Goal: Information Seeking & Learning: Learn about a topic

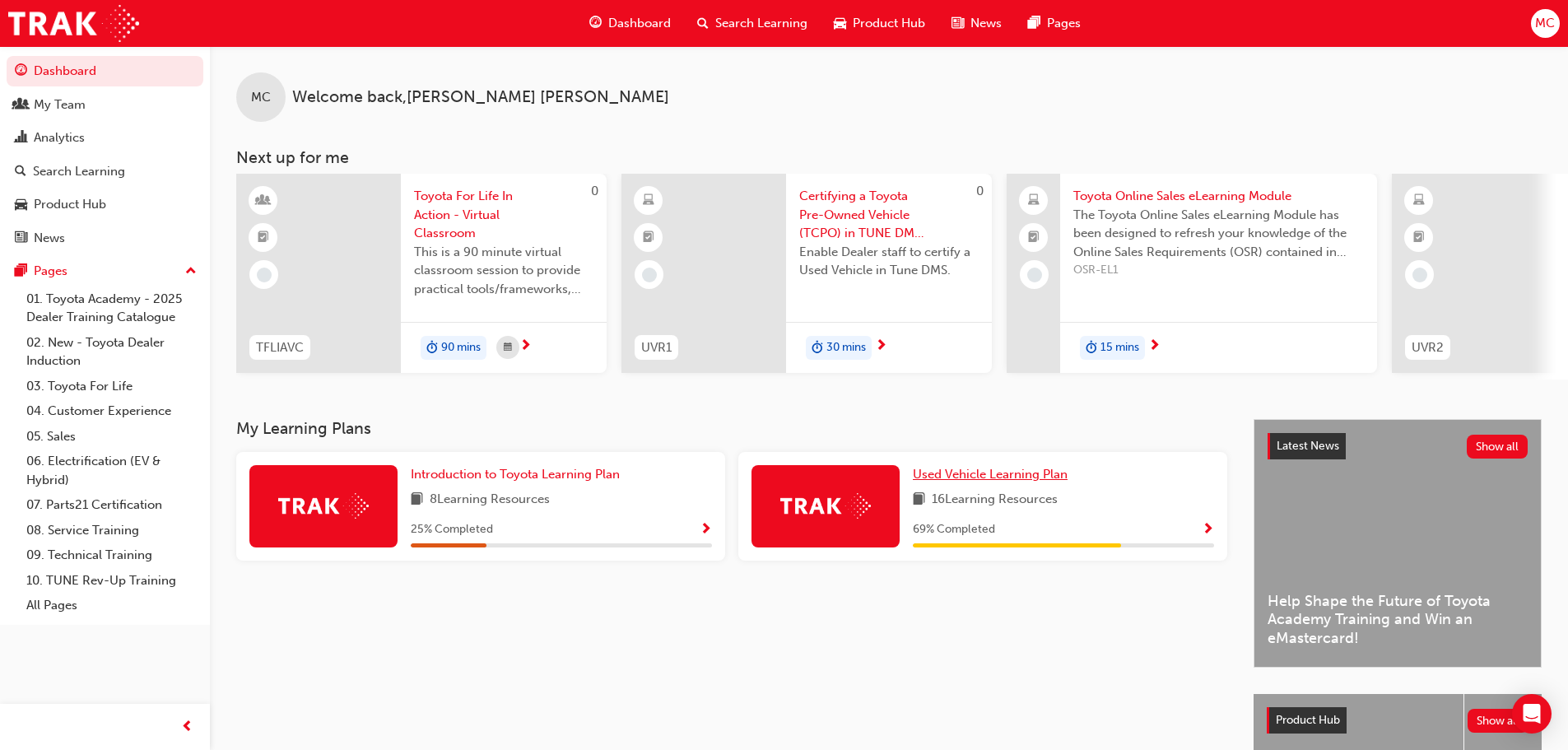
click at [1015, 482] on span "Used Vehicle Learning Plan" at bounding box center [990, 474] width 155 height 15
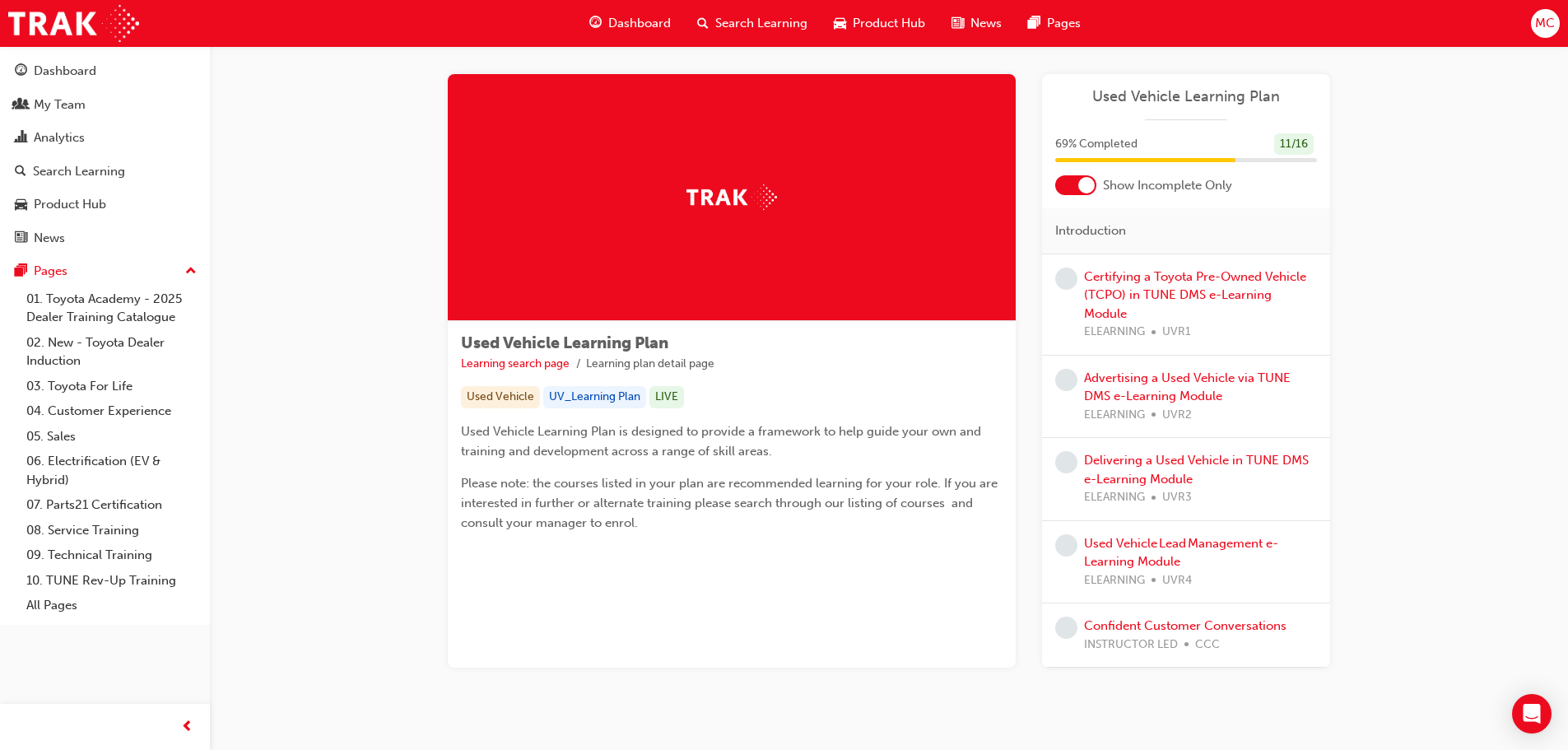
scroll to position [31, 0]
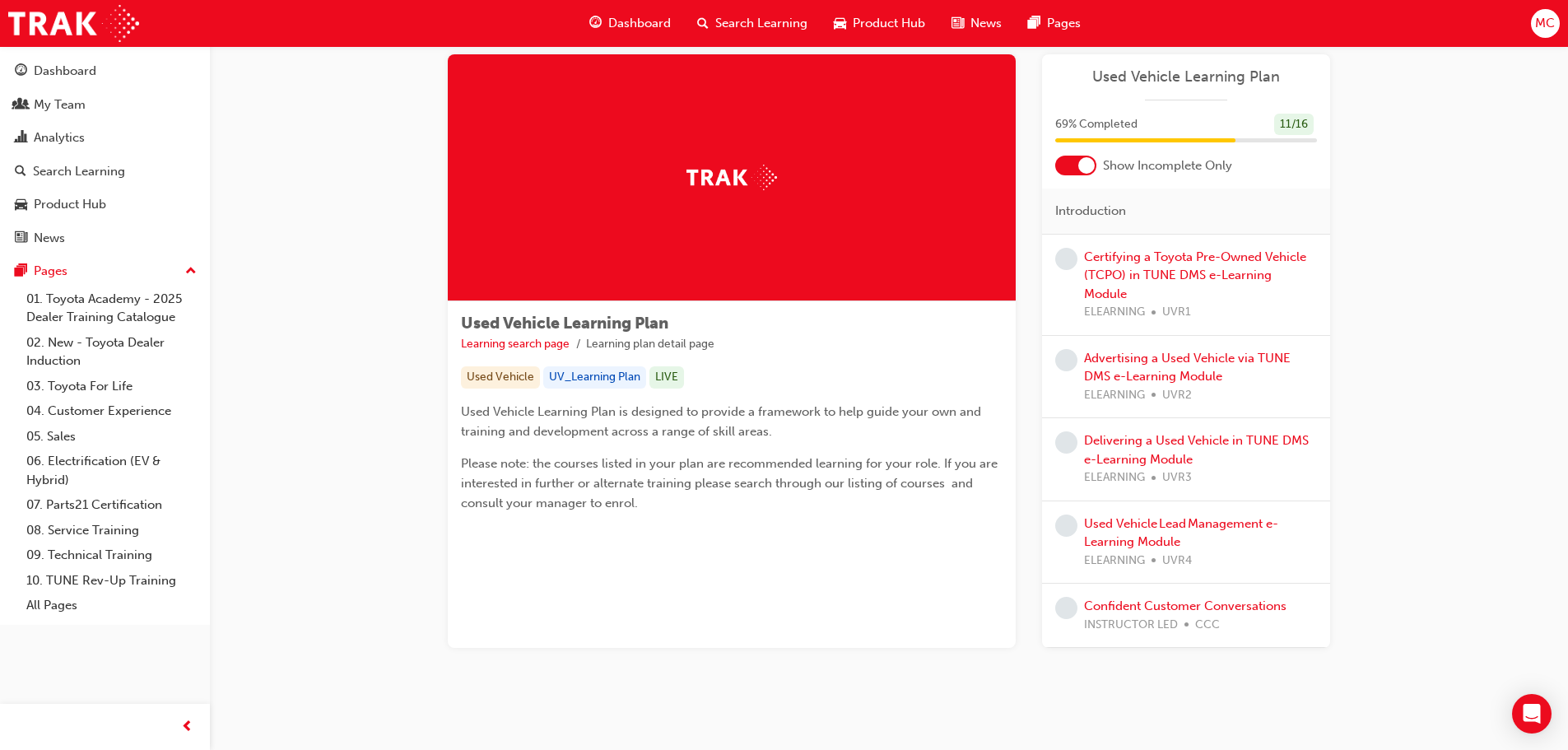
click at [1291, 127] on div "11 / 16" at bounding box center [1293, 124] width 39 height 22
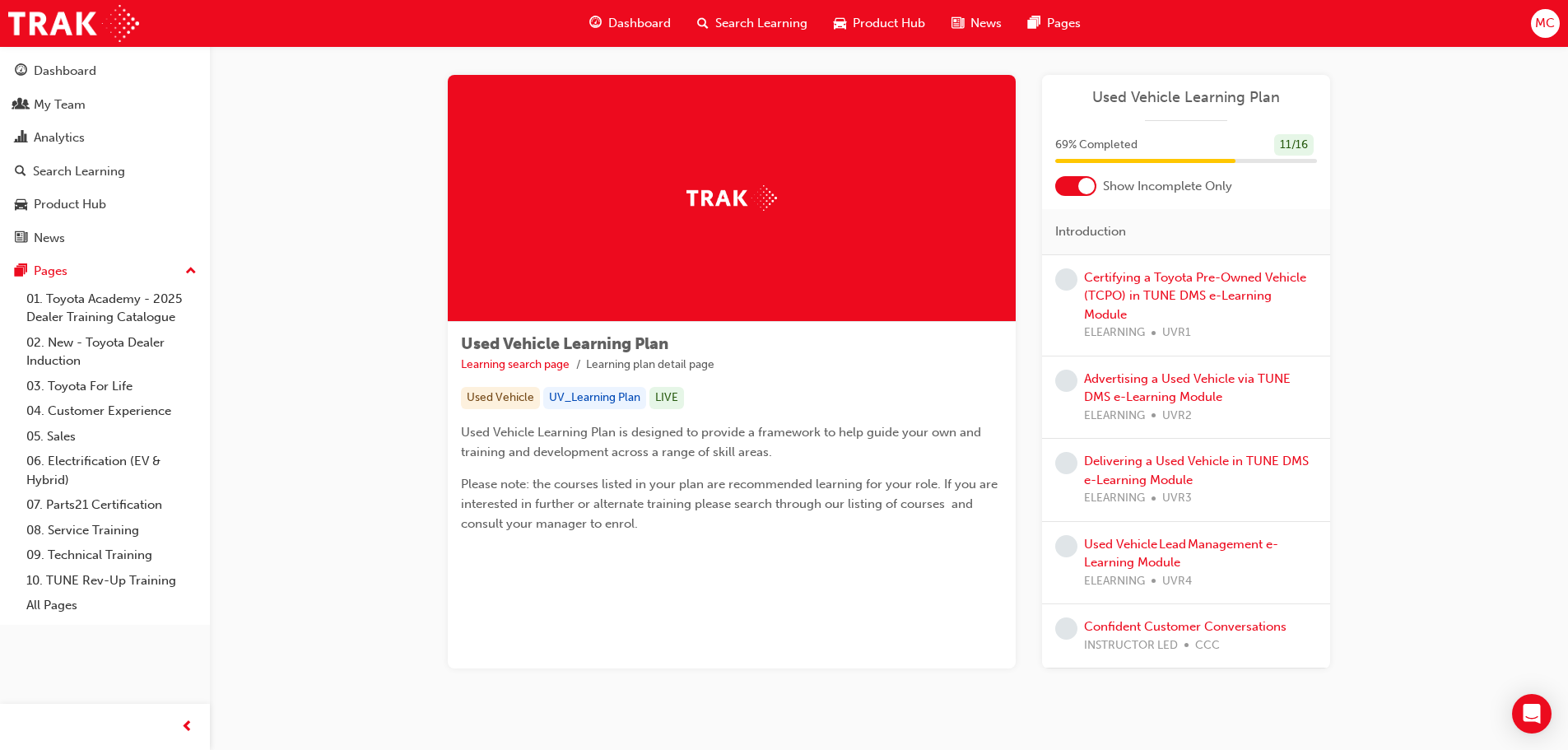
scroll to position [0, 0]
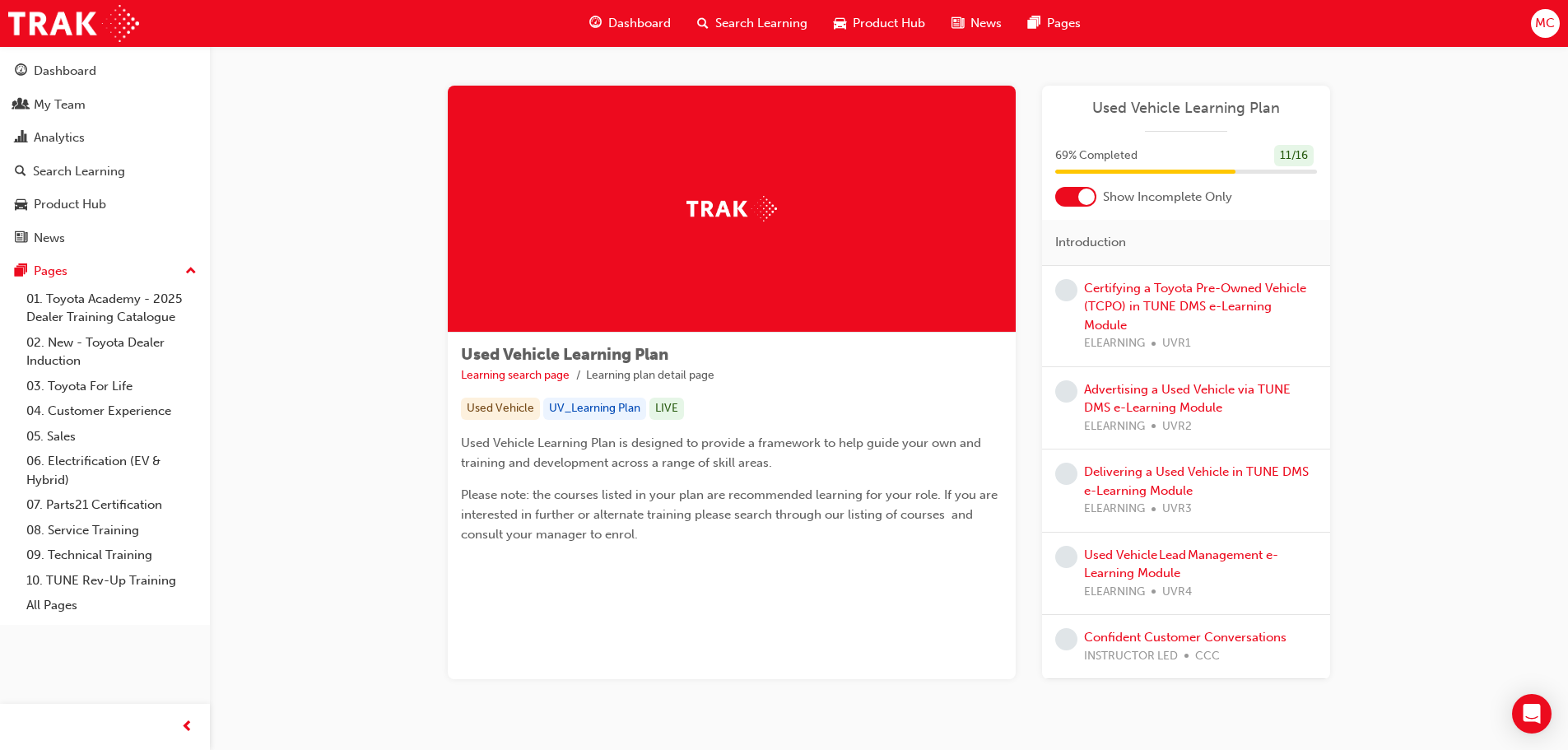
click at [898, 28] on span "Product Hub" at bounding box center [889, 23] width 73 height 19
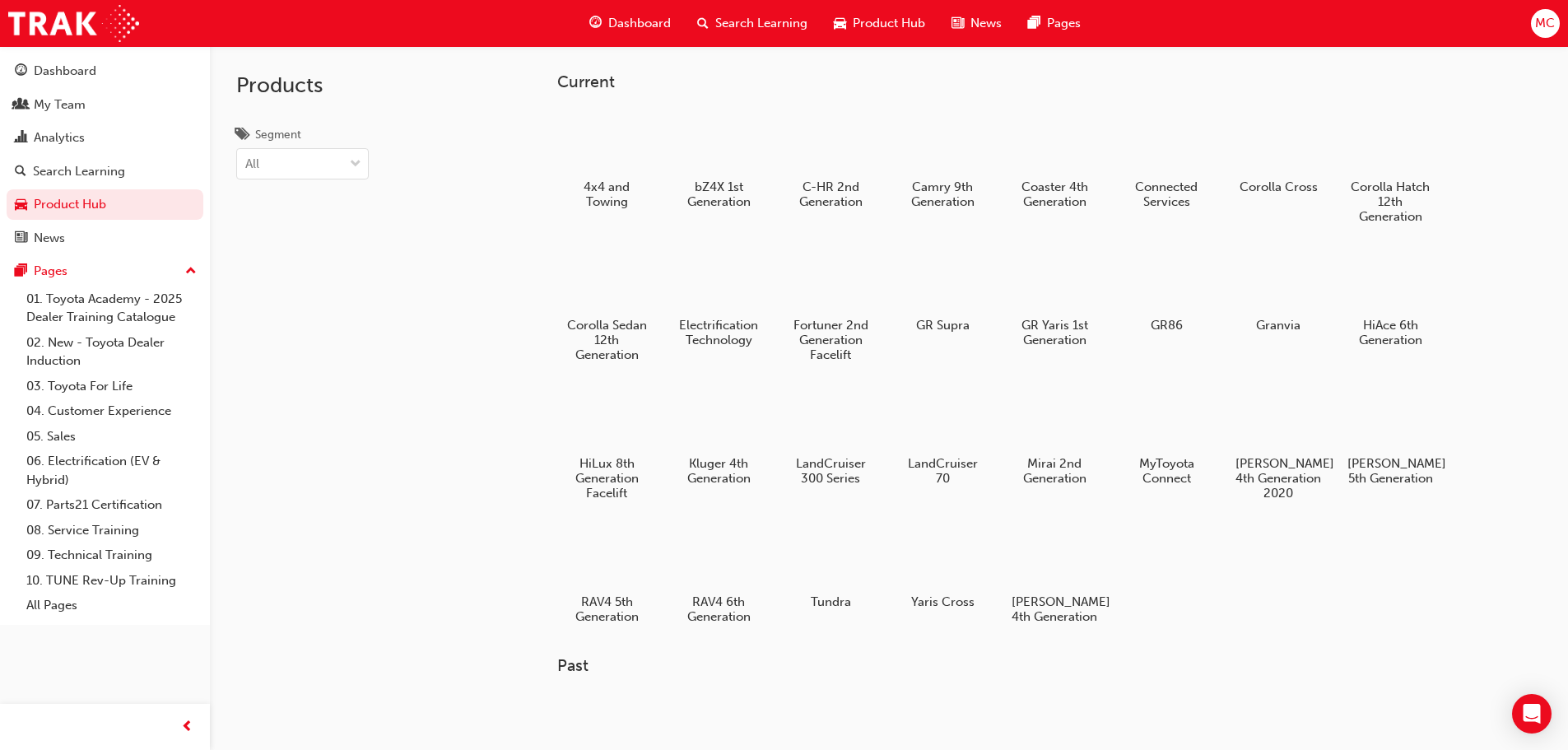
click at [756, 16] on span "Search Learning" at bounding box center [761, 23] width 92 height 19
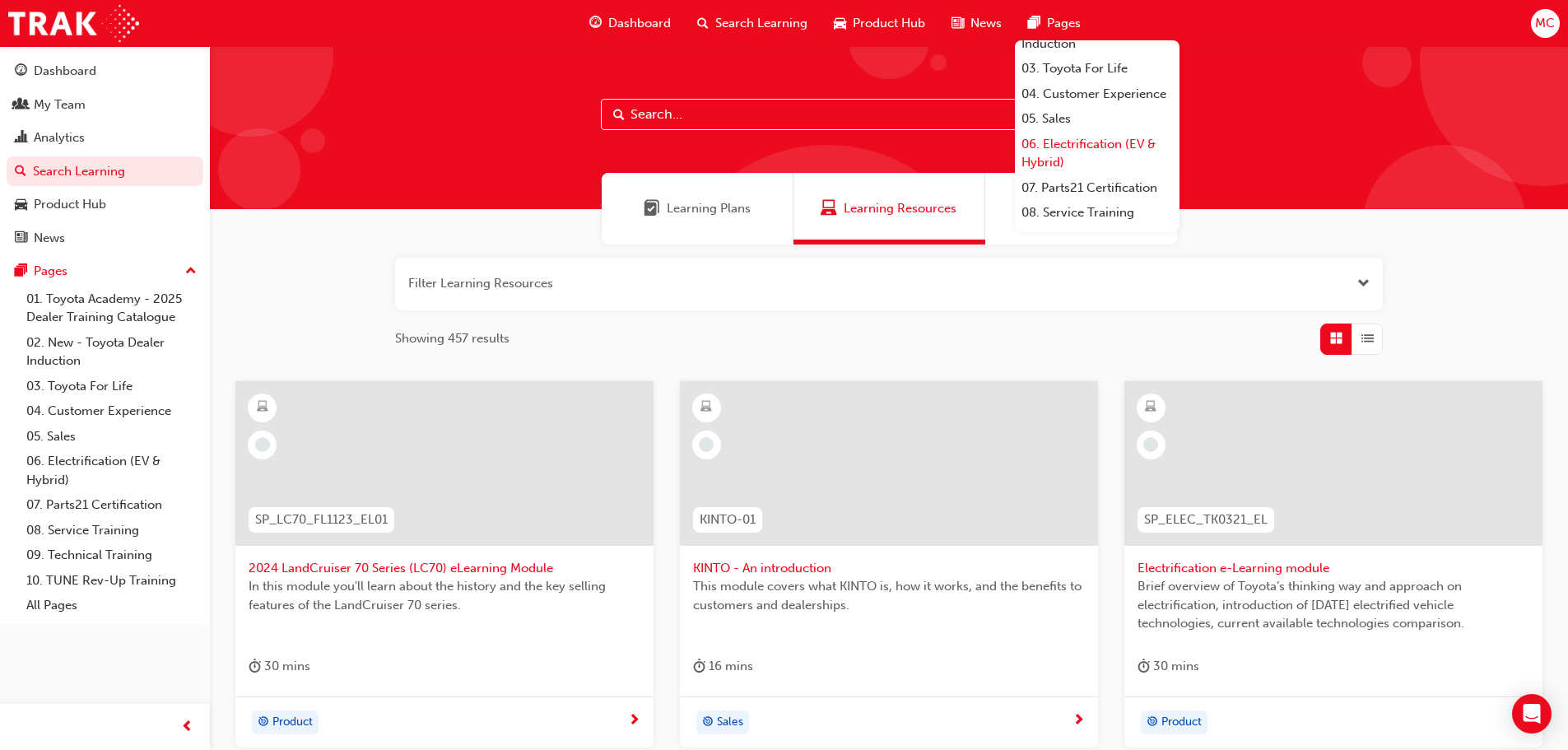
scroll to position [164, 0]
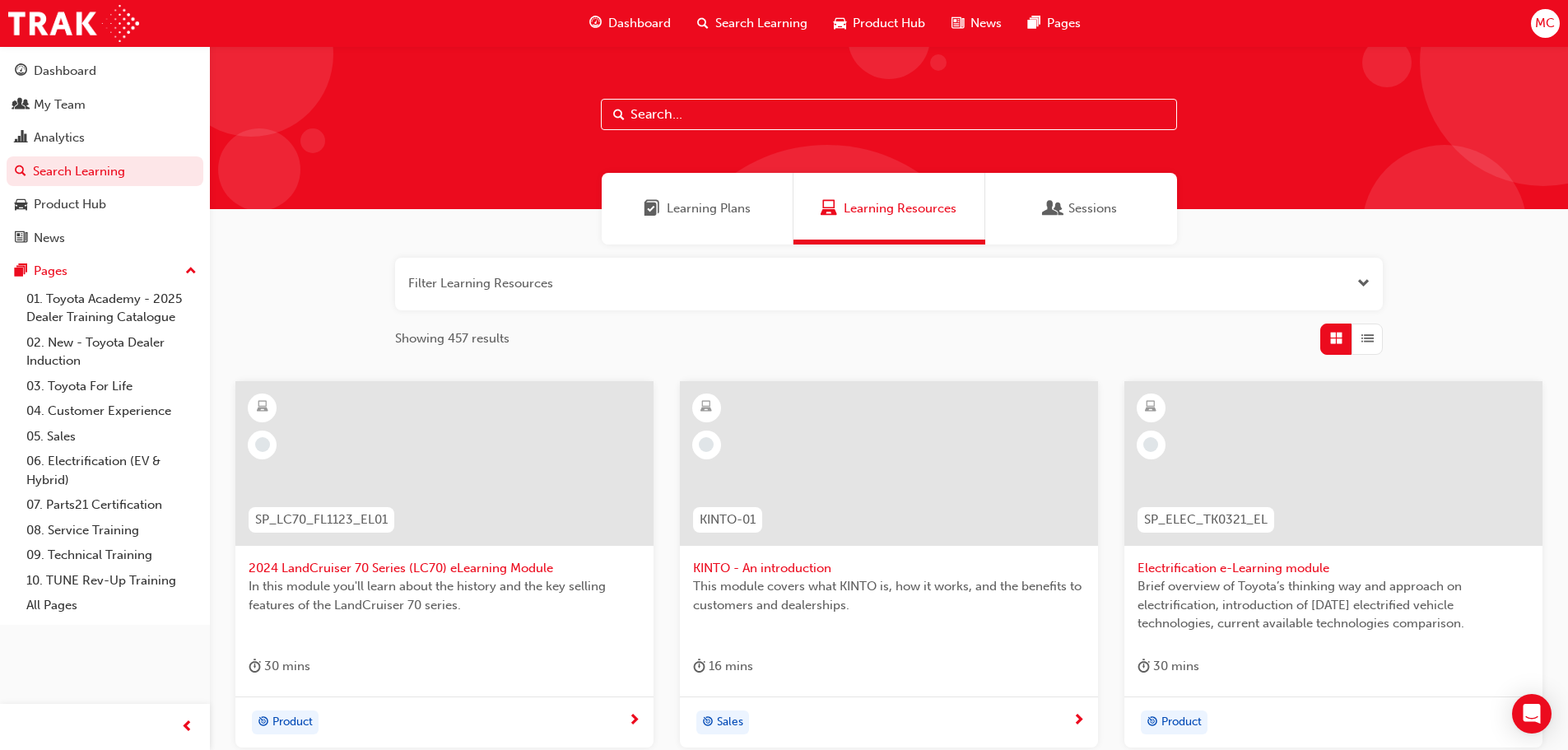
click at [1548, 24] on span "MC" at bounding box center [1545, 23] width 20 height 19
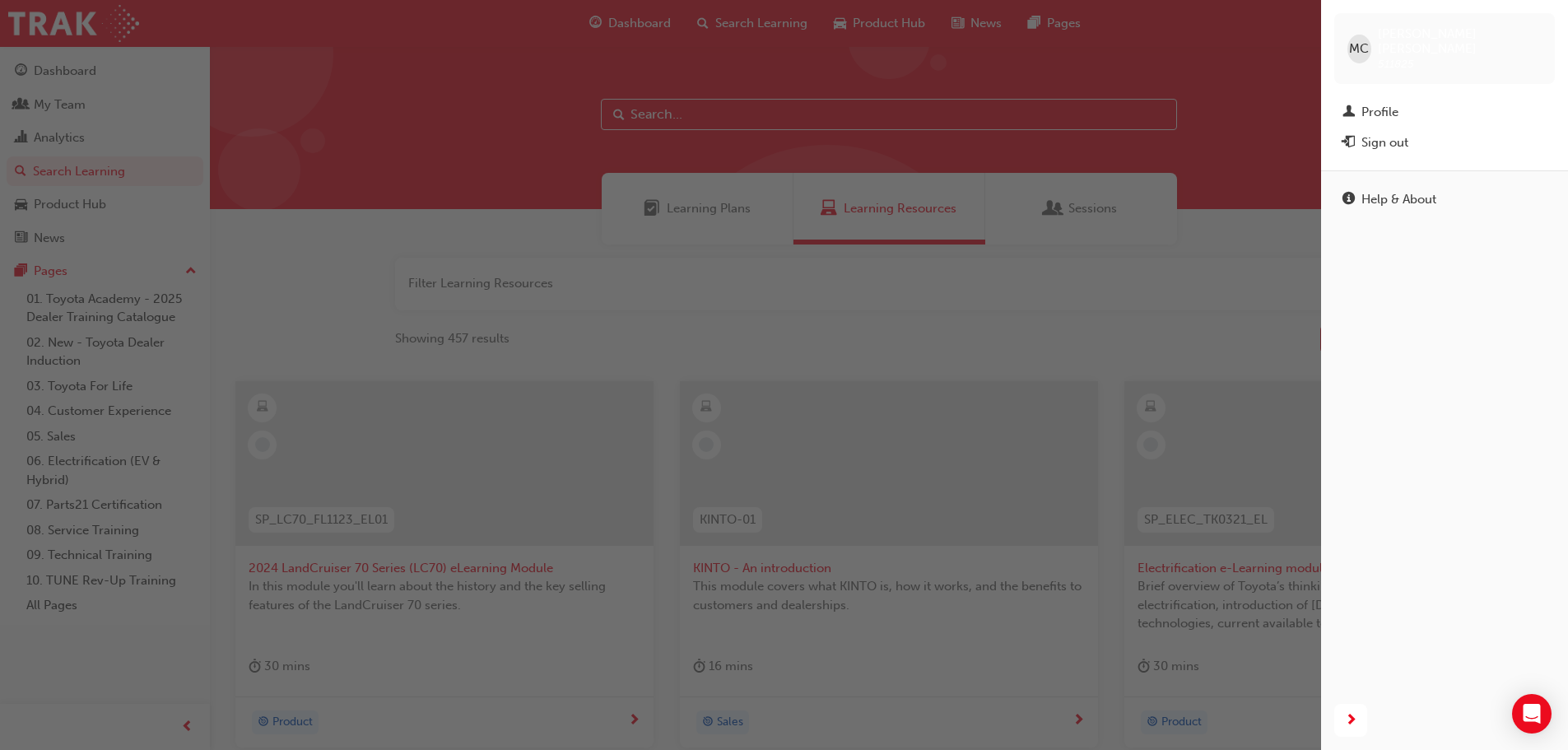
click at [1206, 249] on div "button" at bounding box center [660, 375] width 1321 height 750
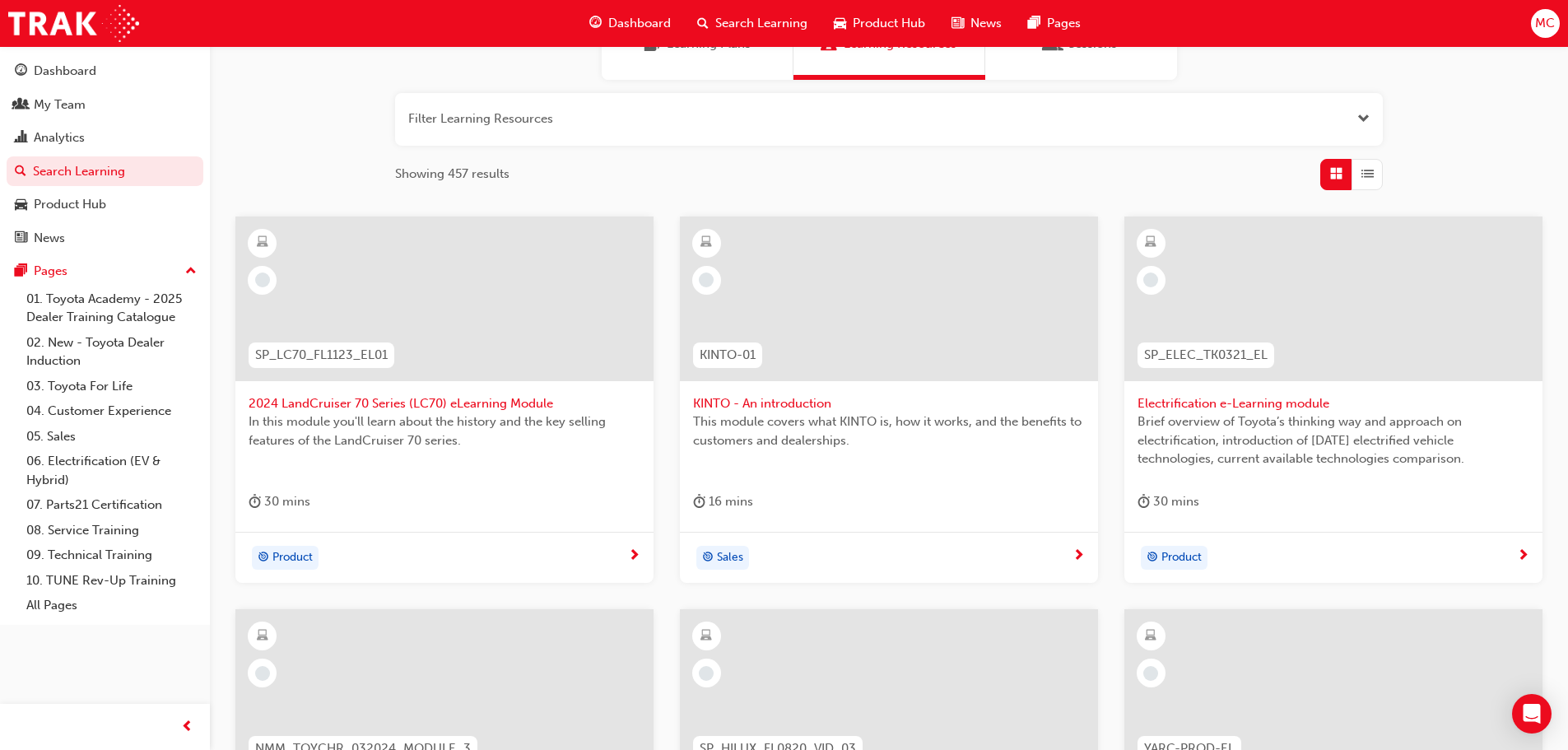
click at [500, 346] on div at bounding box center [444, 299] width 418 height 164
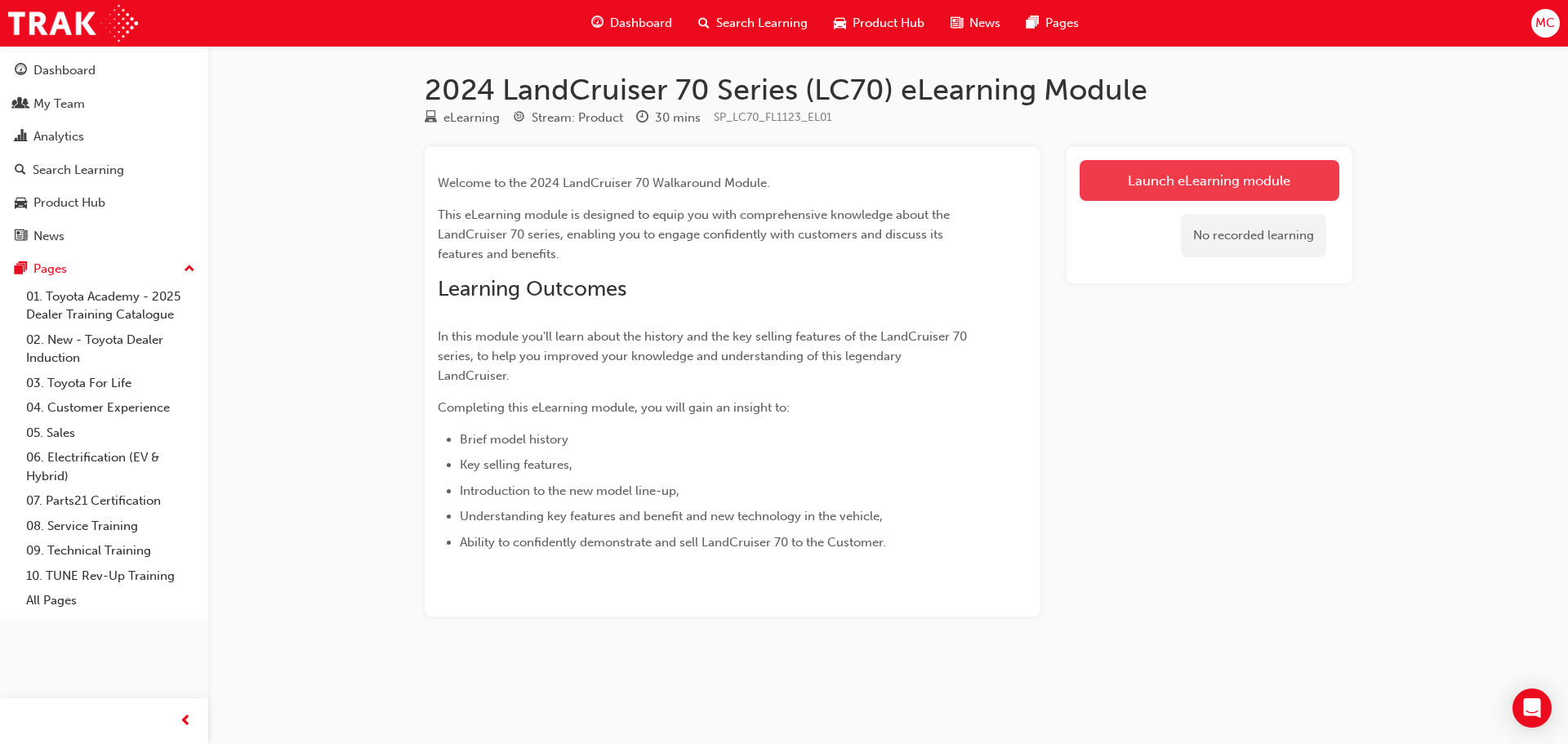
click at [1283, 183] on link "Launch eLearning module" at bounding box center [1209, 181] width 260 height 41
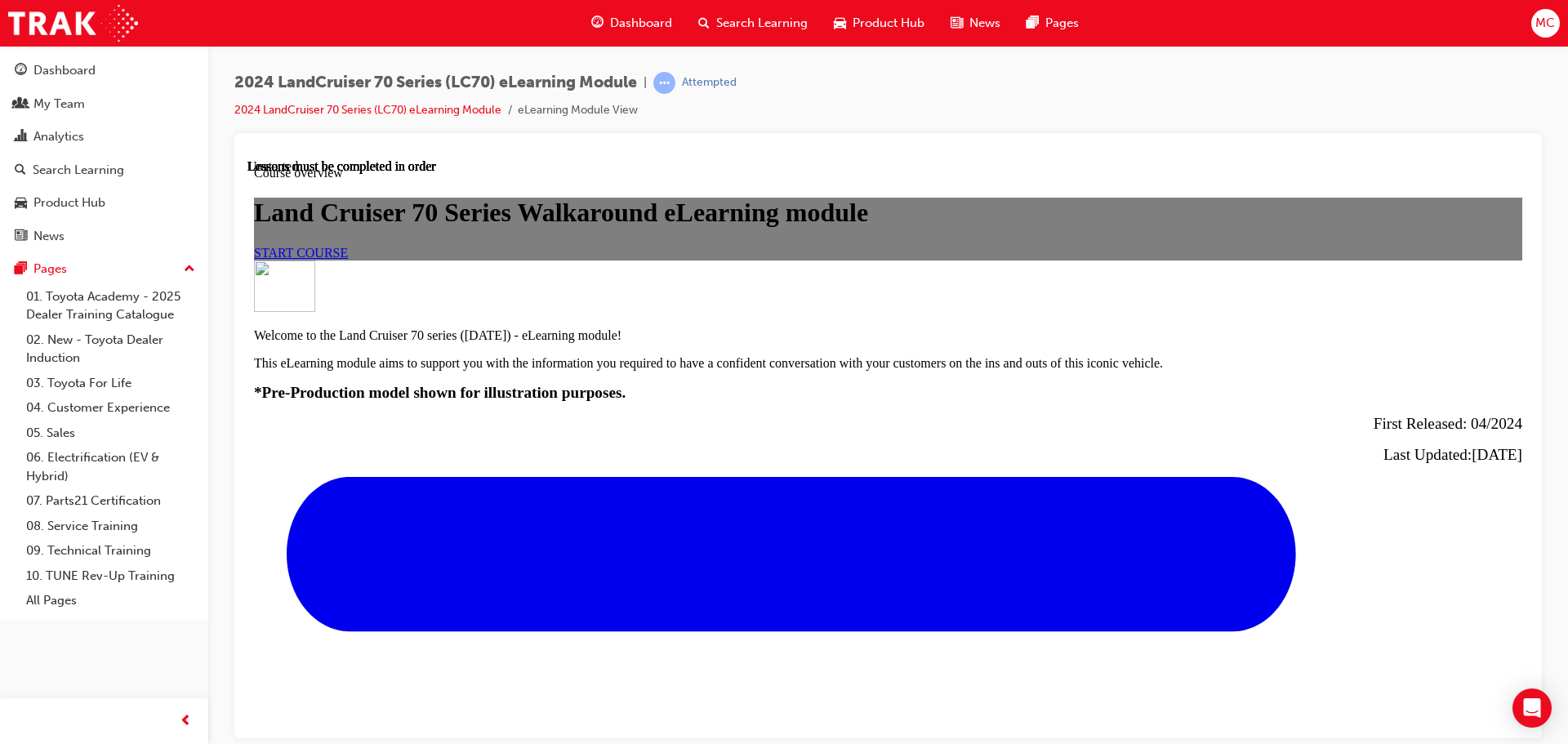
click at [348, 259] on span "START COURSE" at bounding box center [301, 252] width 94 height 14
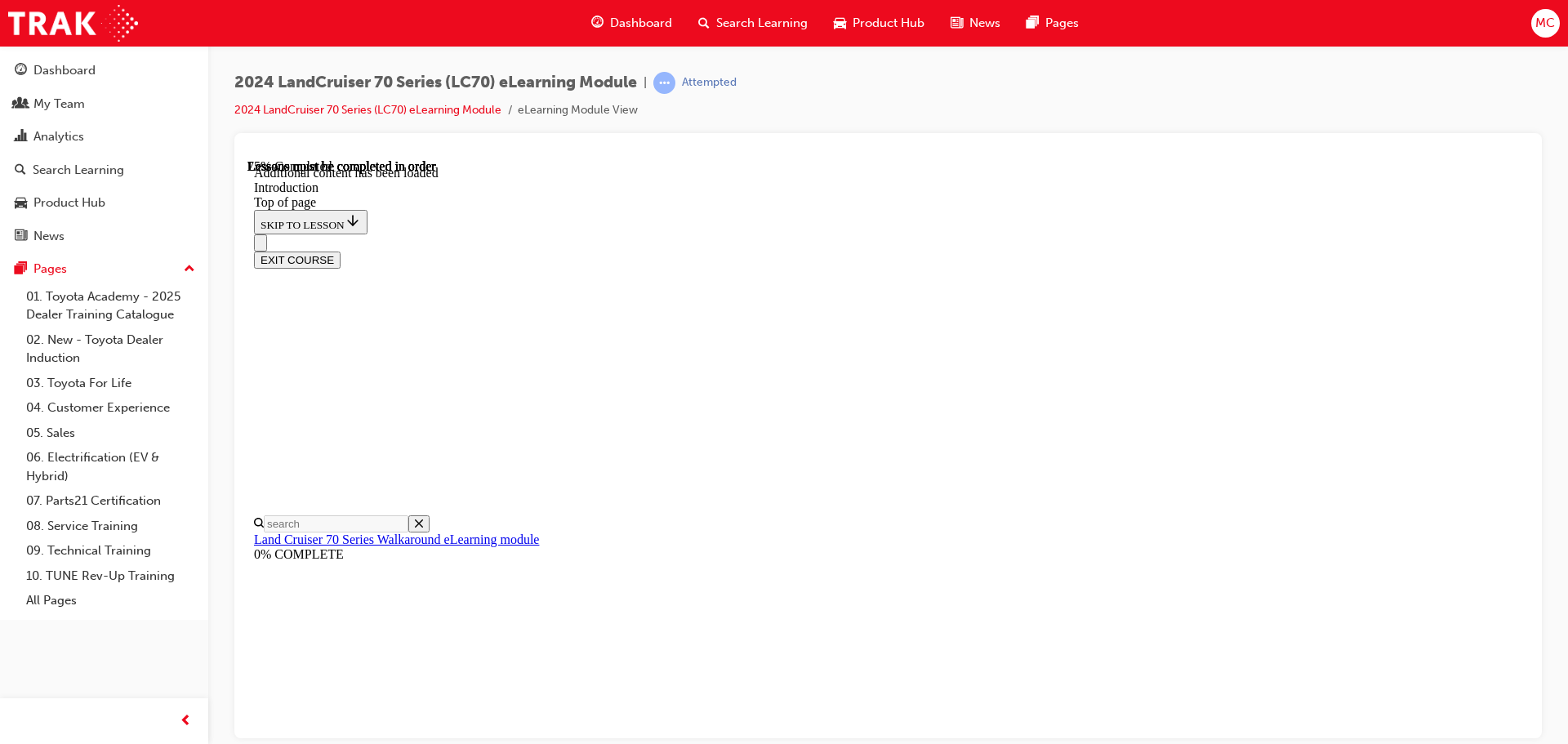
drag, startPoint x: 966, startPoint y: 512, endPoint x: 1115, endPoint y: 512, distance: 149.0
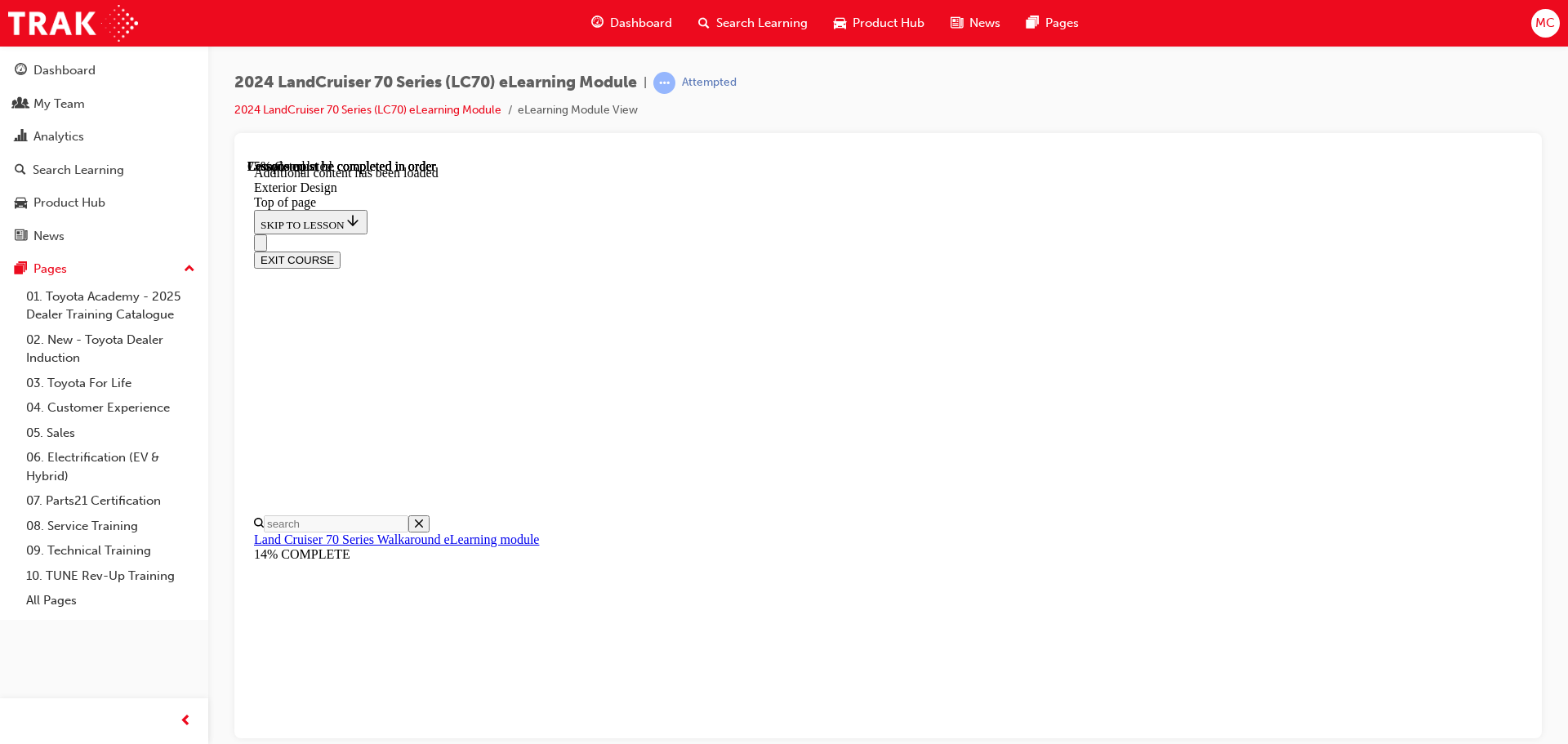
drag, startPoint x: 885, startPoint y: 374, endPoint x: 920, endPoint y: 399, distance: 43.0
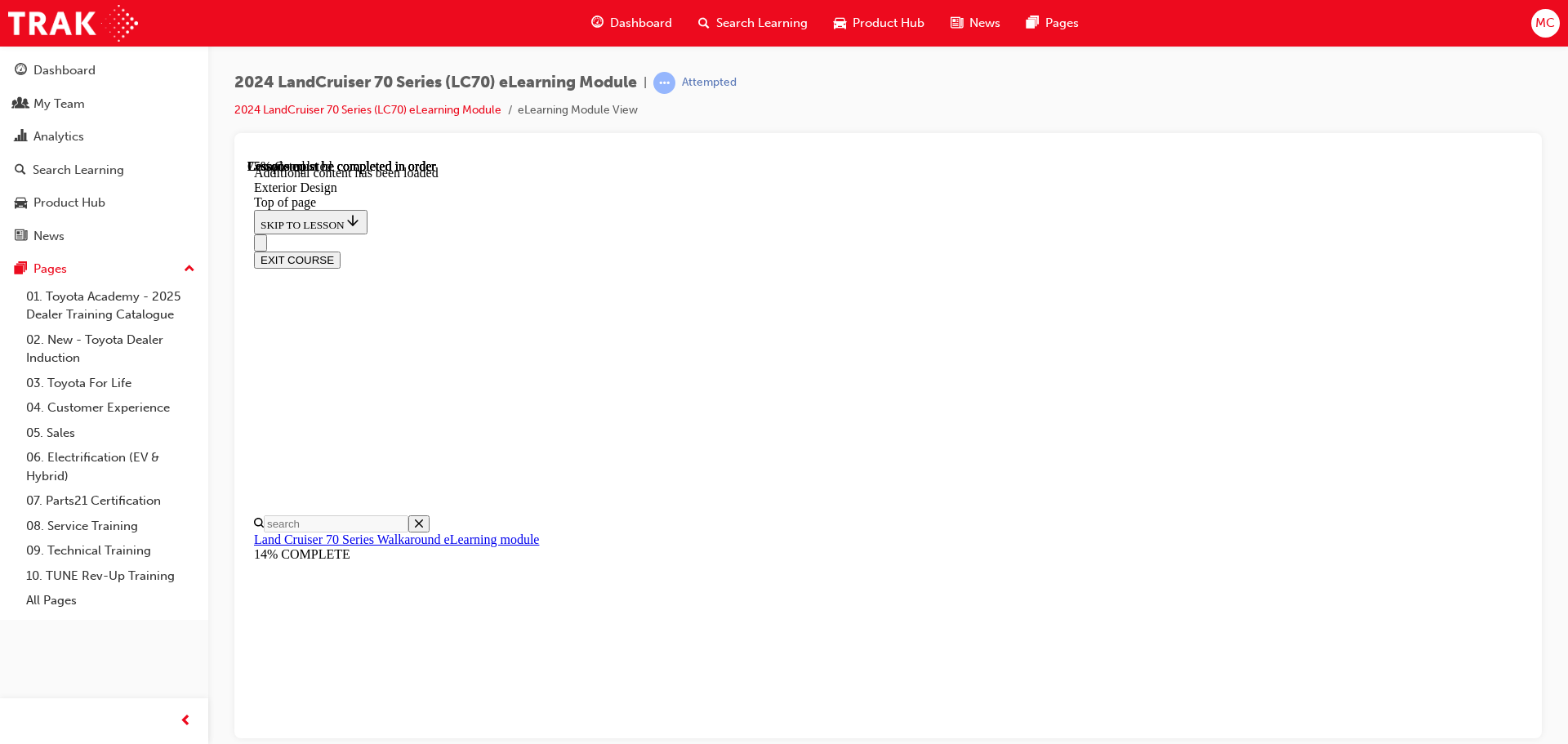
drag, startPoint x: 821, startPoint y: 462, endPoint x: 1105, endPoint y: 494, distance: 285.8
drag, startPoint x: 1352, startPoint y: 525, endPoint x: 1178, endPoint y: 502, distance: 175.5
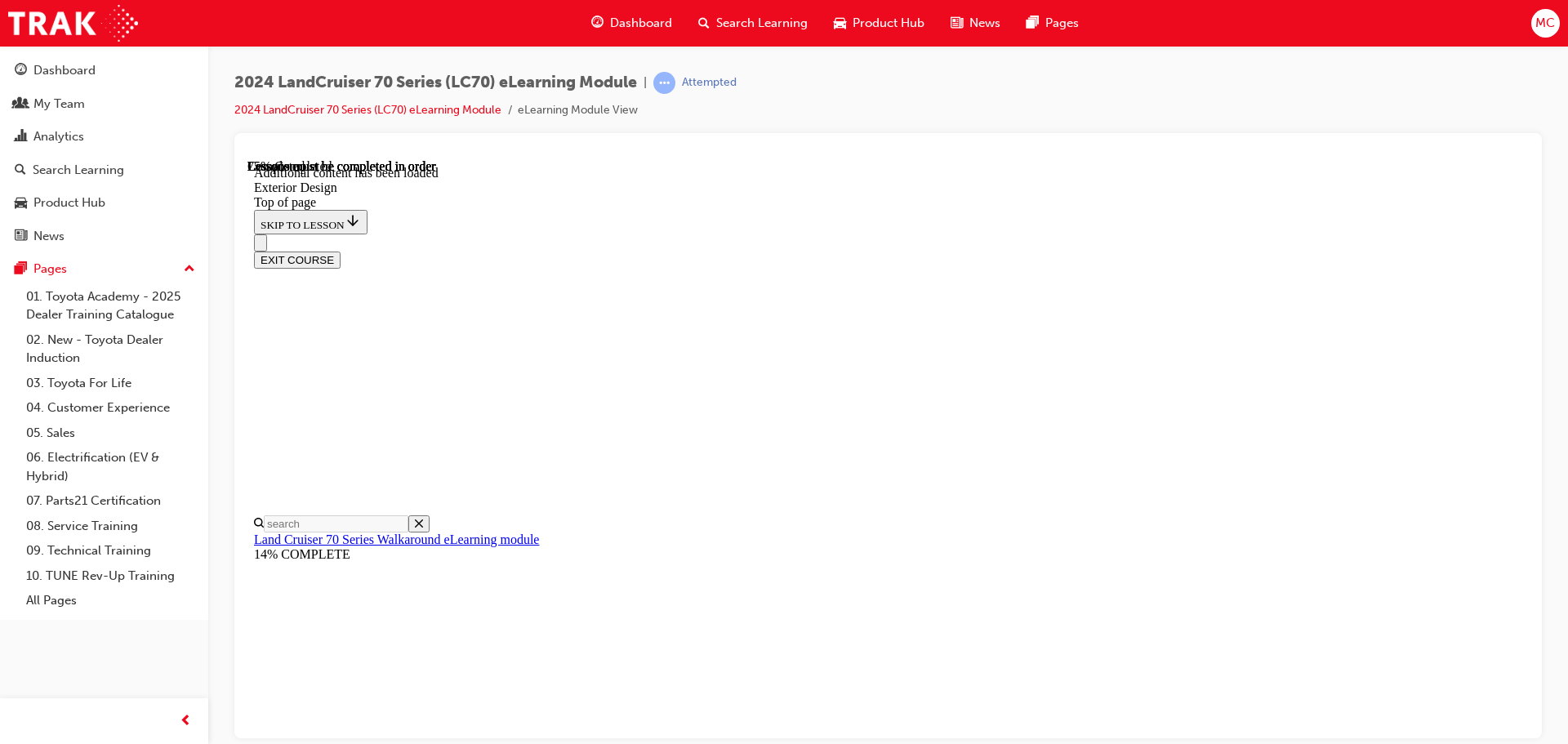
drag, startPoint x: 864, startPoint y: 554, endPoint x: 936, endPoint y: 555, distance: 72.0
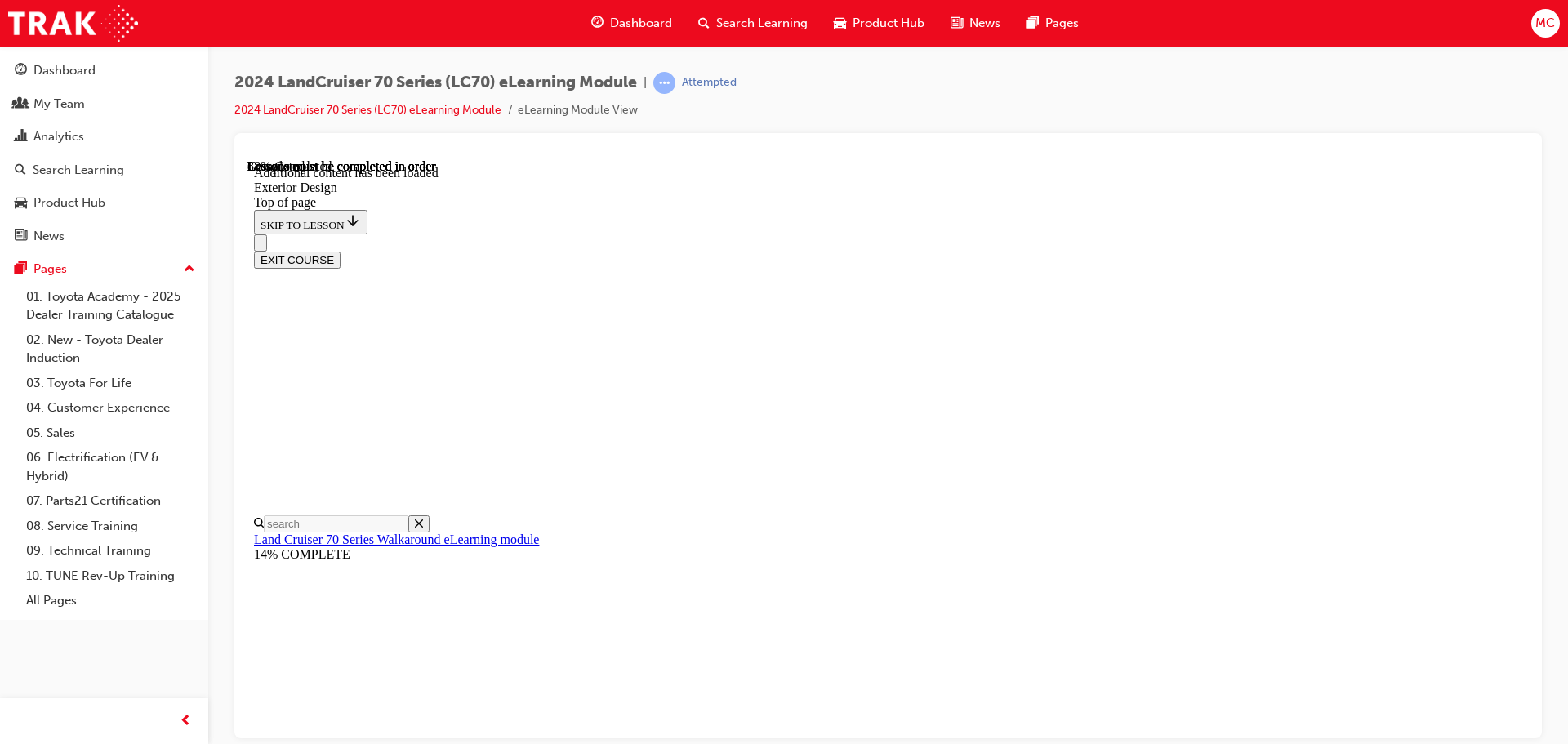
drag, startPoint x: 970, startPoint y: 532, endPoint x: 937, endPoint y: 582, distance: 59.9
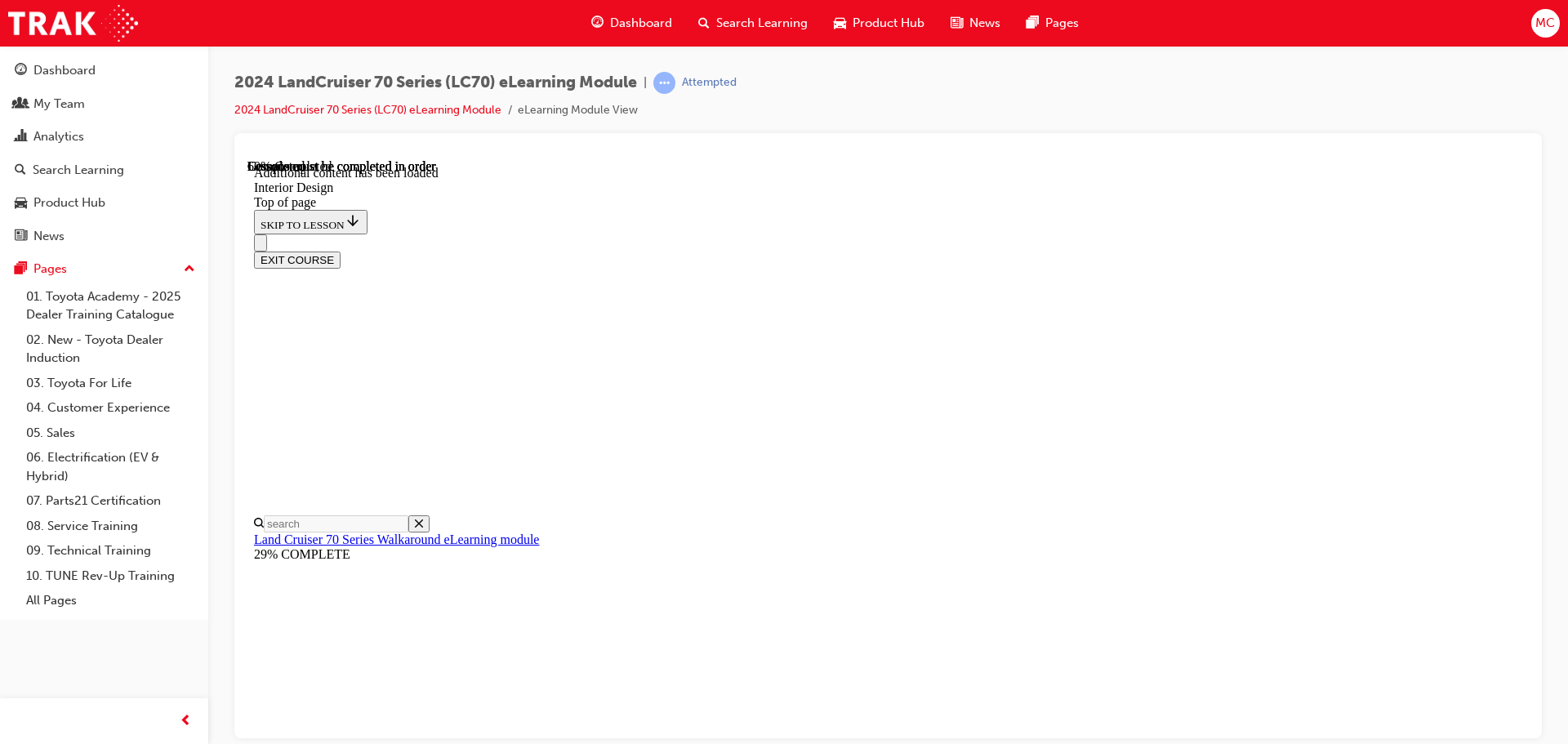
drag, startPoint x: 1065, startPoint y: 613, endPoint x: 1148, endPoint y: 644, distance: 88.6
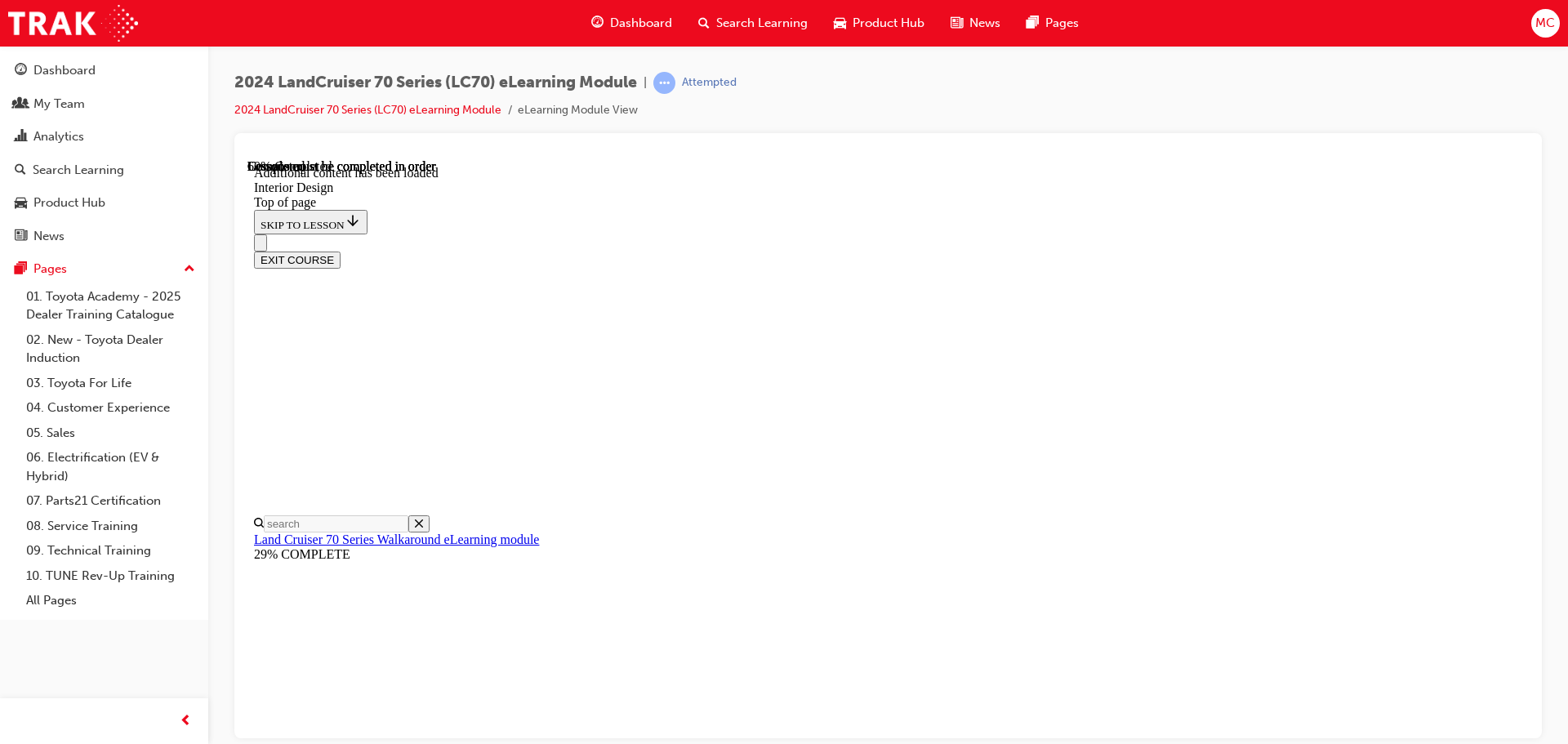
drag, startPoint x: 1124, startPoint y: 422, endPoint x: 1181, endPoint y: 498, distance: 95.0
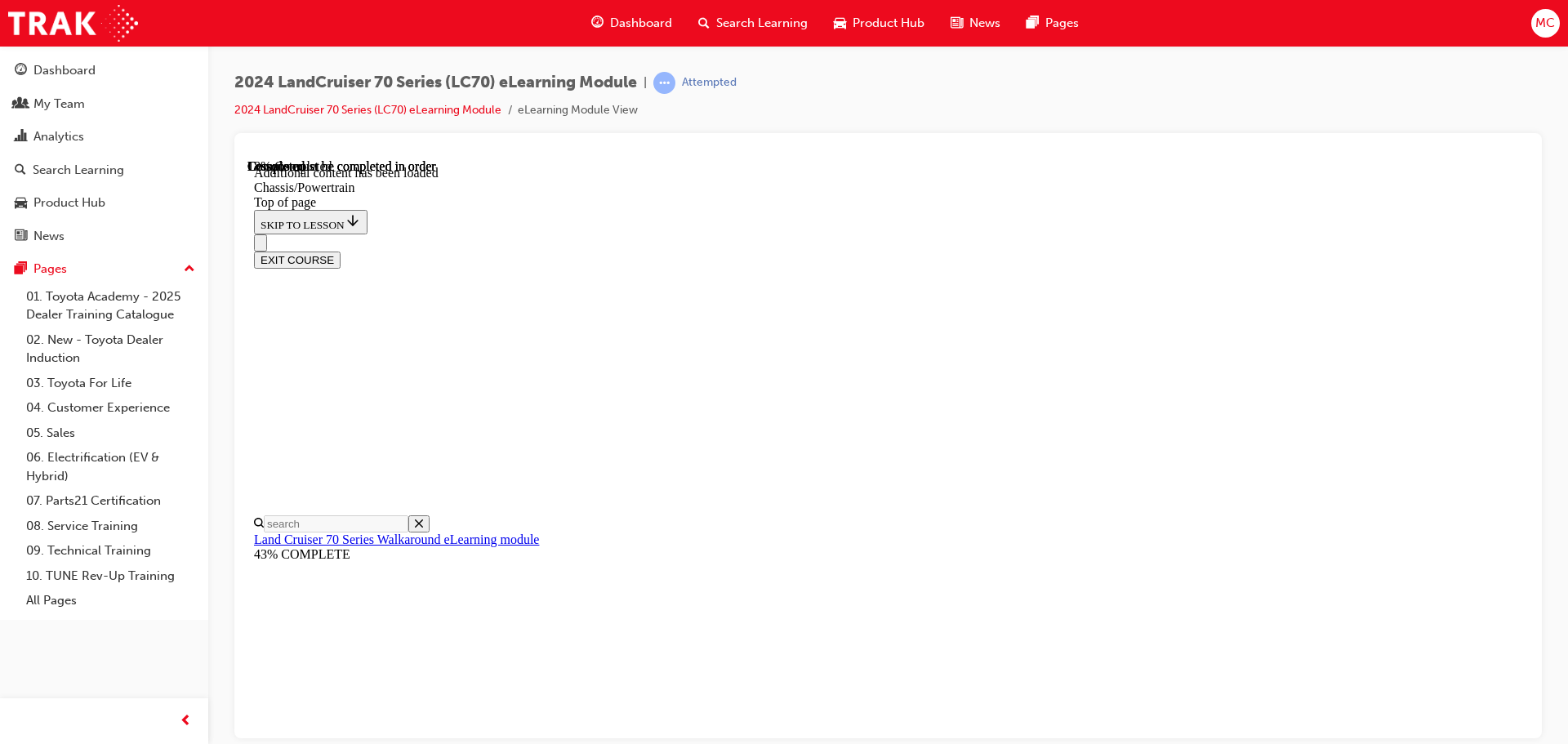
scroll to position [867, 0]
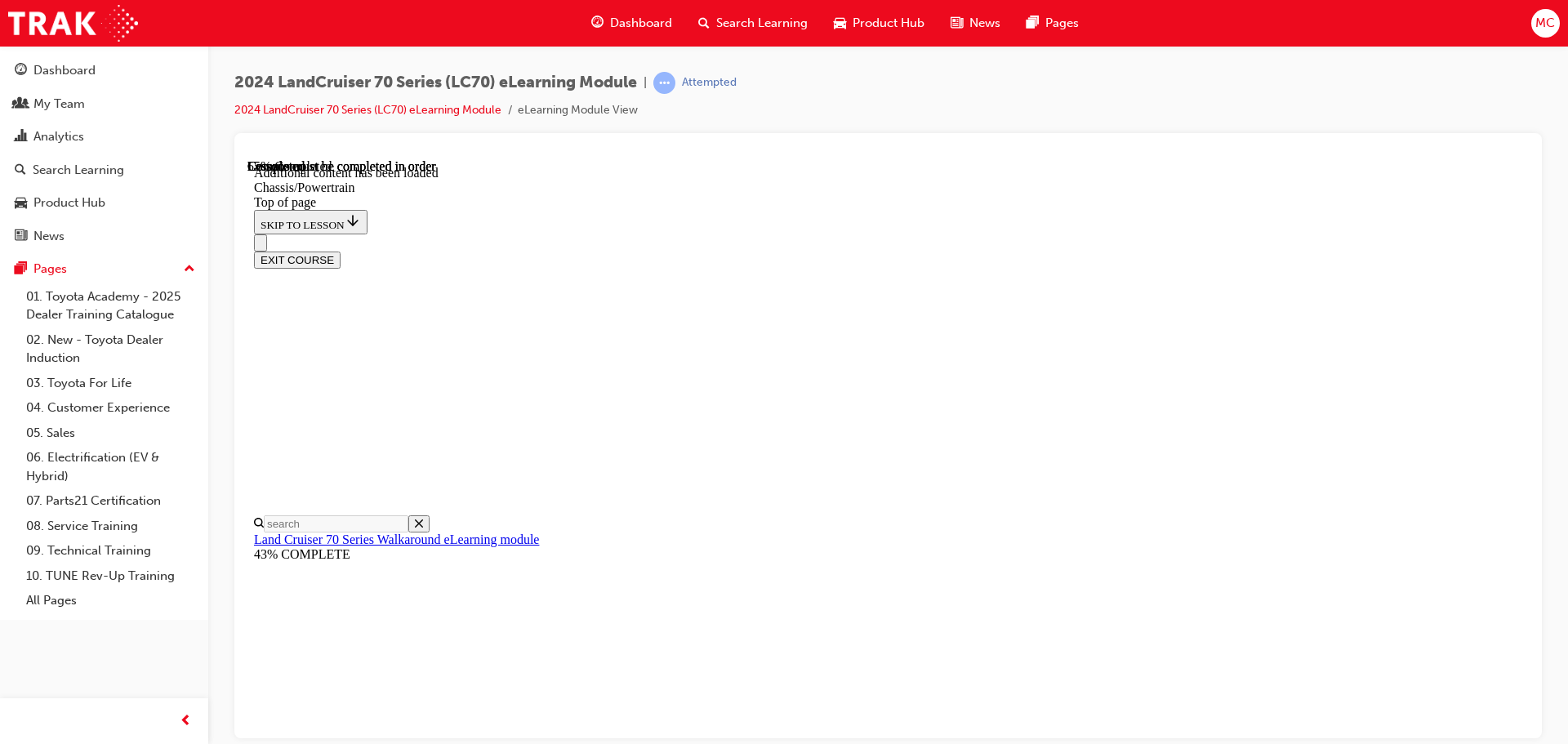
scroll to position [2029, 0]
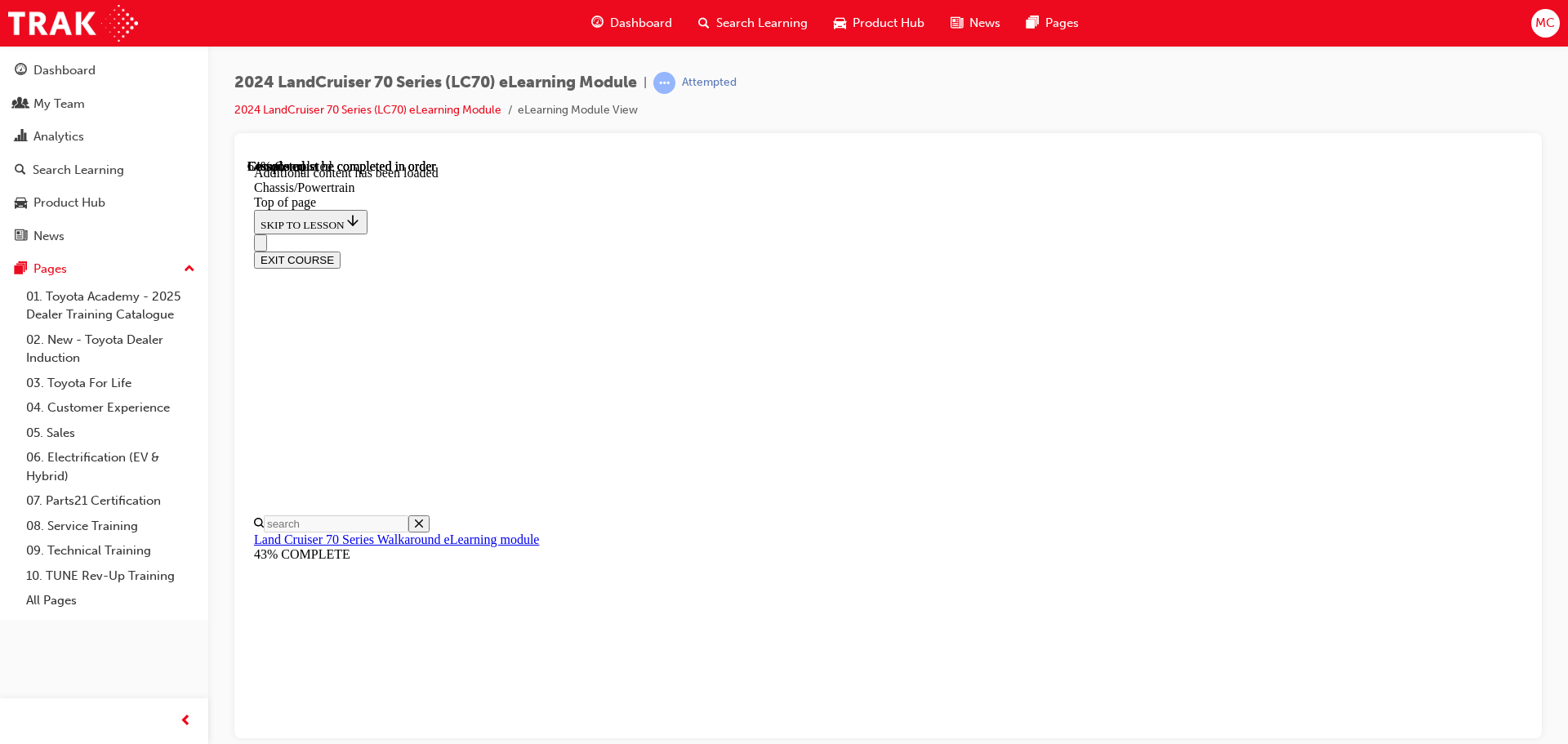
drag, startPoint x: 1471, startPoint y: 609, endPoint x: 1445, endPoint y: 592, distance: 31.1
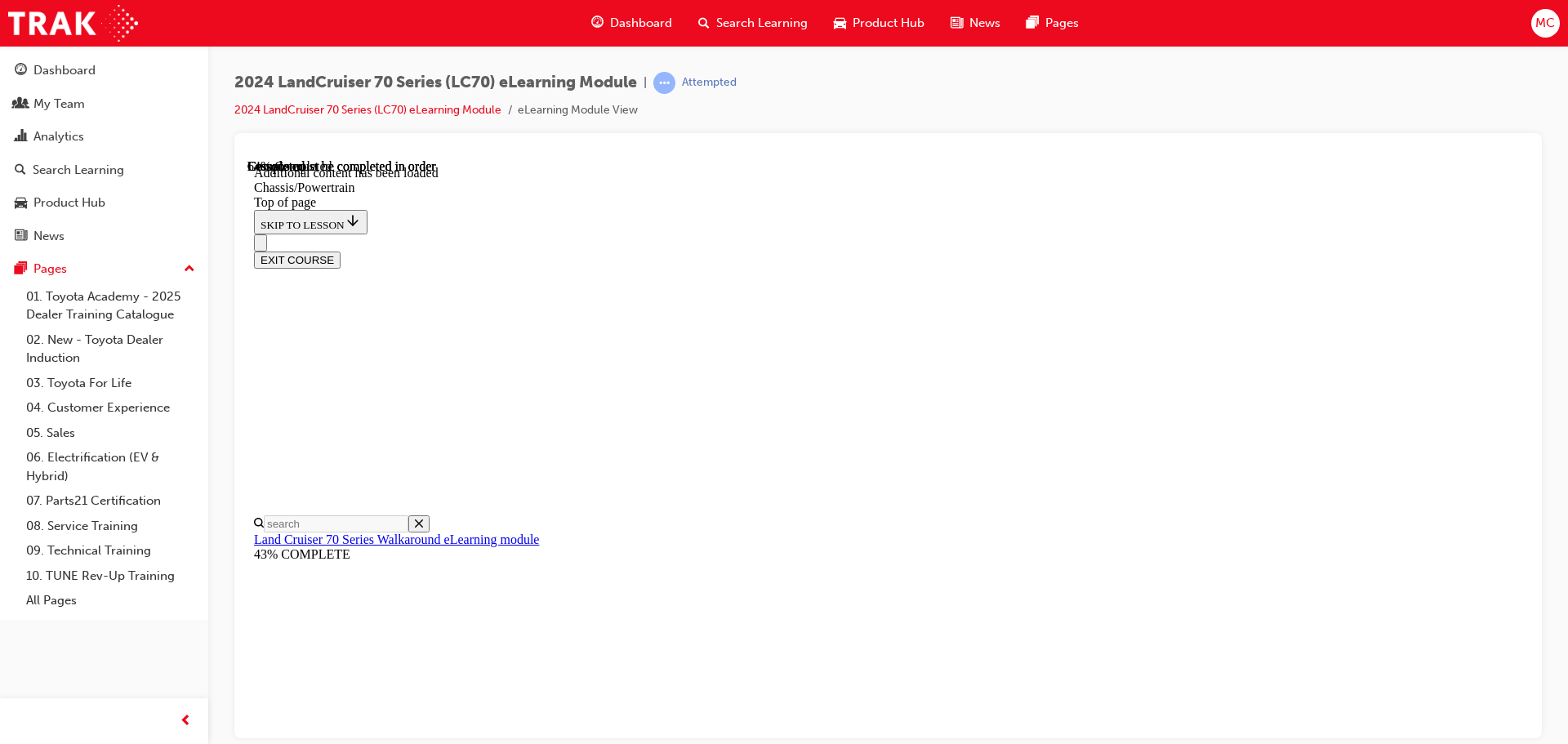
drag, startPoint x: 1294, startPoint y: 335, endPoint x: 1319, endPoint y: 372, distance: 44.7
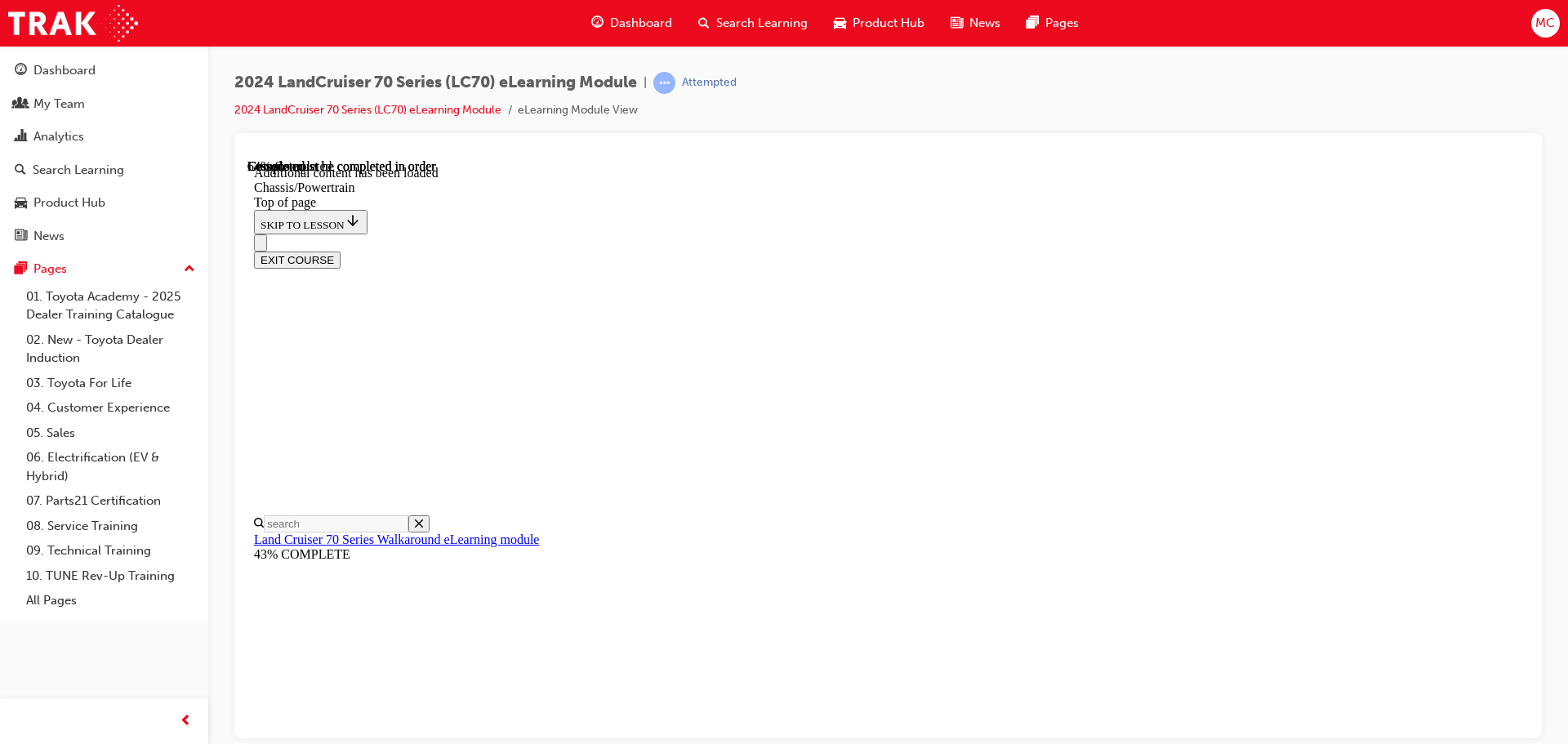
drag, startPoint x: 1021, startPoint y: 602, endPoint x: 1177, endPoint y: 605, distance: 156.0
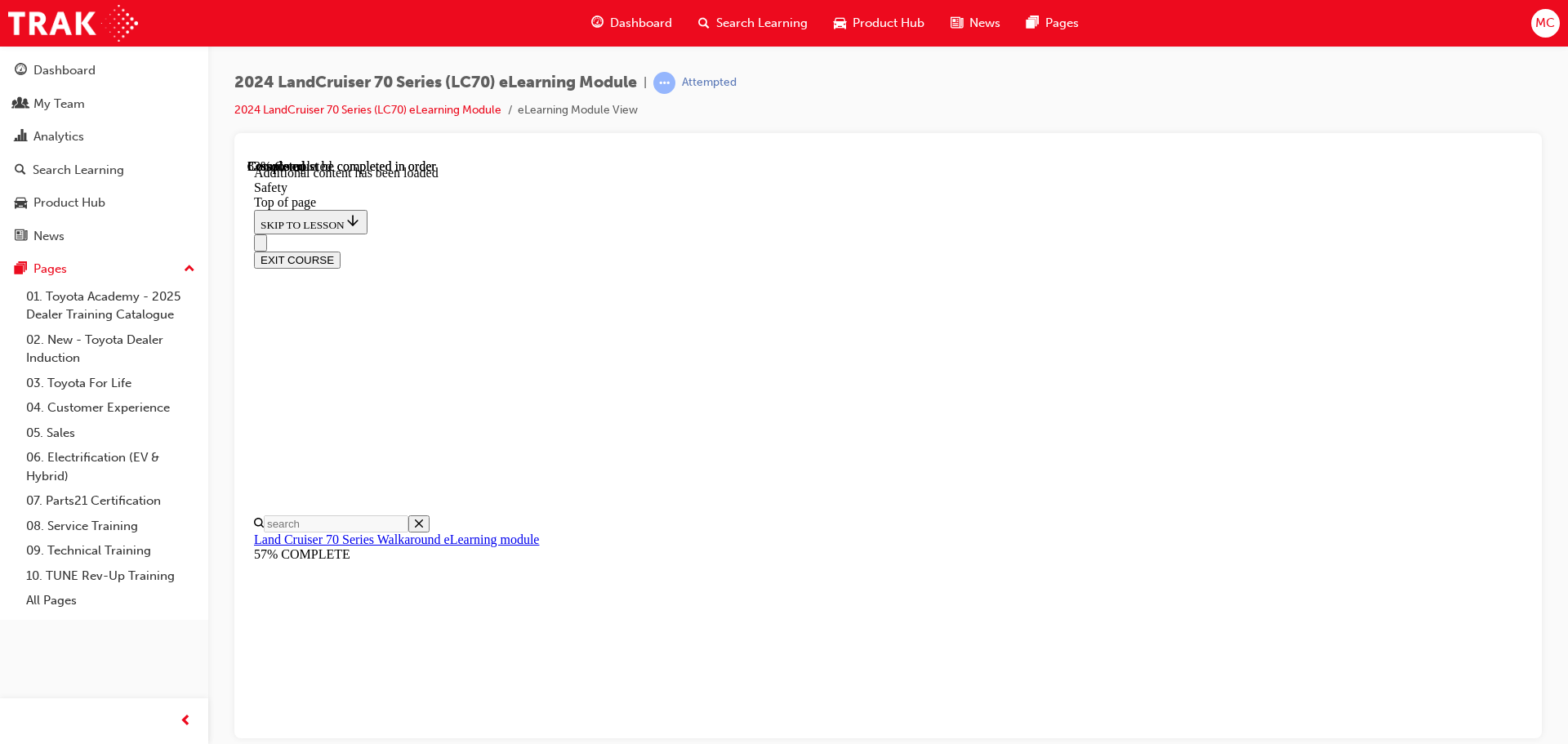
scroll to position [859, 0]
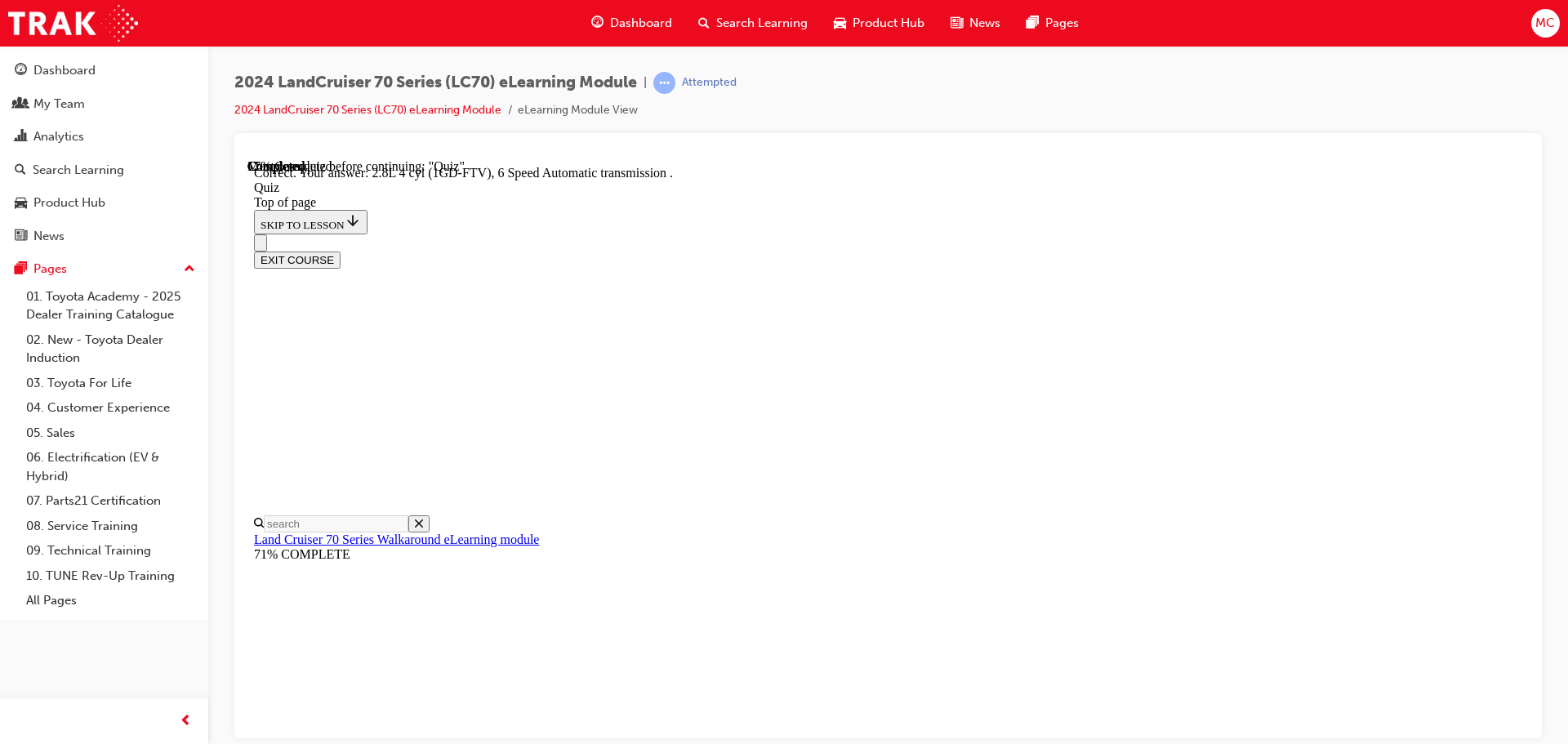
scroll to position [50, 0]
drag, startPoint x: 722, startPoint y: 399, endPoint x: 1237, endPoint y: 428, distance: 515.8
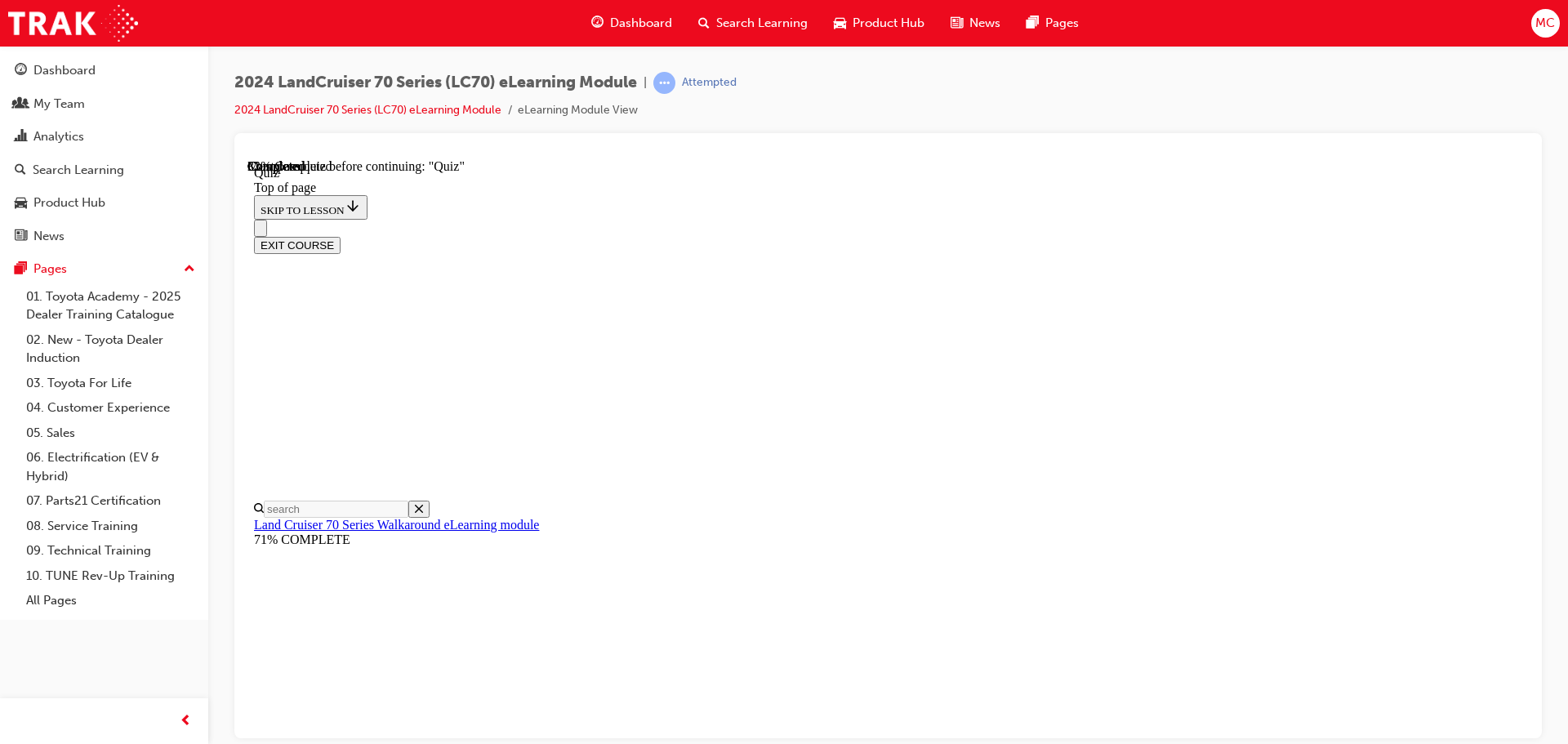
scroll to position [213, 0]
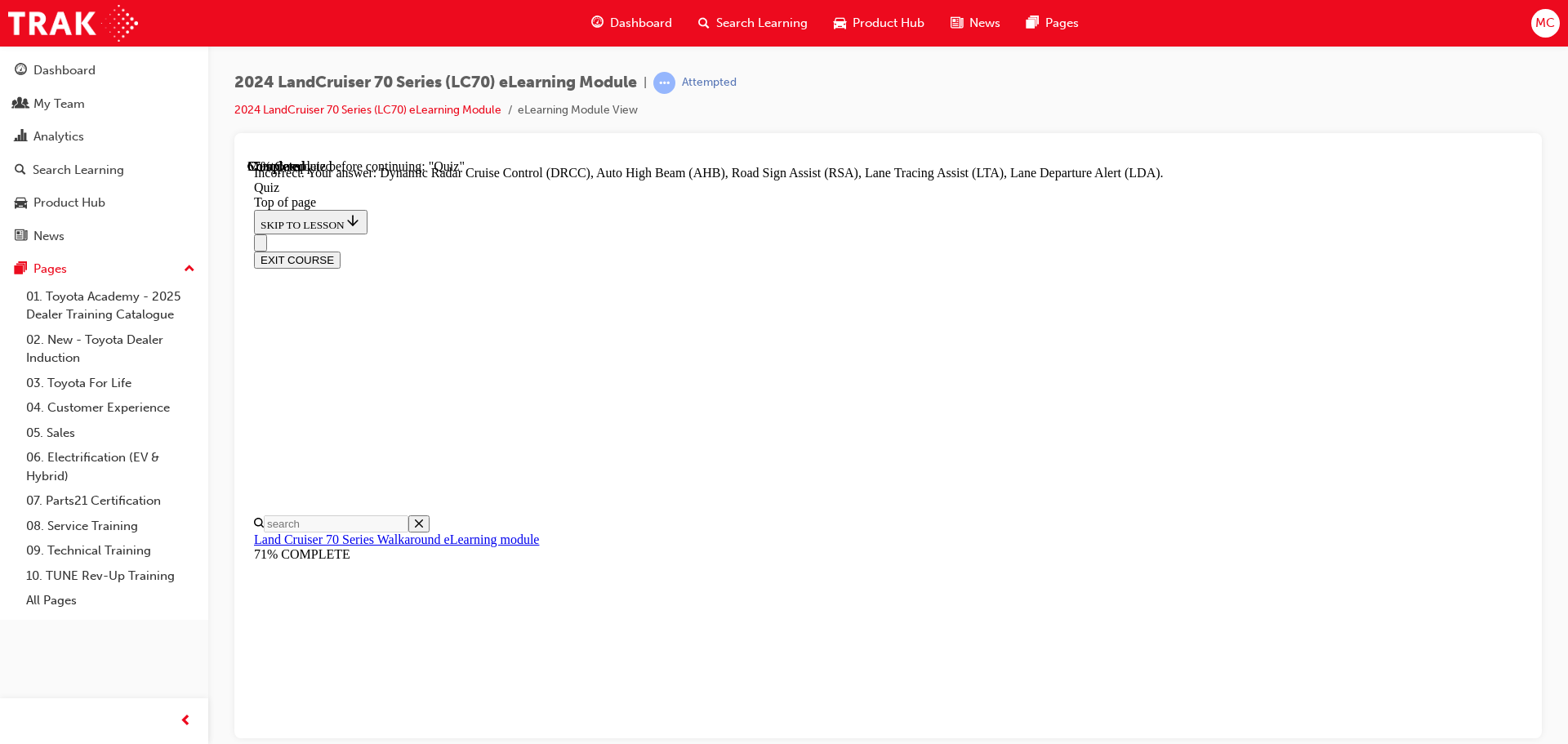
scroll to position [422, 0]
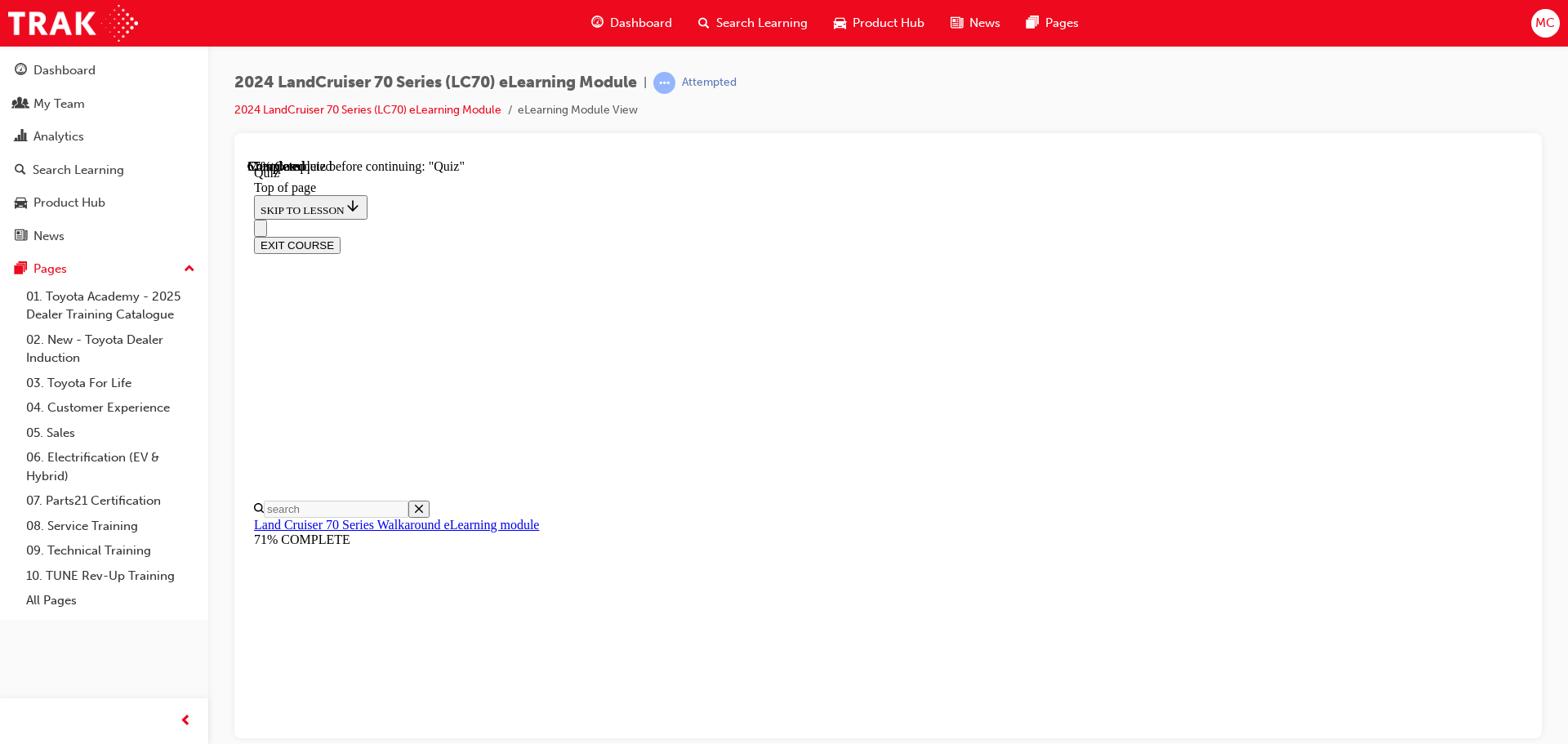
scroll to position [131, 0]
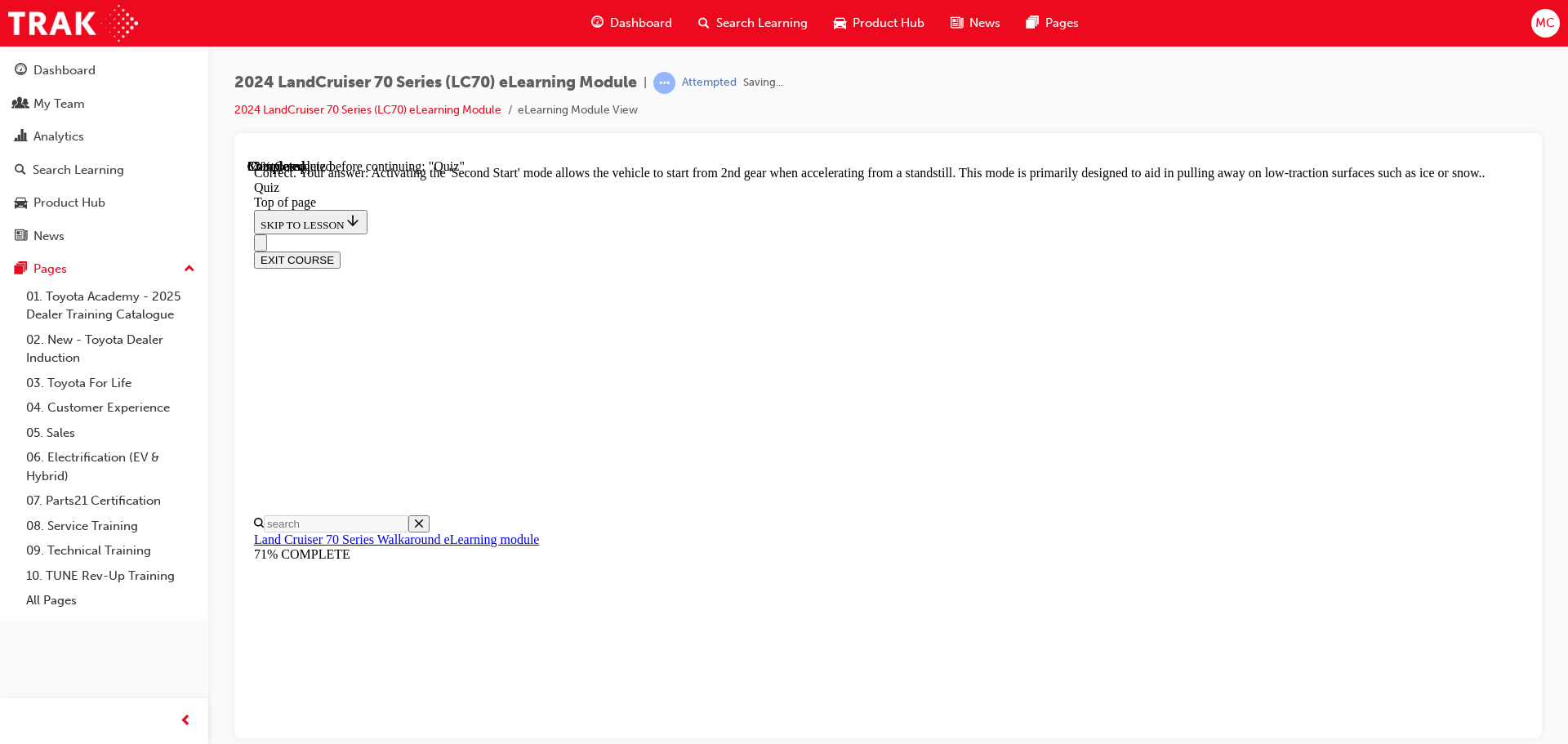
scroll to position [428, 0]
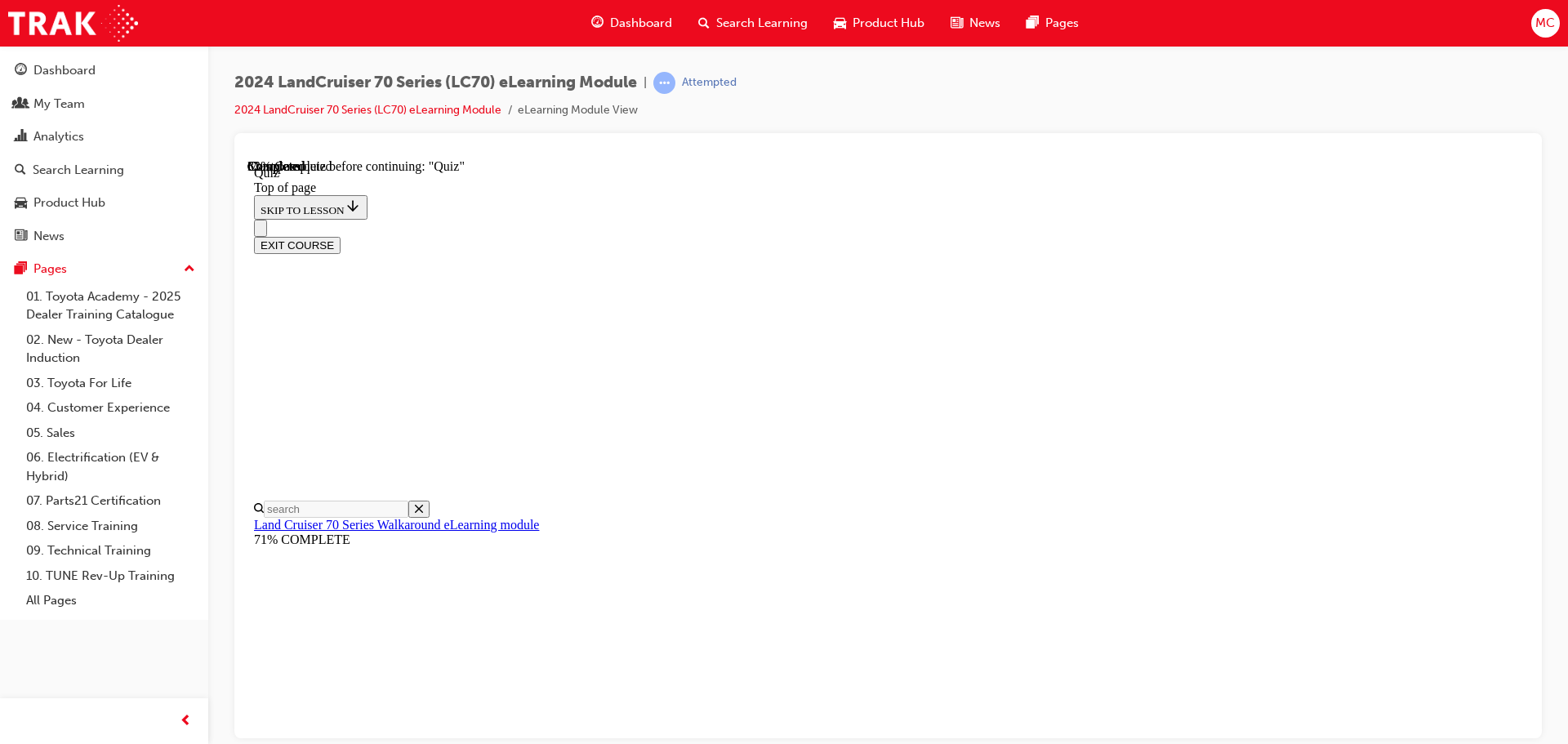
scroll to position [294, 0]
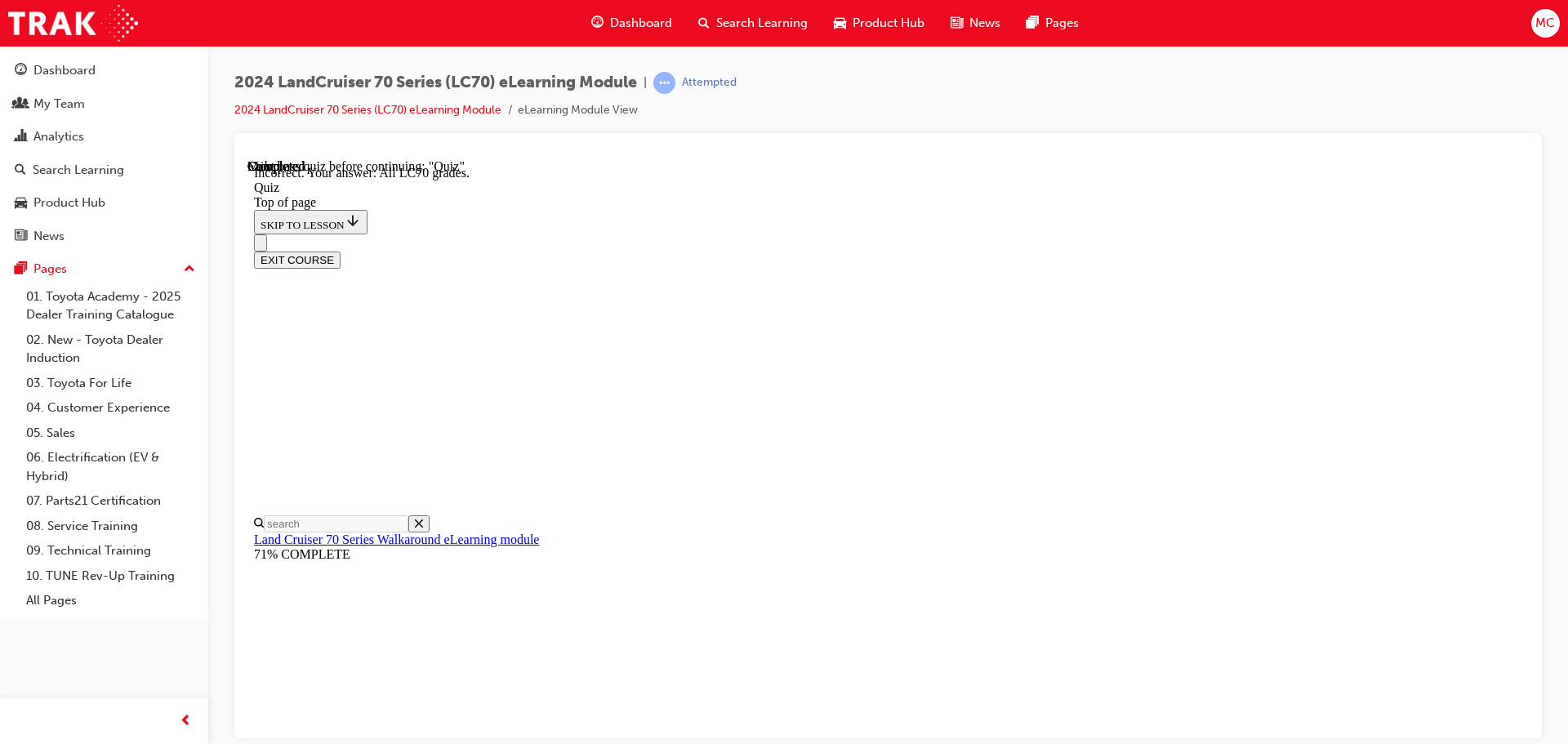
scroll to position [423, 0]
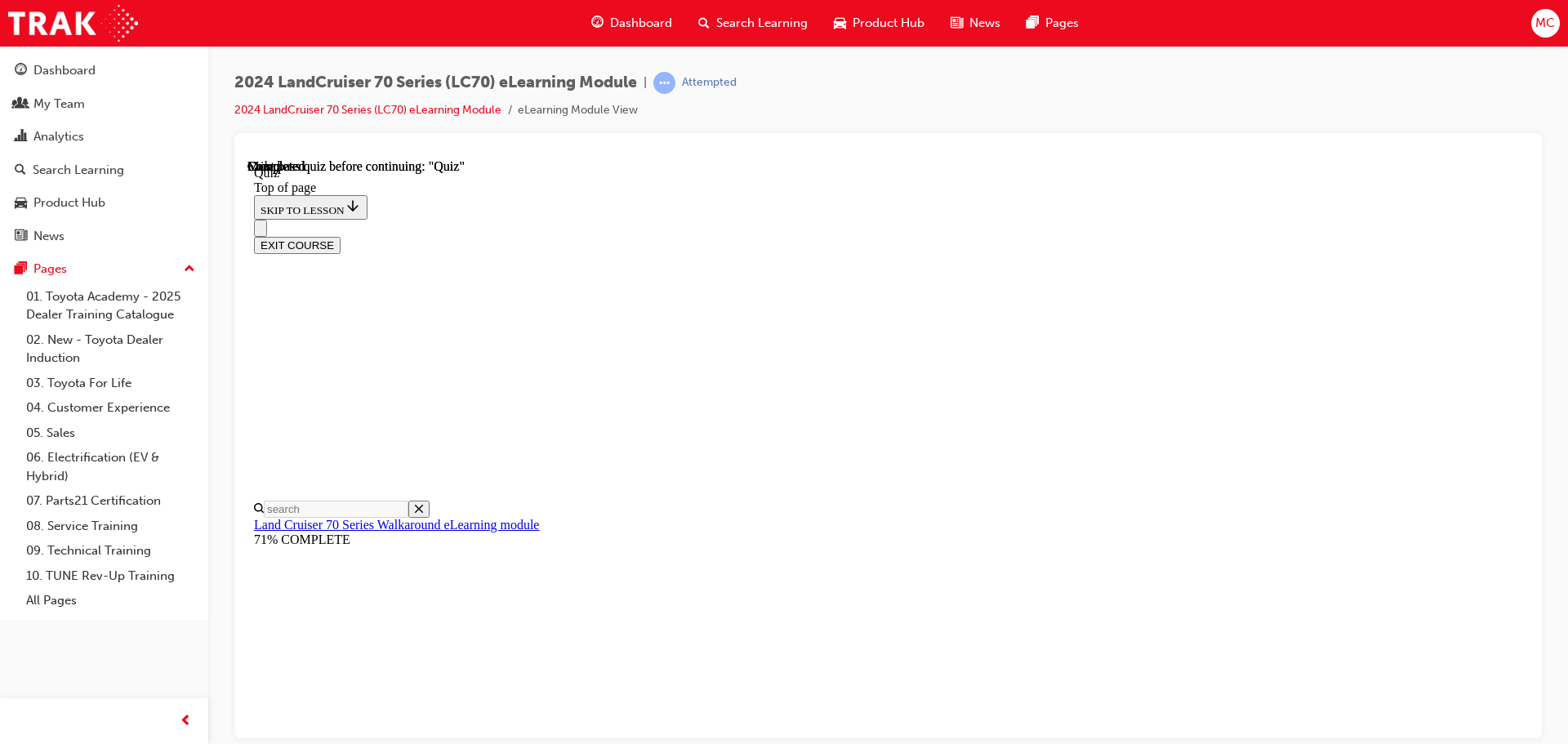
scroll to position [308, 0]
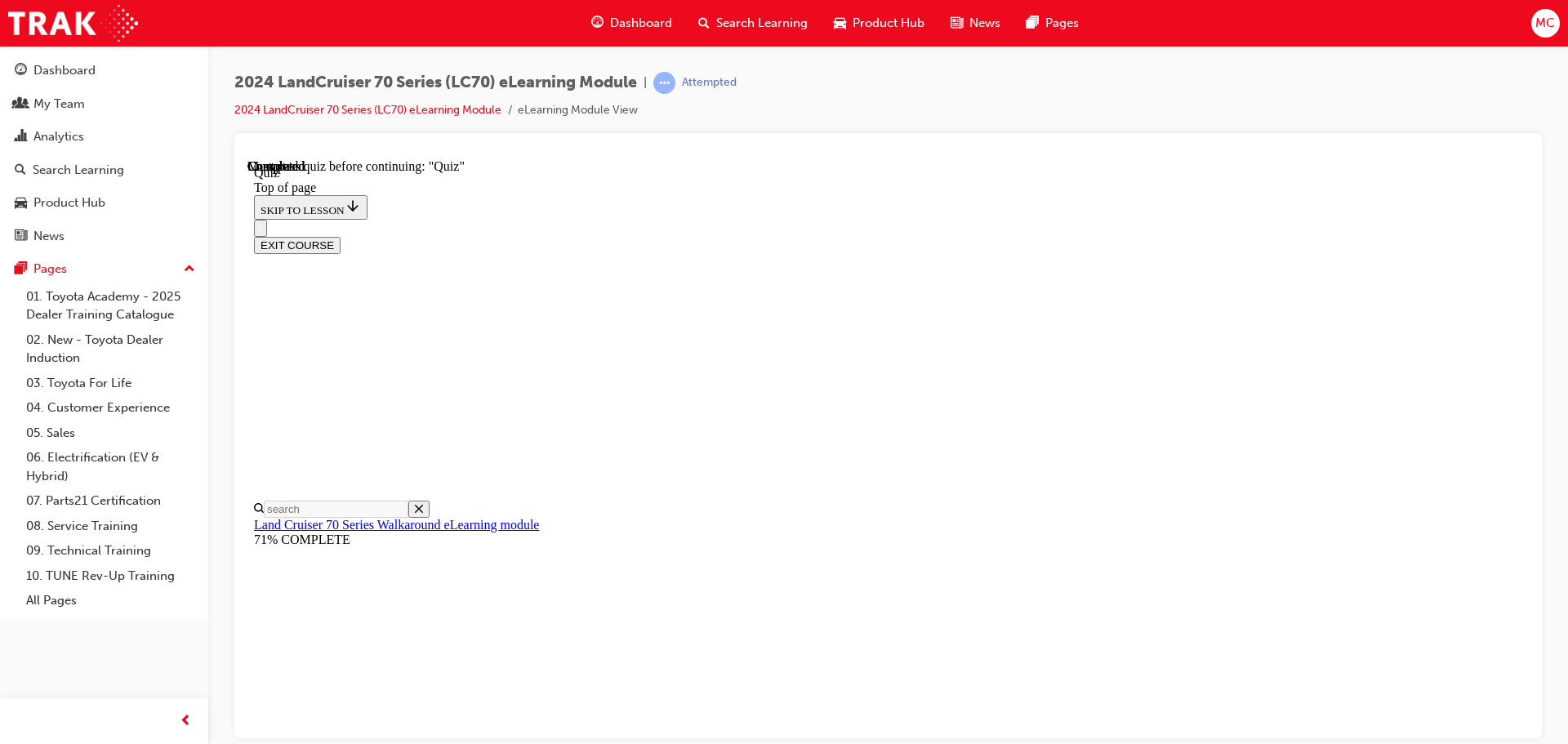
drag, startPoint x: 1009, startPoint y: 574, endPoint x: 1081, endPoint y: 577, distance: 72.1
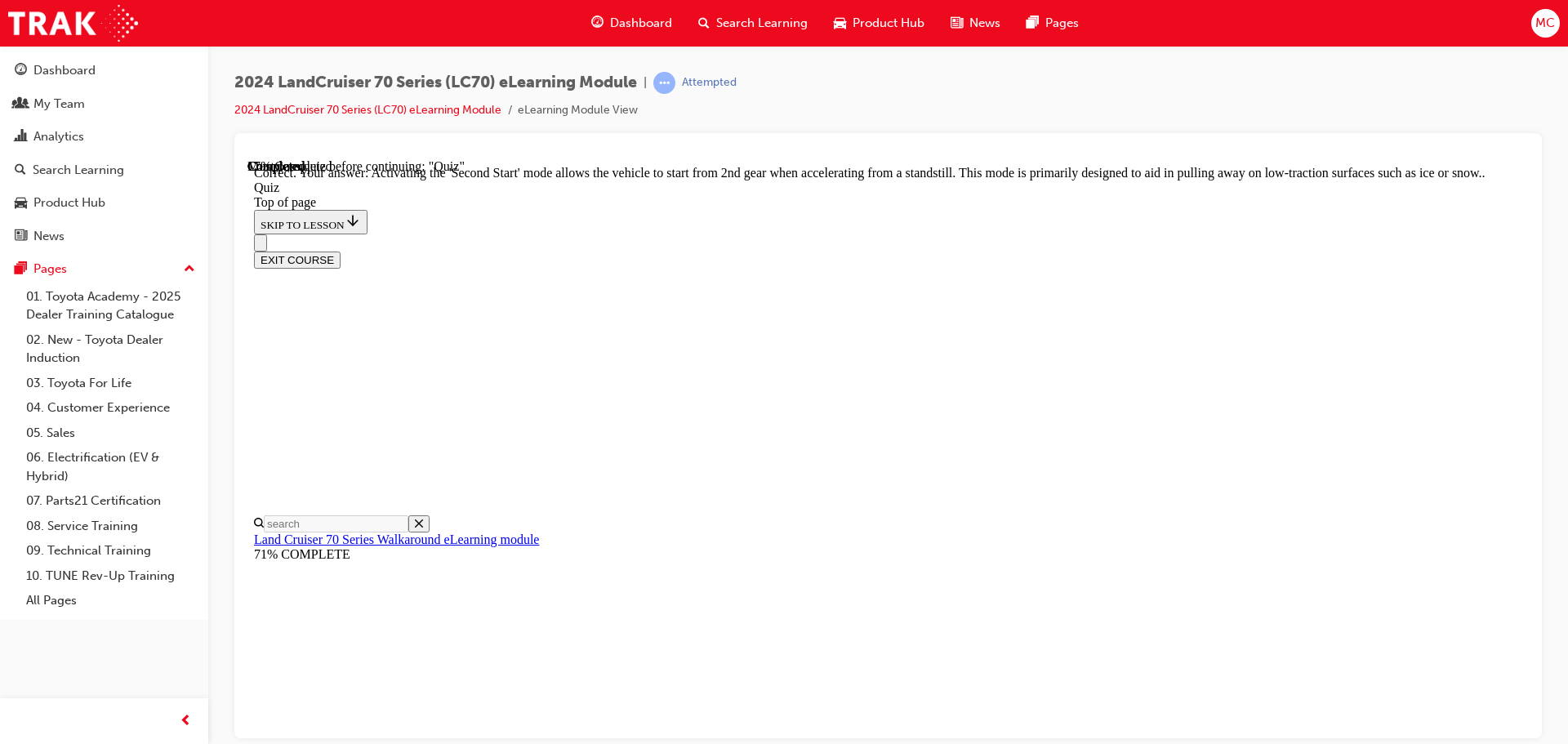
scroll to position [428, 0]
drag, startPoint x: 874, startPoint y: 458, endPoint x: 893, endPoint y: 481, distance: 29.8
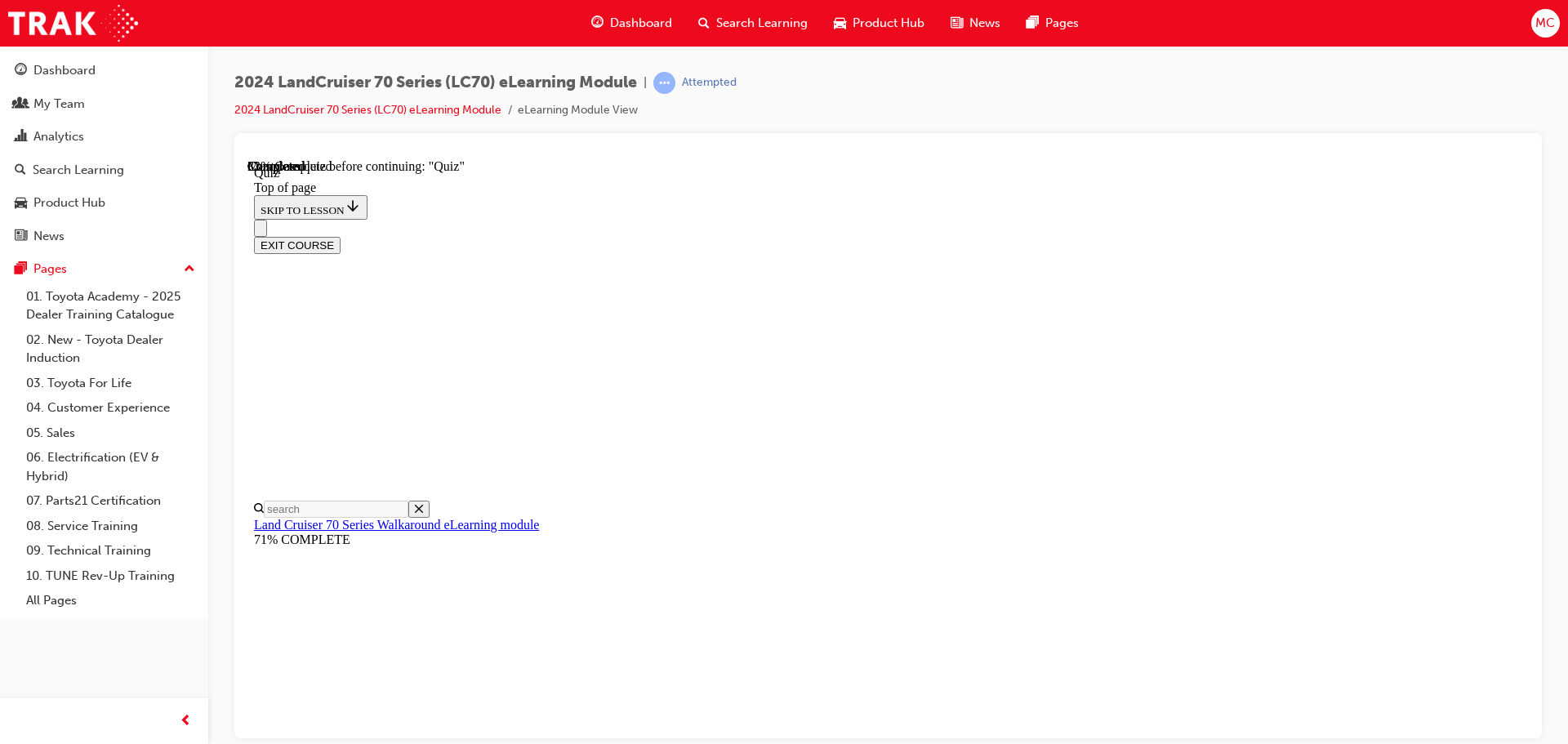
scroll to position [50, 0]
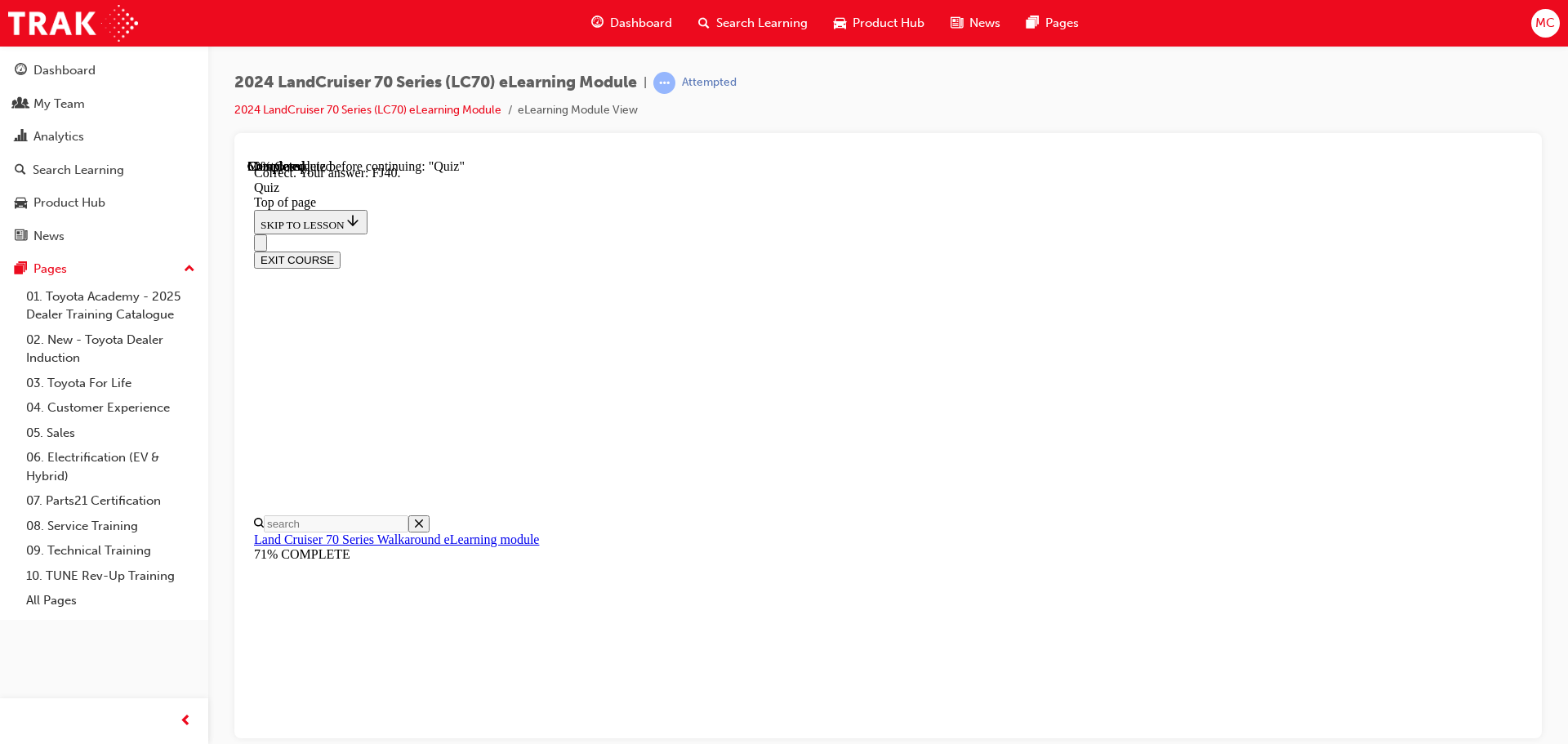
scroll to position [359, 0]
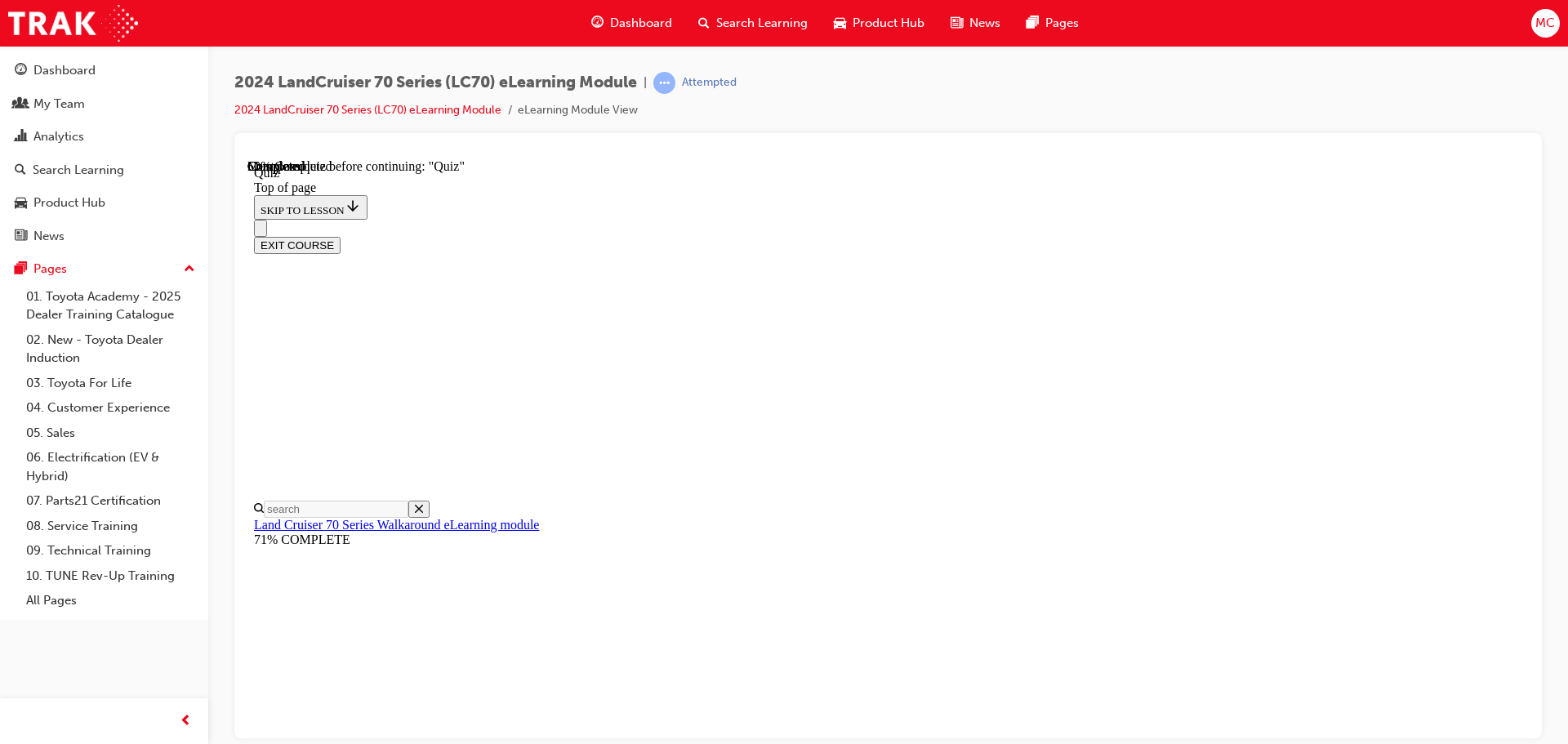
scroll to position [213, 0]
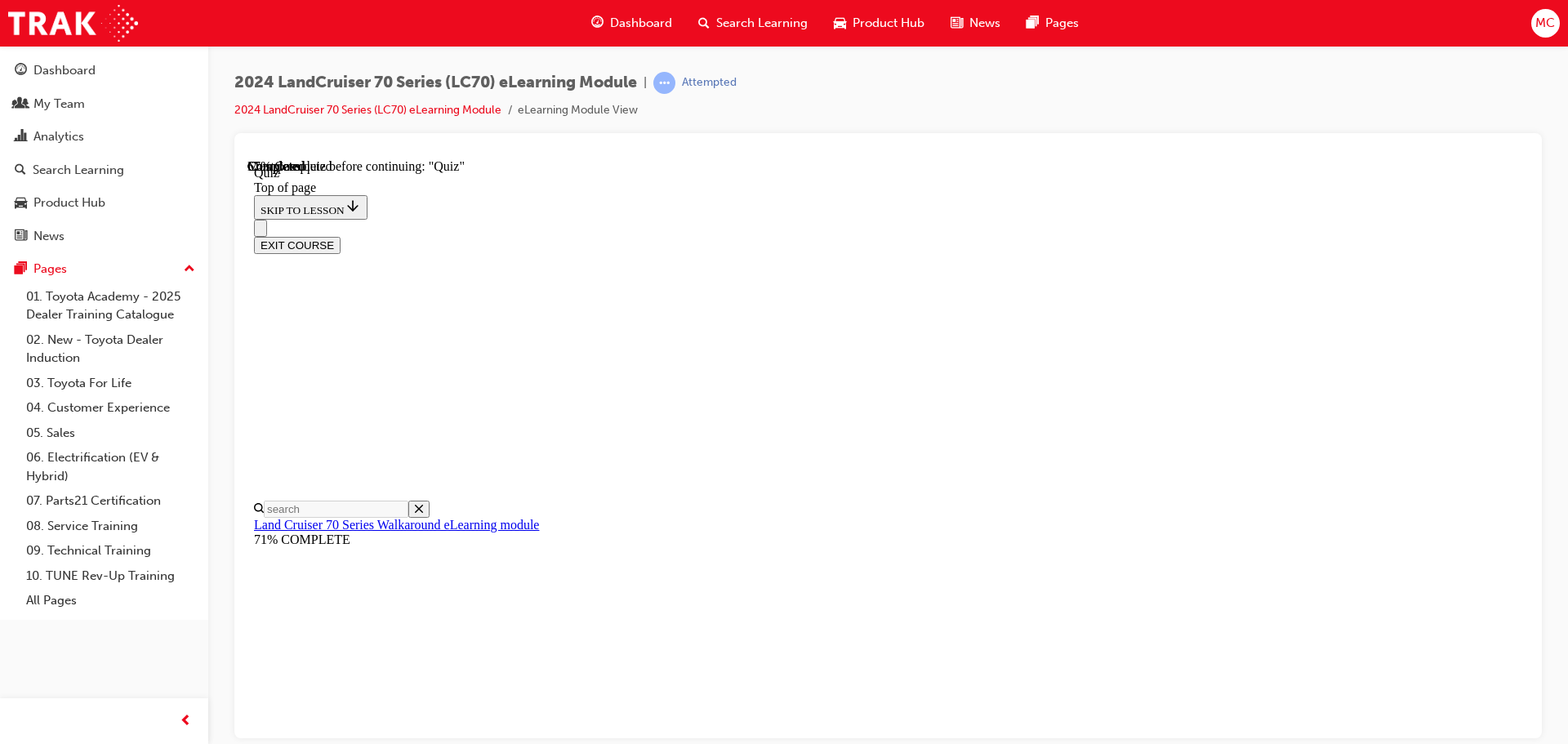
scroll to position [213, 0]
drag, startPoint x: 771, startPoint y: 269, endPoint x: 1226, endPoint y: 269, distance: 455.0
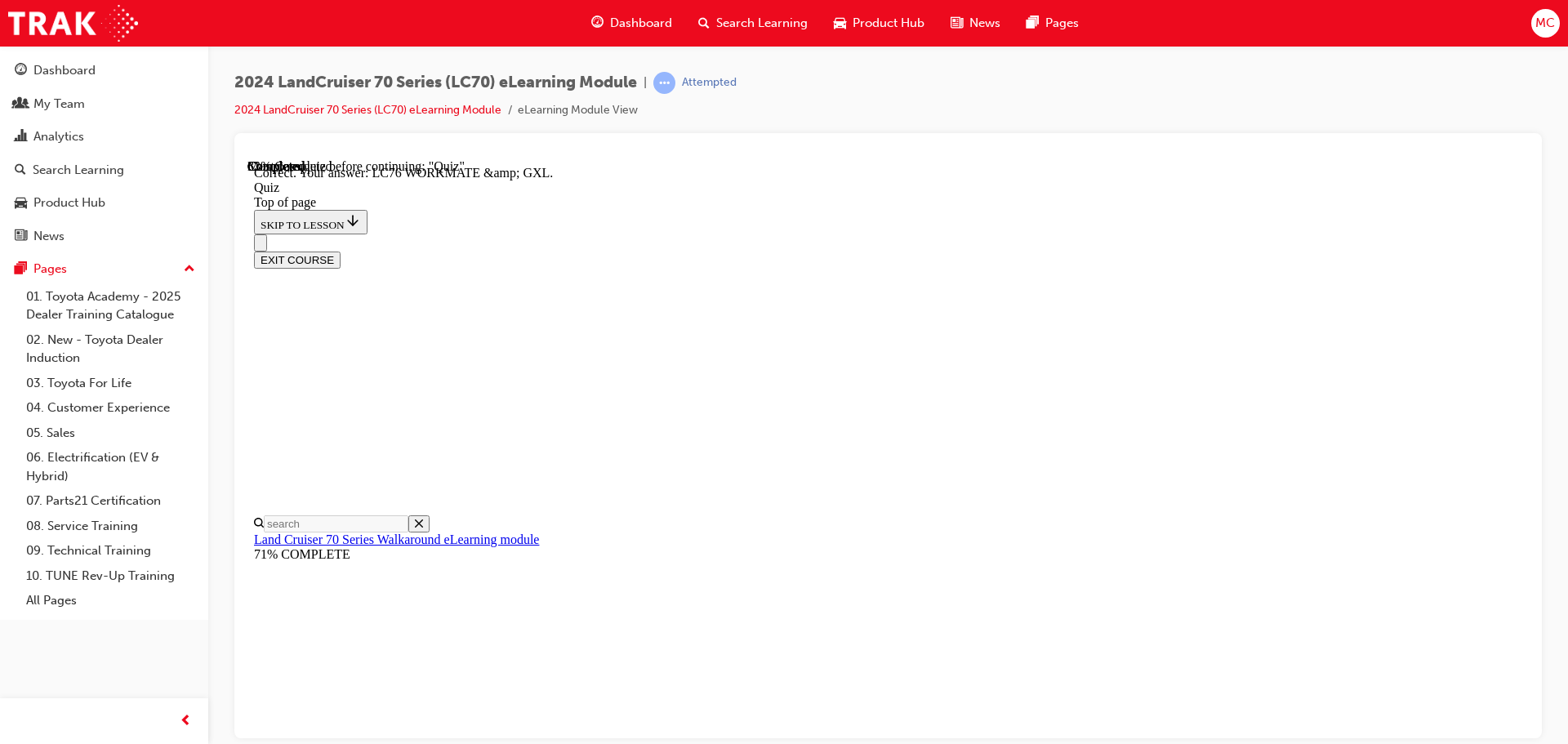
scroll to position [330, 0]
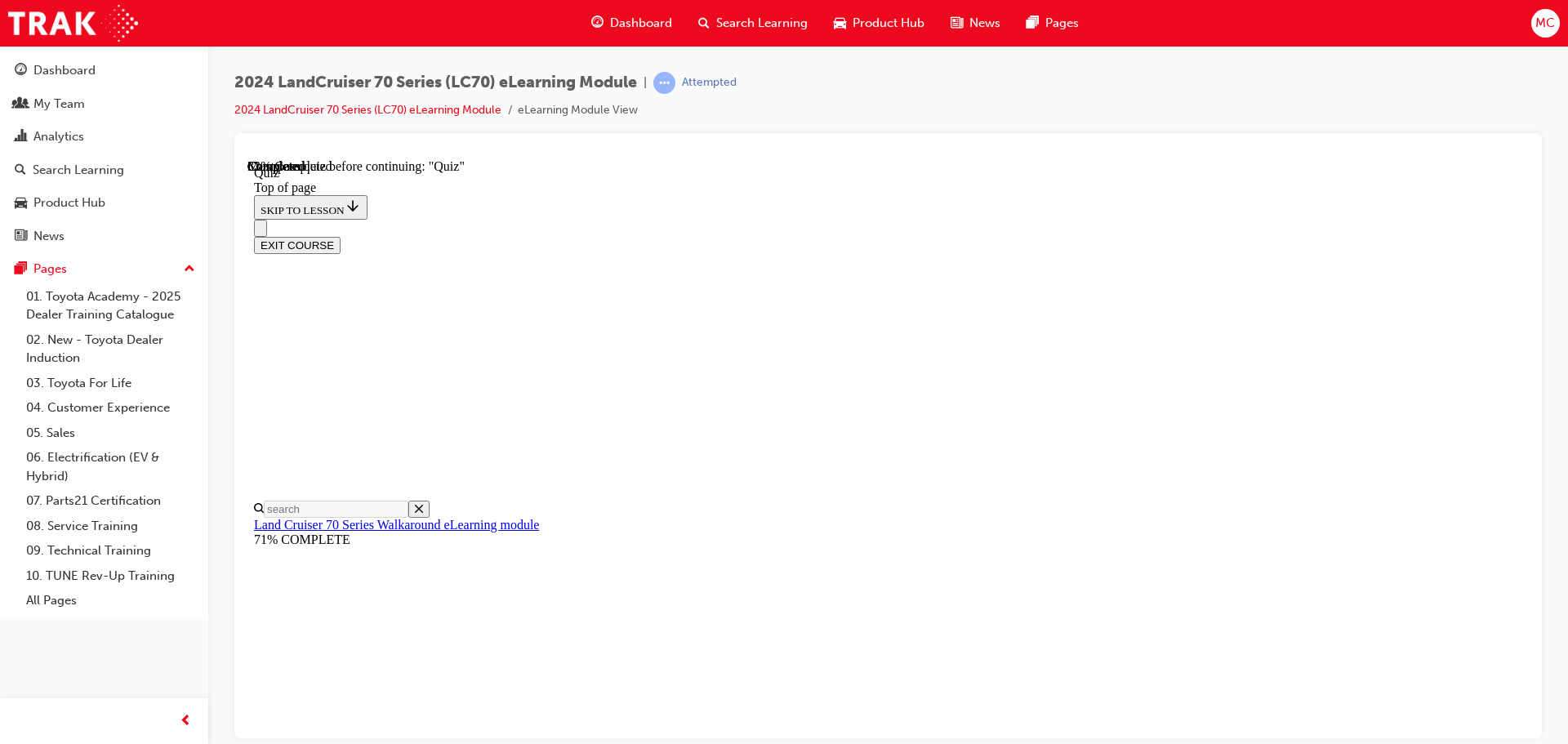
drag, startPoint x: 717, startPoint y: 405, endPoint x: 1010, endPoint y: 415, distance: 293.2
drag, startPoint x: 955, startPoint y: 398, endPoint x: 1259, endPoint y: 434, distance: 306.1
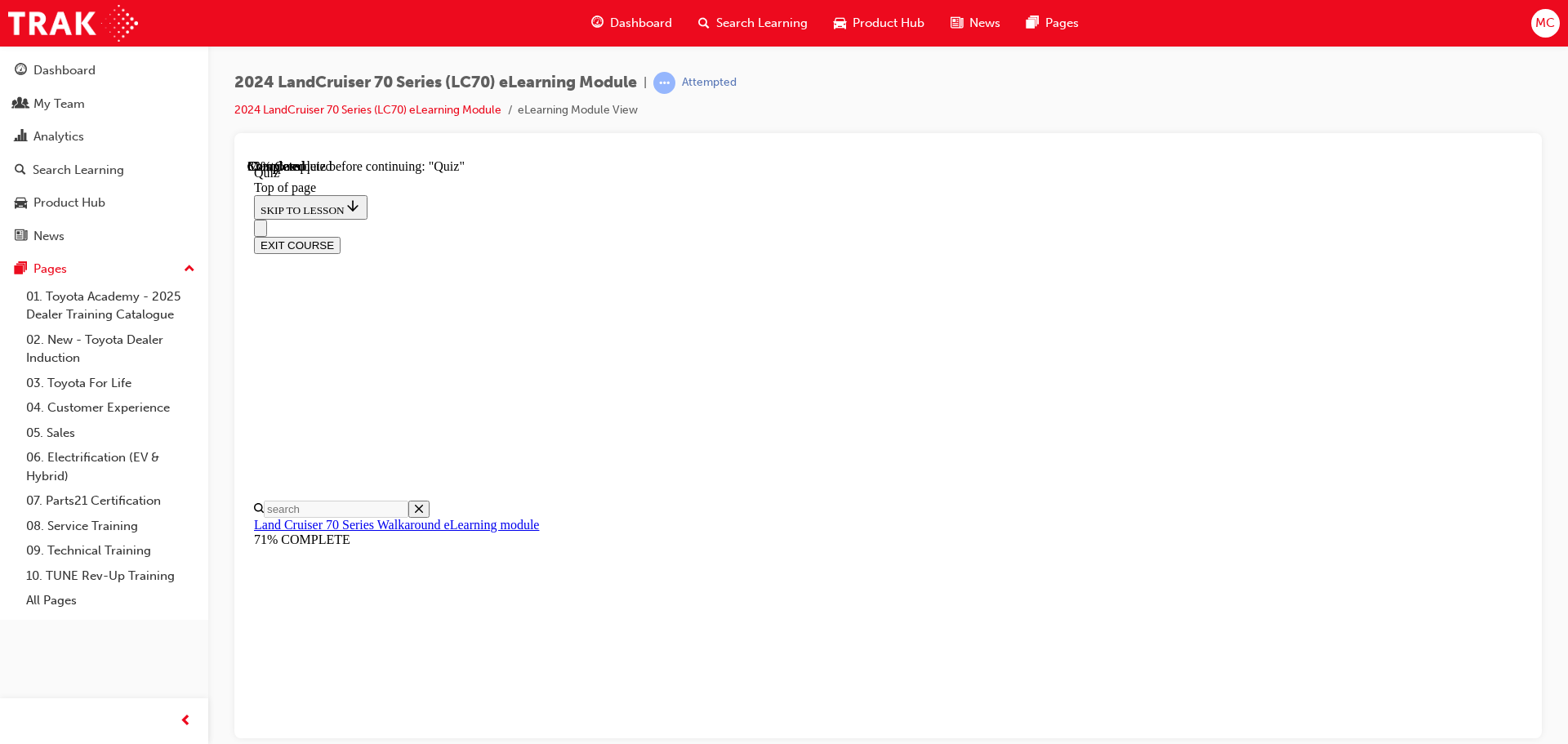
drag, startPoint x: 1013, startPoint y: 457, endPoint x: 843, endPoint y: 435, distance: 171.4
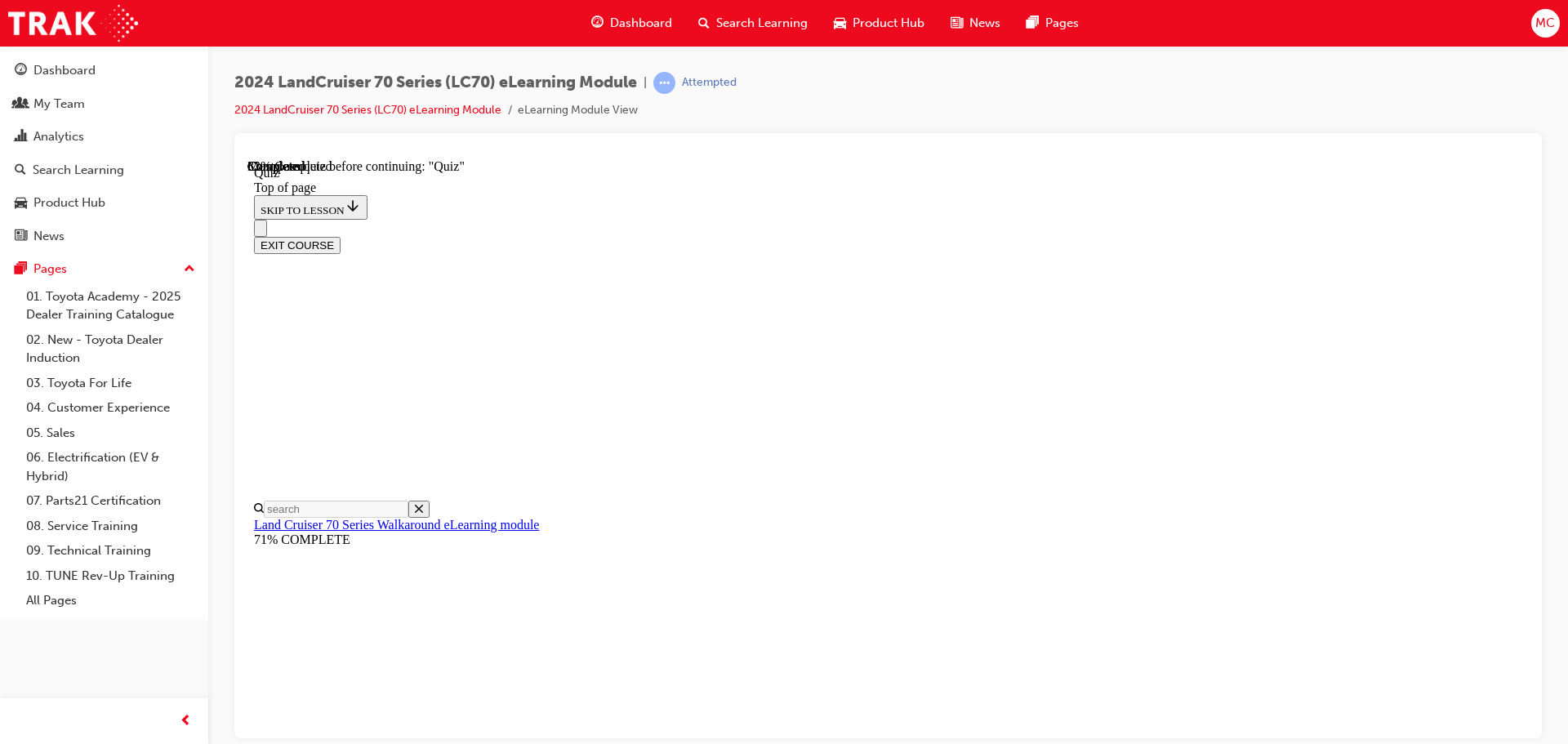
scroll to position [213, 0]
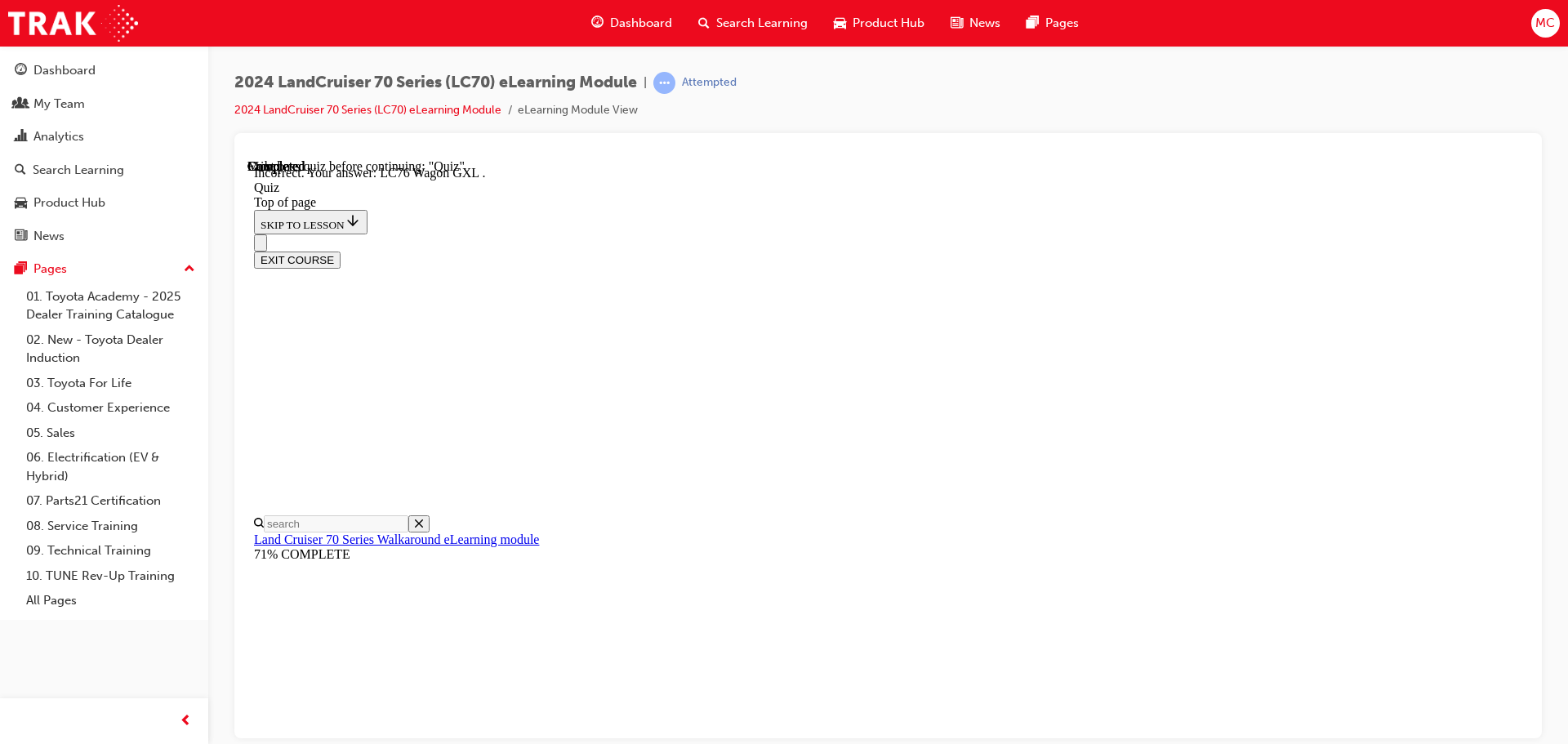
scroll to position [423, 0]
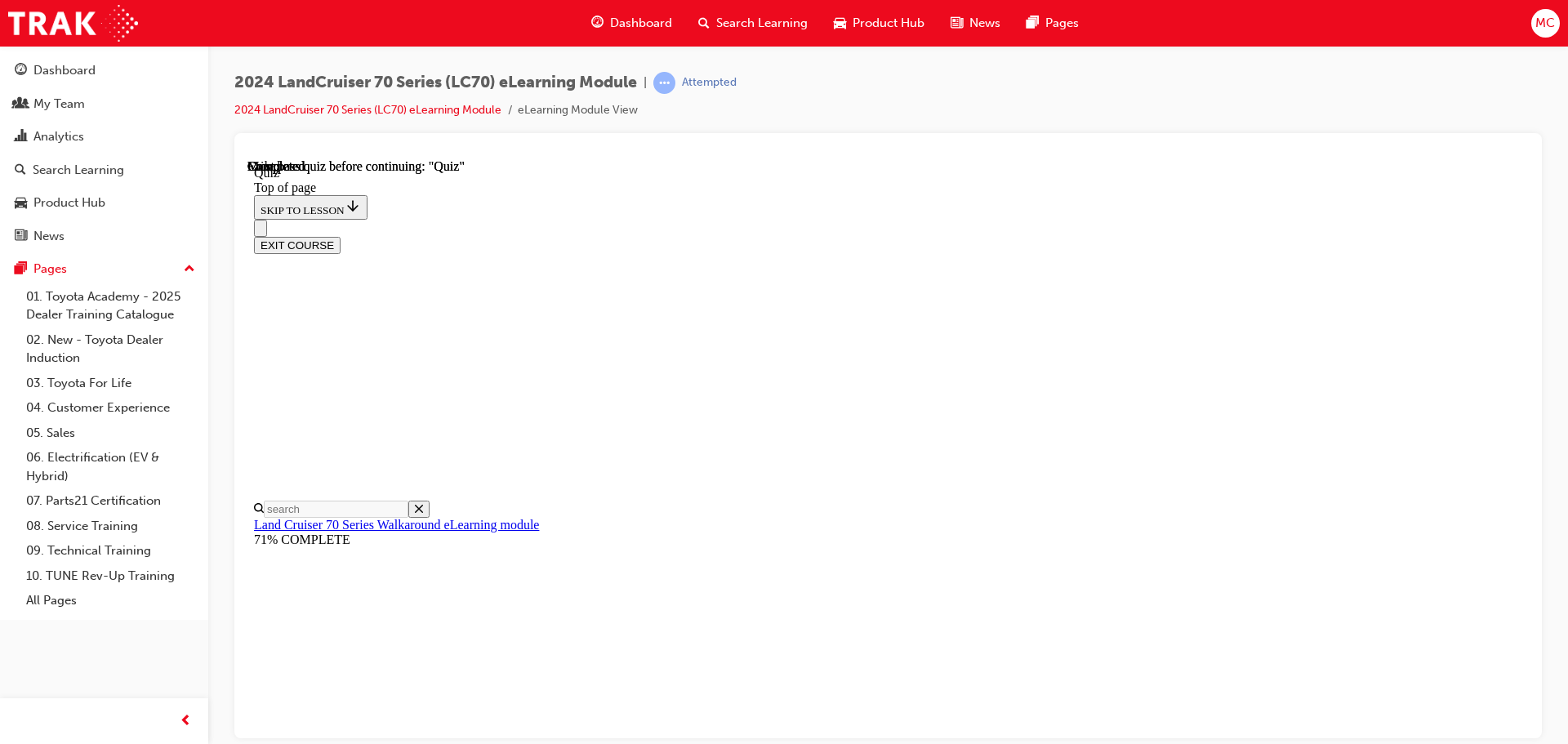
scroll to position [308, 0]
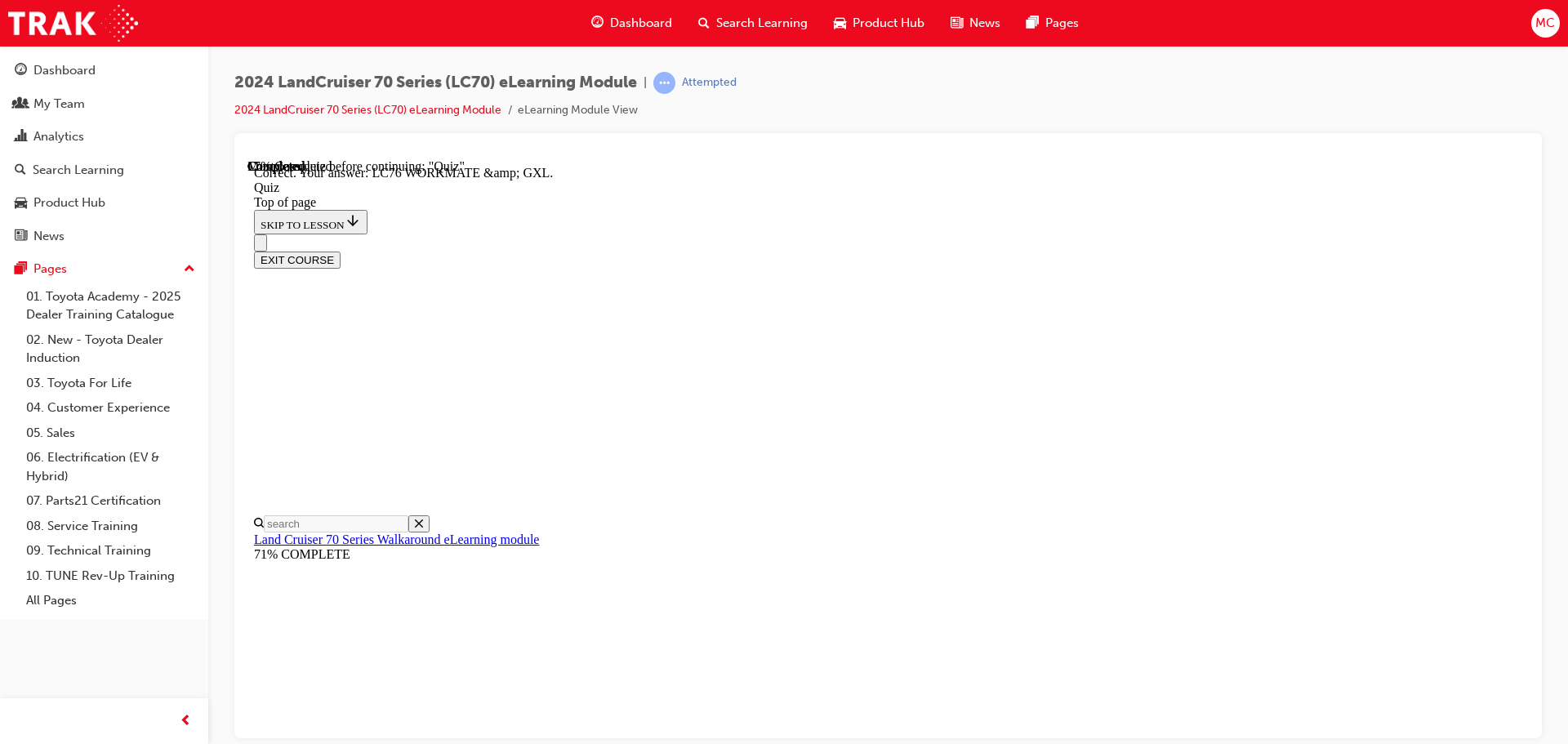
drag, startPoint x: 938, startPoint y: 506, endPoint x: 947, endPoint y: 507, distance: 9.1
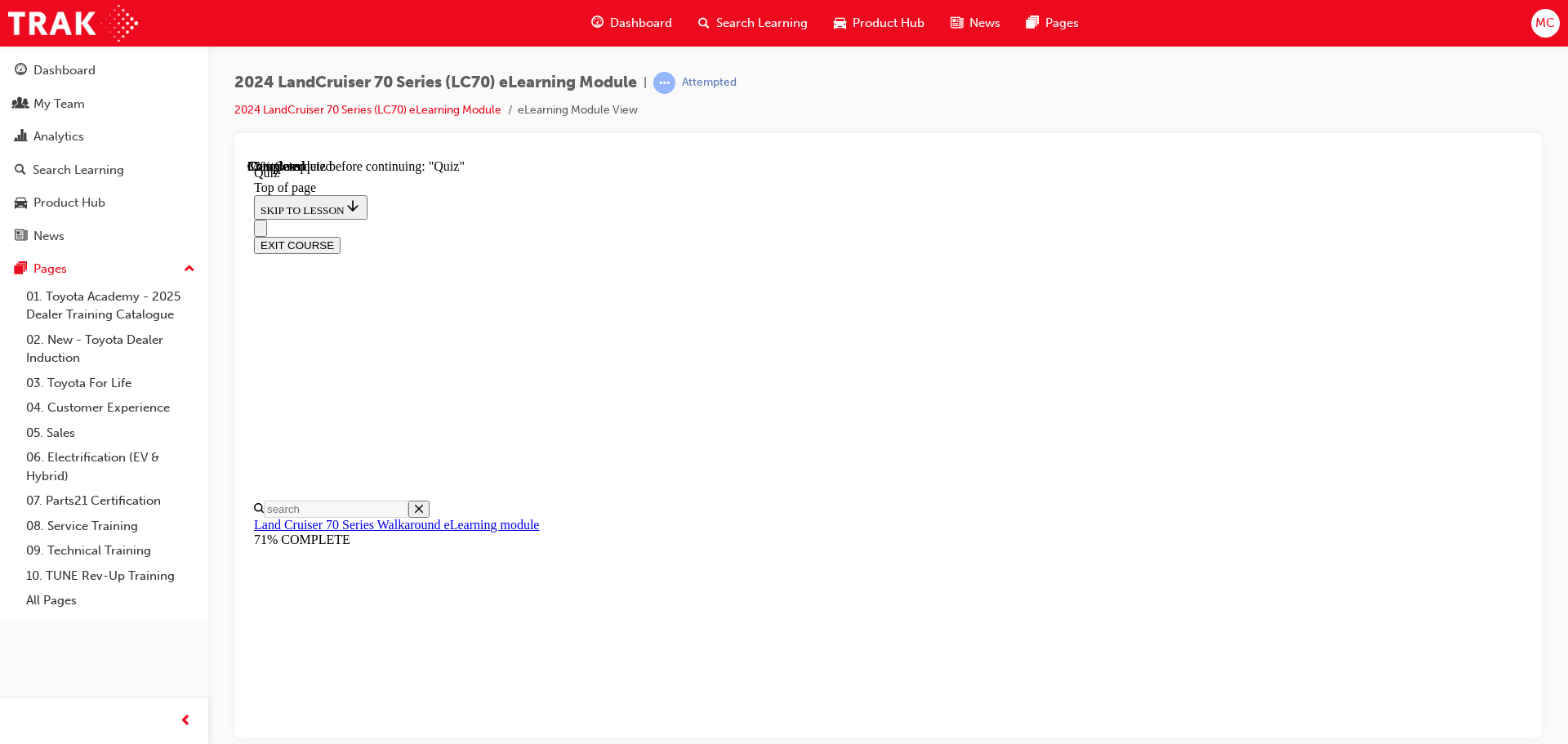
scroll to position [50, 0]
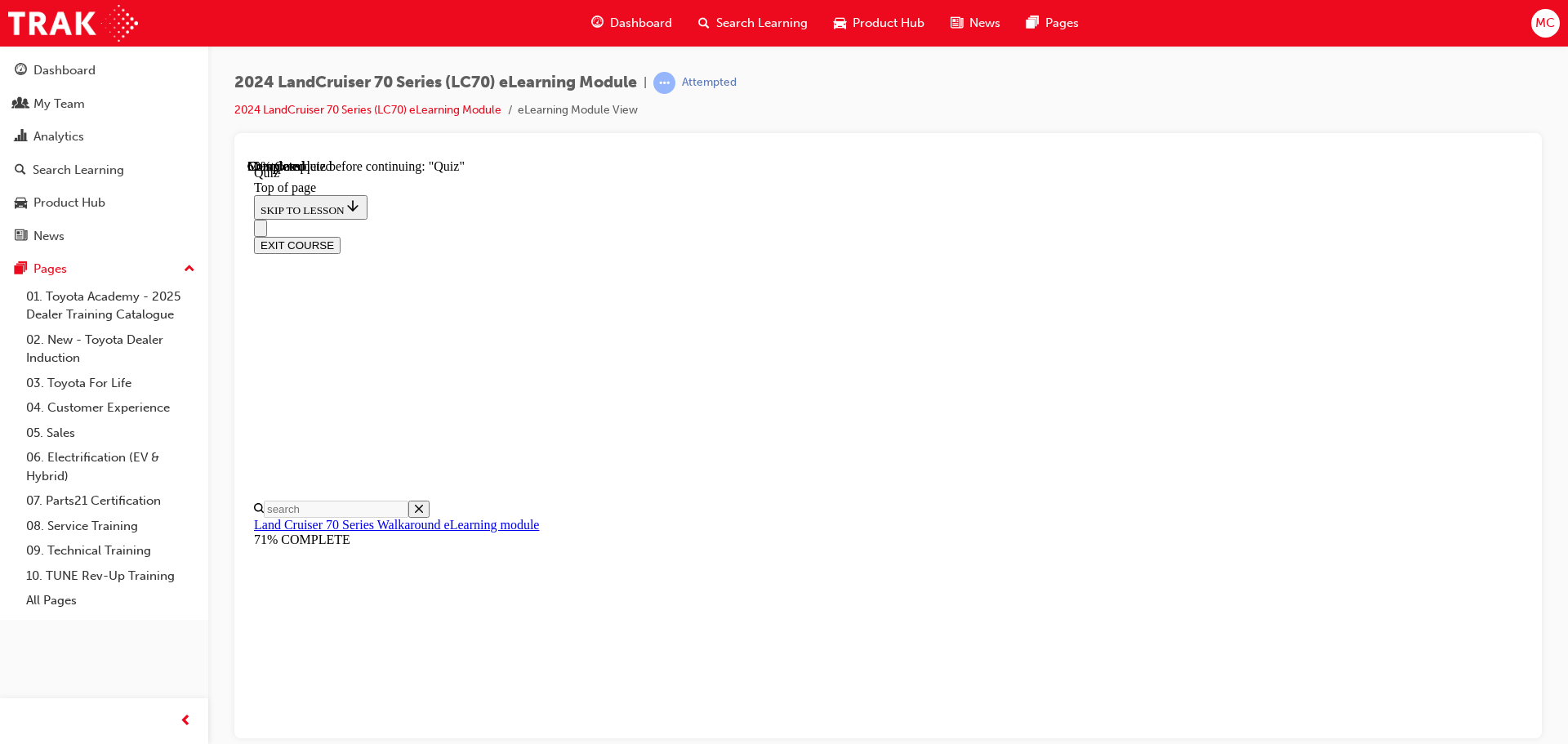
scroll to position [213, 0]
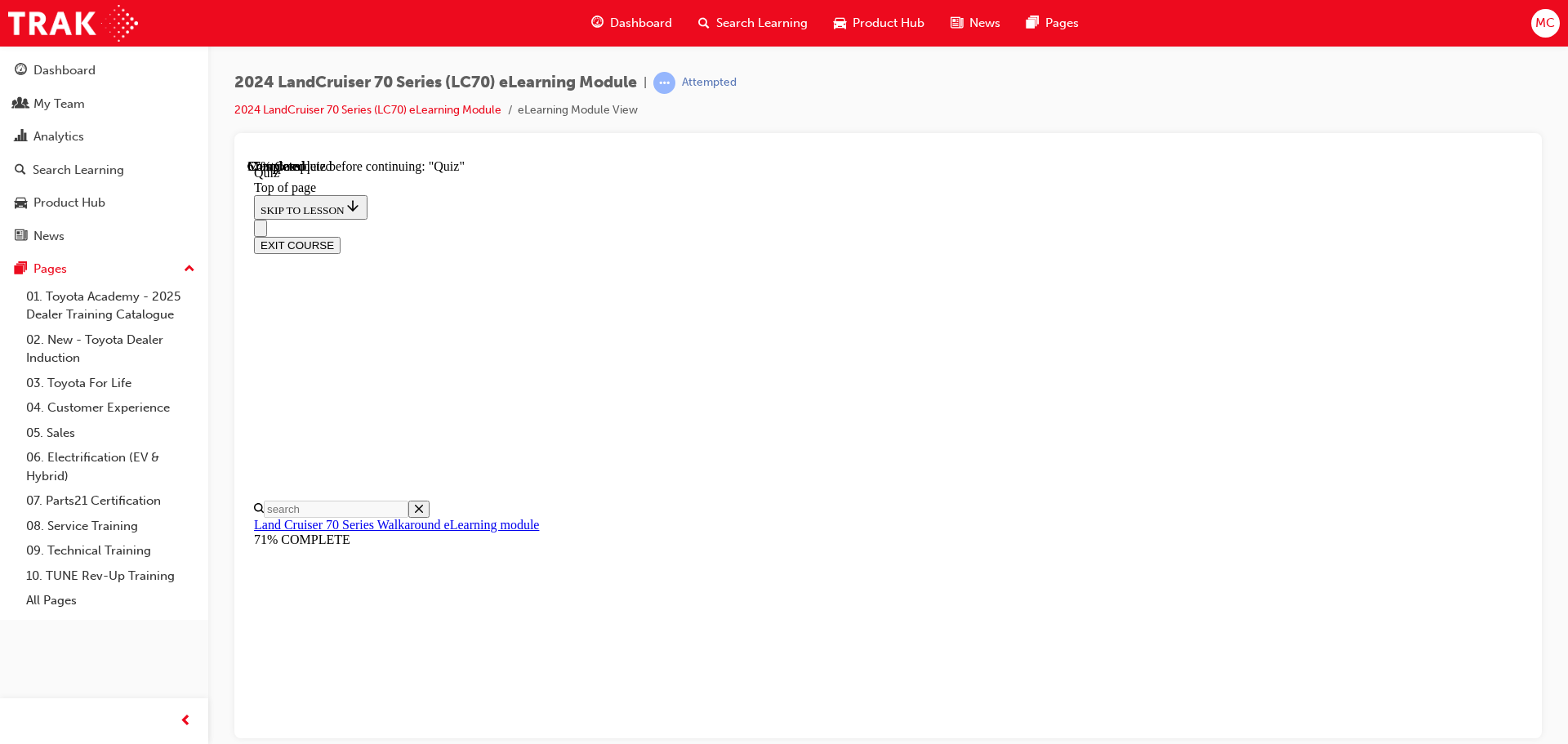
drag, startPoint x: 842, startPoint y: 543, endPoint x: 894, endPoint y: 562, distance: 55.4
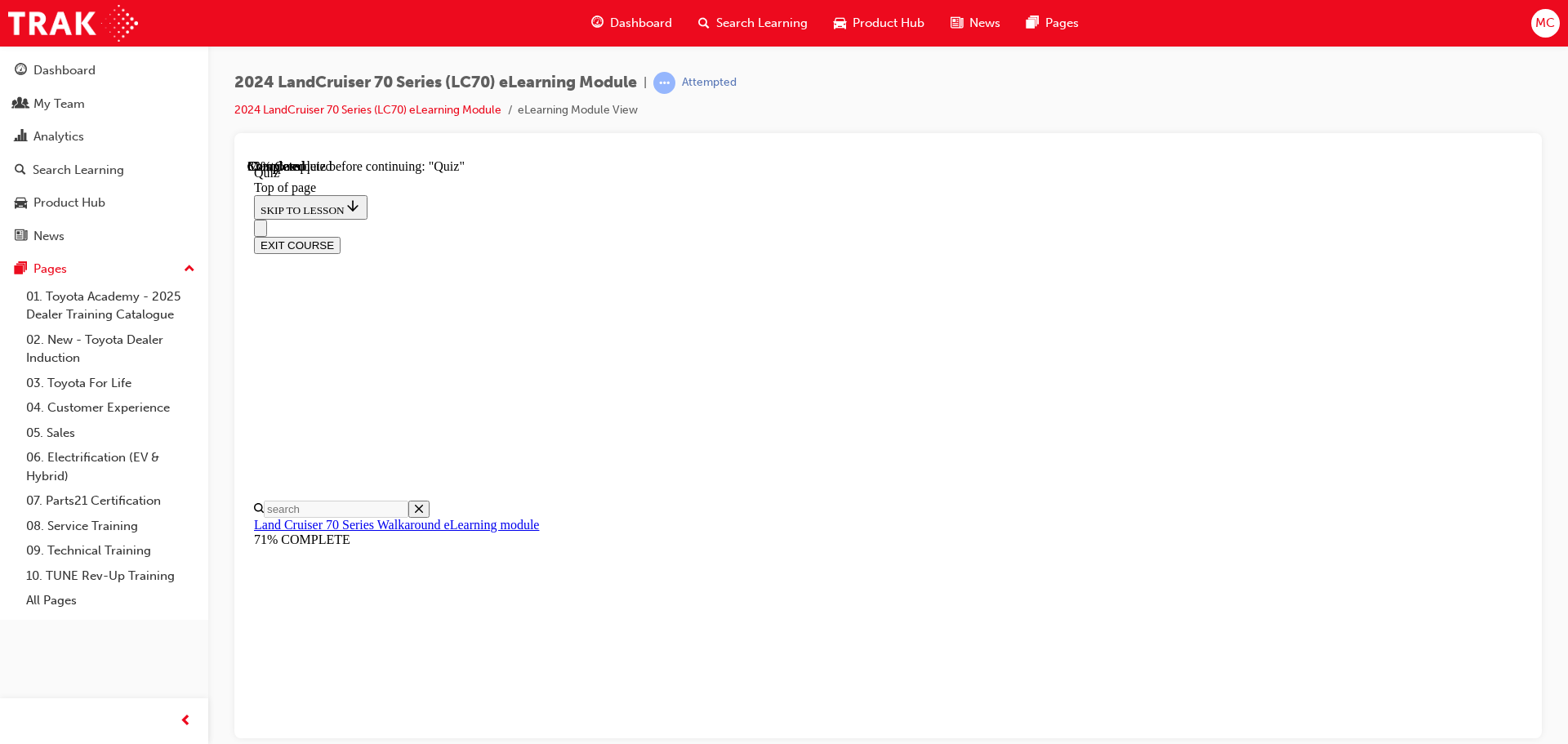
scroll to position [213, 0]
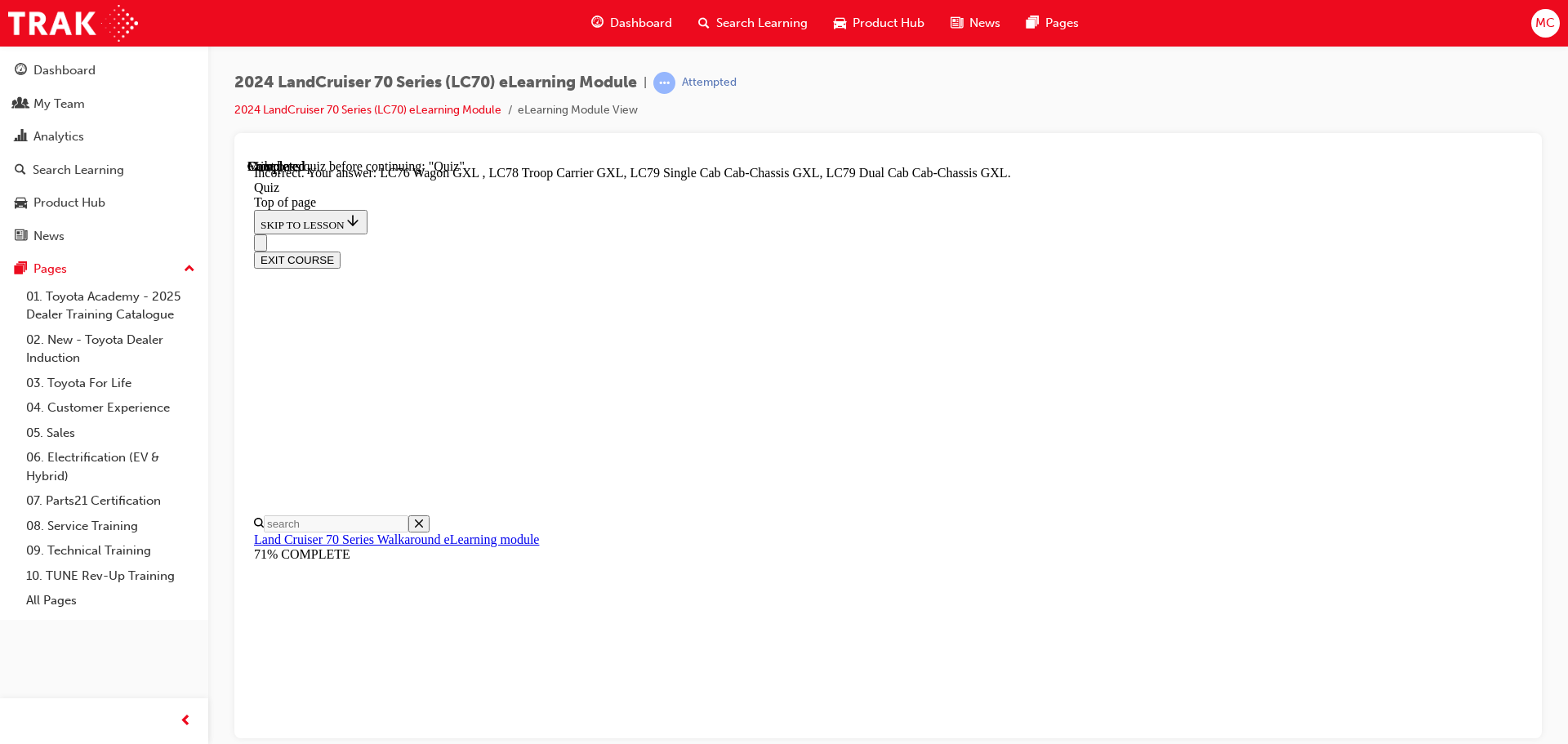
scroll to position [178, 0]
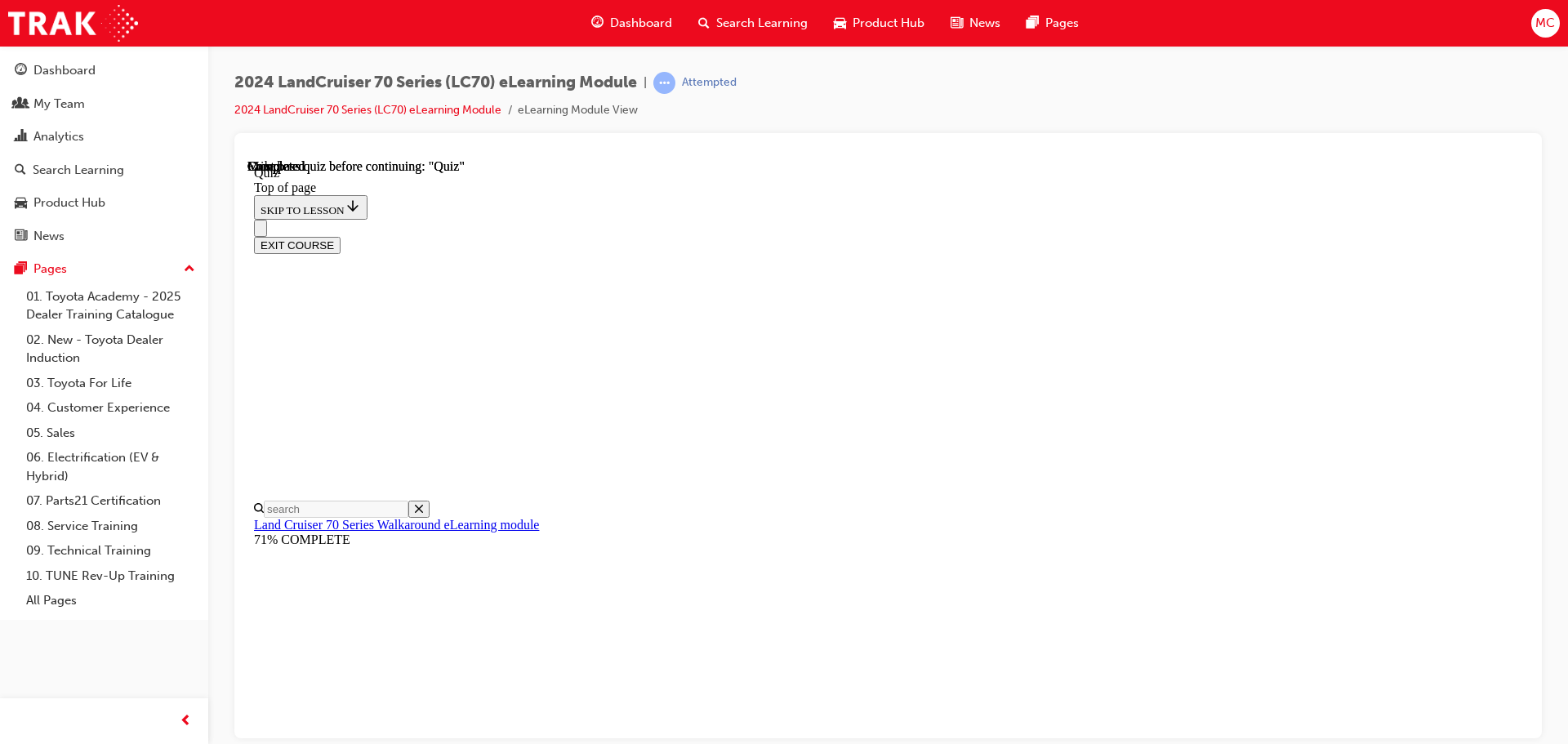
scroll to position [308, 0]
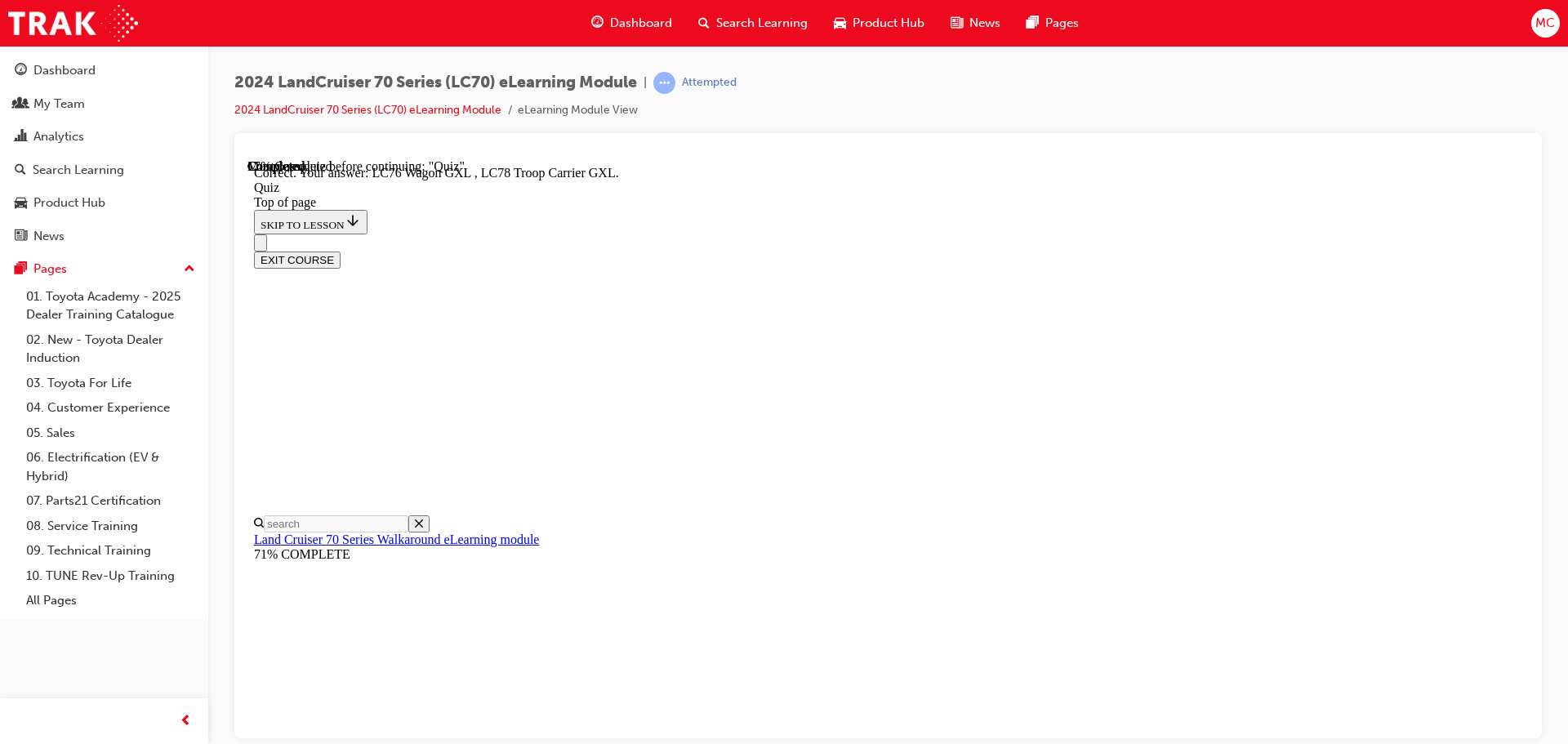
scroll to position [423, 0]
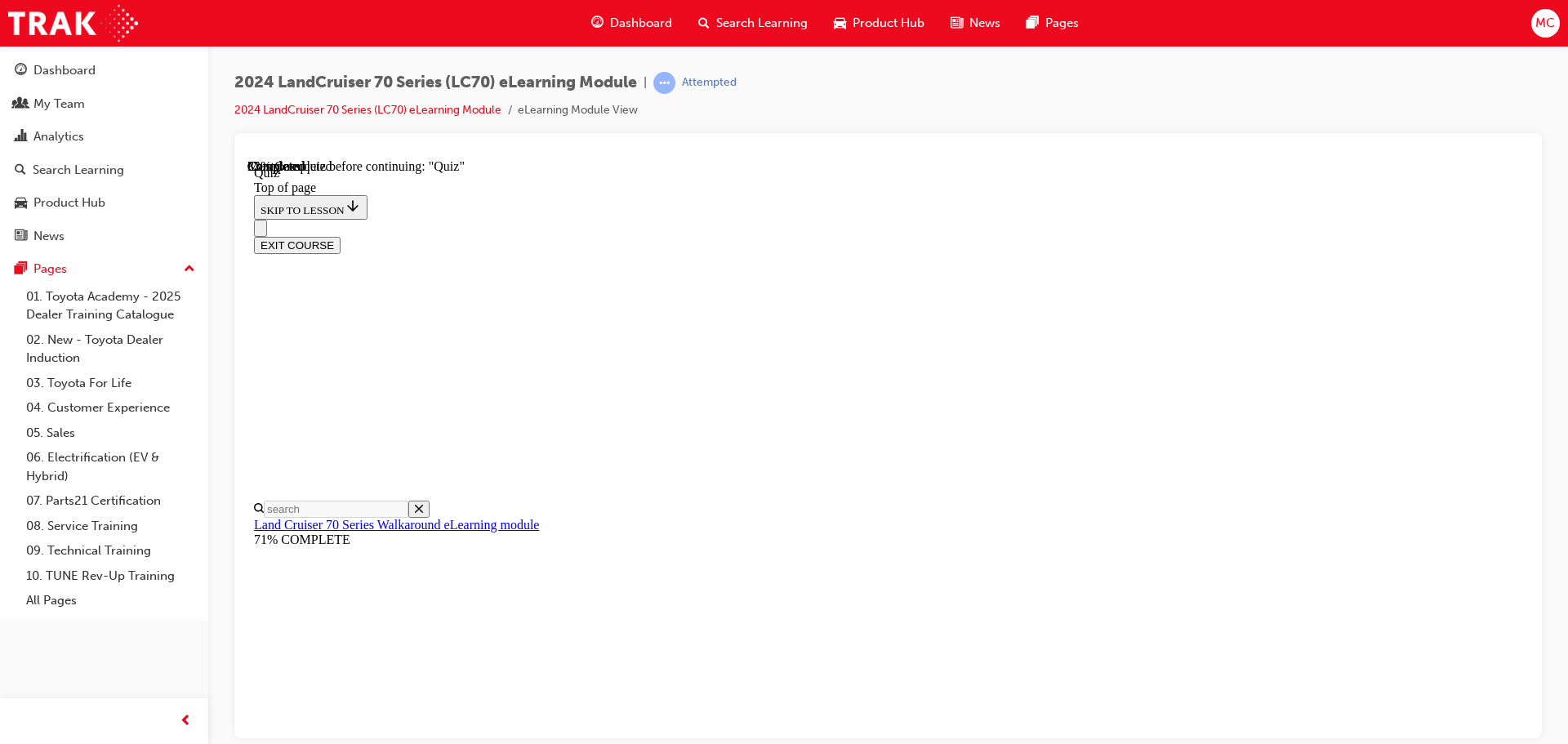
scroll to position [131, 0]
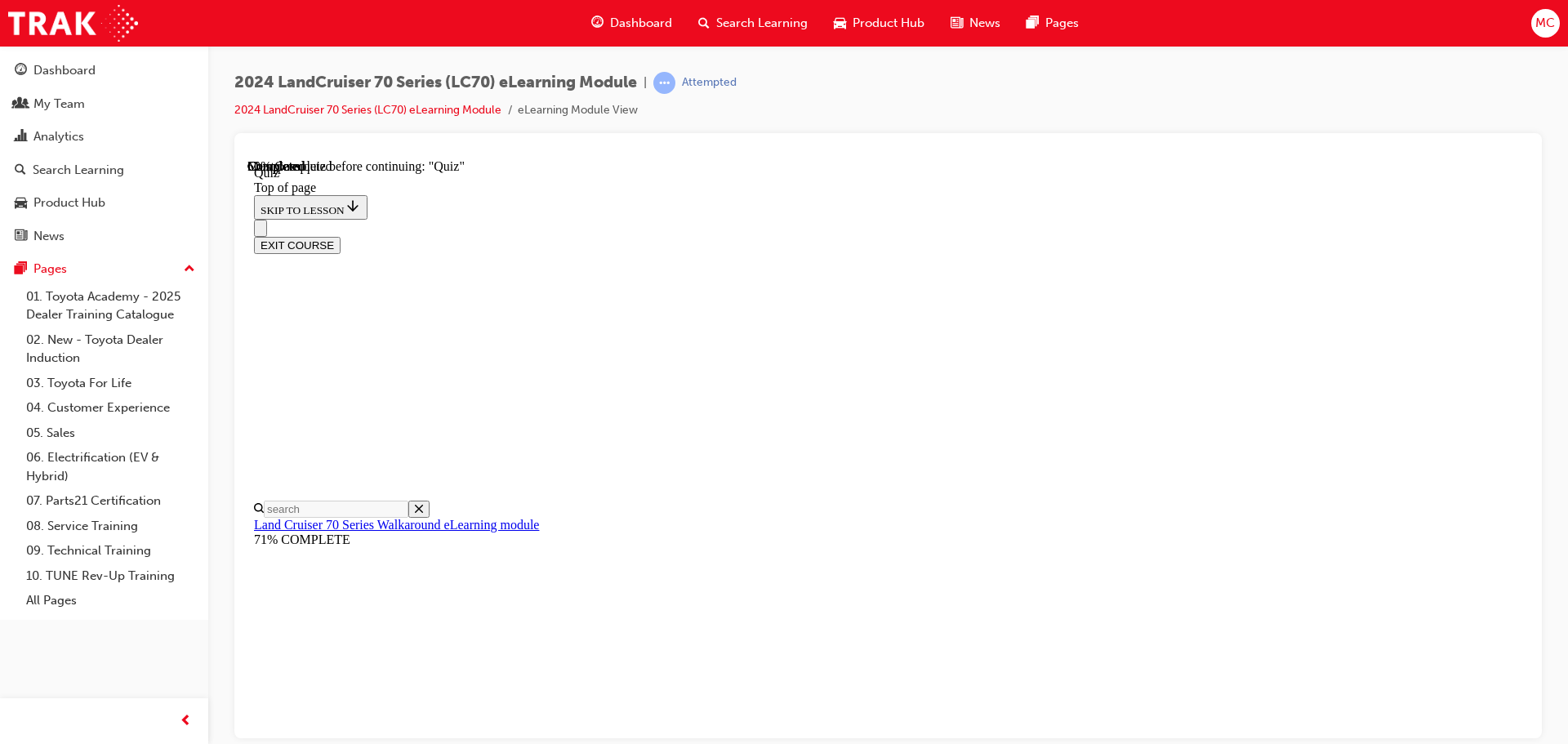
scroll to position [131, 0]
drag, startPoint x: 960, startPoint y: 435, endPoint x: 970, endPoint y: 443, distance: 12.8
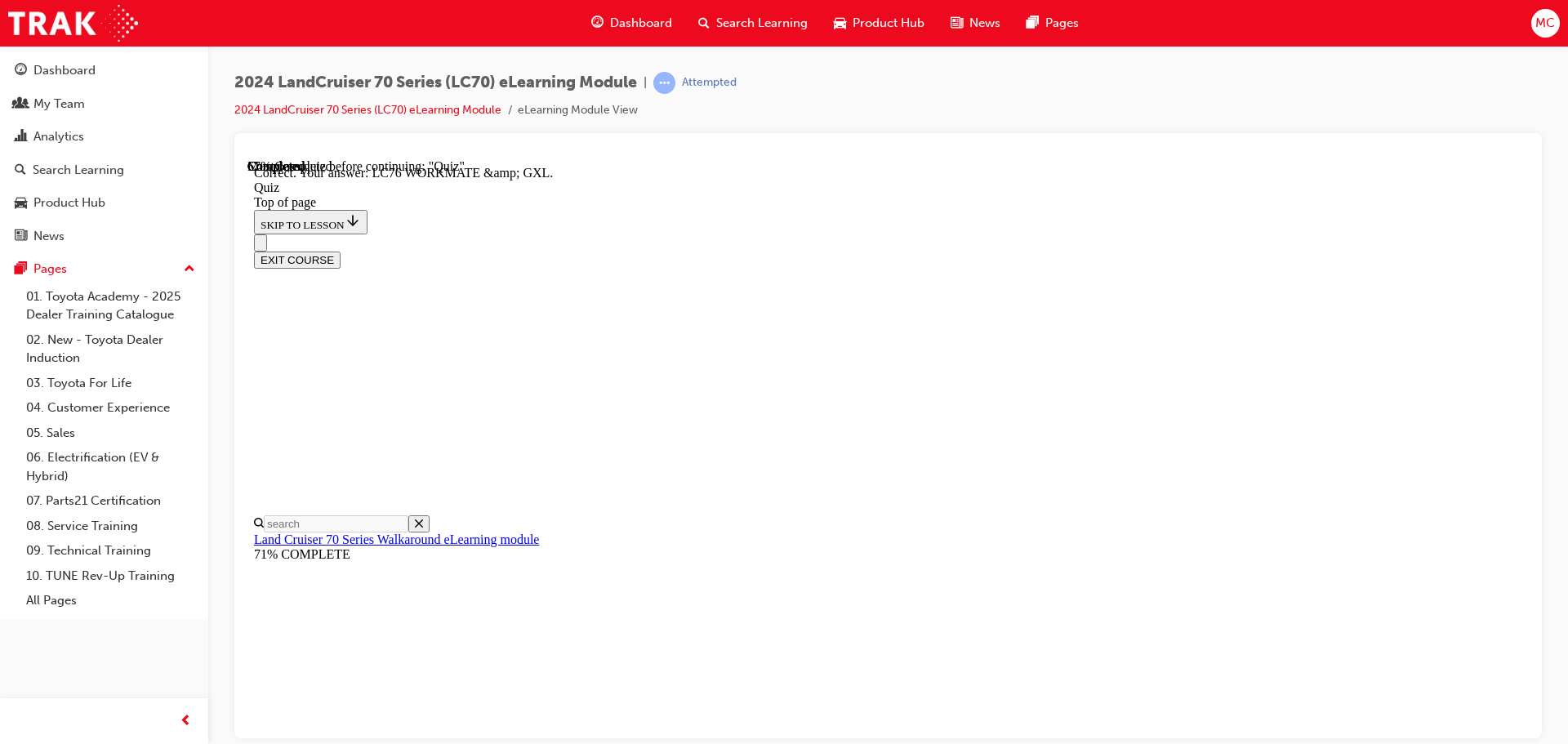
scroll to position [330, 0]
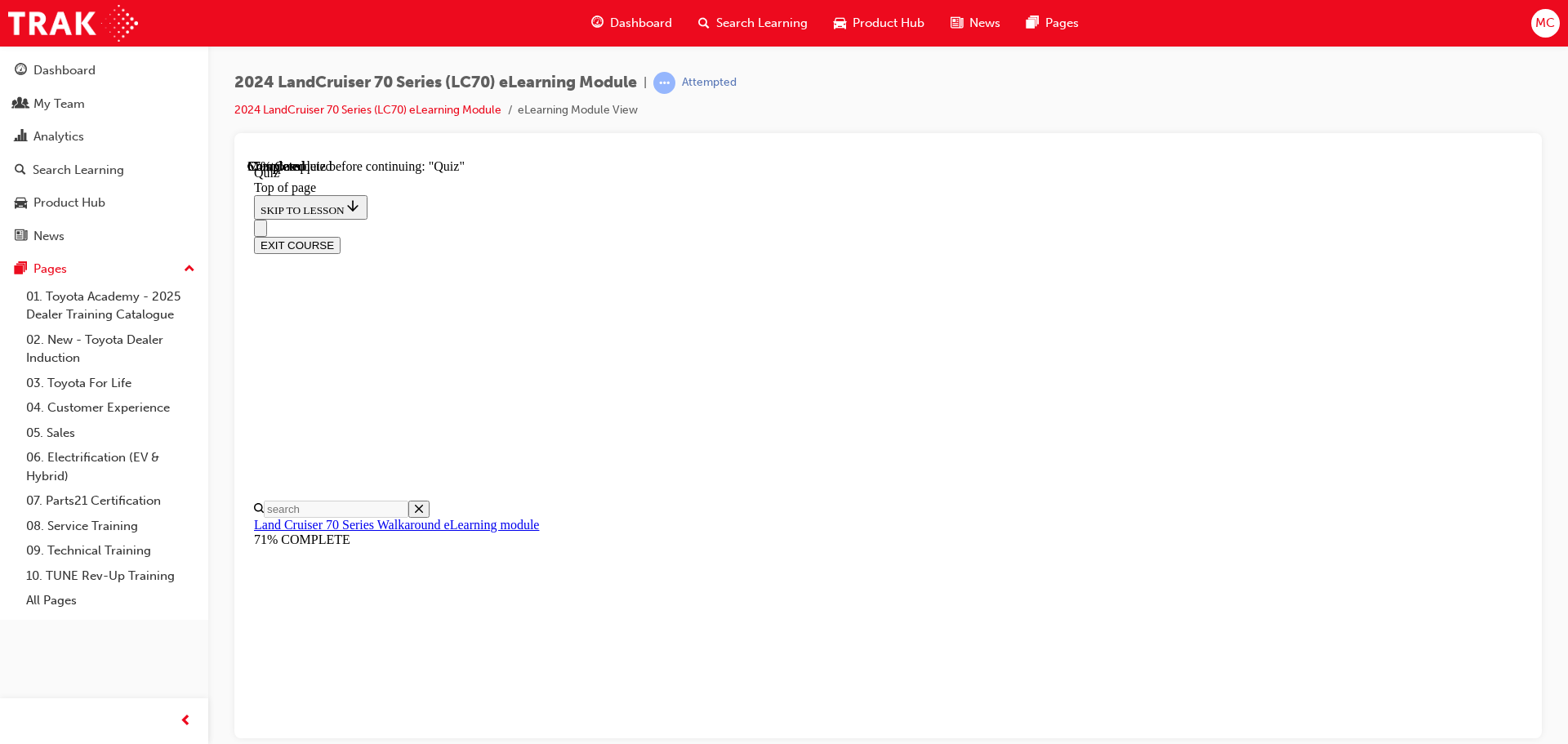
scroll to position [213, 0]
drag, startPoint x: 858, startPoint y: 495, endPoint x: 930, endPoint y: 684, distance: 202.2
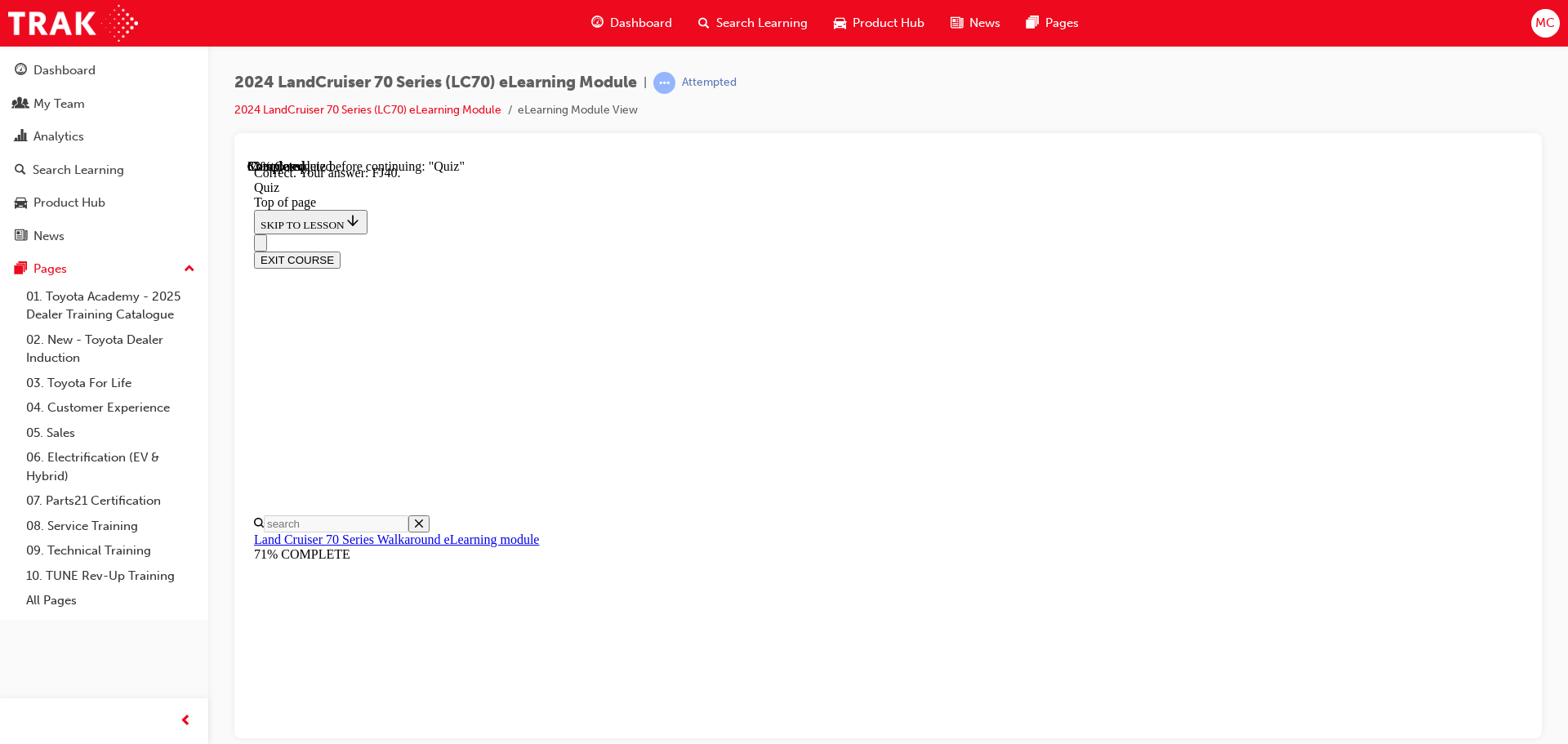
scroll to position [359, 0]
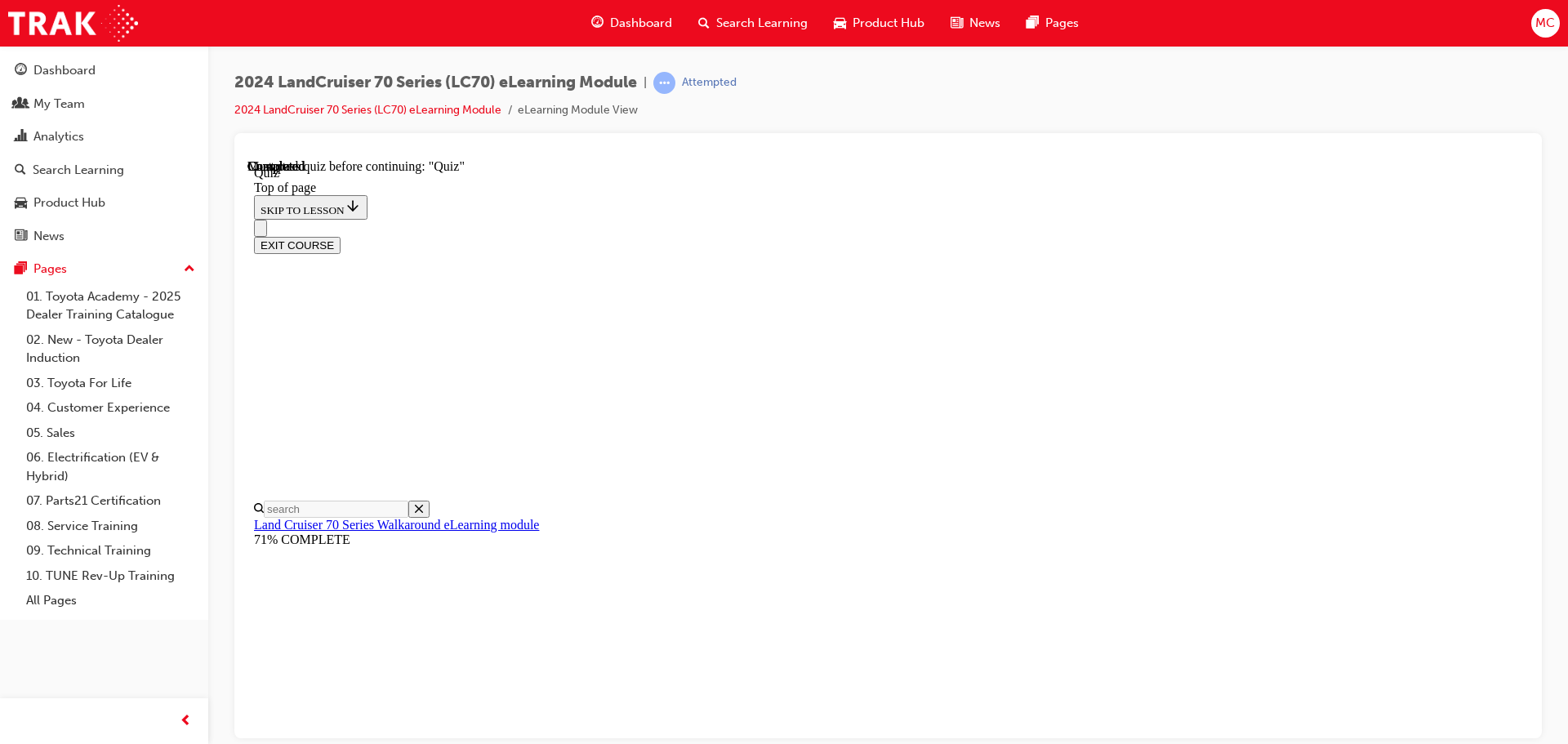
drag, startPoint x: 917, startPoint y: 645, endPoint x: 947, endPoint y: 644, distance: 30.0
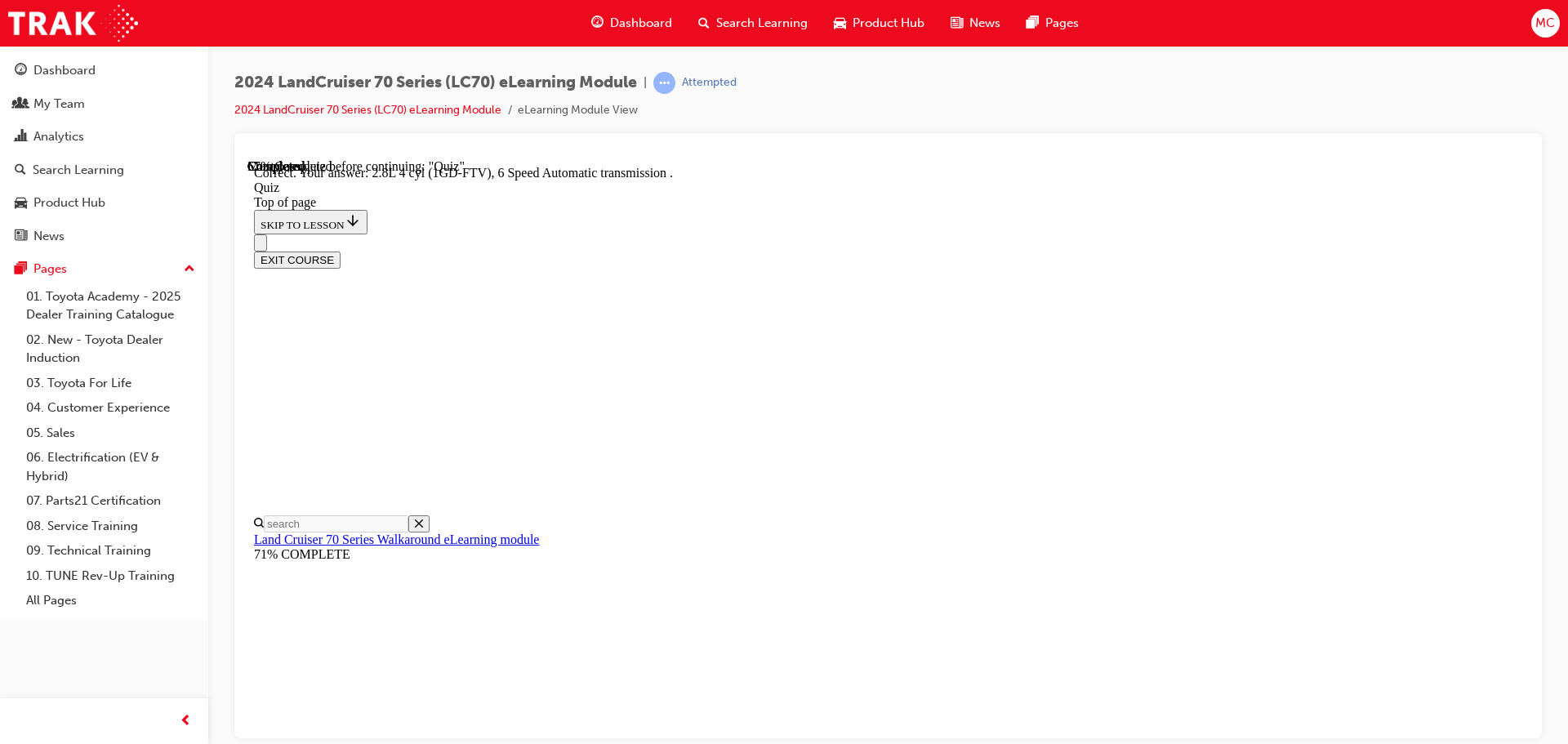
drag, startPoint x: 983, startPoint y: 657, endPoint x: 992, endPoint y: 658, distance: 9.1
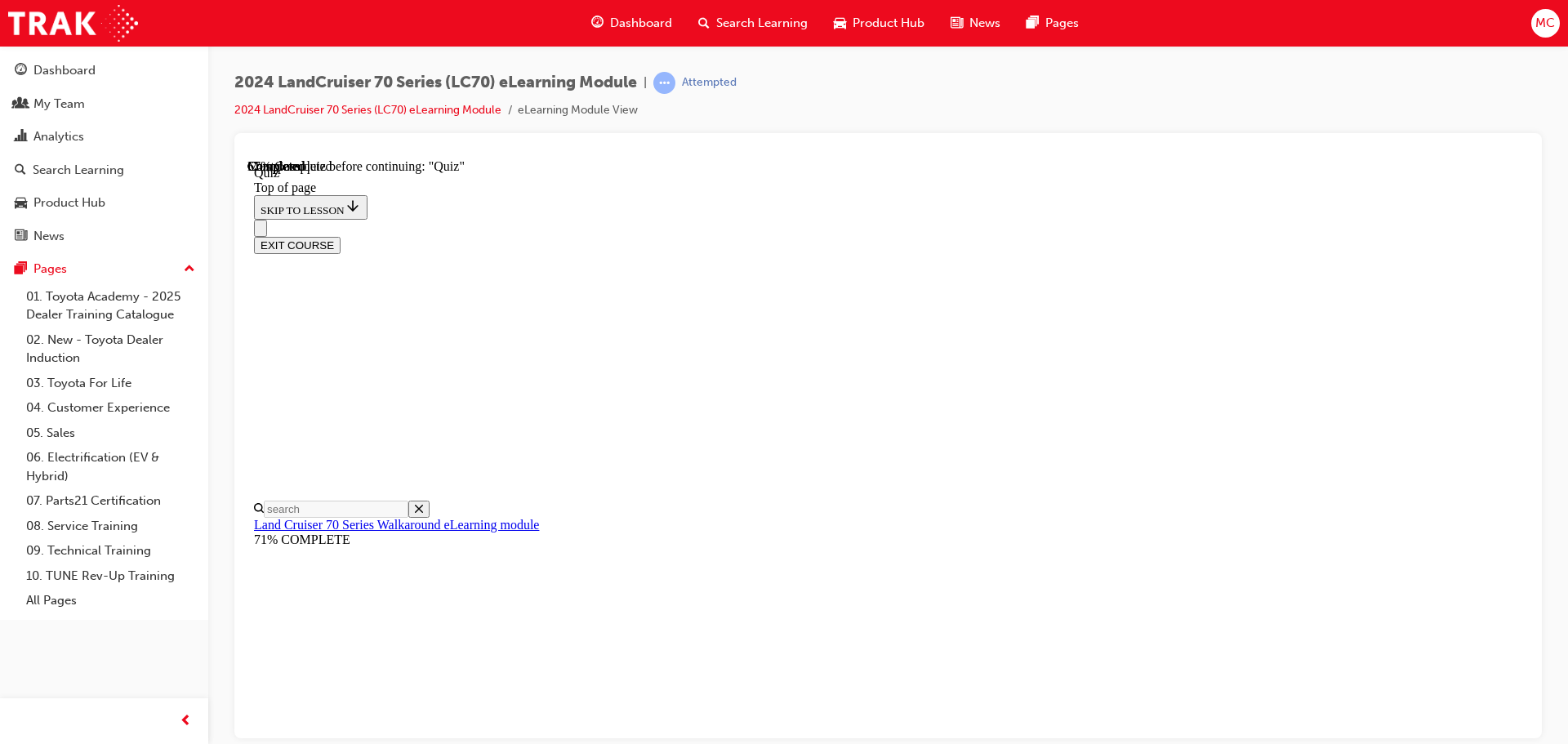
scroll to position [213, 0]
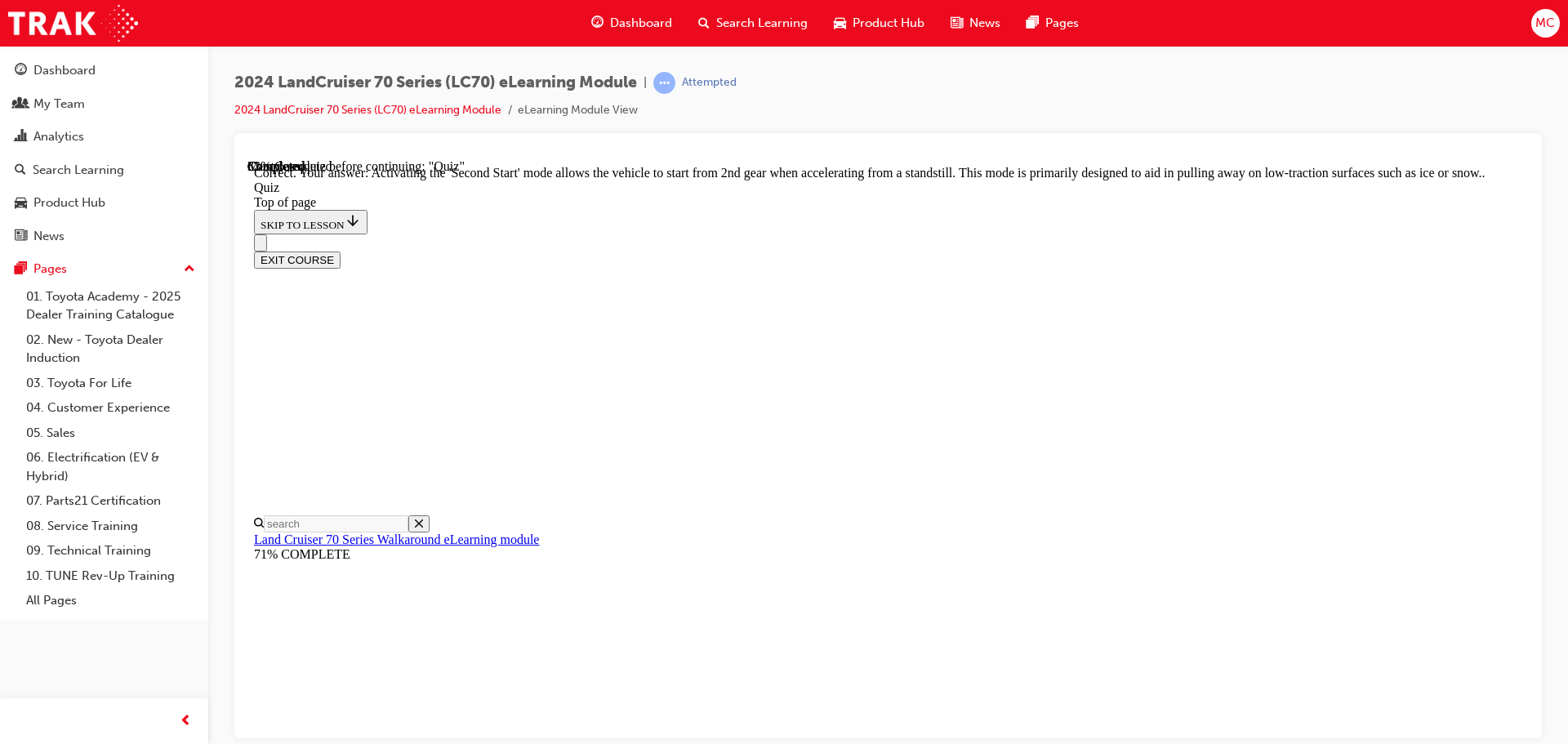
scroll to position [428, 0]
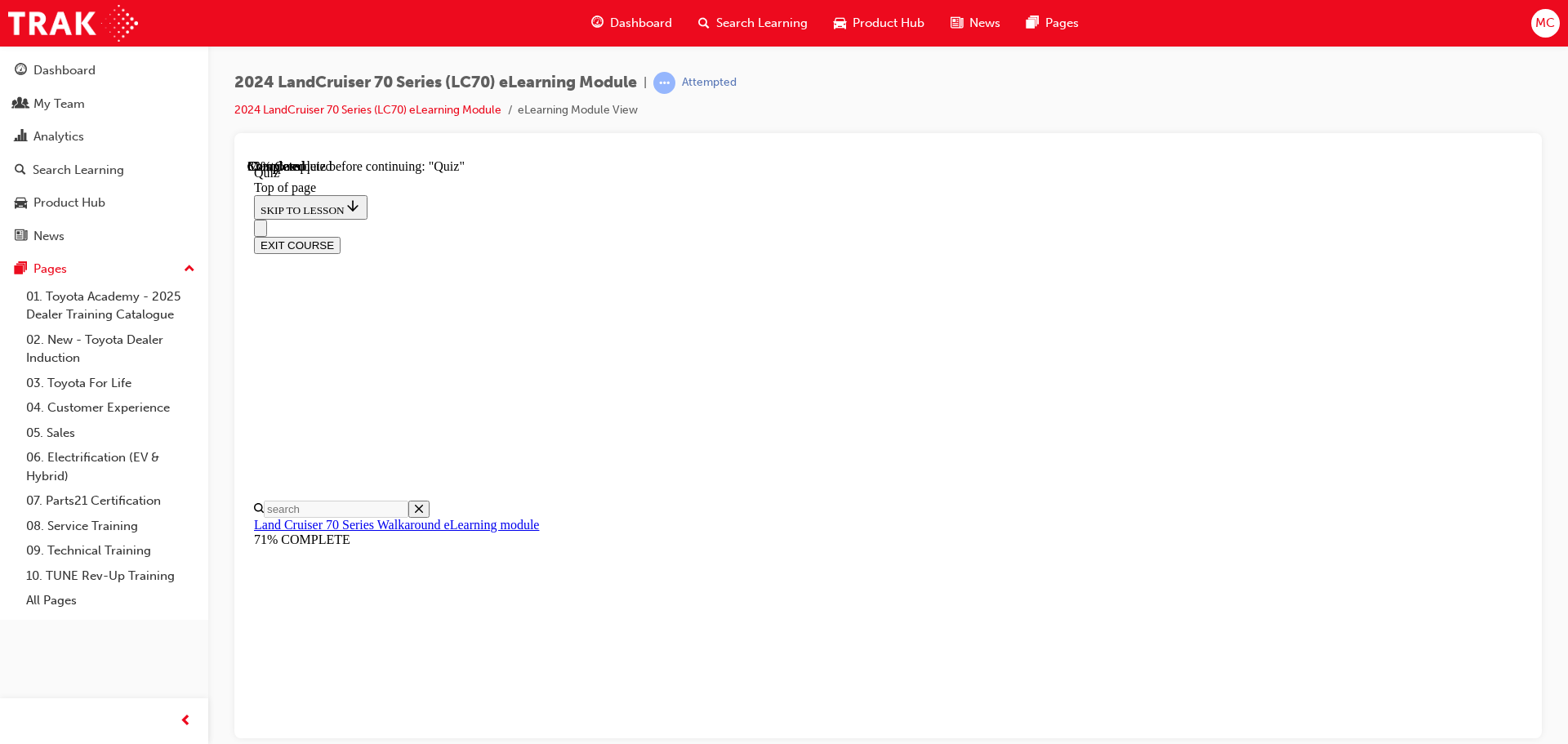
scroll to position [279, 0]
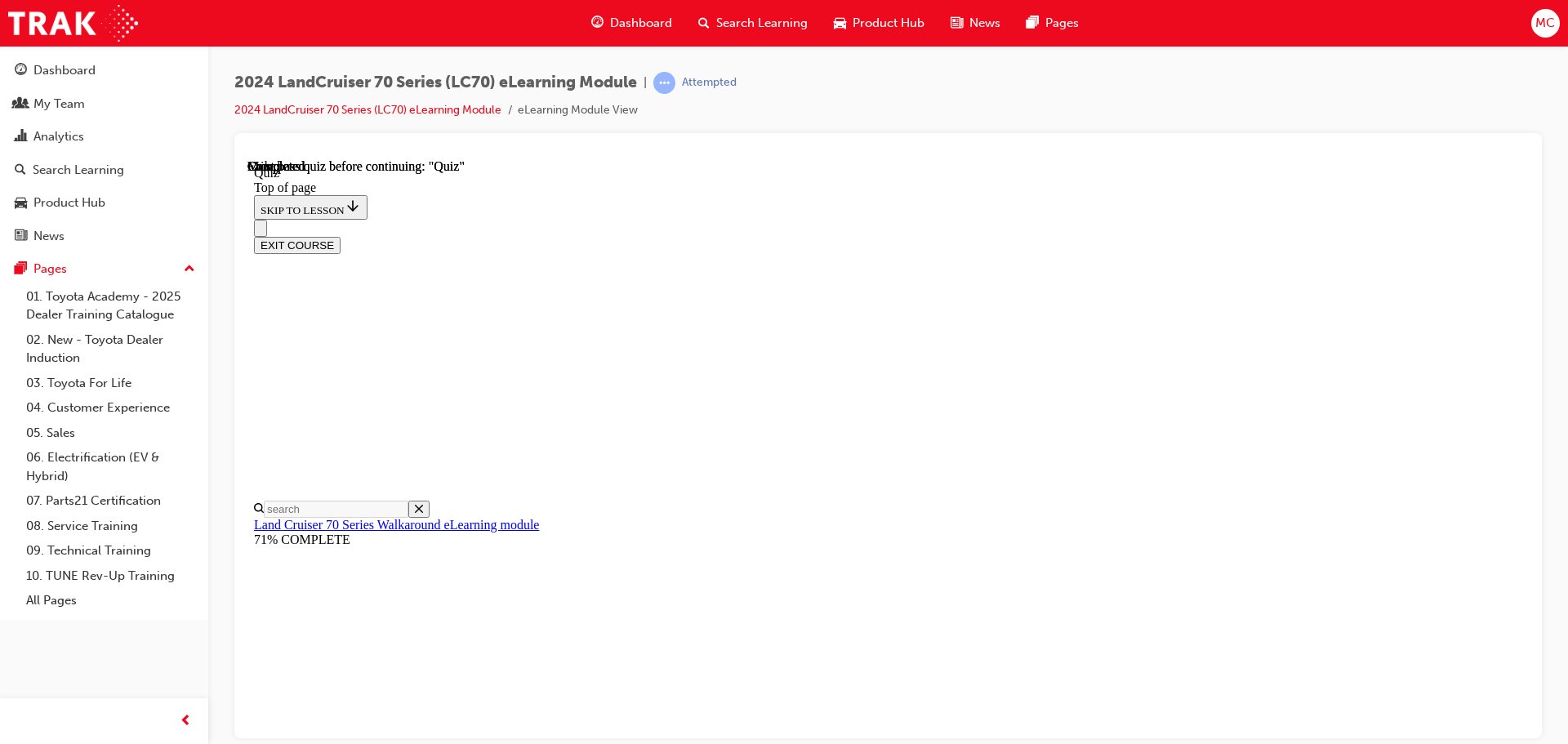
scroll to position [308, 0]
drag, startPoint x: 772, startPoint y: 511, endPoint x: 771, endPoint y: 502, distance: 9.1
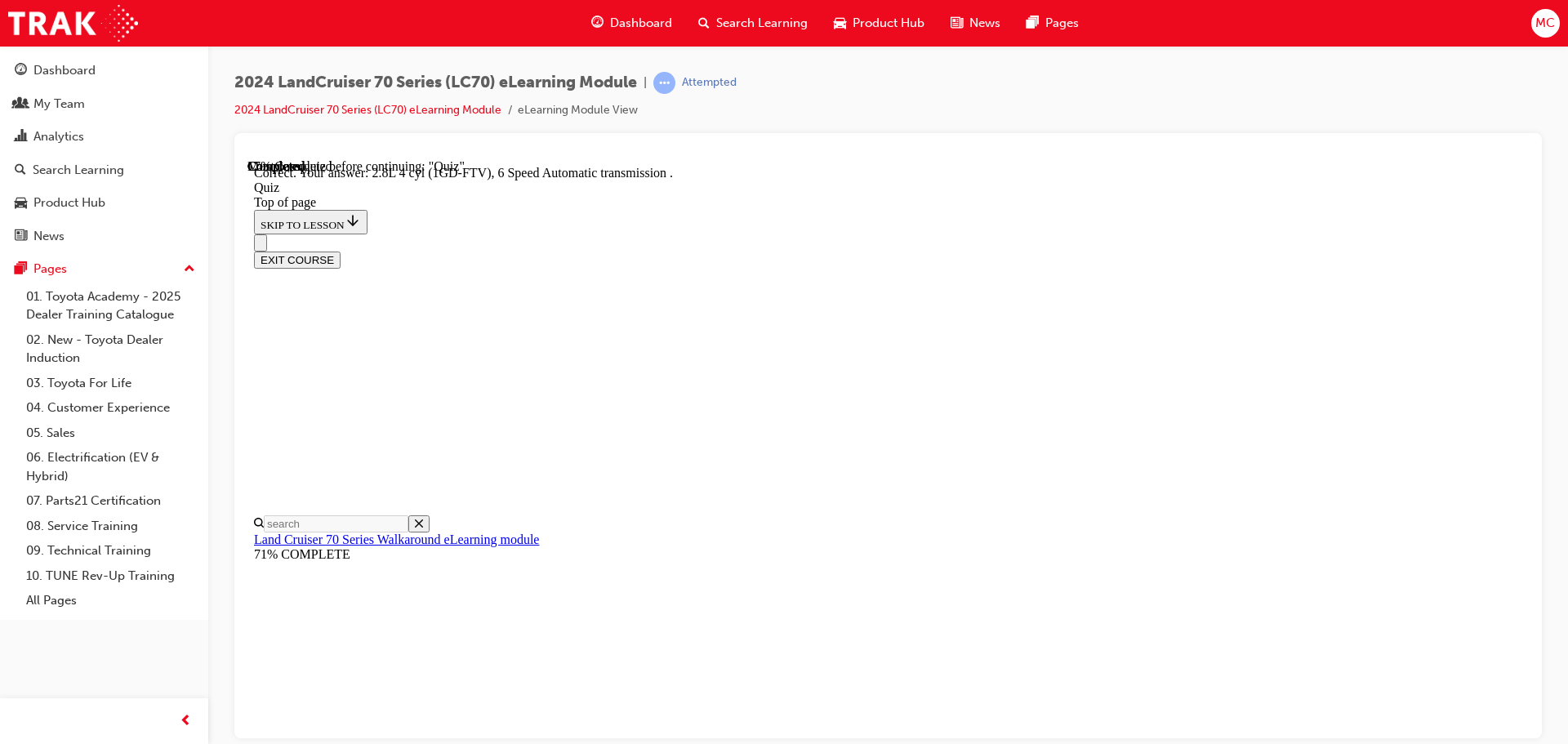
scroll to position [319, 0]
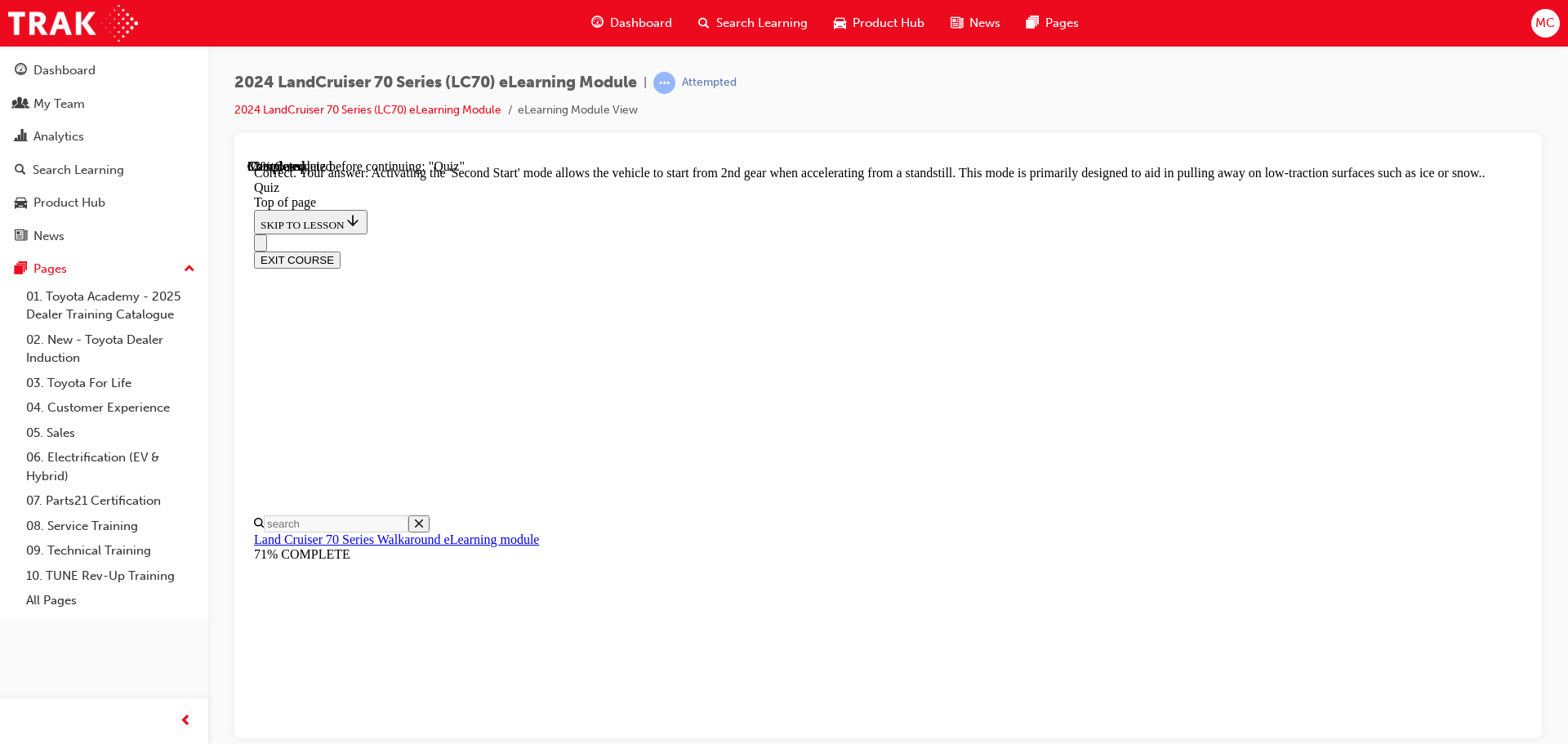
scroll to position [428, 0]
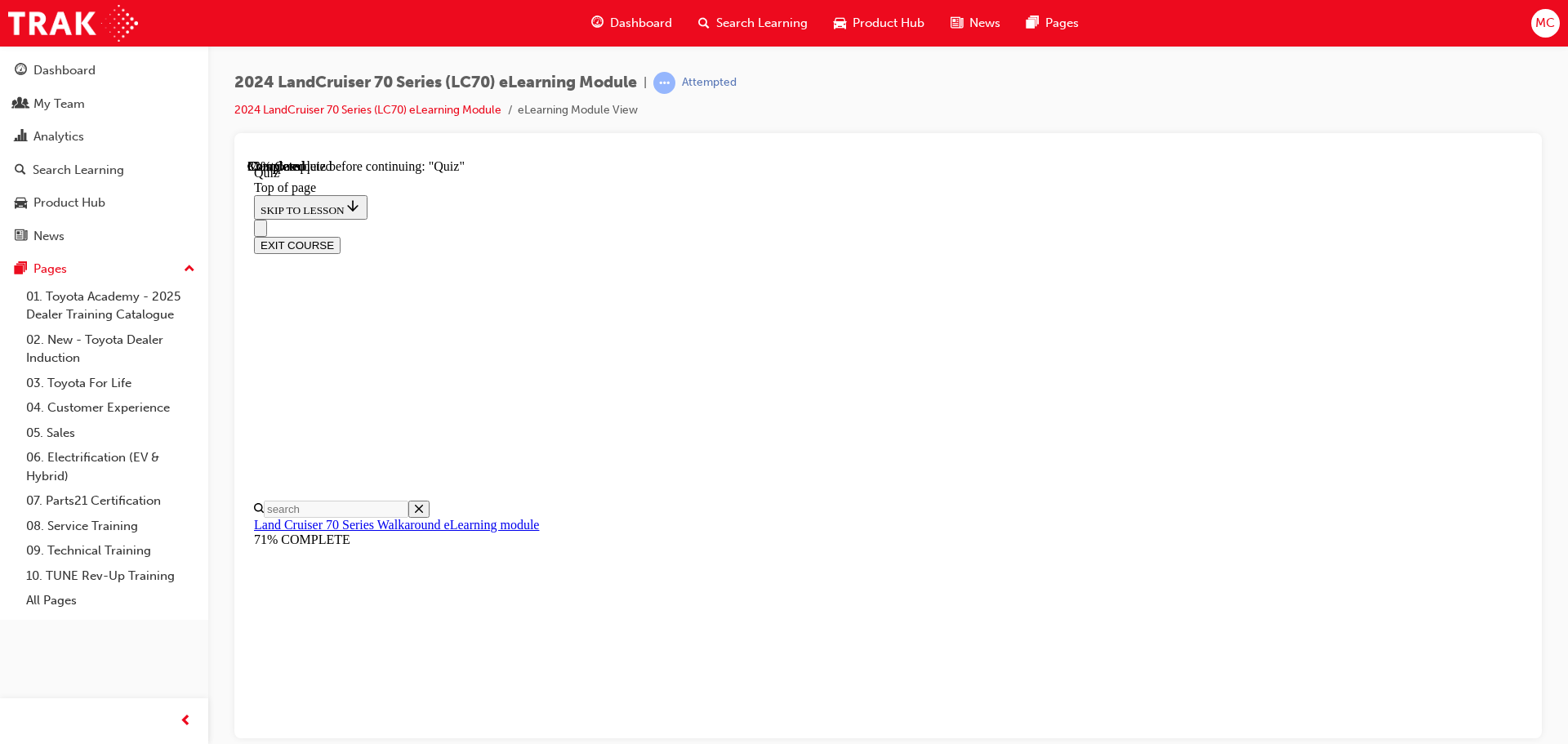
scroll to position [50, 0]
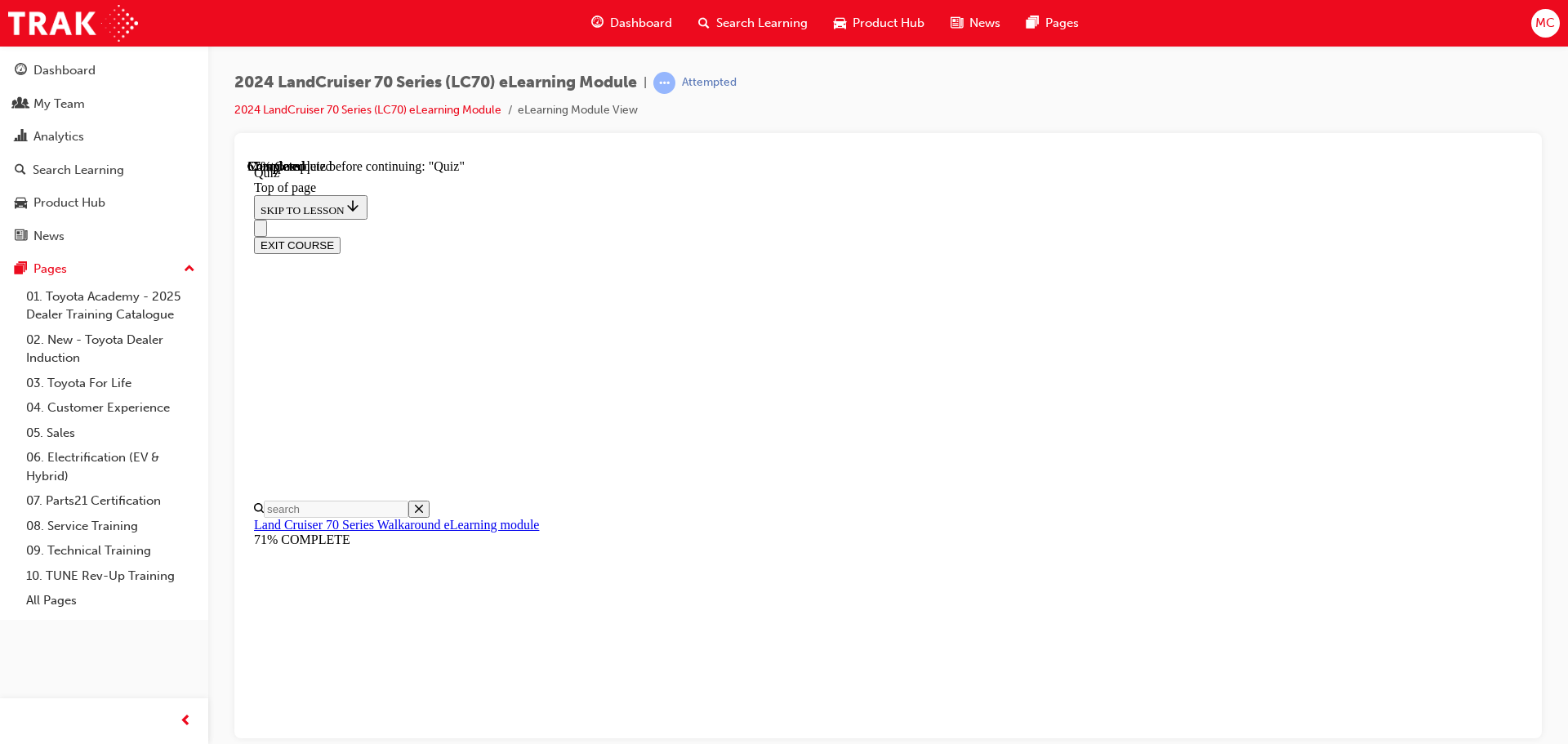
scroll to position [294, 0]
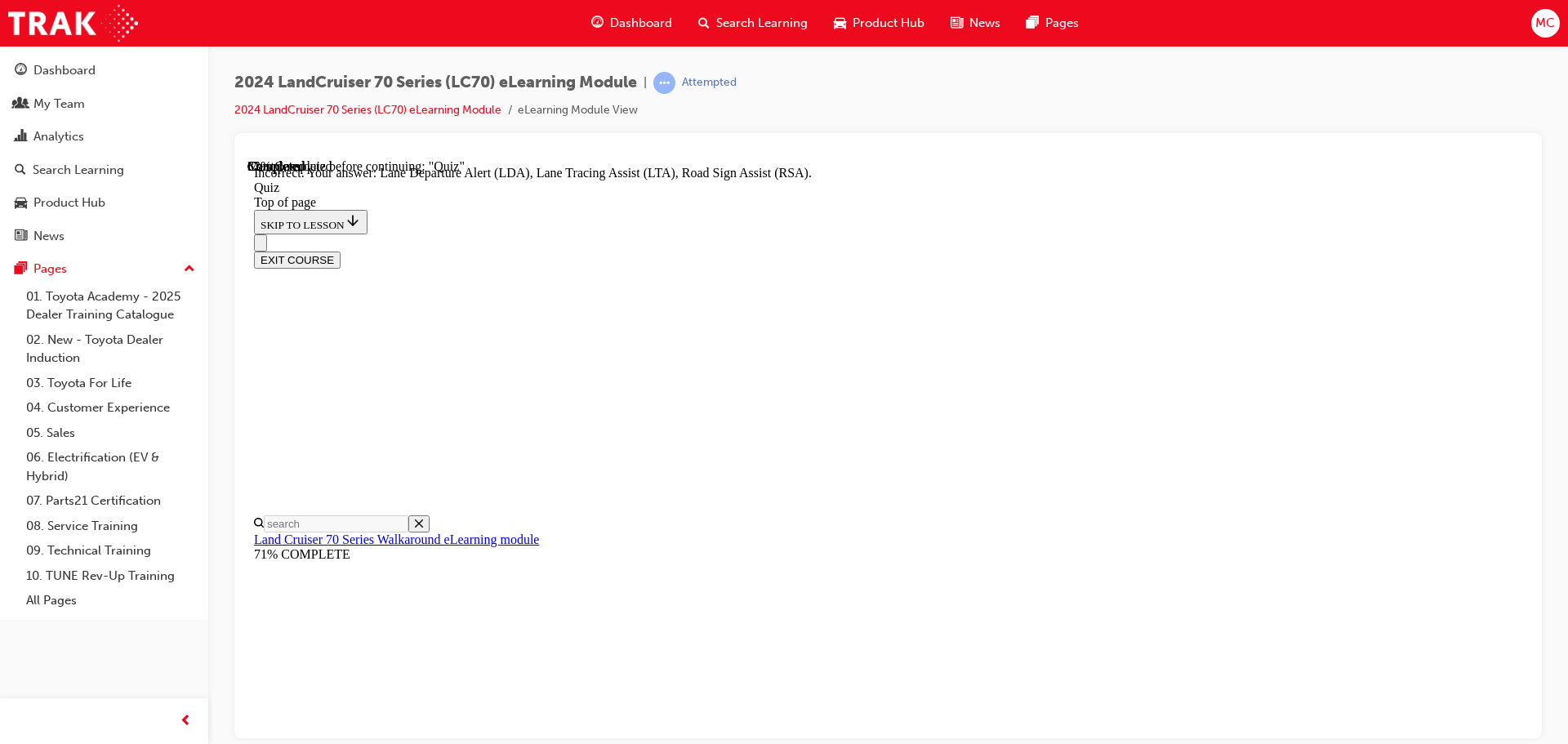
scroll to position [422, 0]
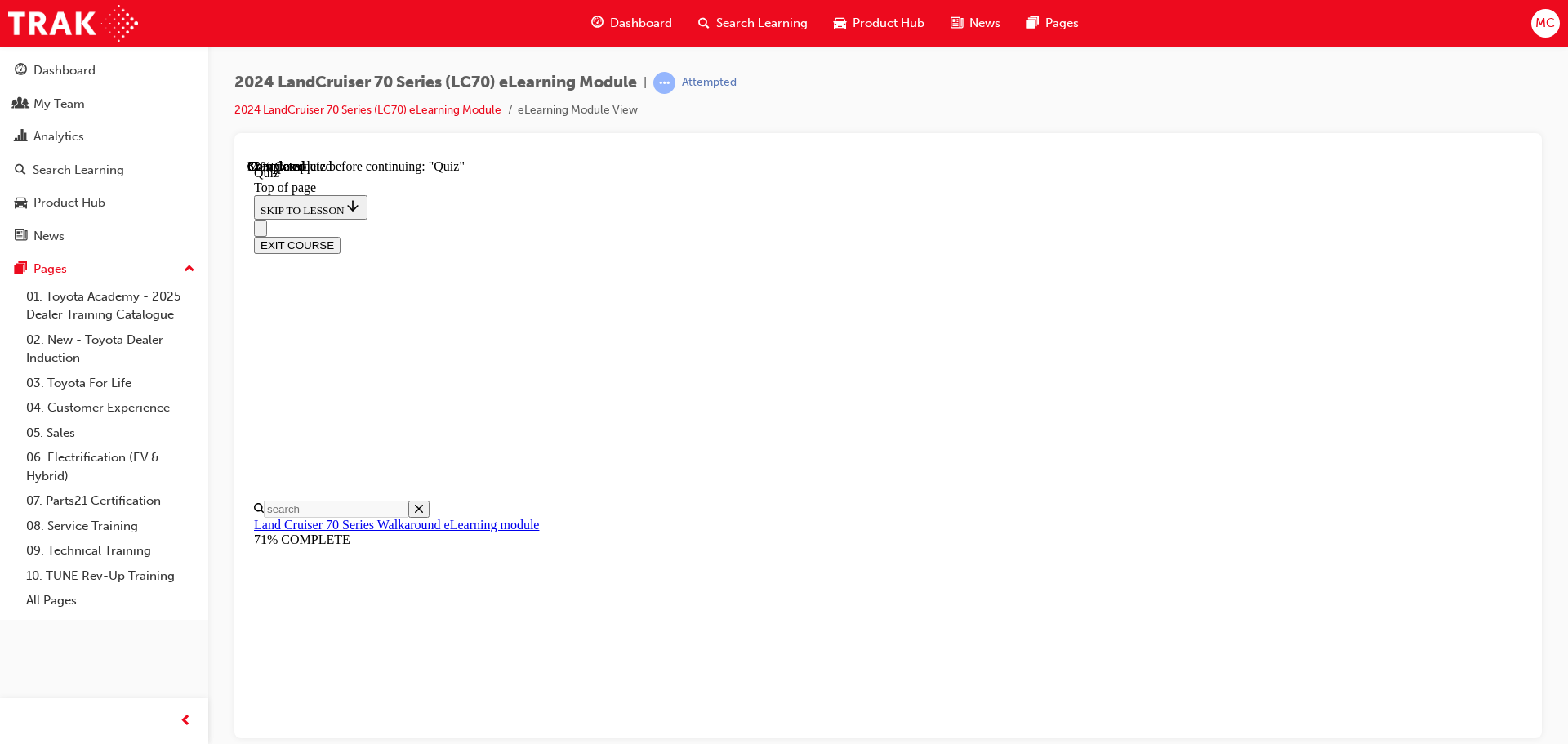
scroll to position [213, 0]
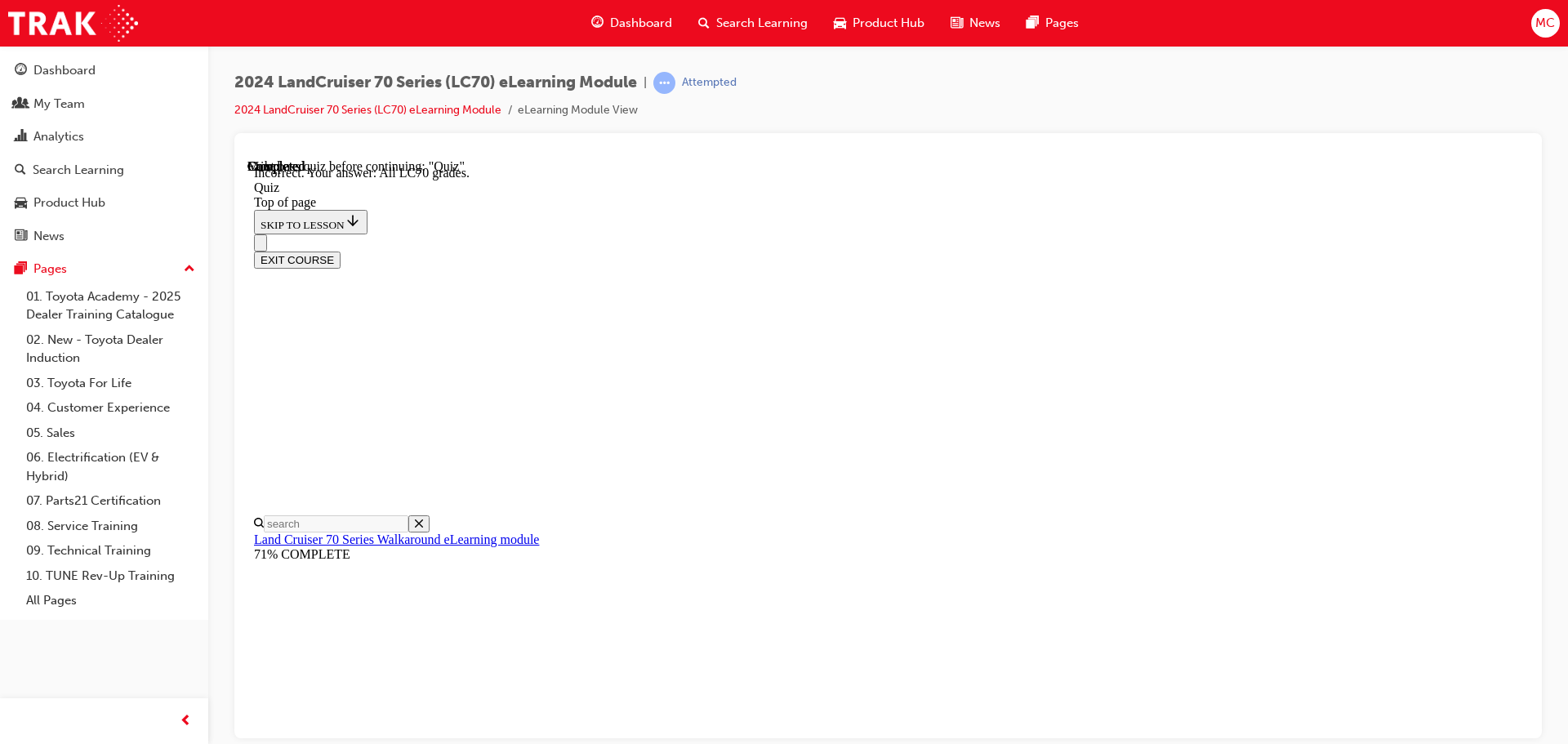
scroll to position [423, 0]
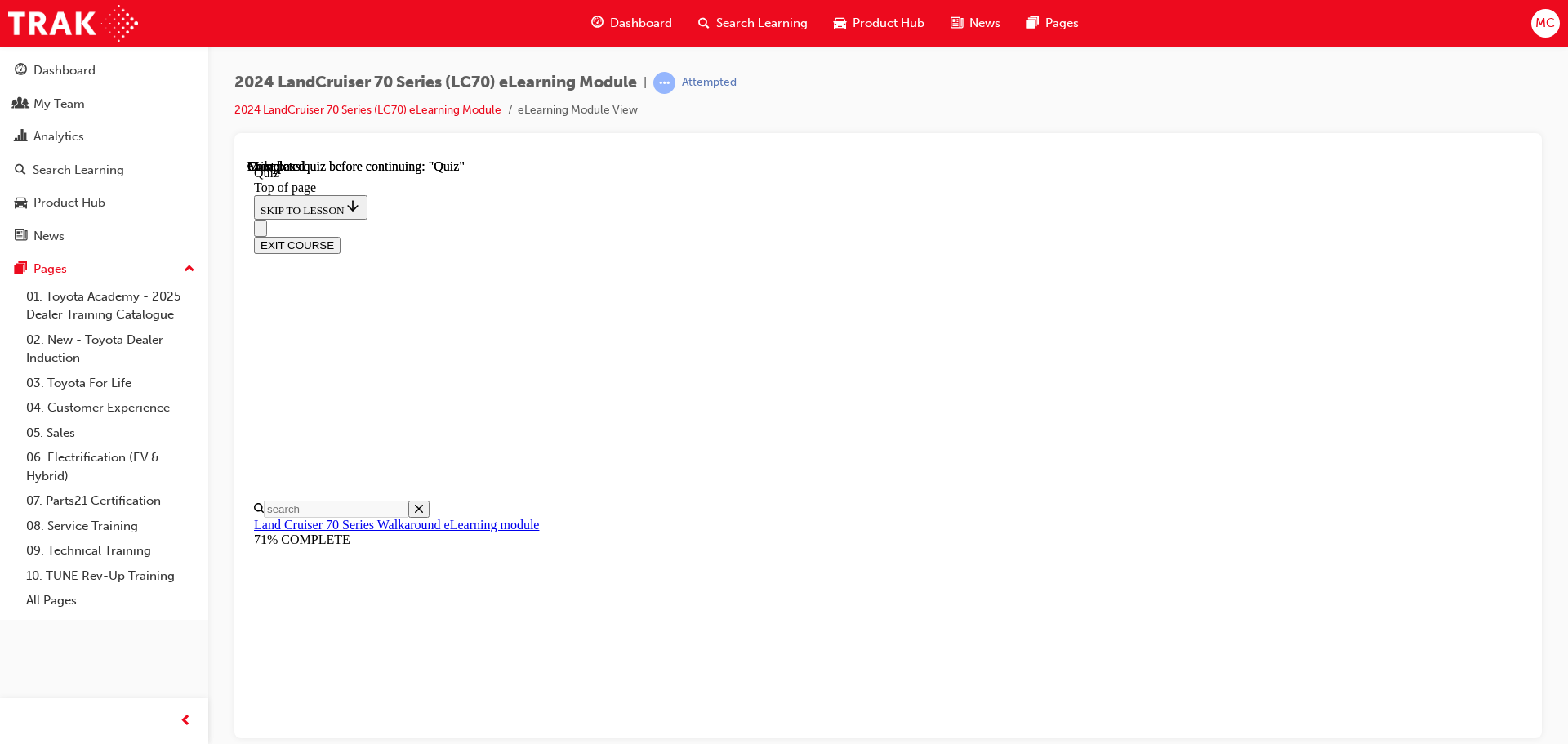
scroll to position [308, 0]
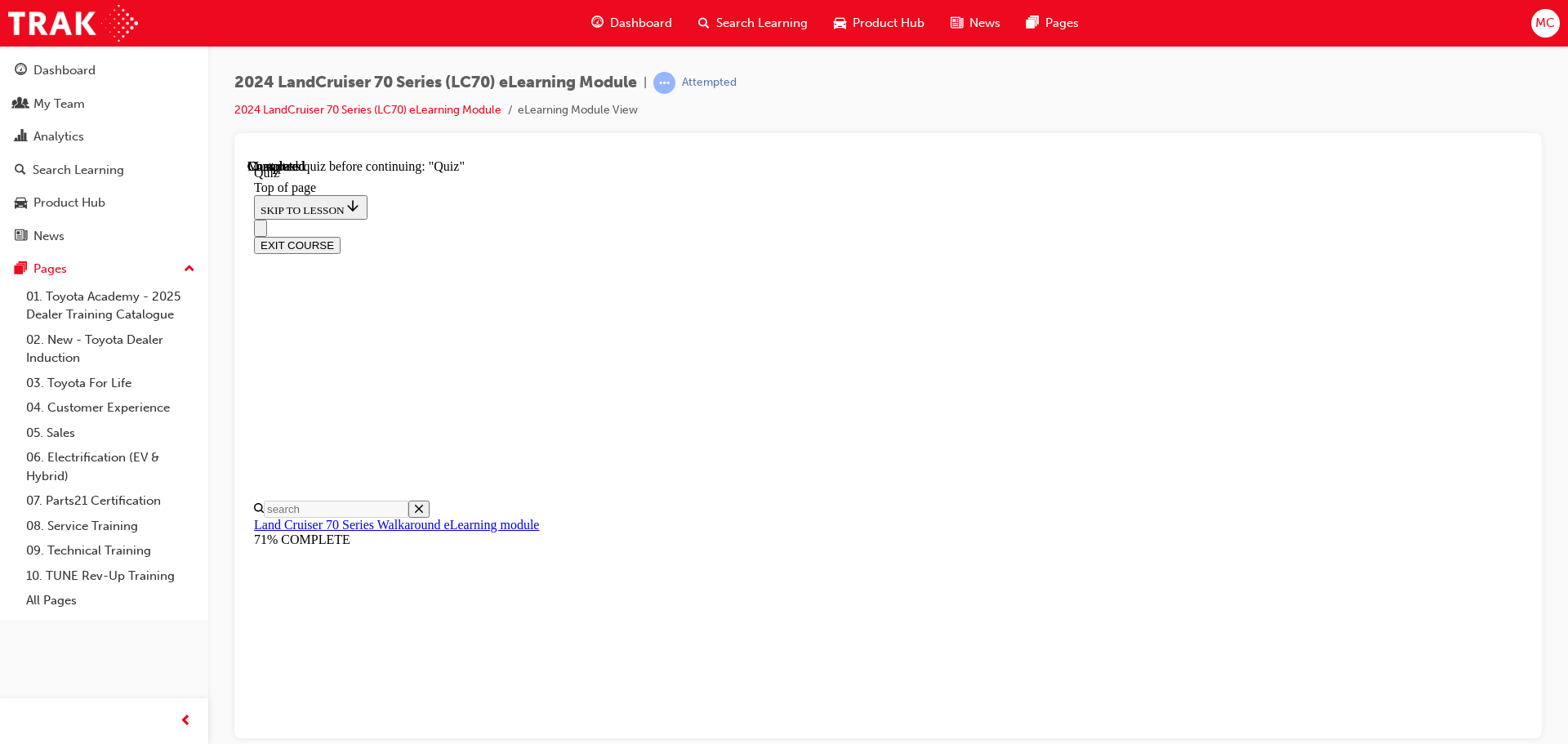
drag, startPoint x: 854, startPoint y: 616, endPoint x: 881, endPoint y: 618, distance: 27.1
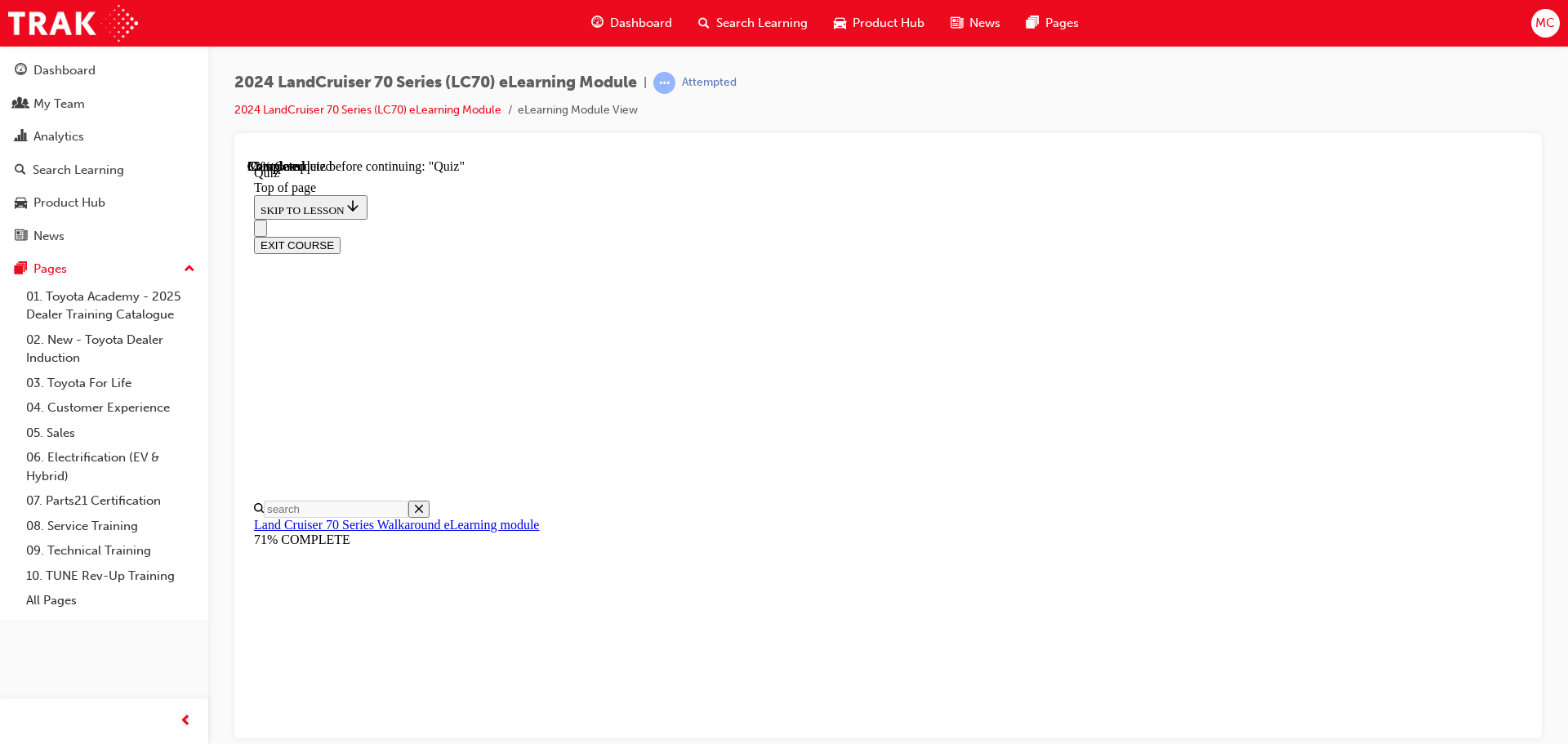
scroll to position [213, 0]
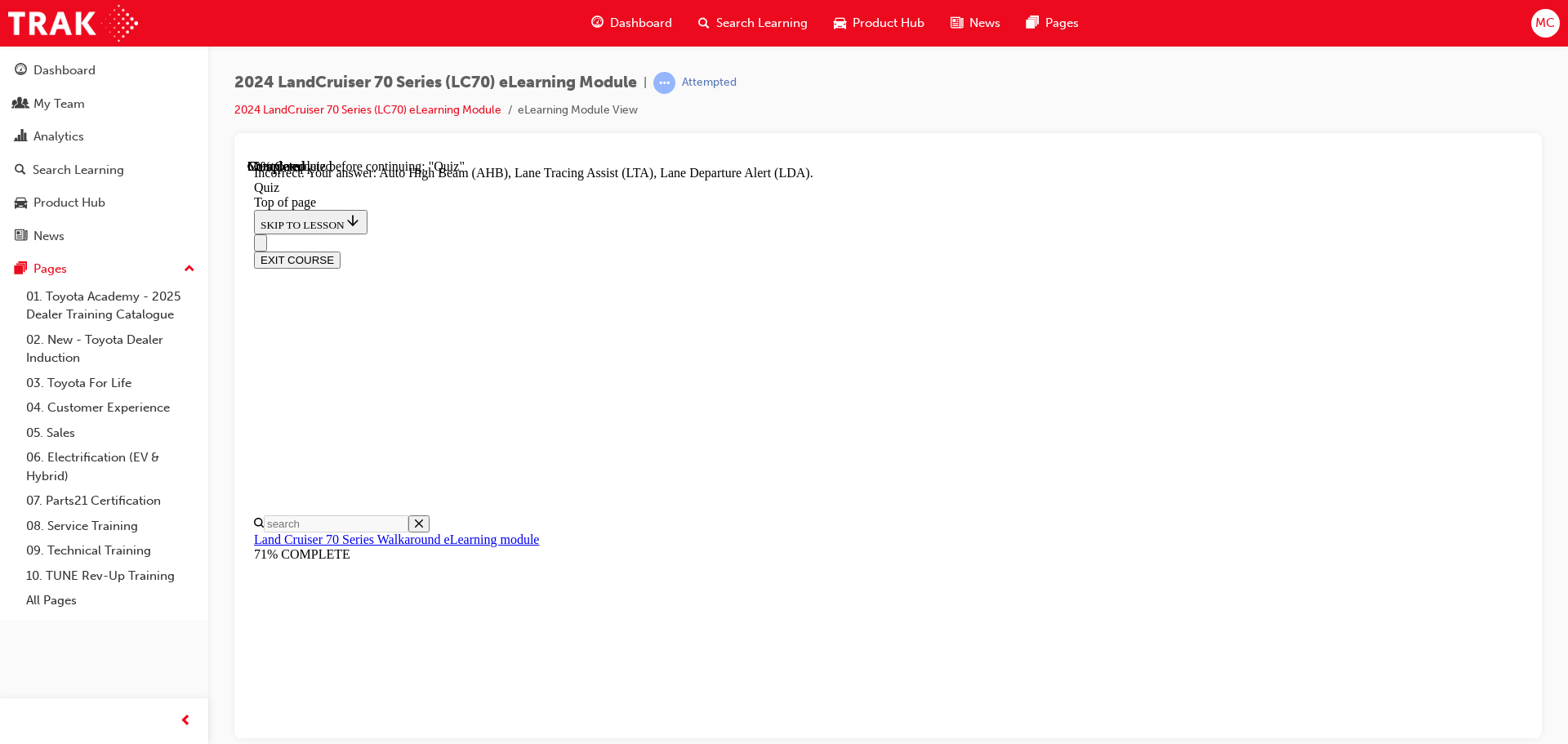
scroll to position [259, 0]
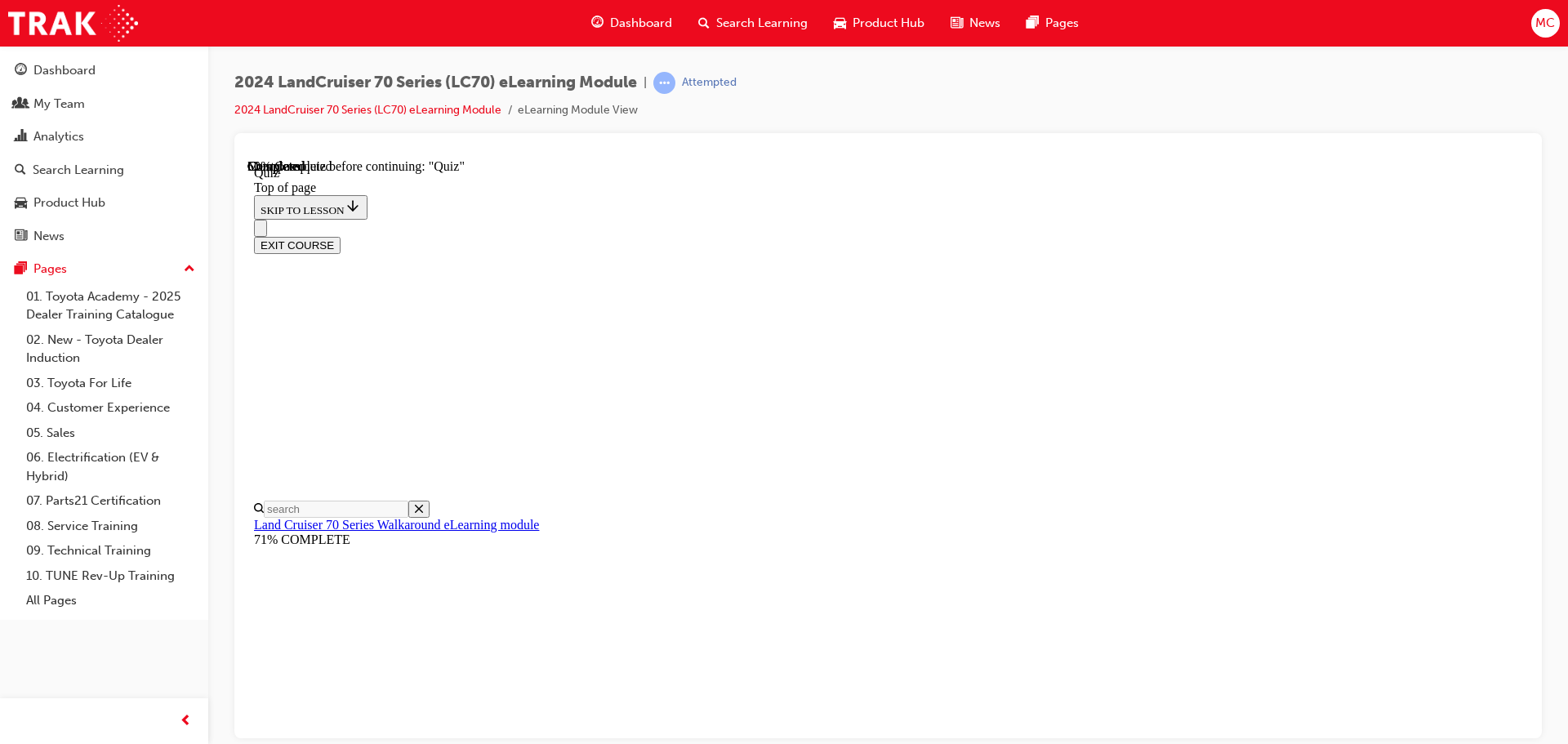
scroll to position [213, 0]
drag, startPoint x: 859, startPoint y: 564, endPoint x: 873, endPoint y: 519, distance: 47.1
drag, startPoint x: 879, startPoint y: 501, endPoint x: 967, endPoint y: 557, distance: 104.3
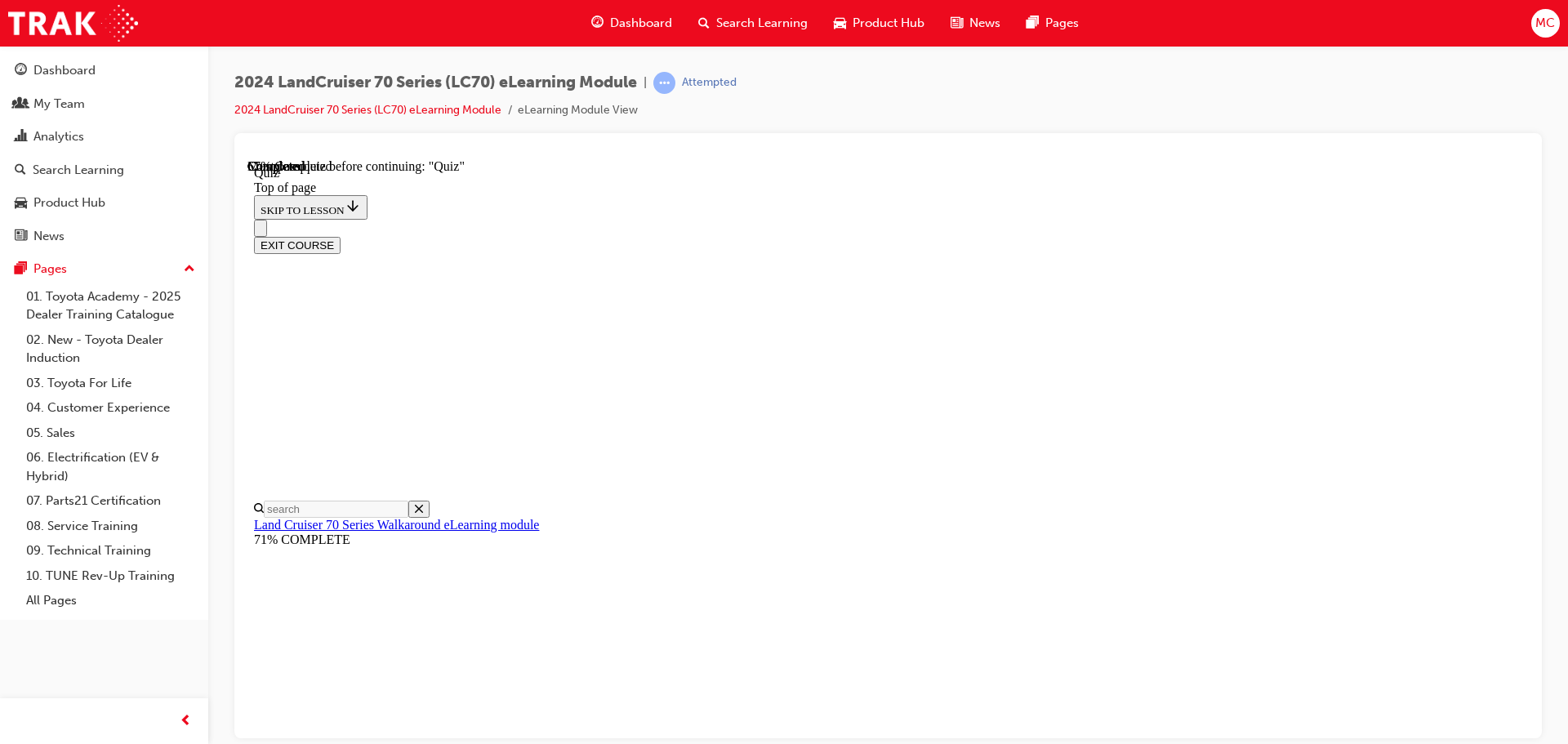
scroll to position [268, 0]
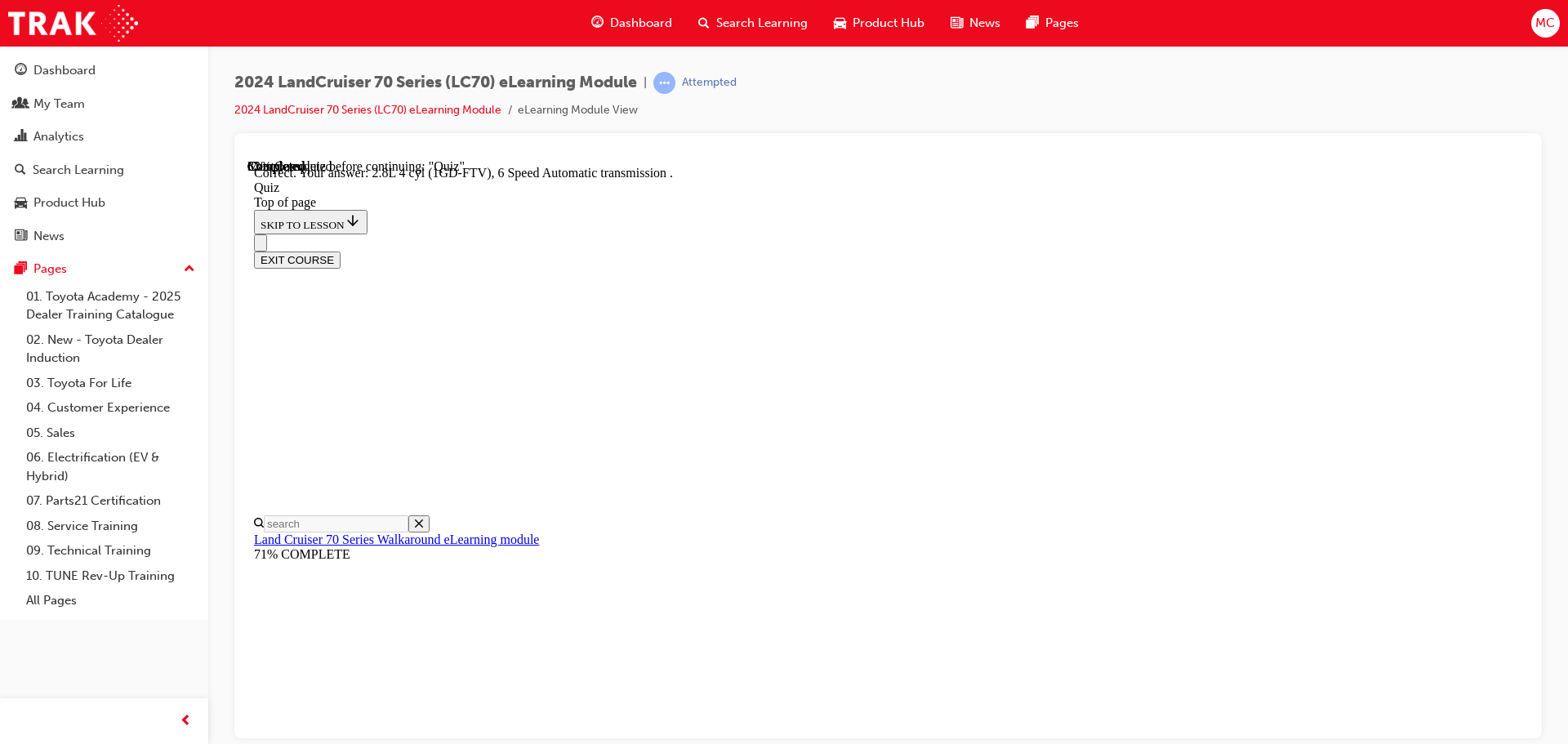
drag, startPoint x: 1015, startPoint y: 666, endPoint x: 1105, endPoint y: 665, distance: 90.0
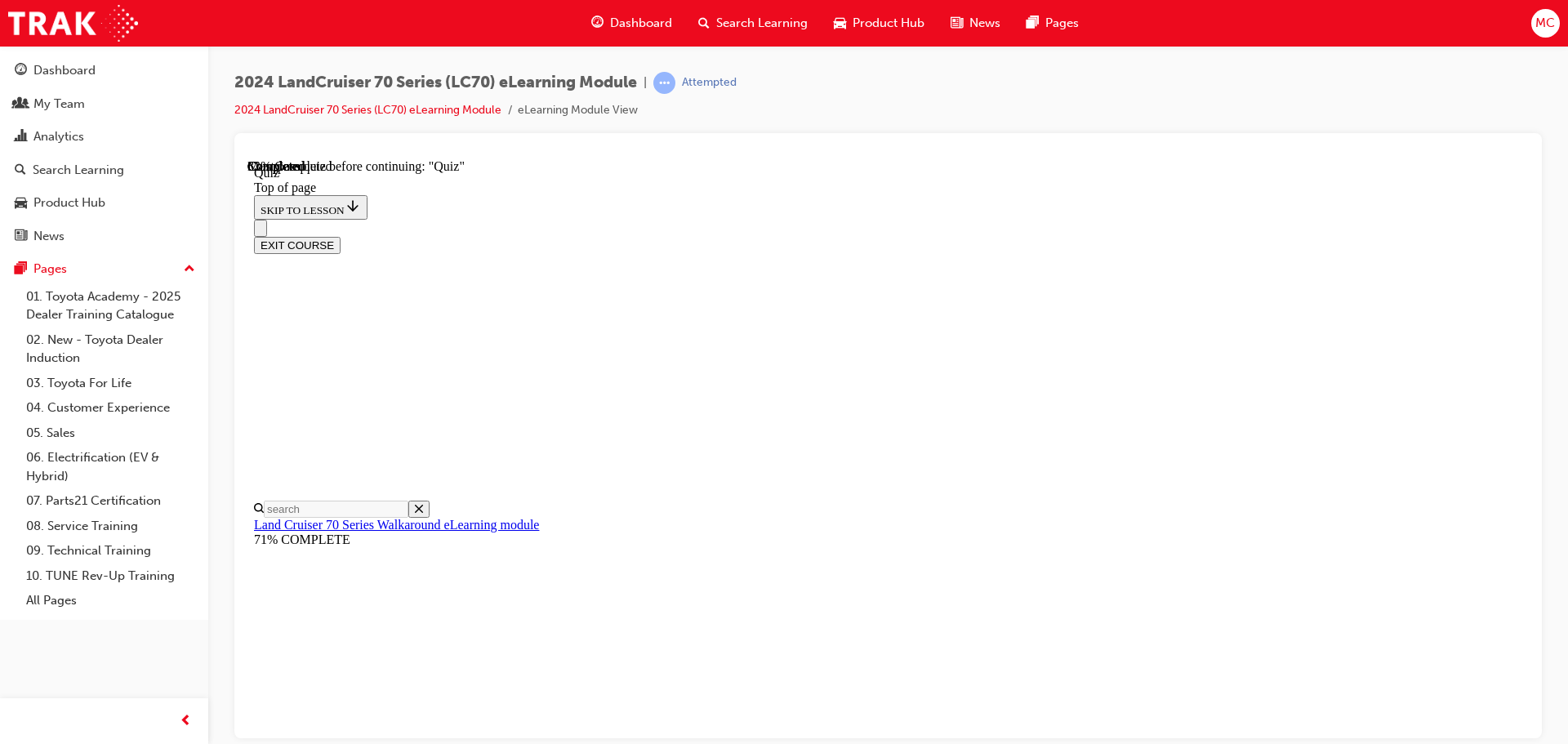
scroll to position [213, 0]
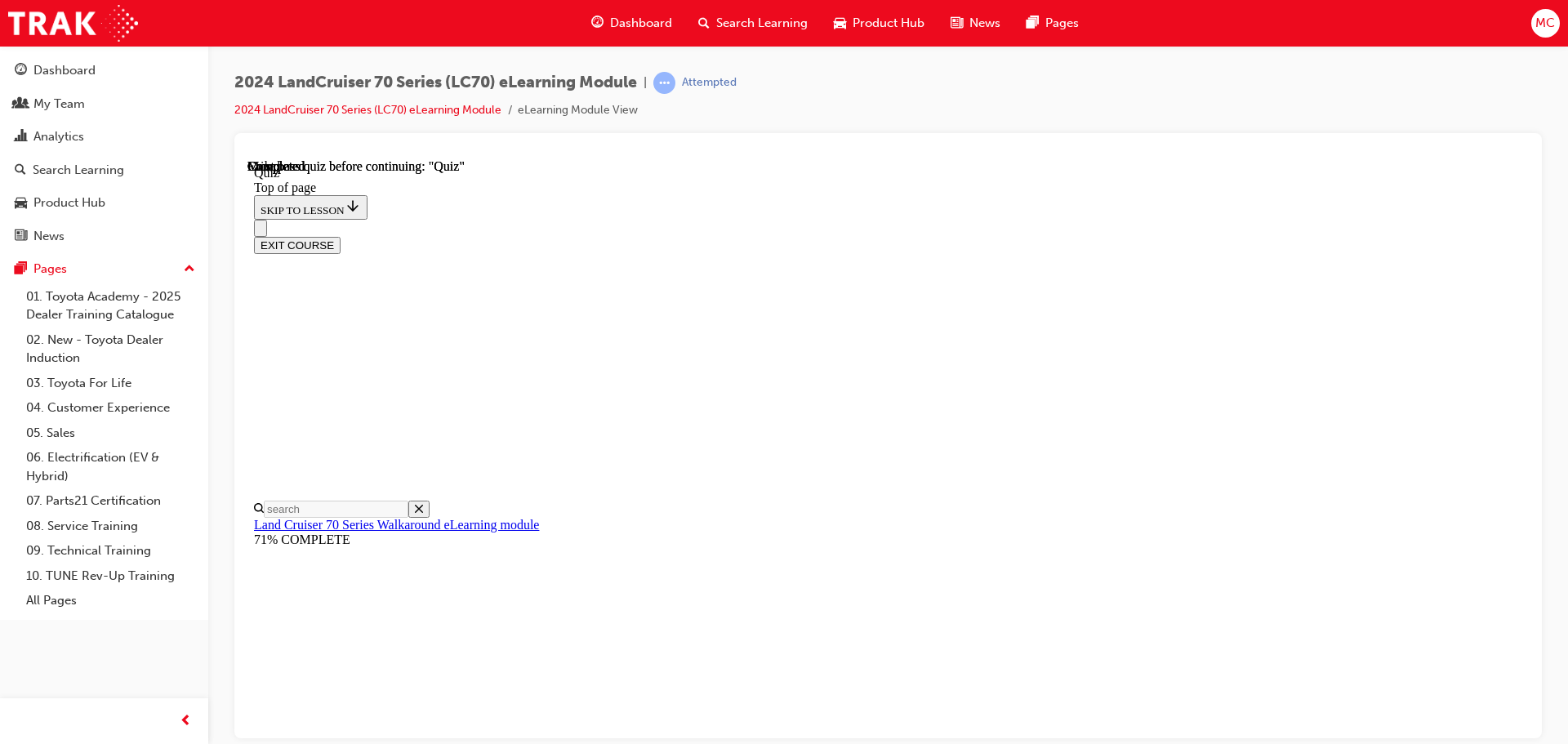
scroll to position [308, 0]
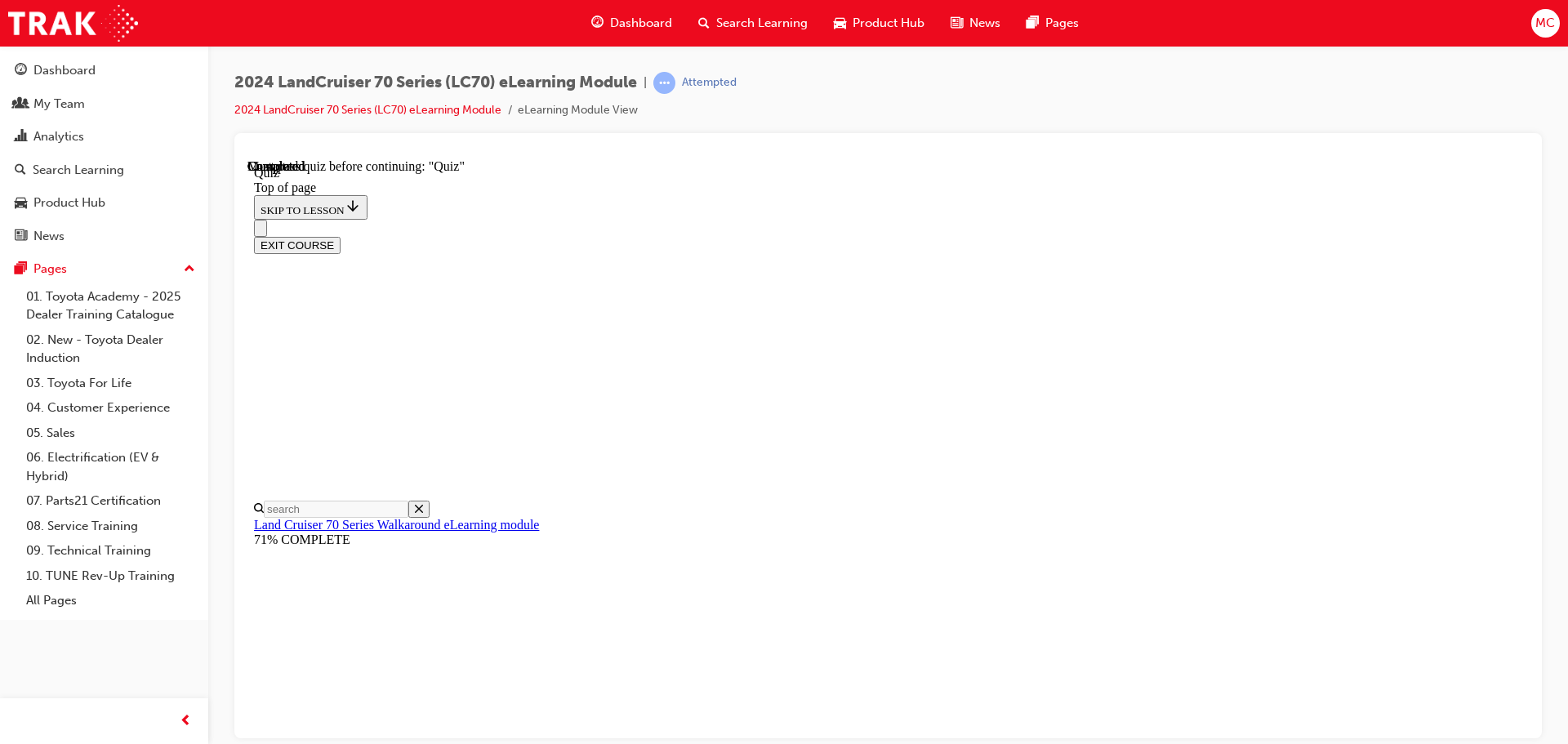
scroll to position [213, 0]
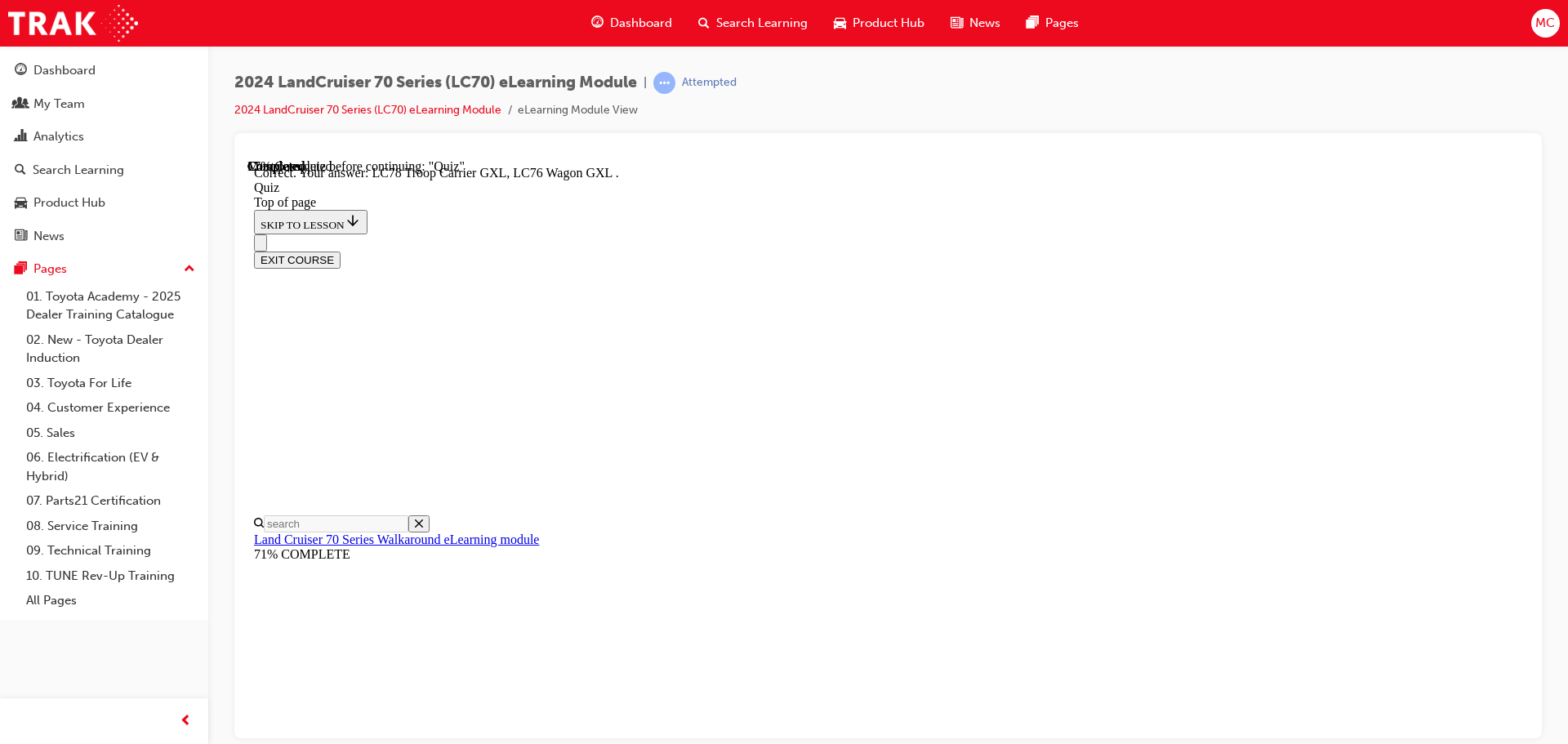
drag, startPoint x: 1011, startPoint y: 677, endPoint x: 1069, endPoint y: 664, distance: 59.4
drag, startPoint x: 854, startPoint y: 658, endPoint x: 968, endPoint y: 664, distance: 114.2
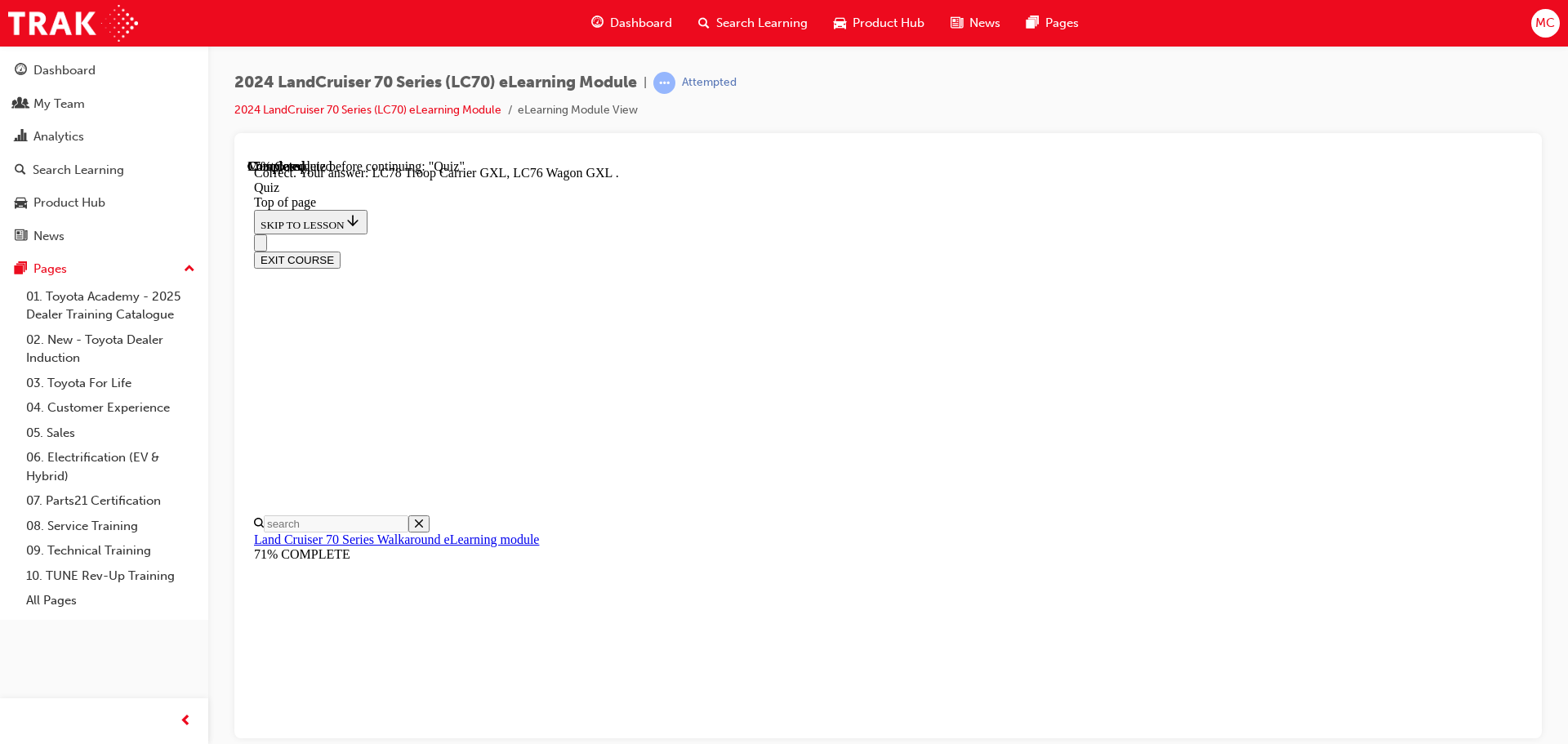
drag, startPoint x: 1007, startPoint y: 666, endPoint x: 1120, endPoint y: 656, distance: 113.4
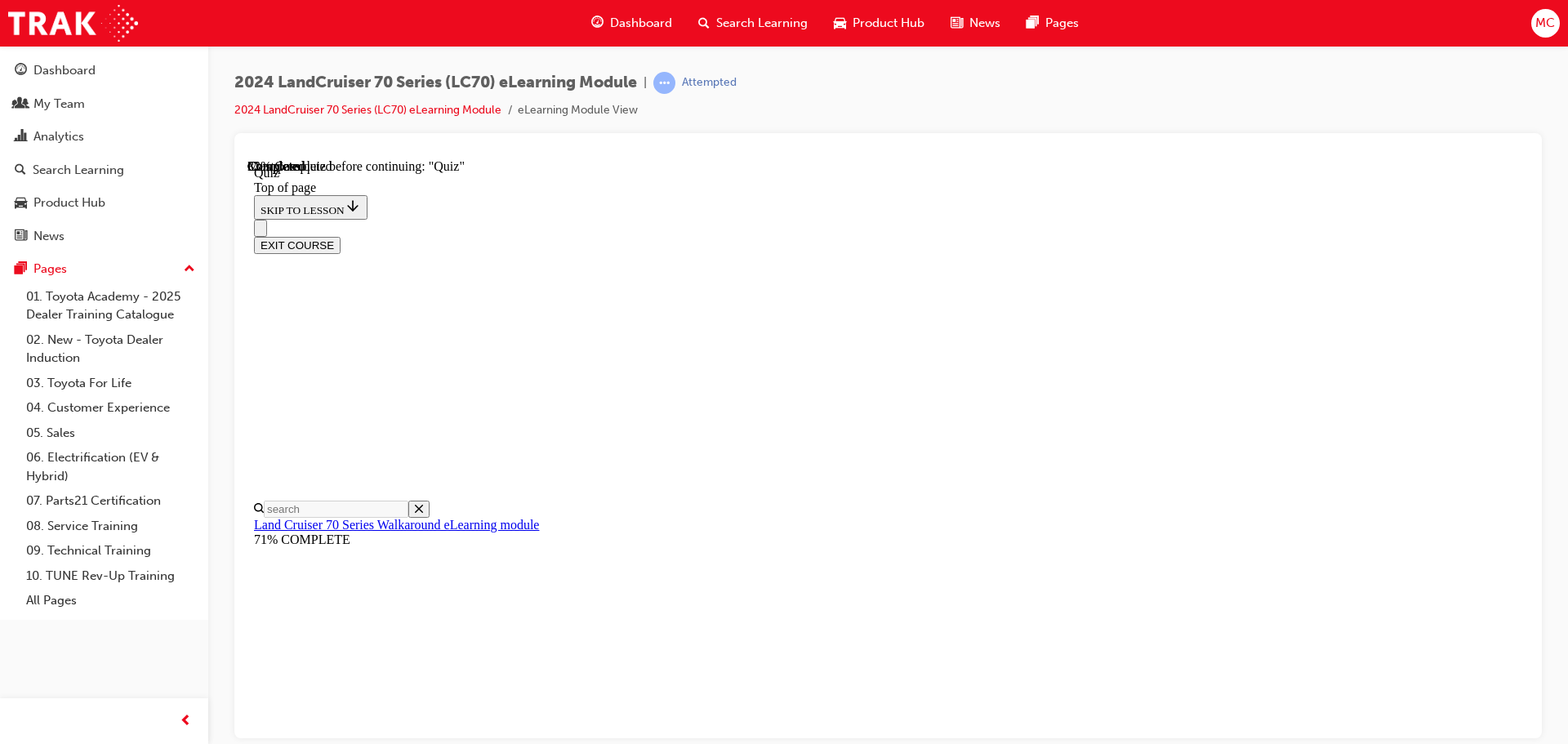
scroll to position [131, 0]
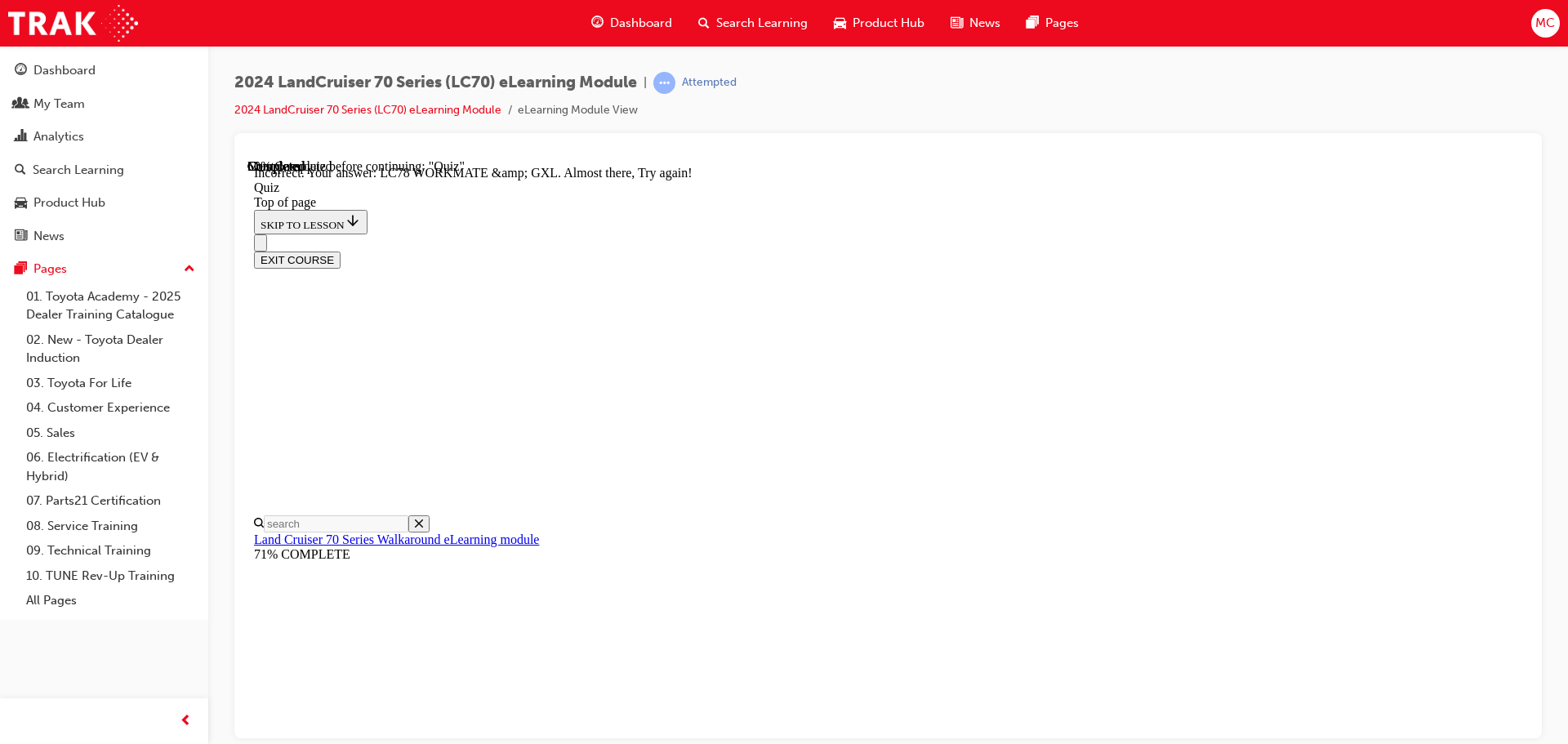
scroll to position [170, 0]
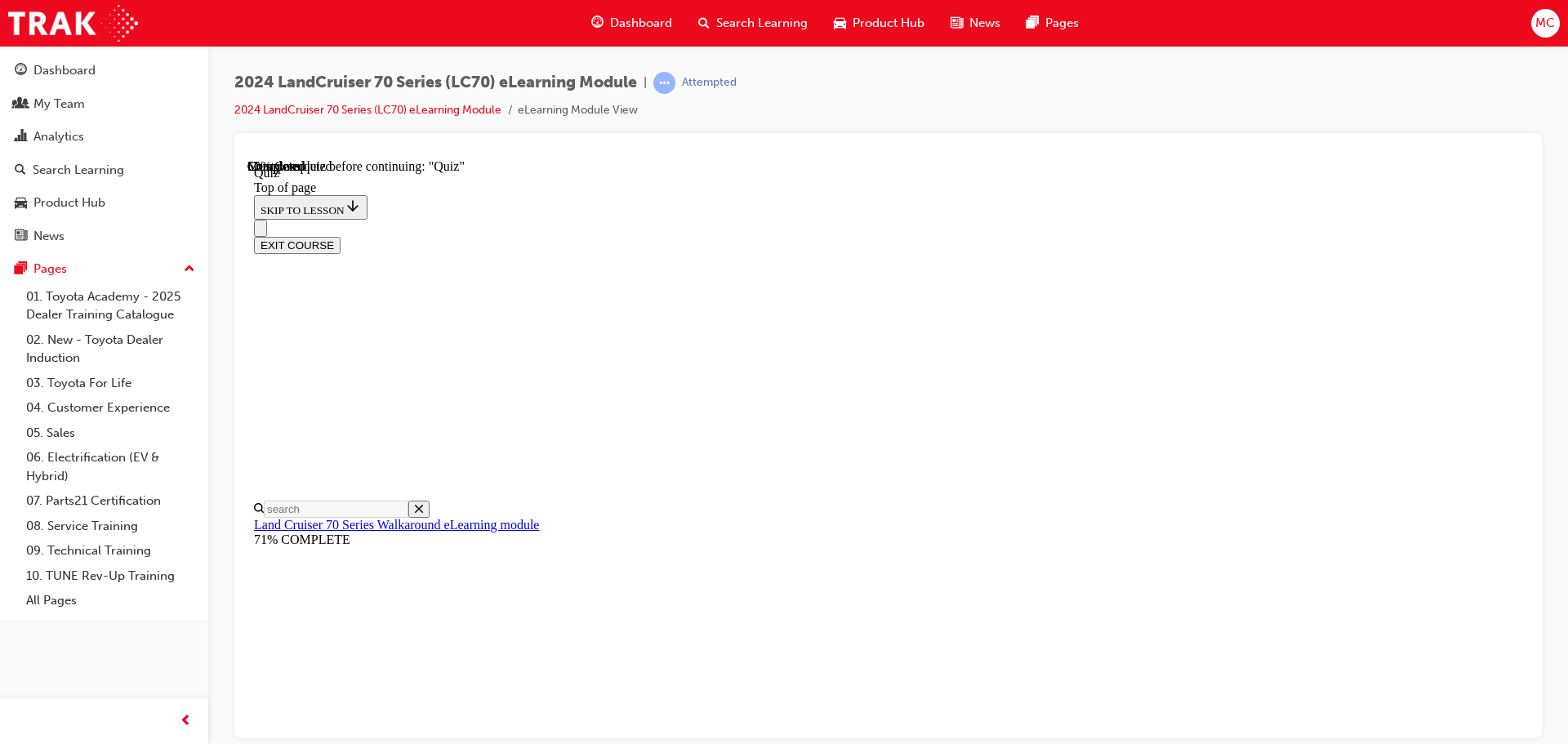
scroll to position [50, 0]
drag, startPoint x: 933, startPoint y: 367, endPoint x: 1034, endPoint y: 593, distance: 247.5
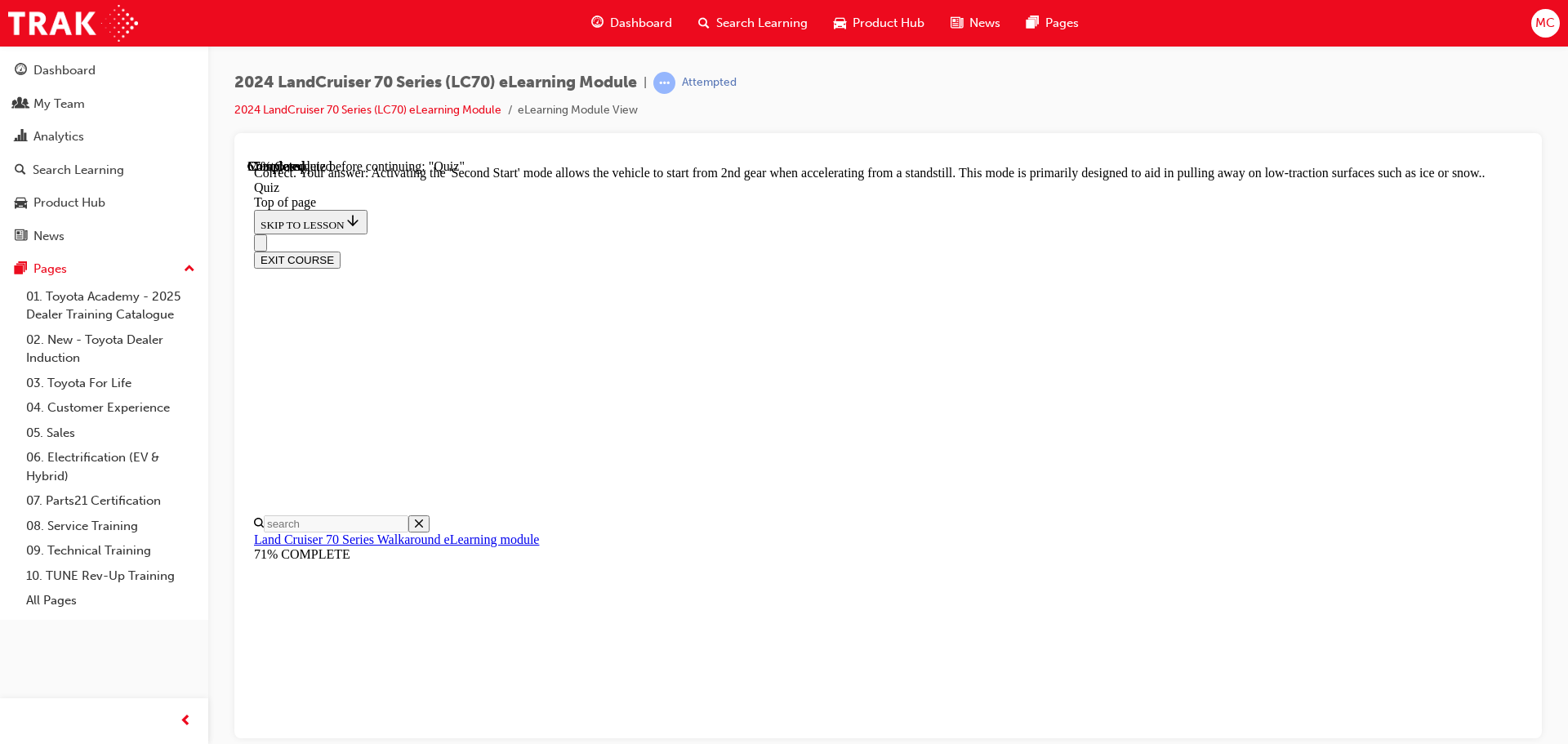
drag, startPoint x: 1018, startPoint y: 673, endPoint x: 1044, endPoint y: 674, distance: 26.0
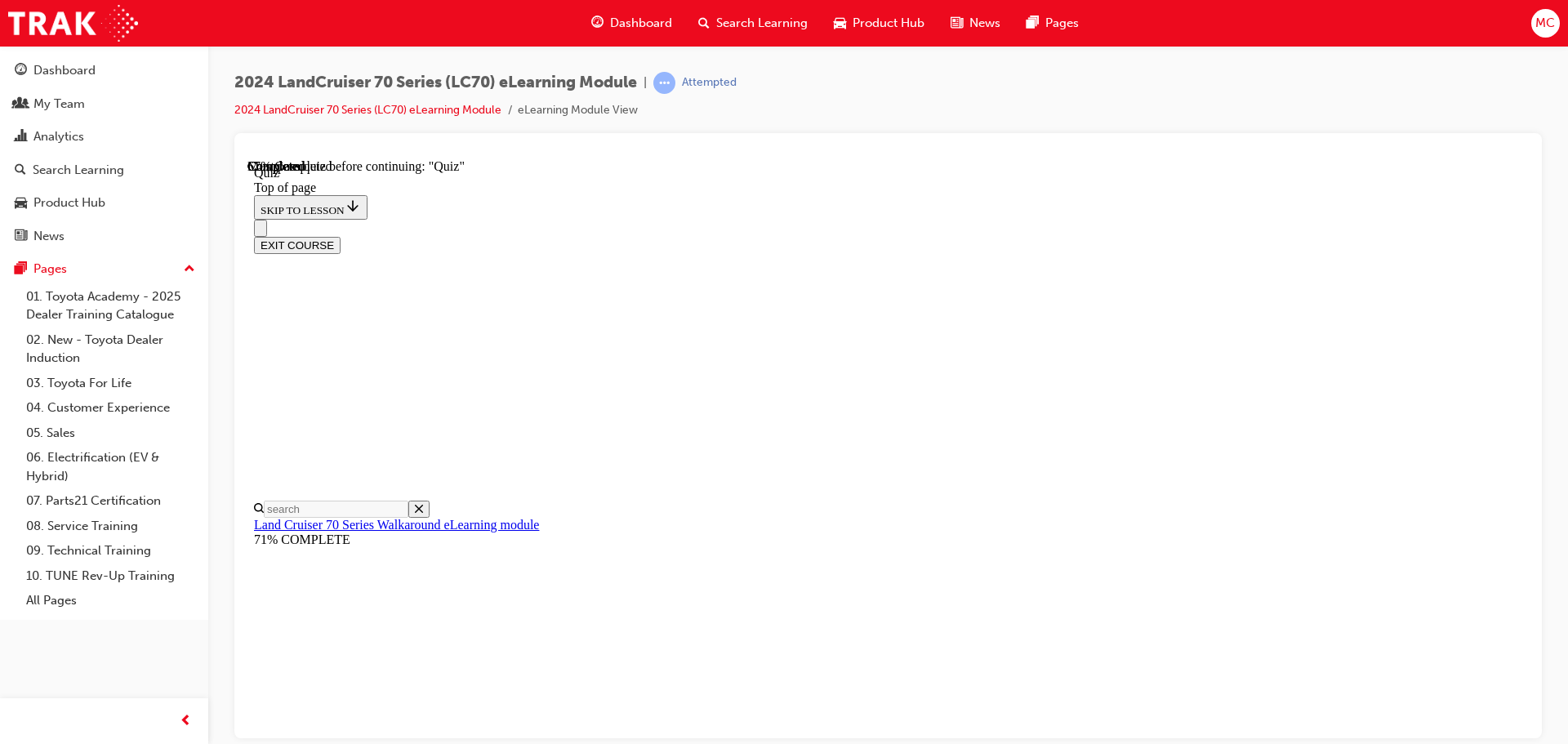
scroll to position [131, 0]
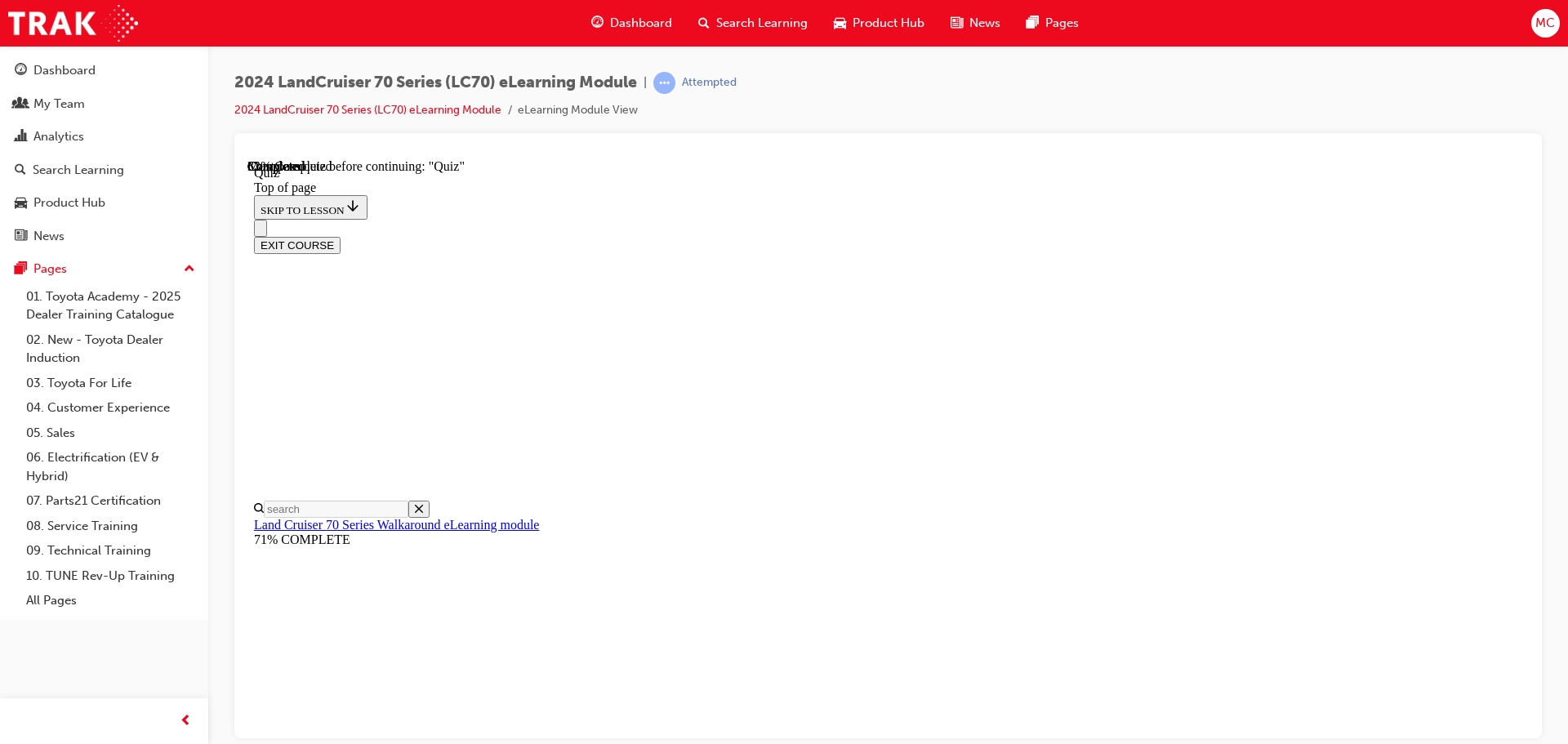
scroll to position [50, 0]
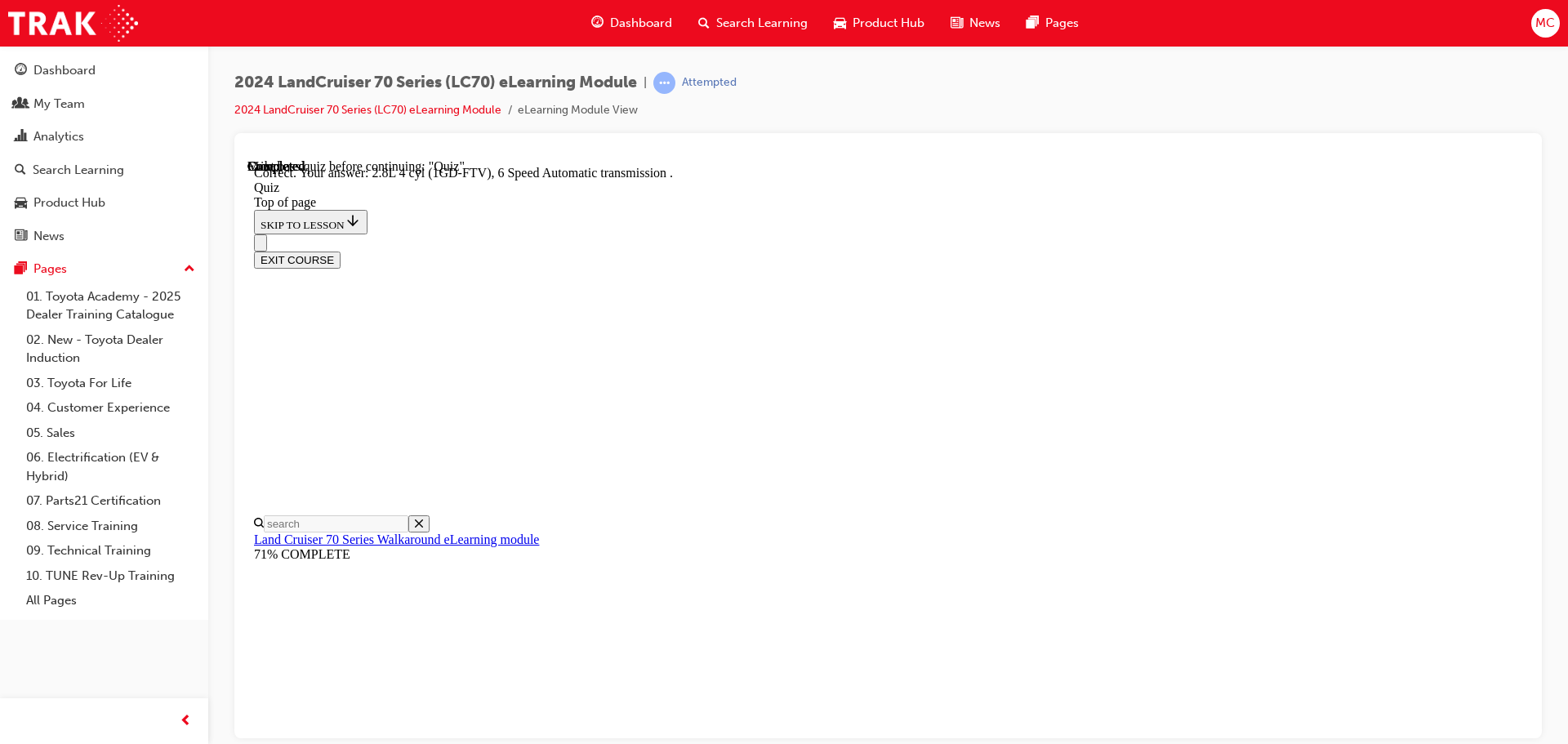
scroll to position [319, 0]
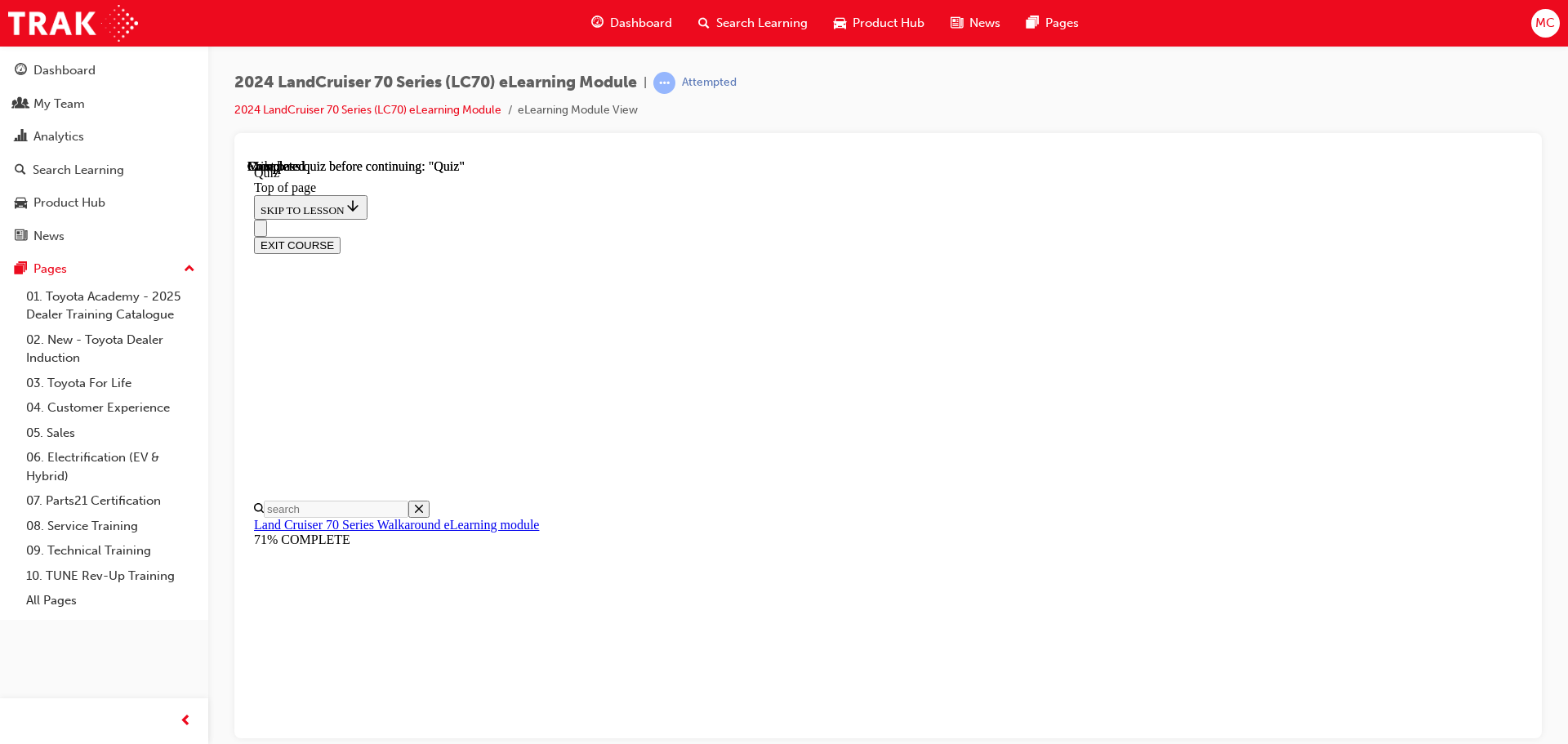
scroll to position [308, 0]
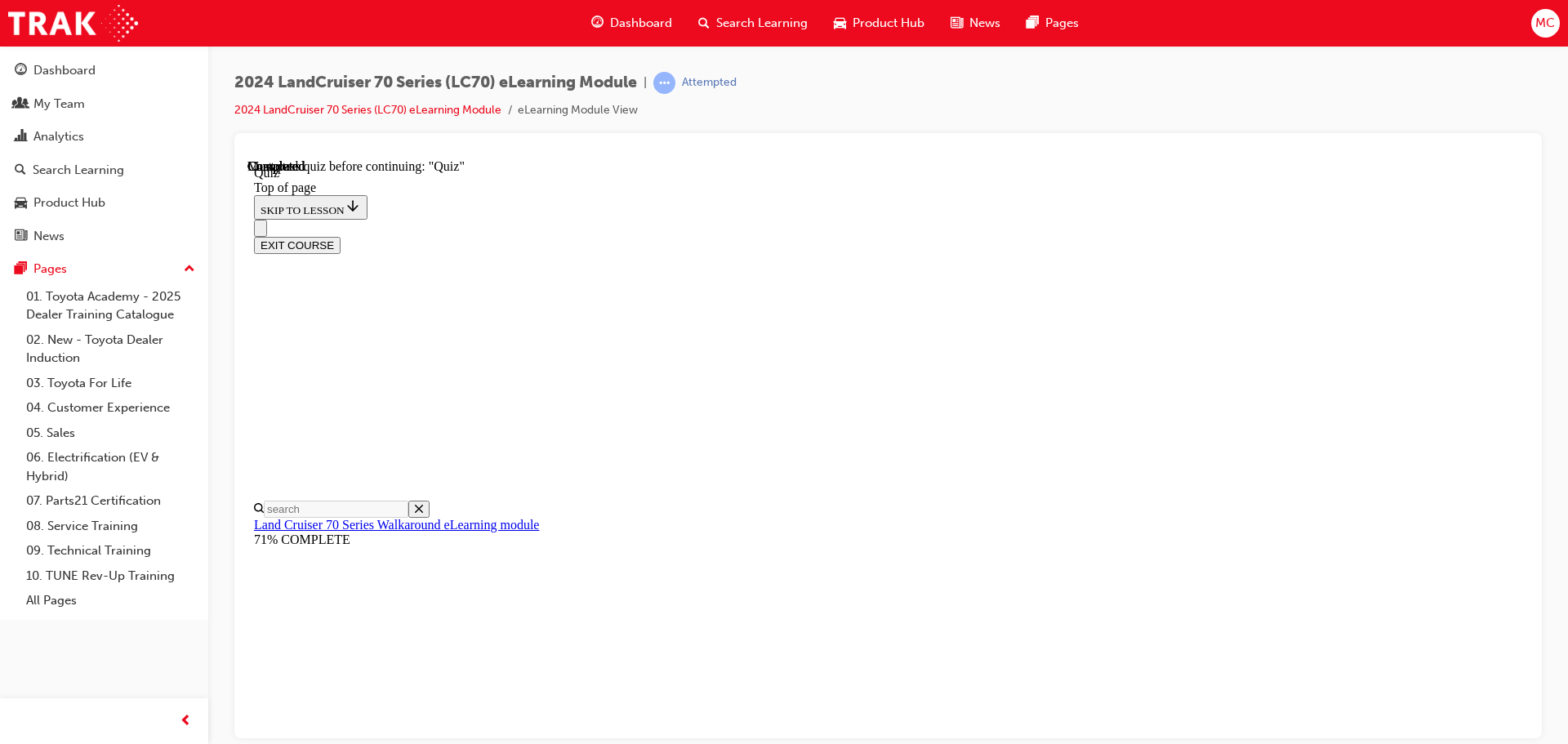
drag, startPoint x: 993, startPoint y: 296, endPoint x: 716, endPoint y: 234, distance: 283.9
drag, startPoint x: 848, startPoint y: 272, endPoint x: 1124, endPoint y: 311, distance: 278.7
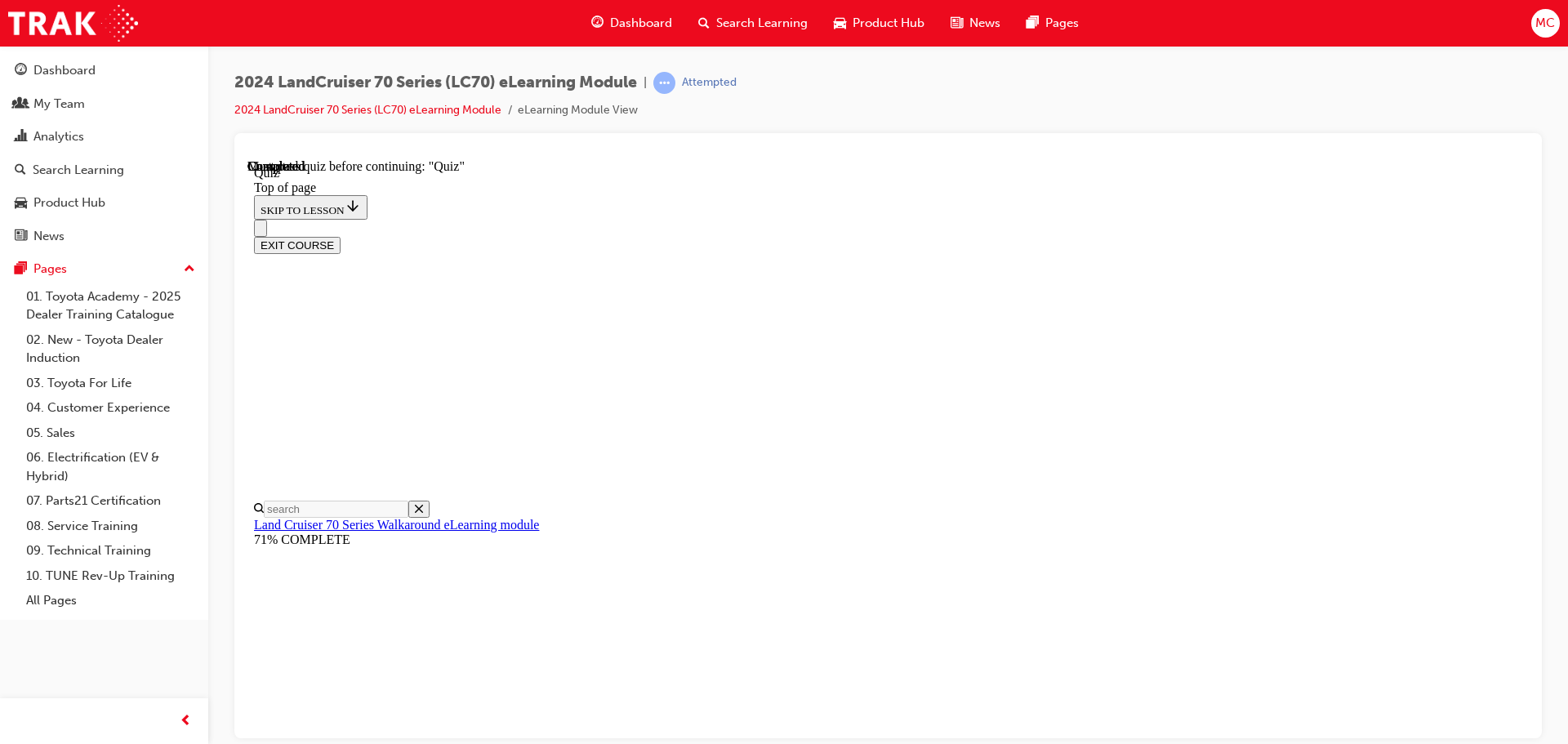
drag, startPoint x: 1022, startPoint y: 298, endPoint x: 793, endPoint y: 261, distance: 232.0
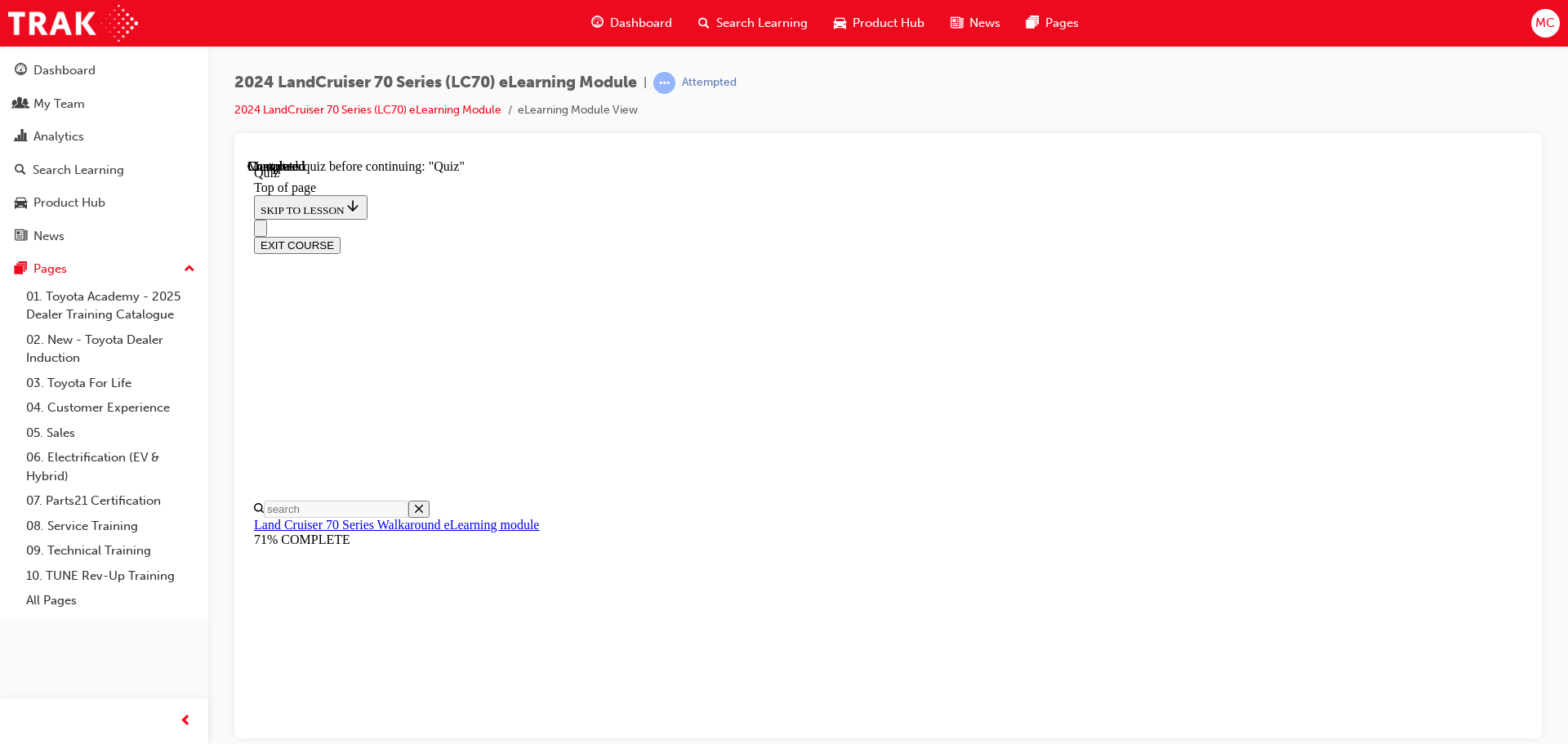
drag, startPoint x: 995, startPoint y: 579, endPoint x: 1020, endPoint y: 583, distance: 25.3
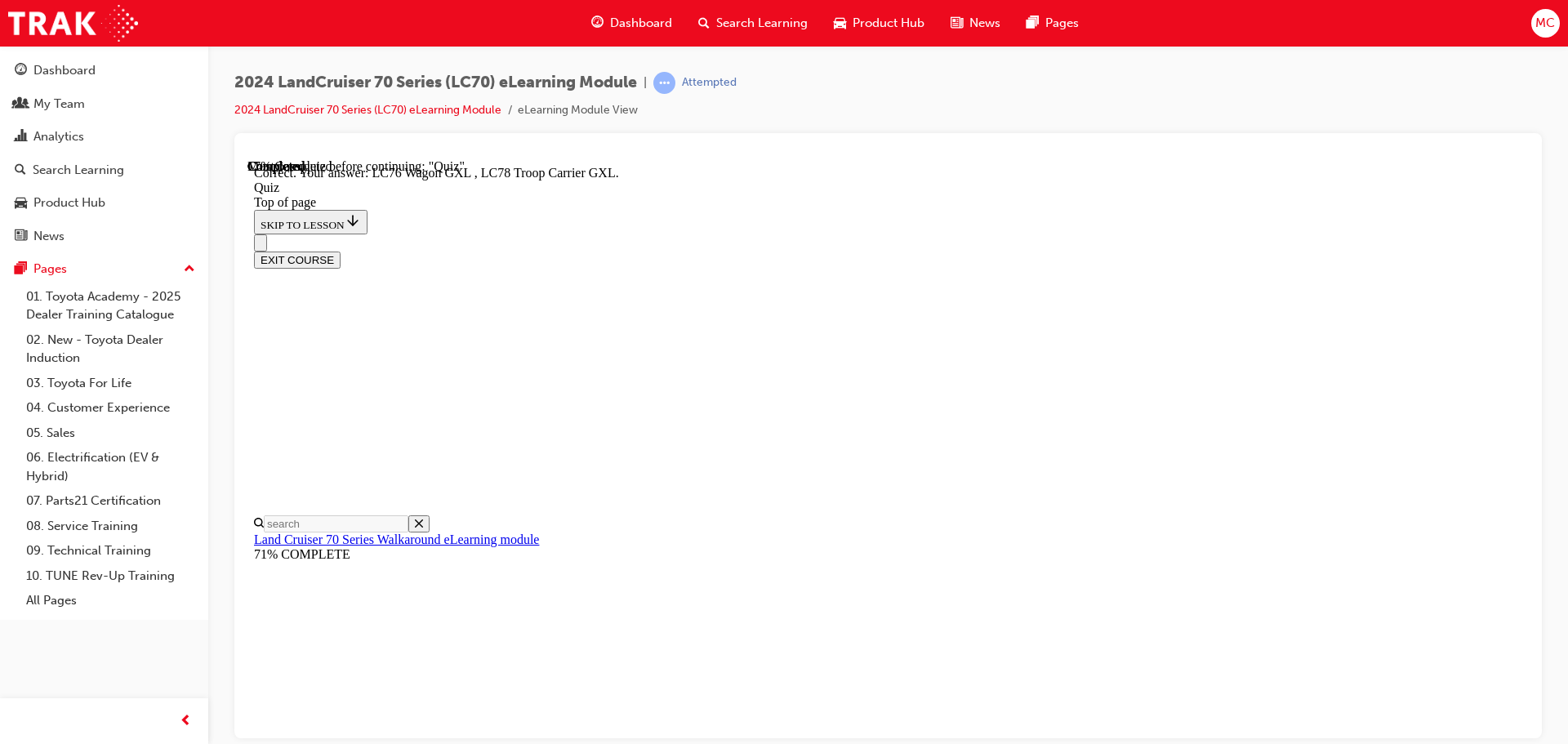
drag, startPoint x: 992, startPoint y: 669, endPoint x: 1015, endPoint y: 672, distance: 23.2
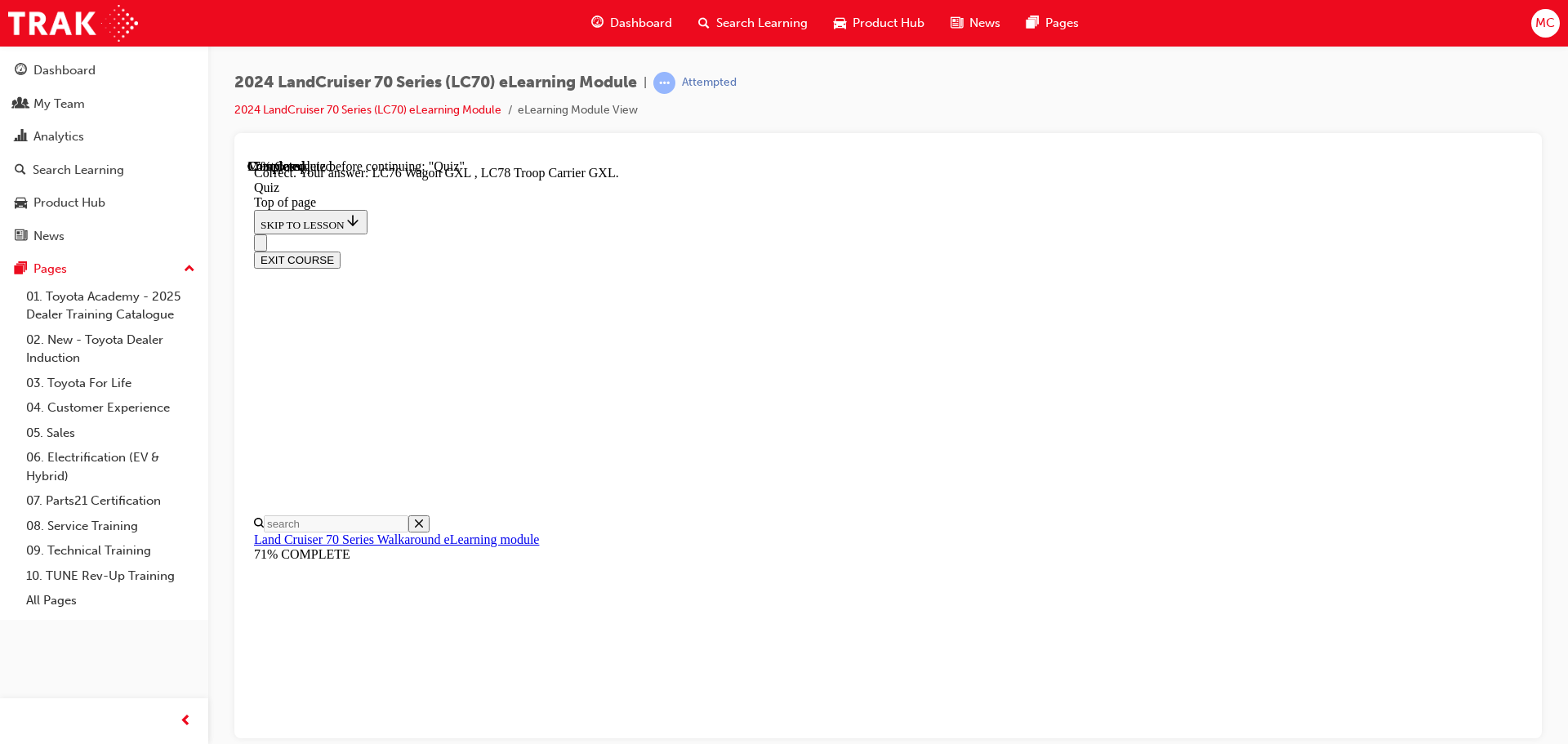
scroll to position [213, 0]
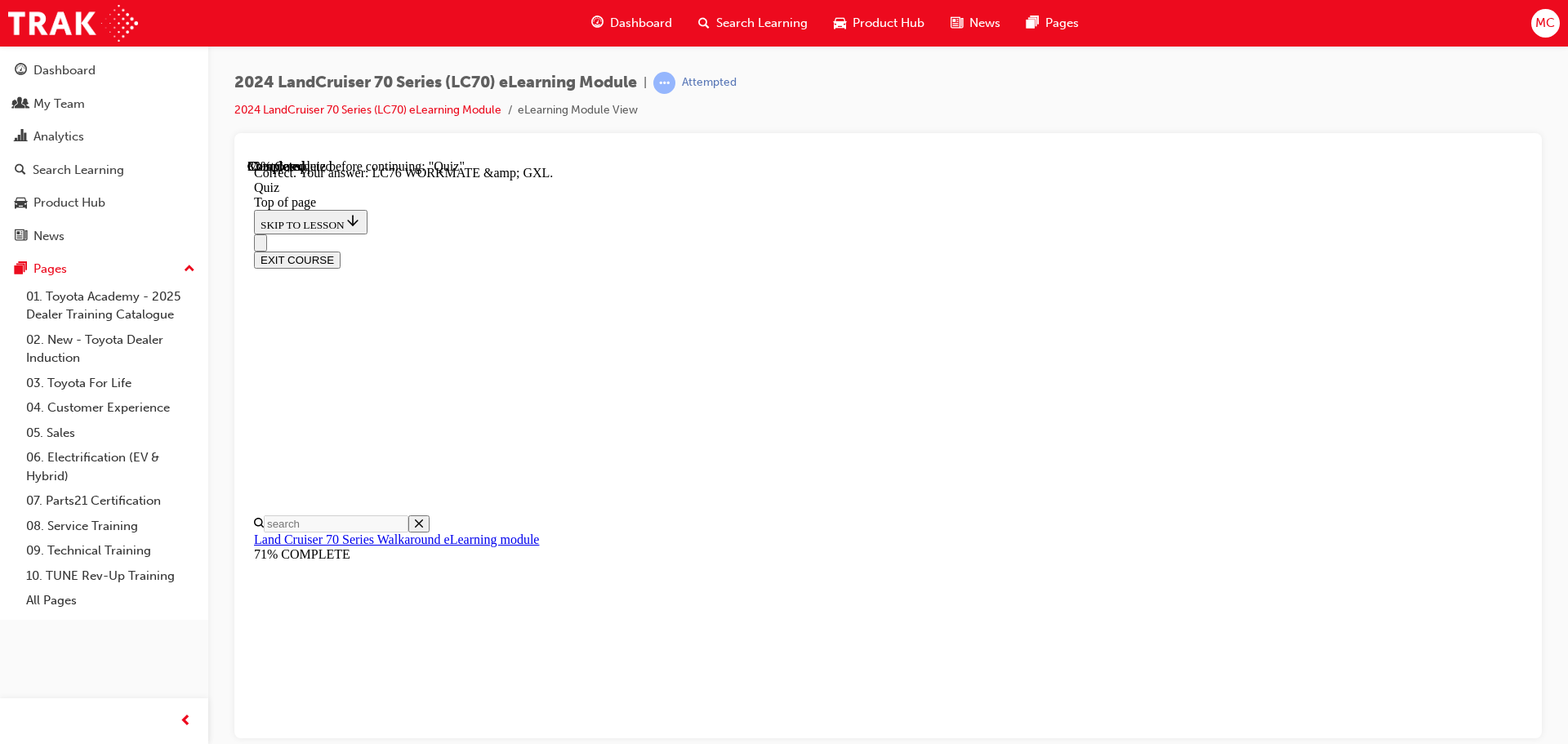
scroll to position [330, 0]
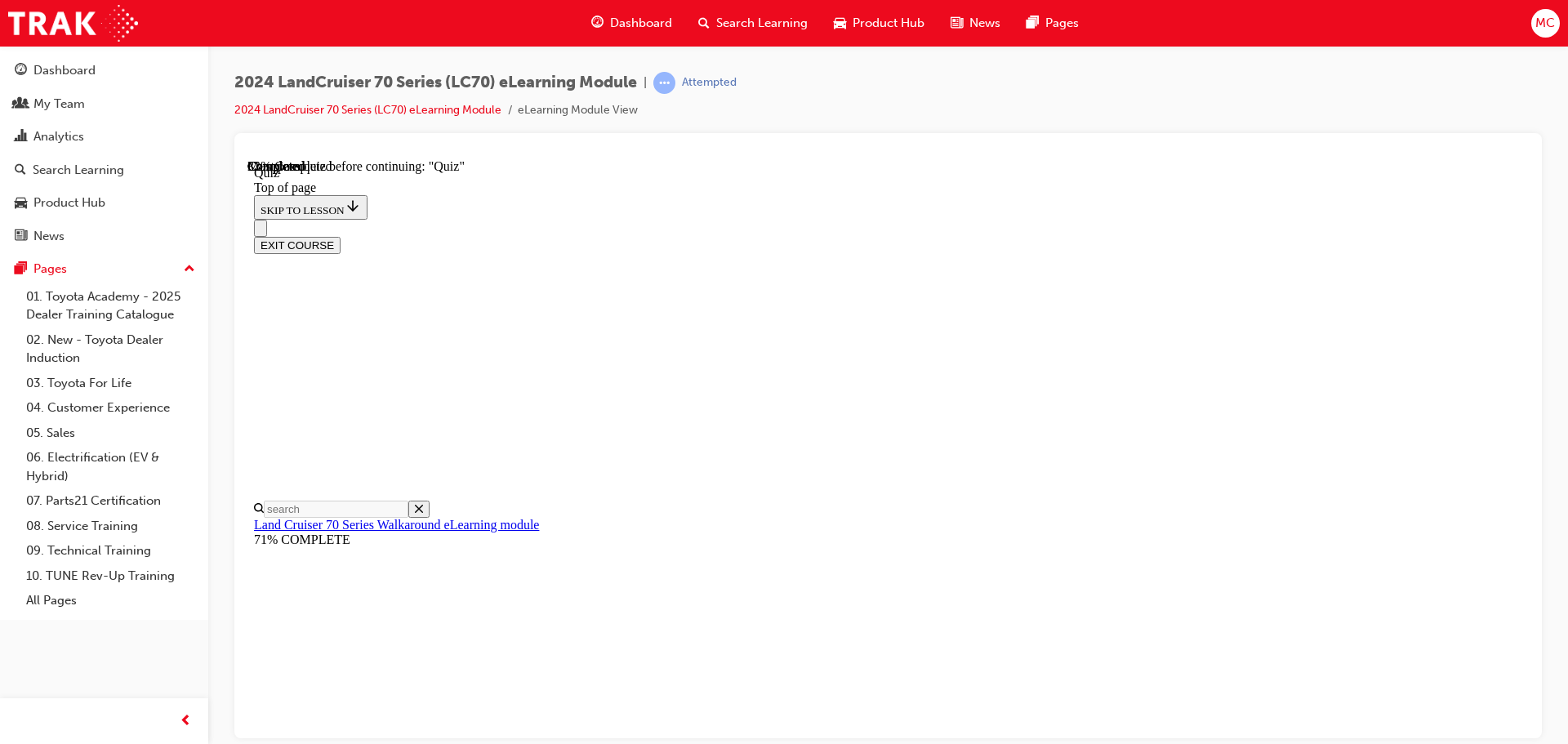
scroll to position [50, 0]
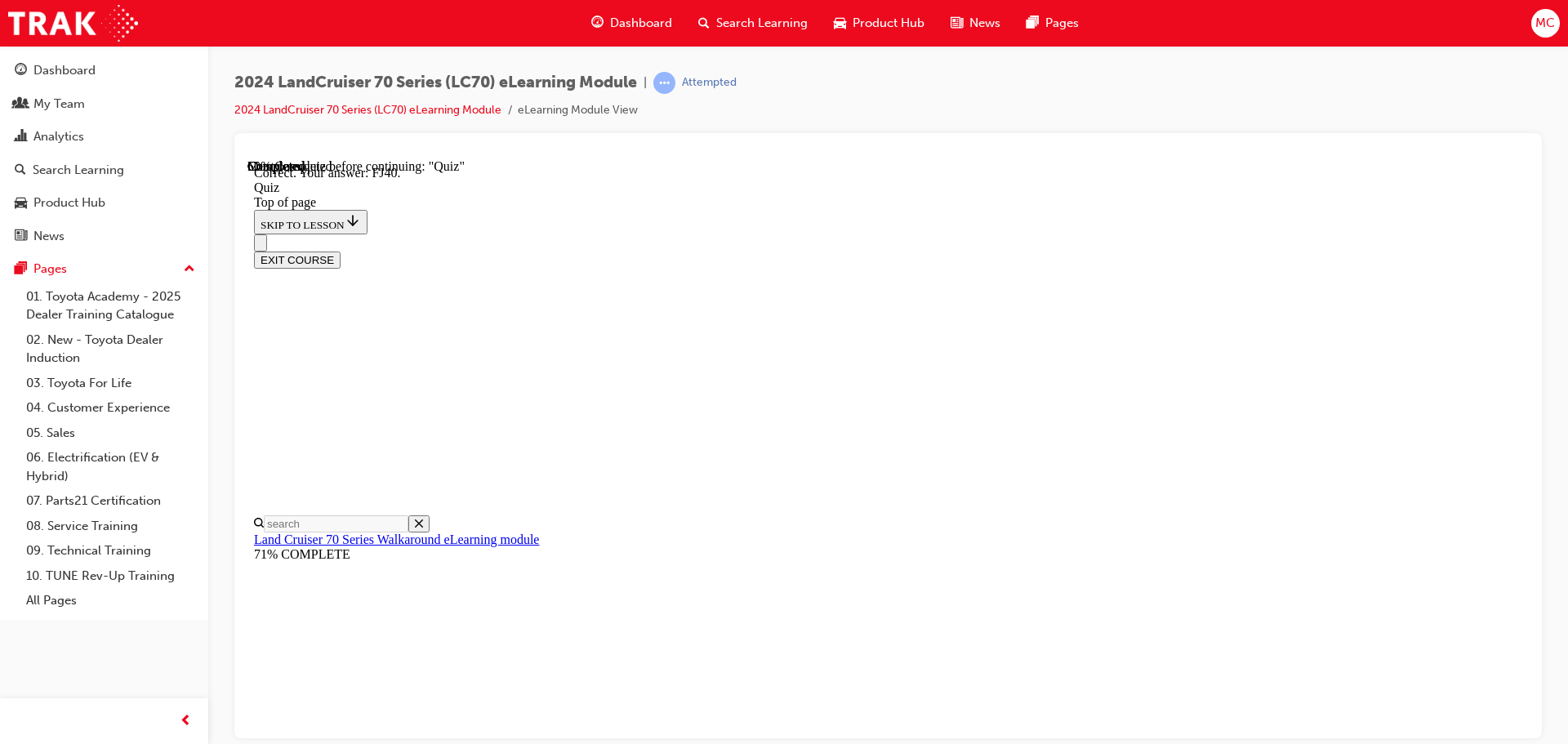
scroll to position [359, 0]
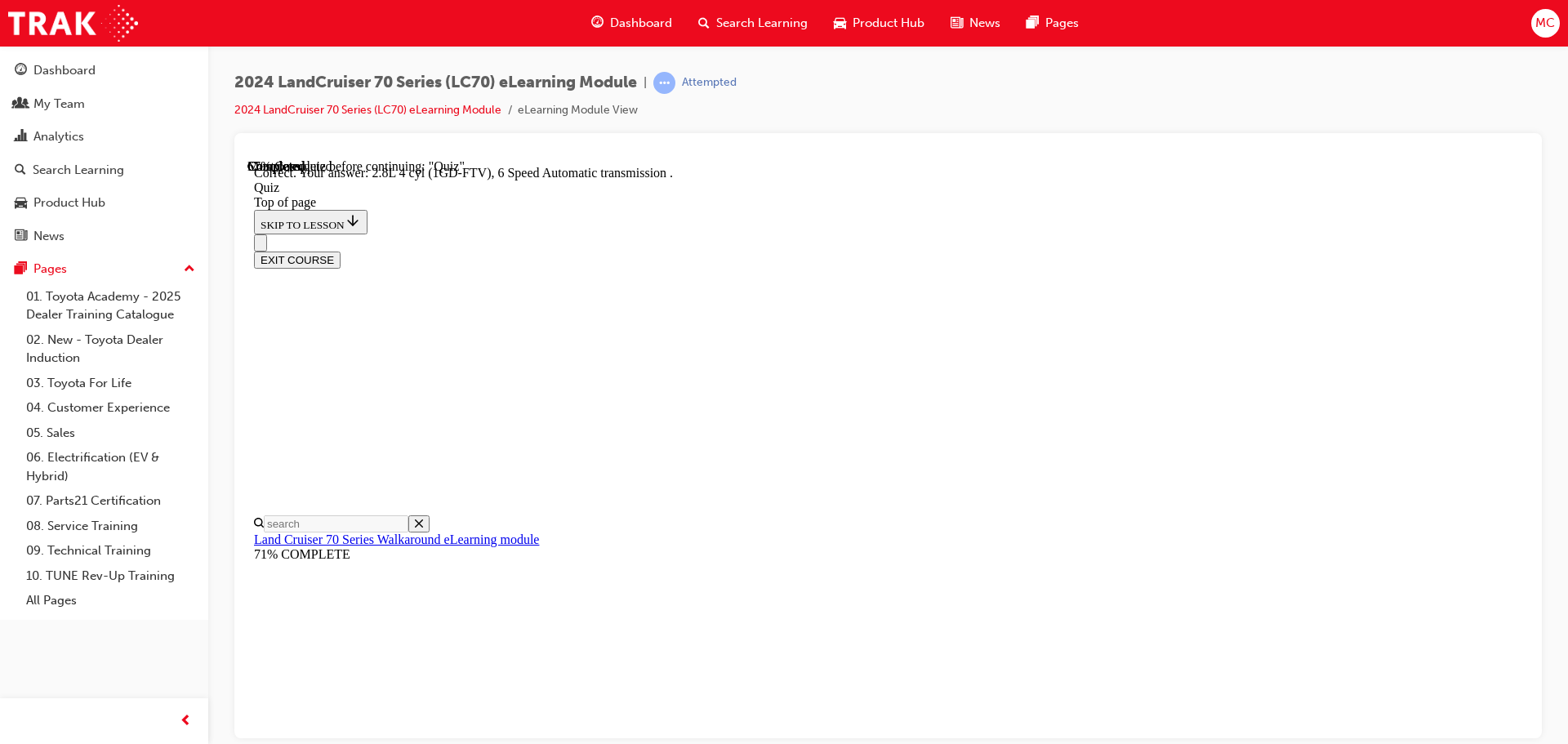
scroll to position [319, 0]
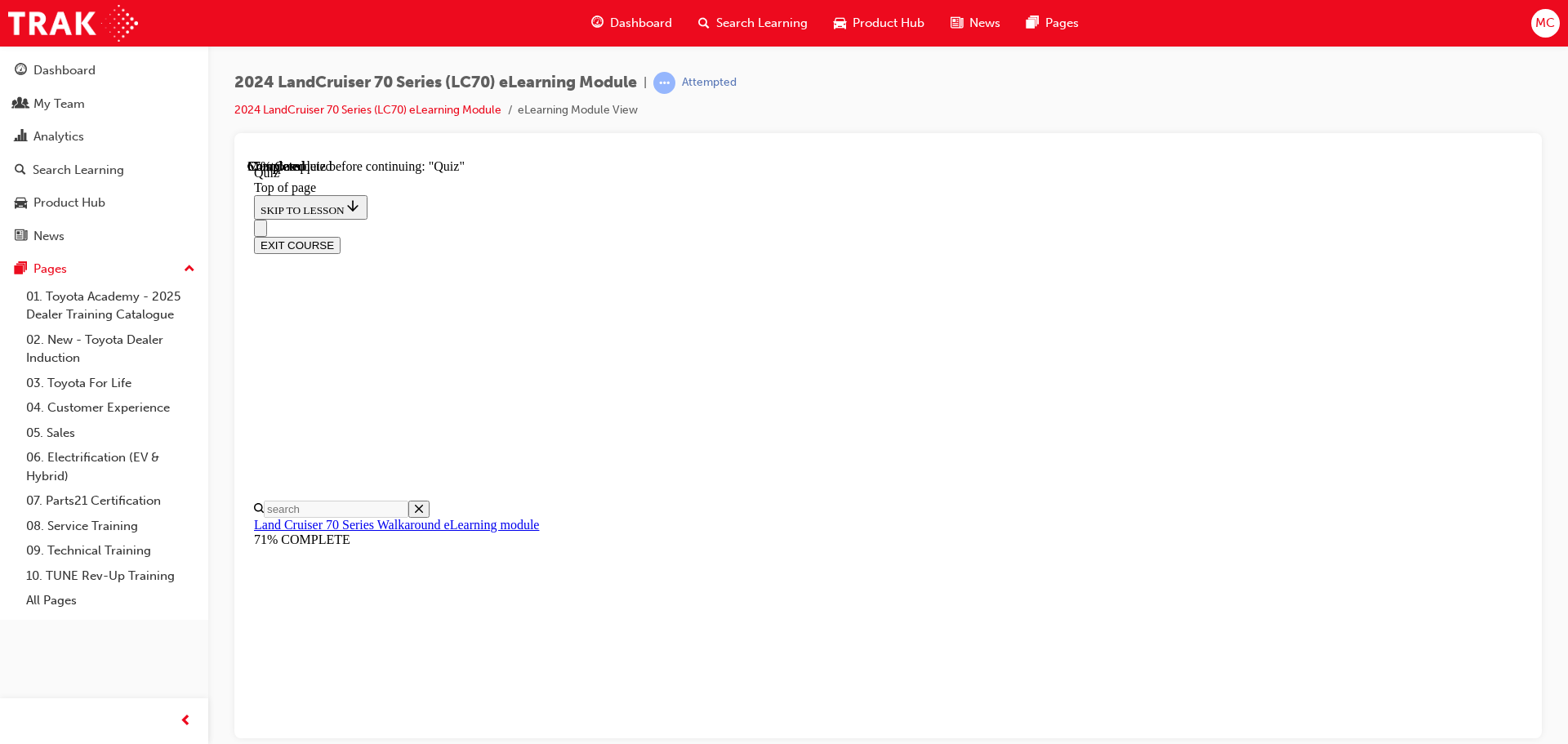
scroll to position [213, 0]
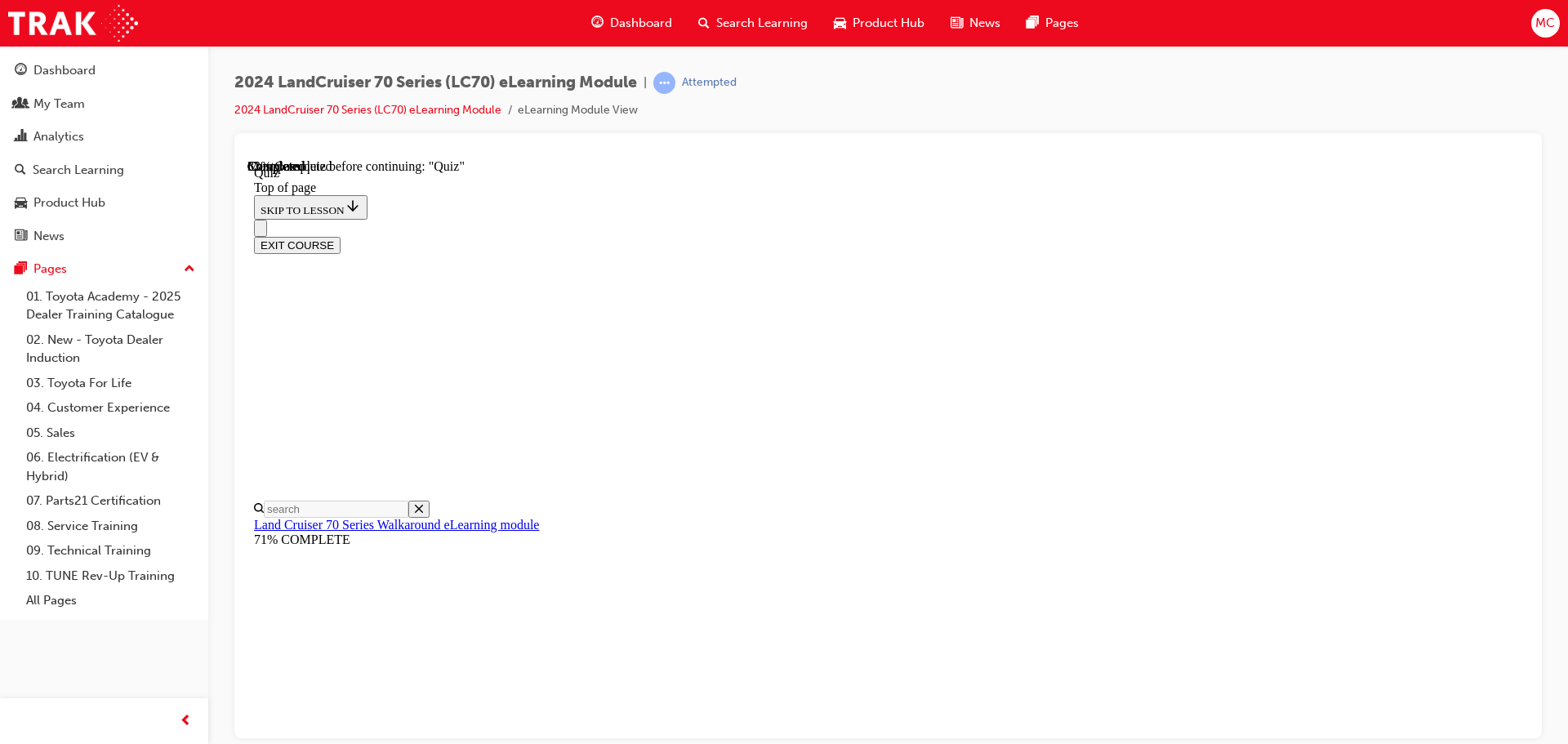
scroll to position [50, 0]
drag, startPoint x: 1013, startPoint y: 582, endPoint x: 1267, endPoint y: 624, distance: 257.4
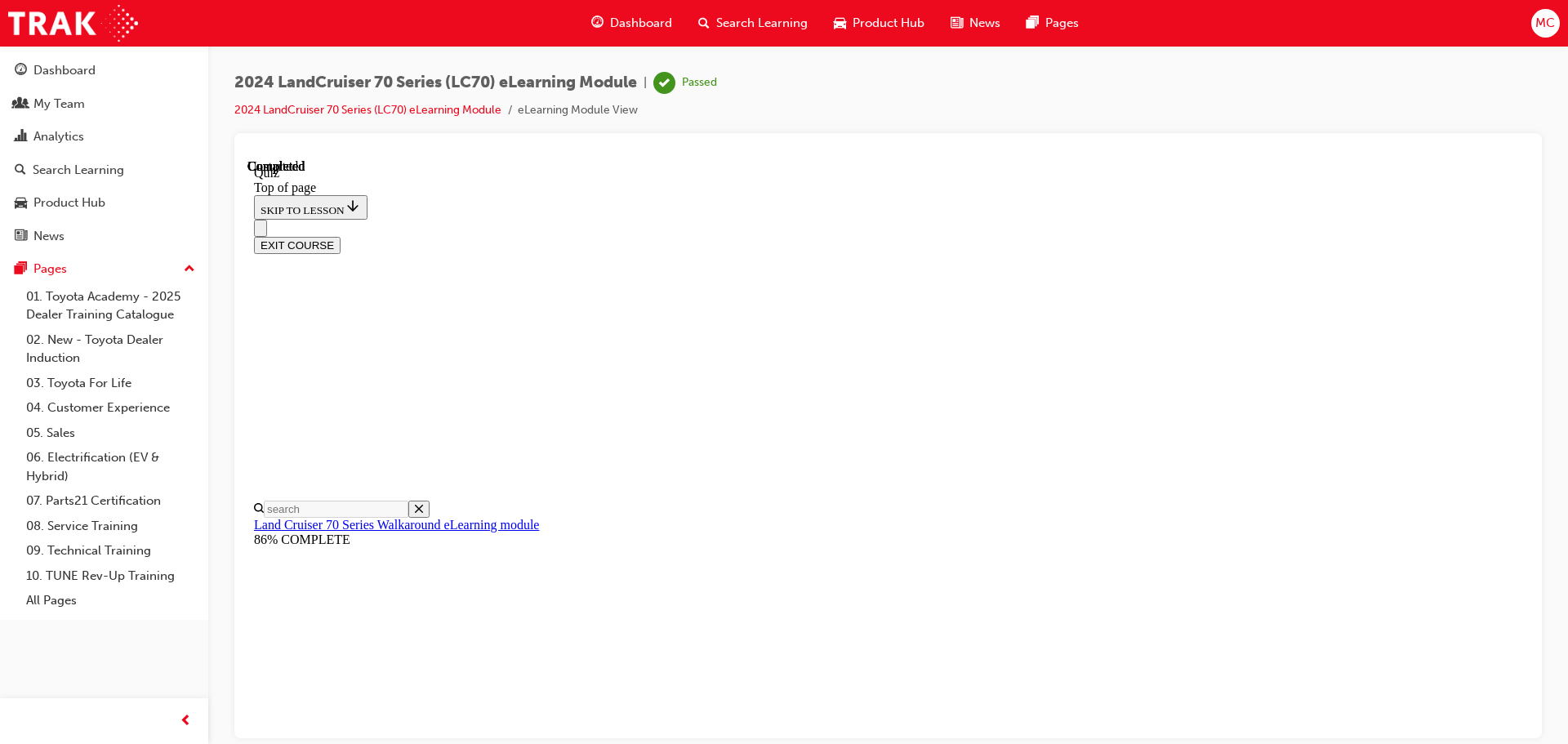
scroll to position [308, 0]
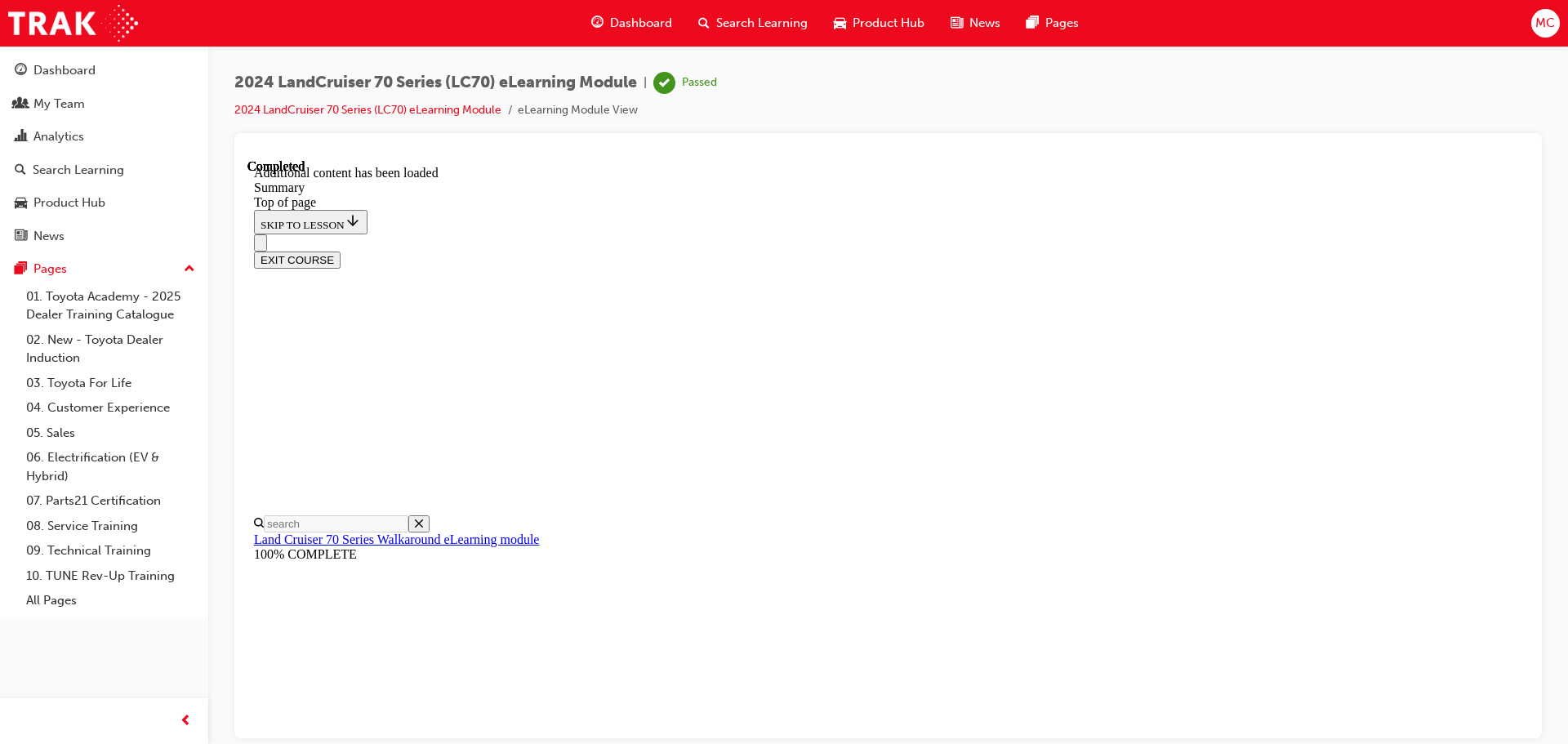
drag, startPoint x: 1467, startPoint y: 182, endPoint x: 1393, endPoint y: 387, distance: 217.9
click at [340, 250] on button "EXIT COURSE" at bounding box center [297, 258] width 86 height 17
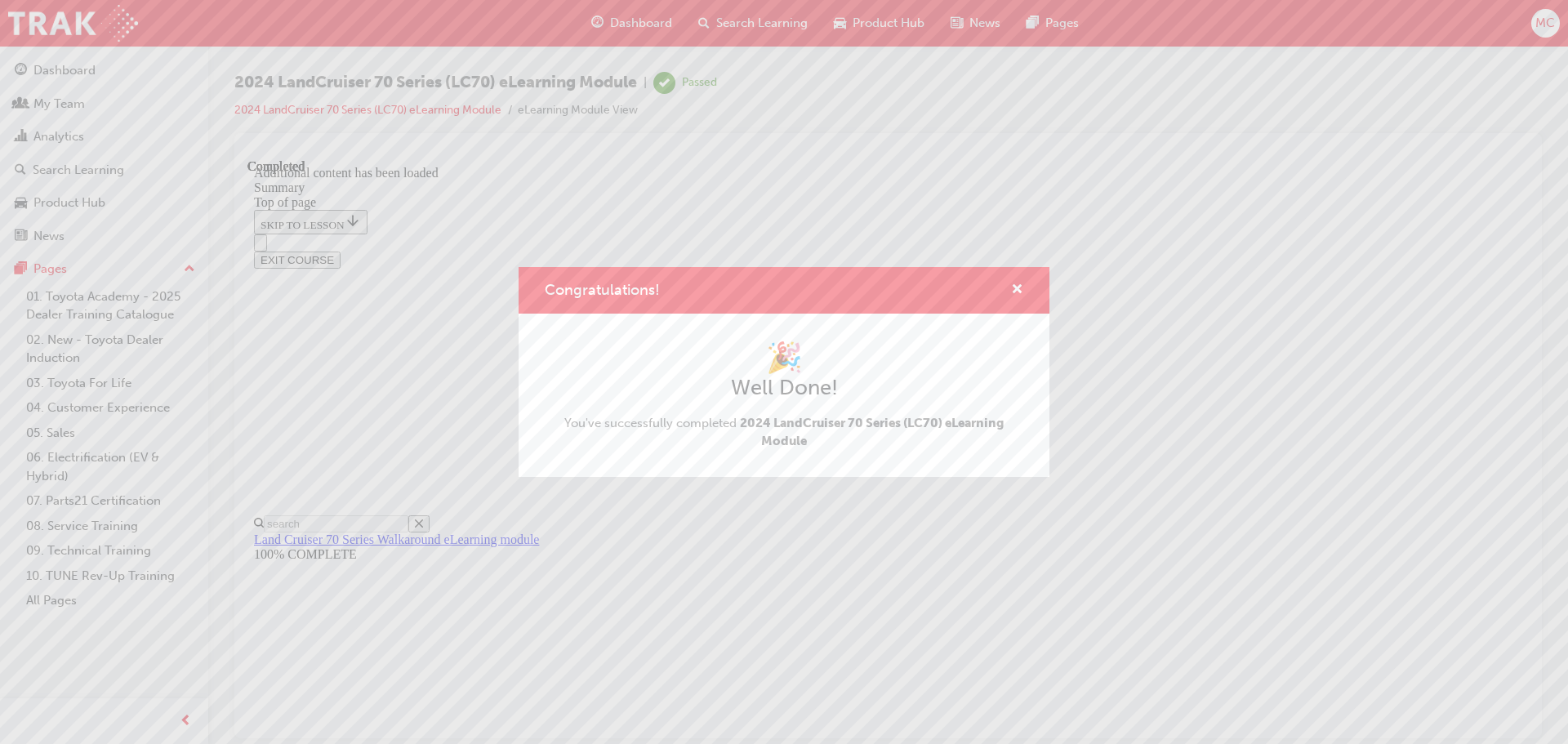
click at [1241, 249] on div "Congratulations! 🎉 Well Done! You've successfully completed 2024 LandCruiser 70…" at bounding box center [784, 372] width 1568 height 744
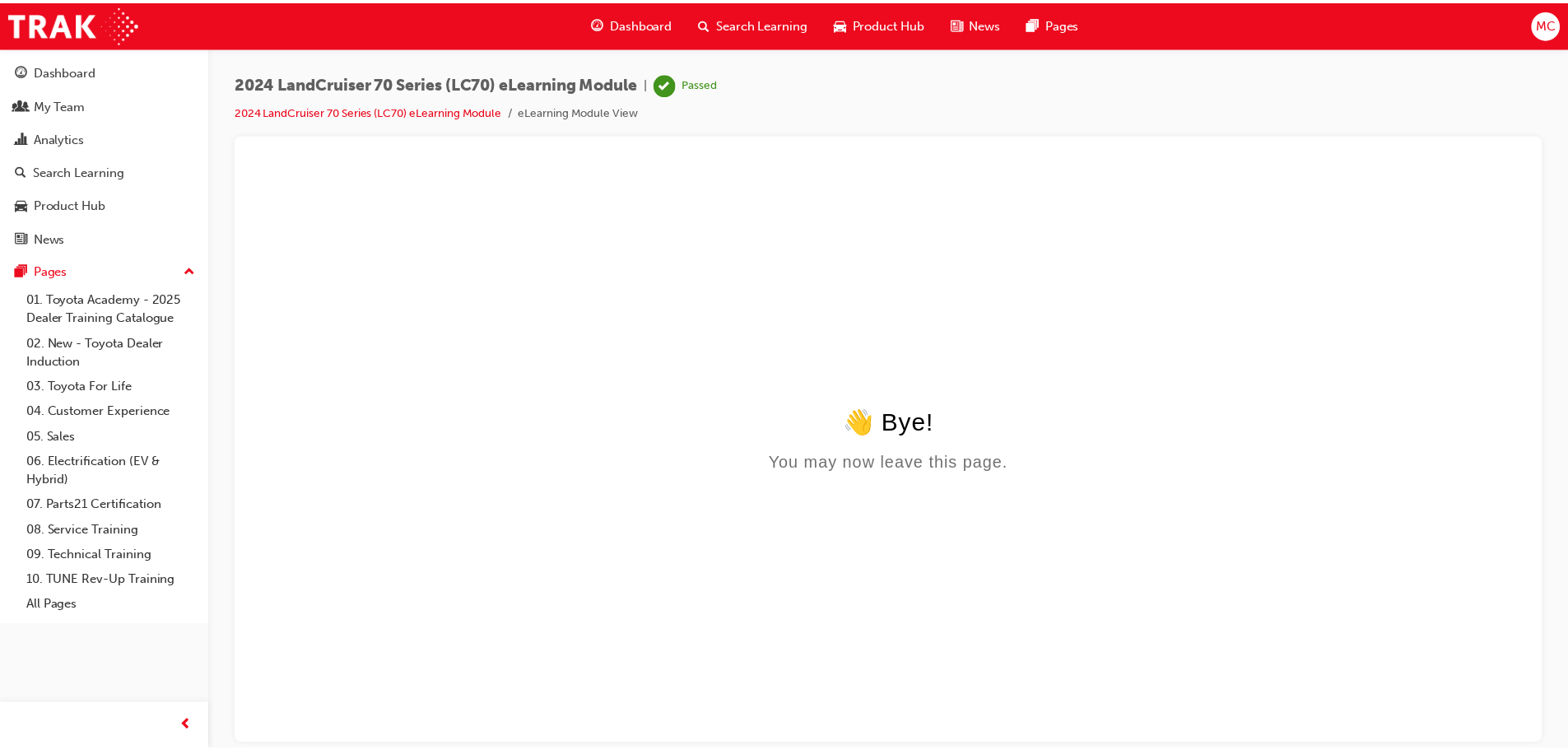
scroll to position [0, 0]
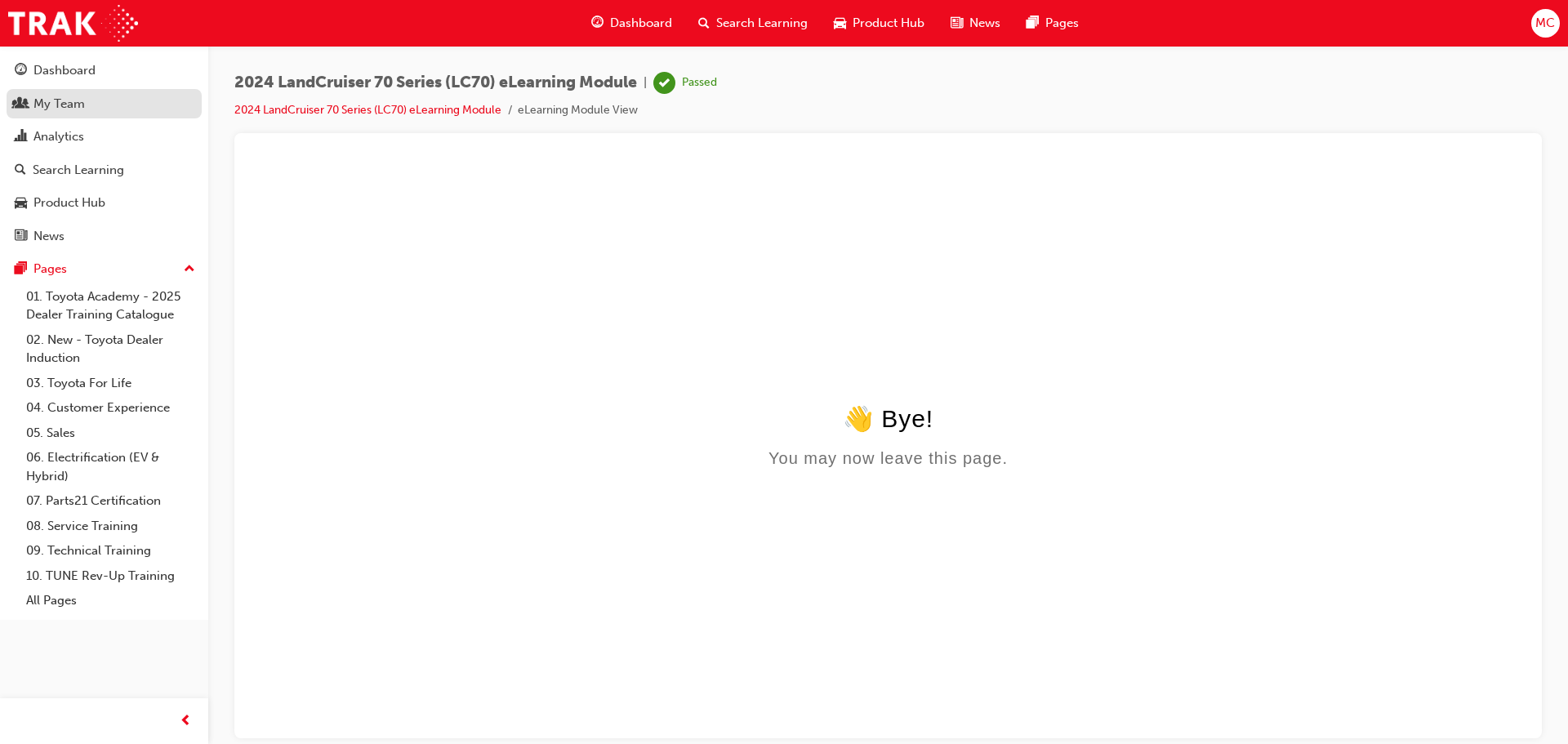
click at [128, 111] on div "My Team" at bounding box center [104, 104] width 179 height 20
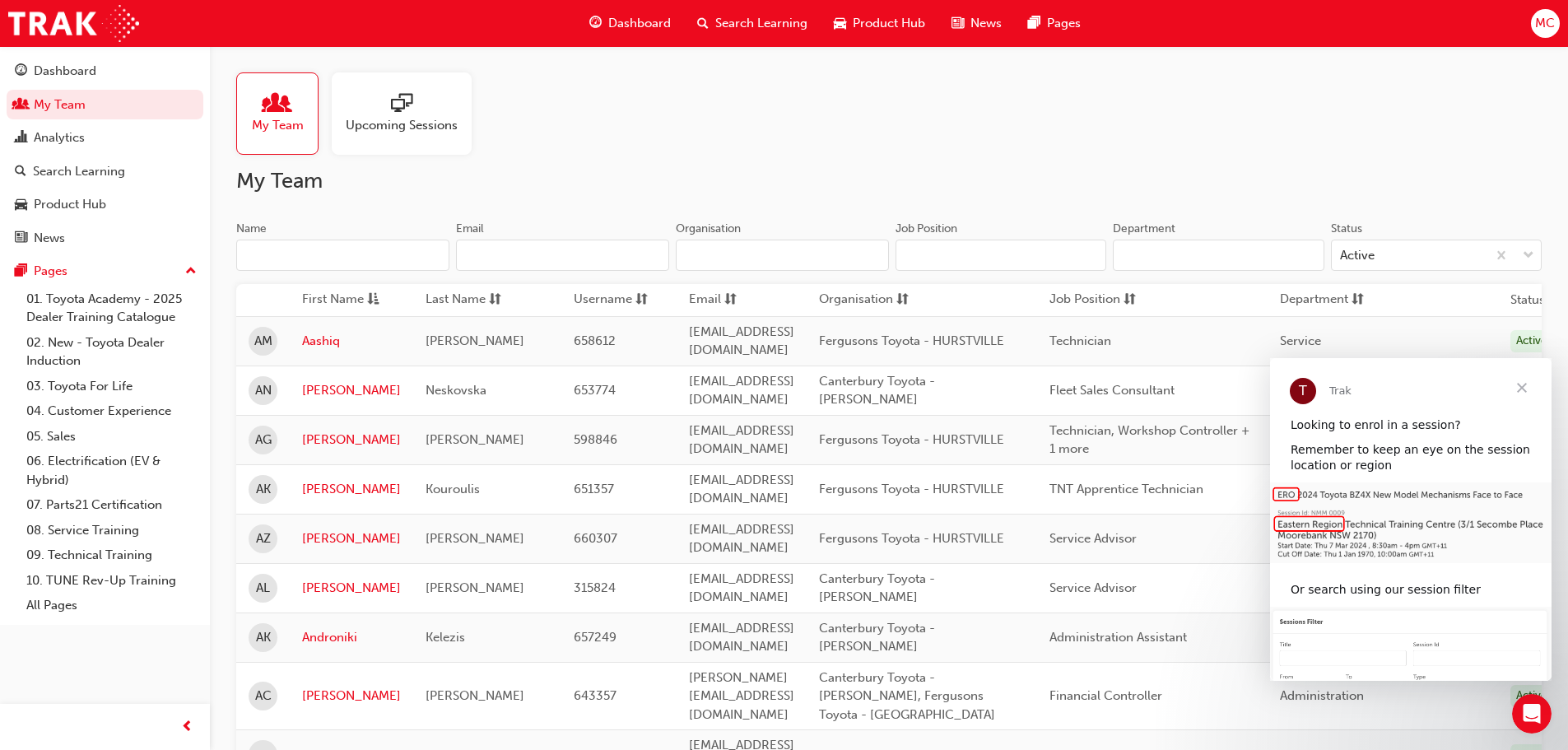
click at [1523, 384] on span "Close" at bounding box center [1522, 387] width 60 height 60
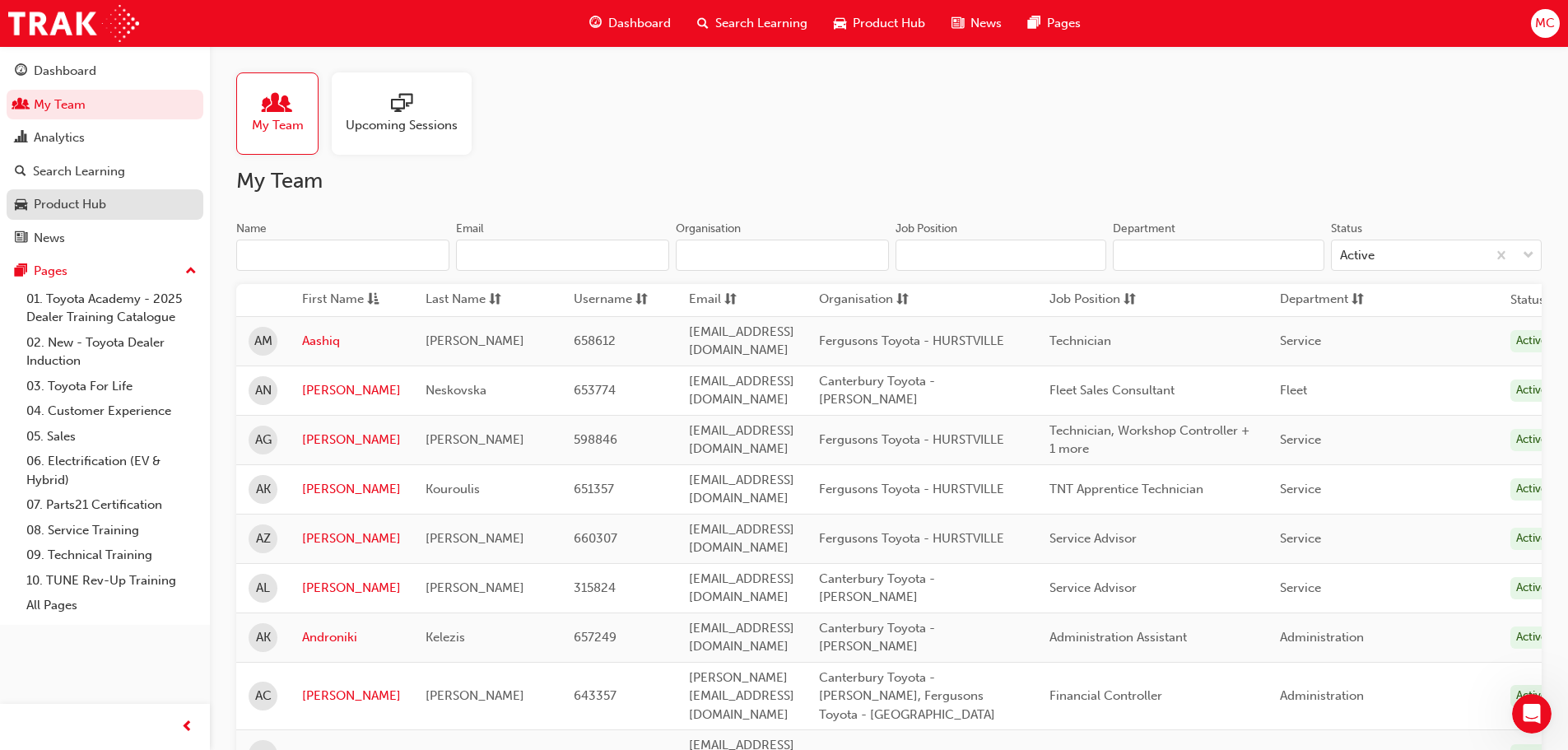
click at [131, 211] on div "Product Hub" at bounding box center [105, 204] width 180 height 20
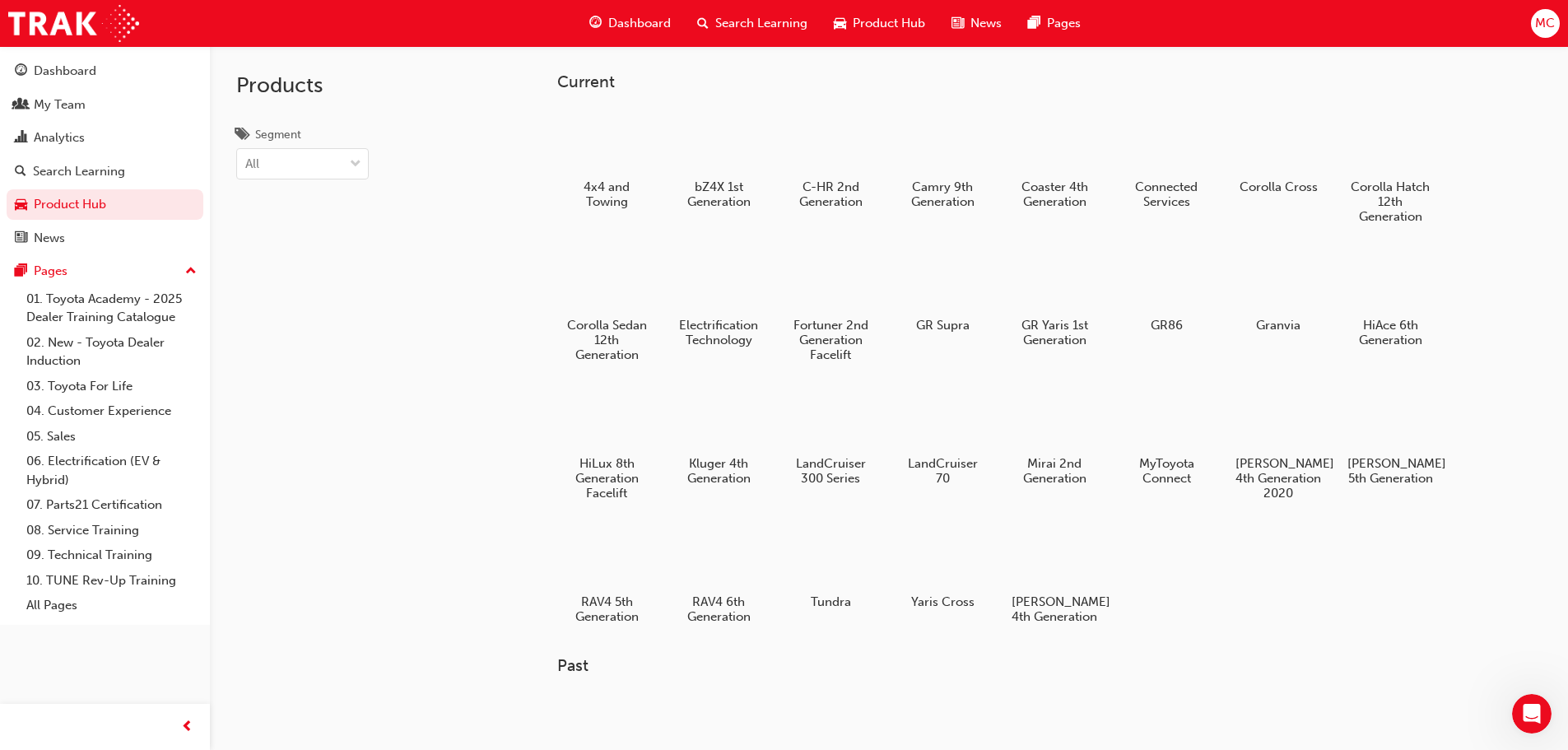
click at [766, 23] on span "Search Learning" at bounding box center [761, 23] width 92 height 19
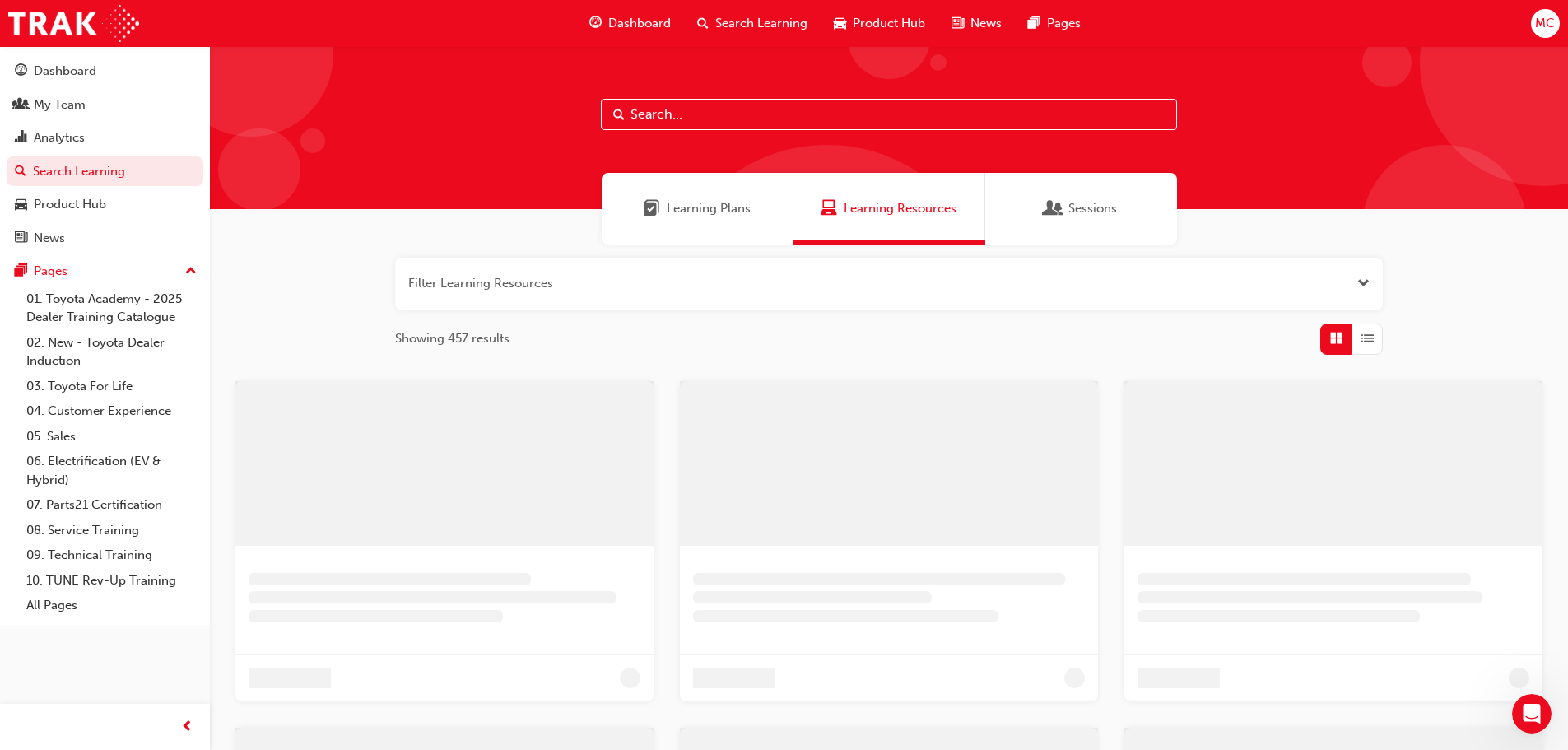
click at [857, 26] on span "Product Hub" at bounding box center [889, 23] width 73 height 19
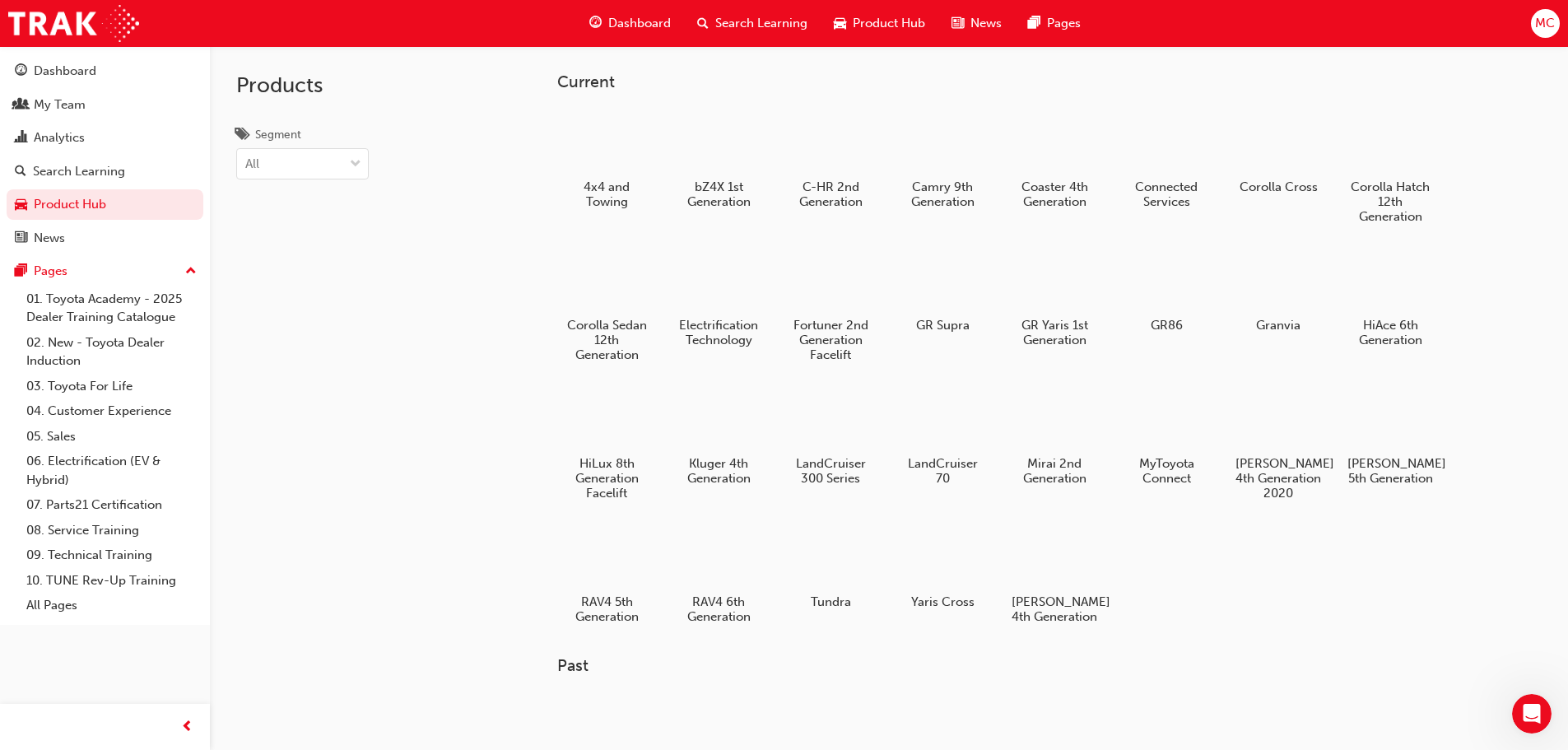
click at [718, 16] on span "Search Learning" at bounding box center [761, 23] width 92 height 19
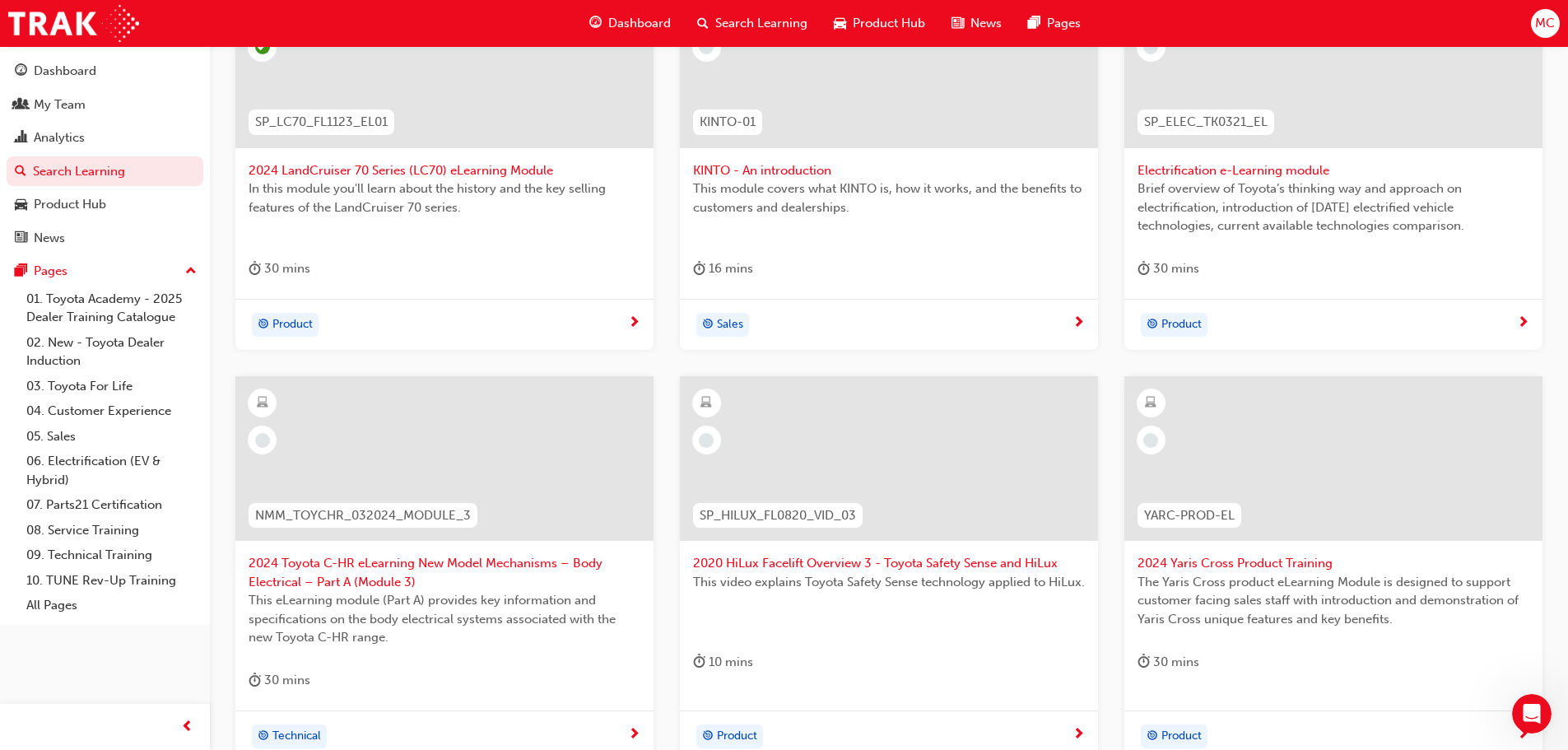
scroll to position [576, 0]
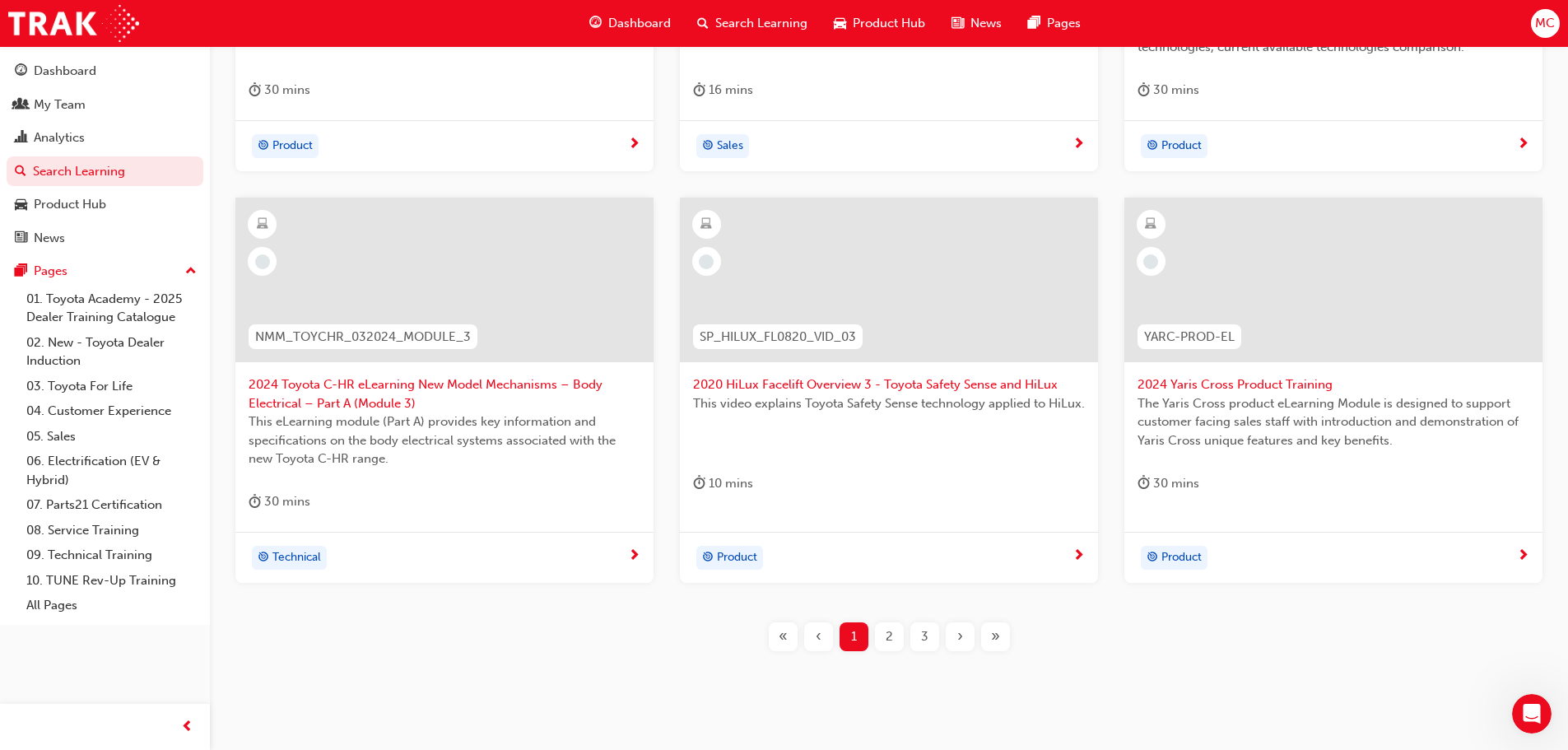
click at [524, 299] on div at bounding box center [444, 279] width 418 height 164
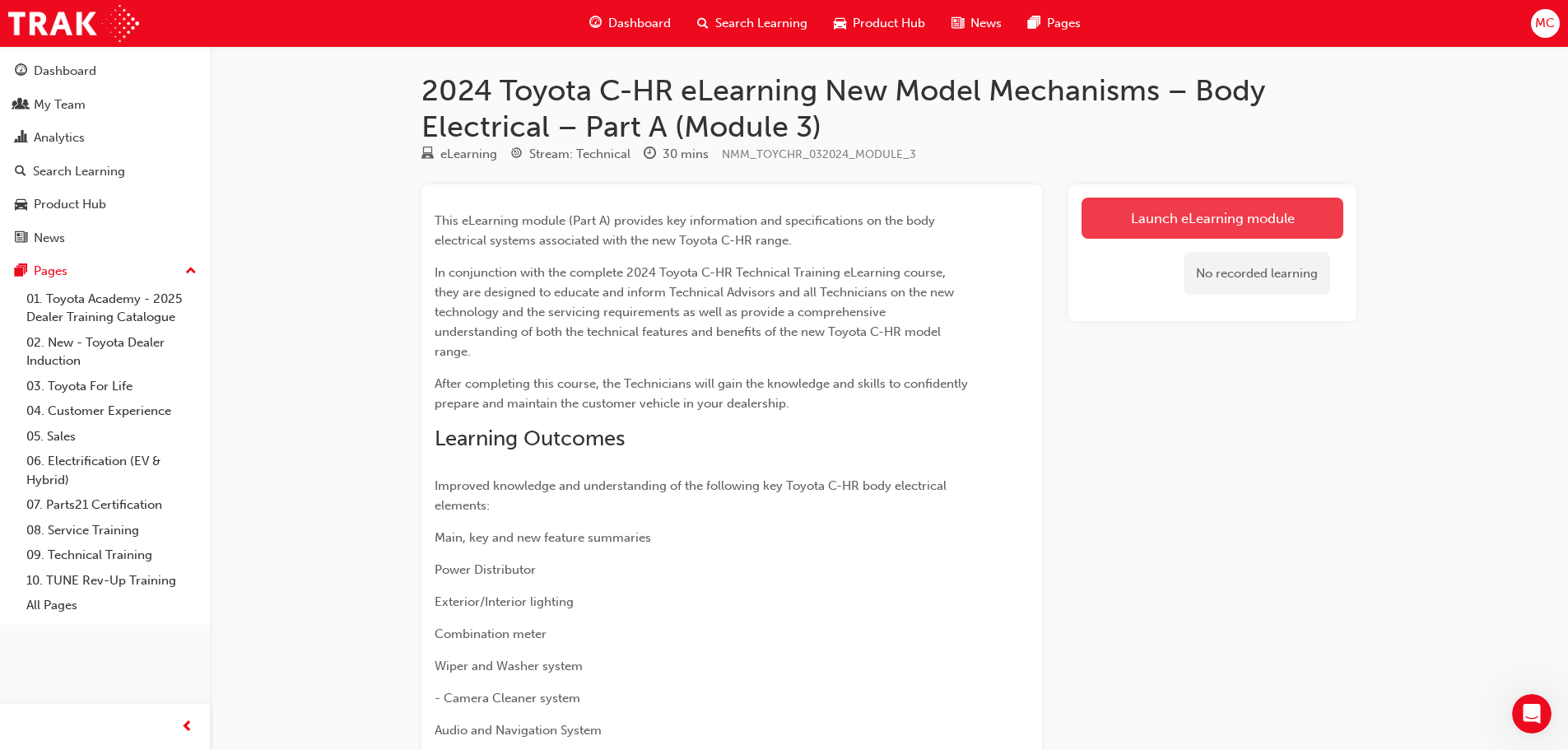
click at [1173, 228] on link "Launch eLearning module" at bounding box center [1212, 218] width 262 height 41
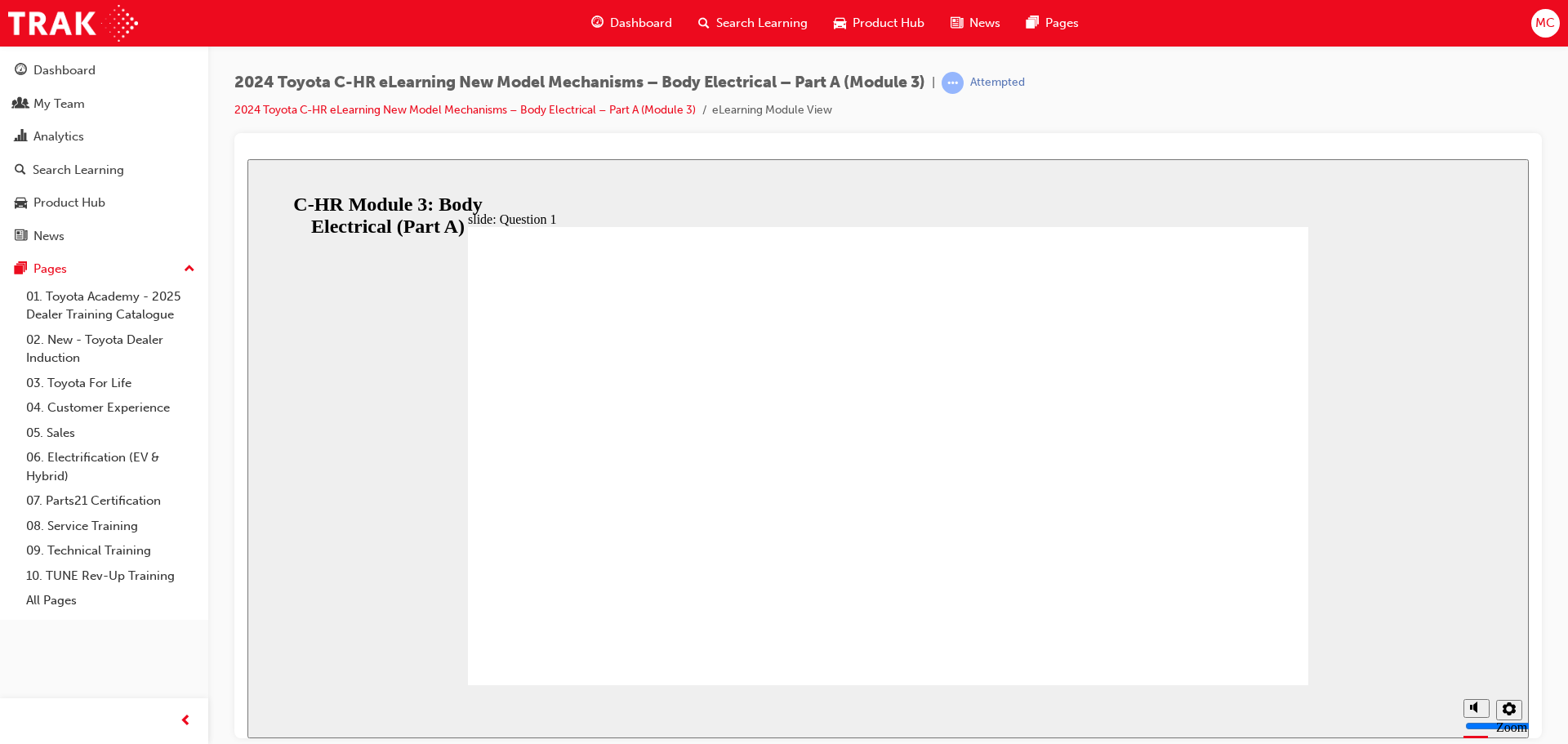
radio input "false"
radio input "true"
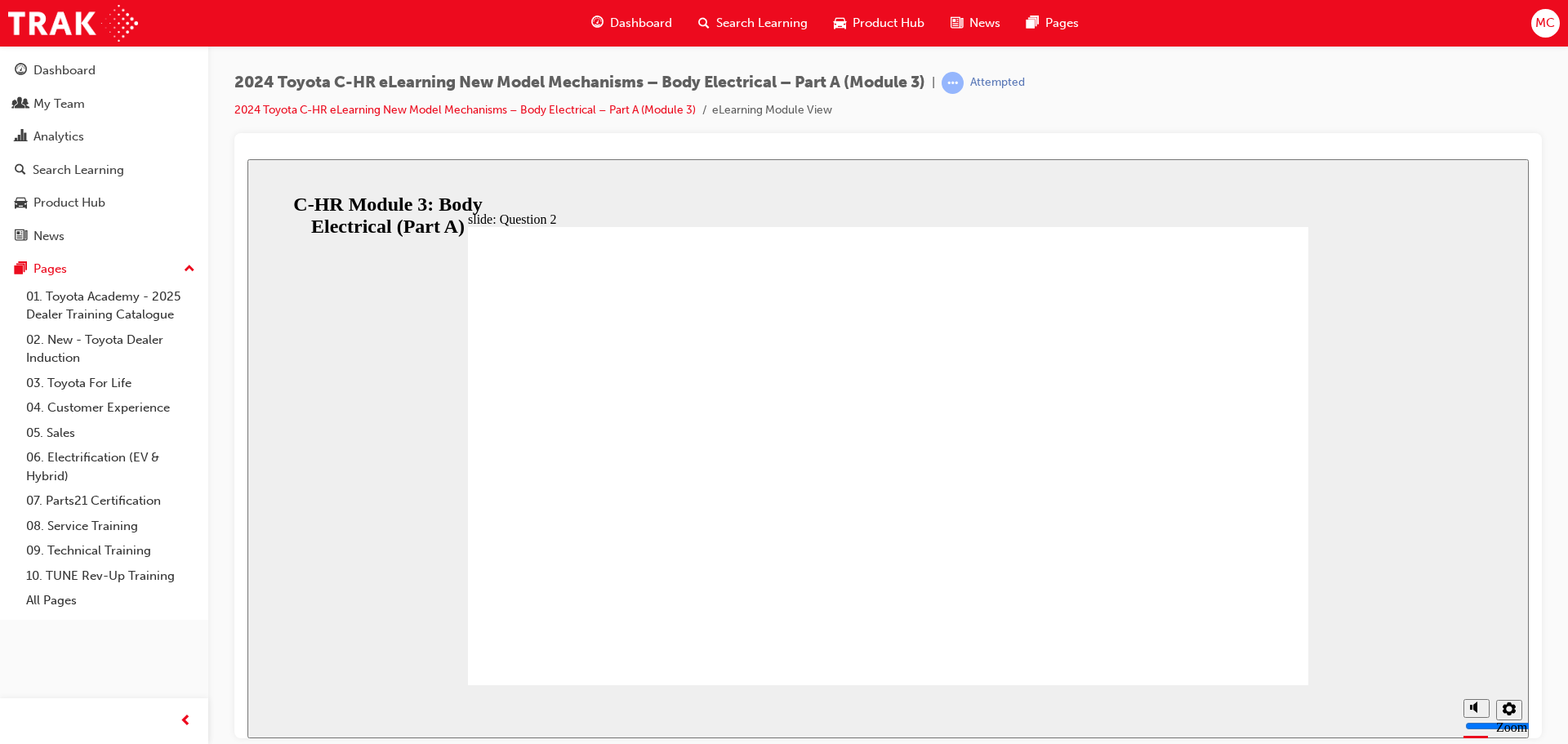
radio input "false"
radio input "true"
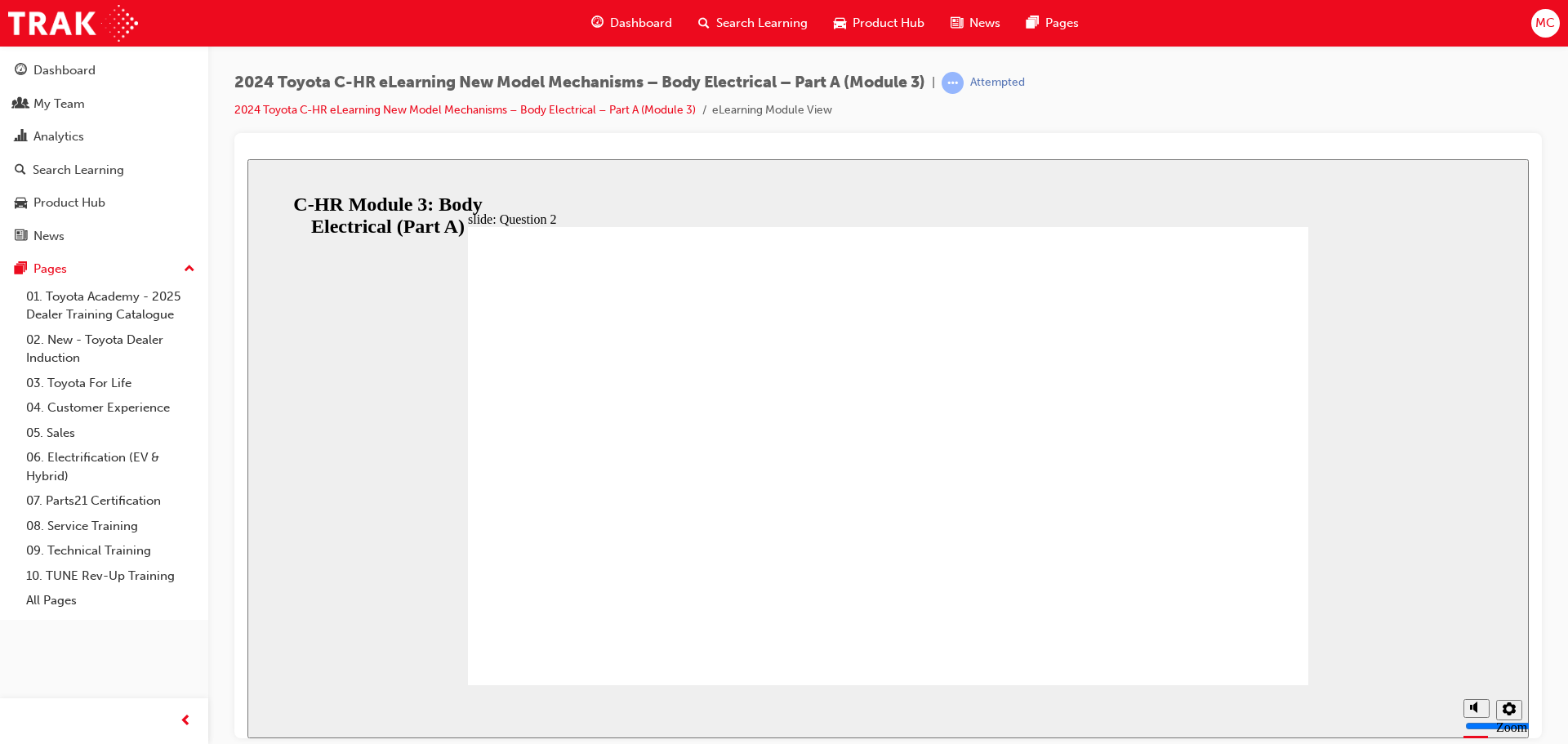
radio input "true"
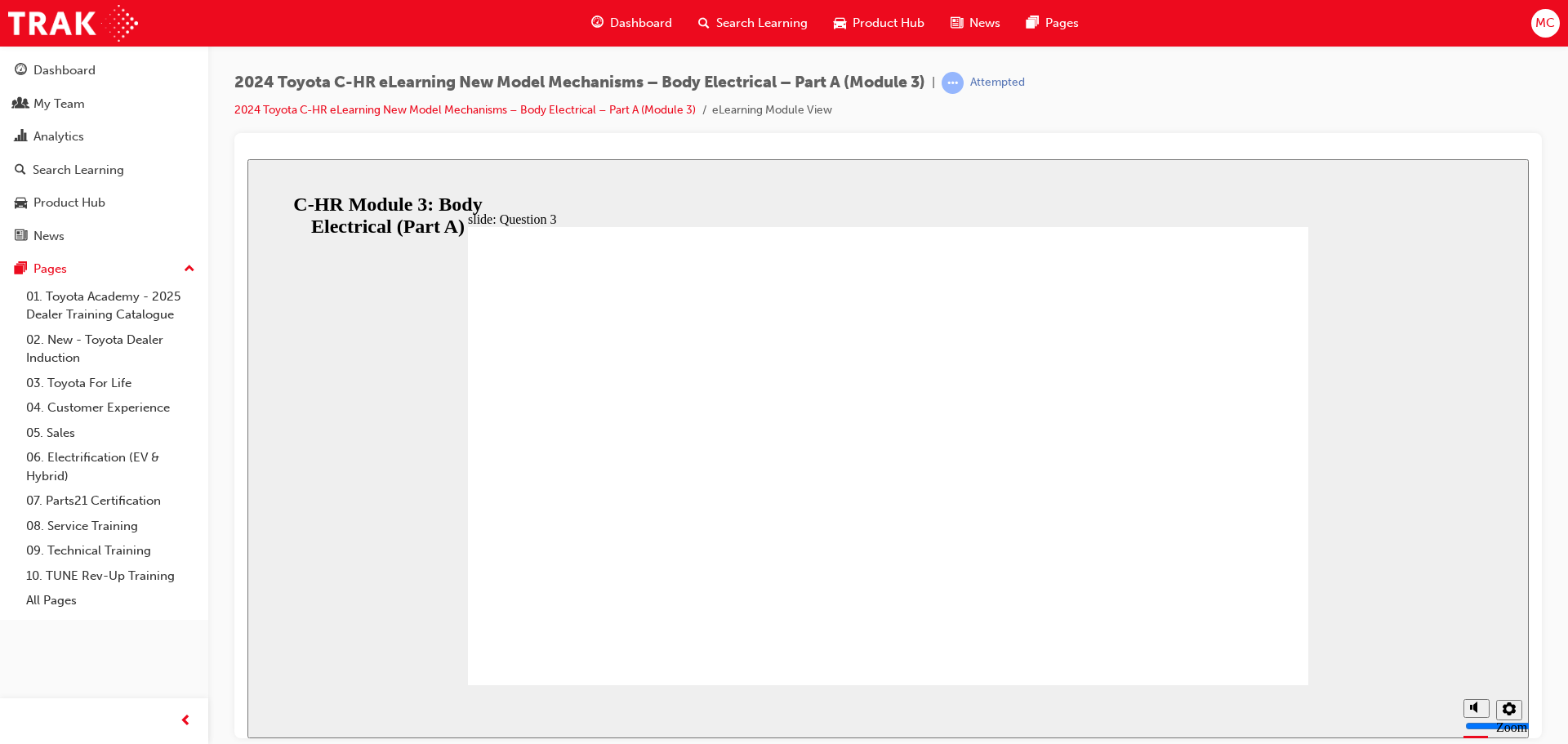
radio input "true"
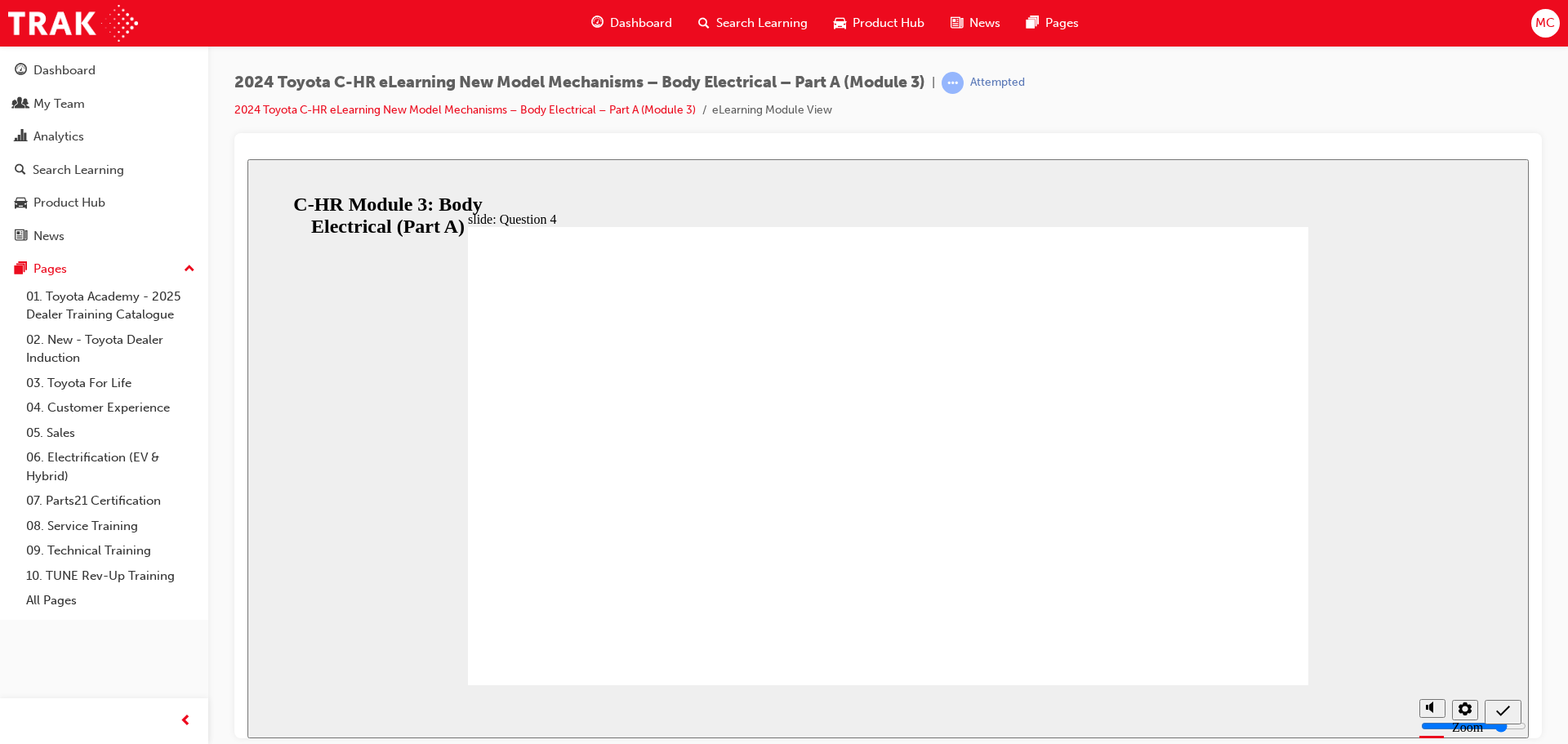
radio input "false"
radio input "true"
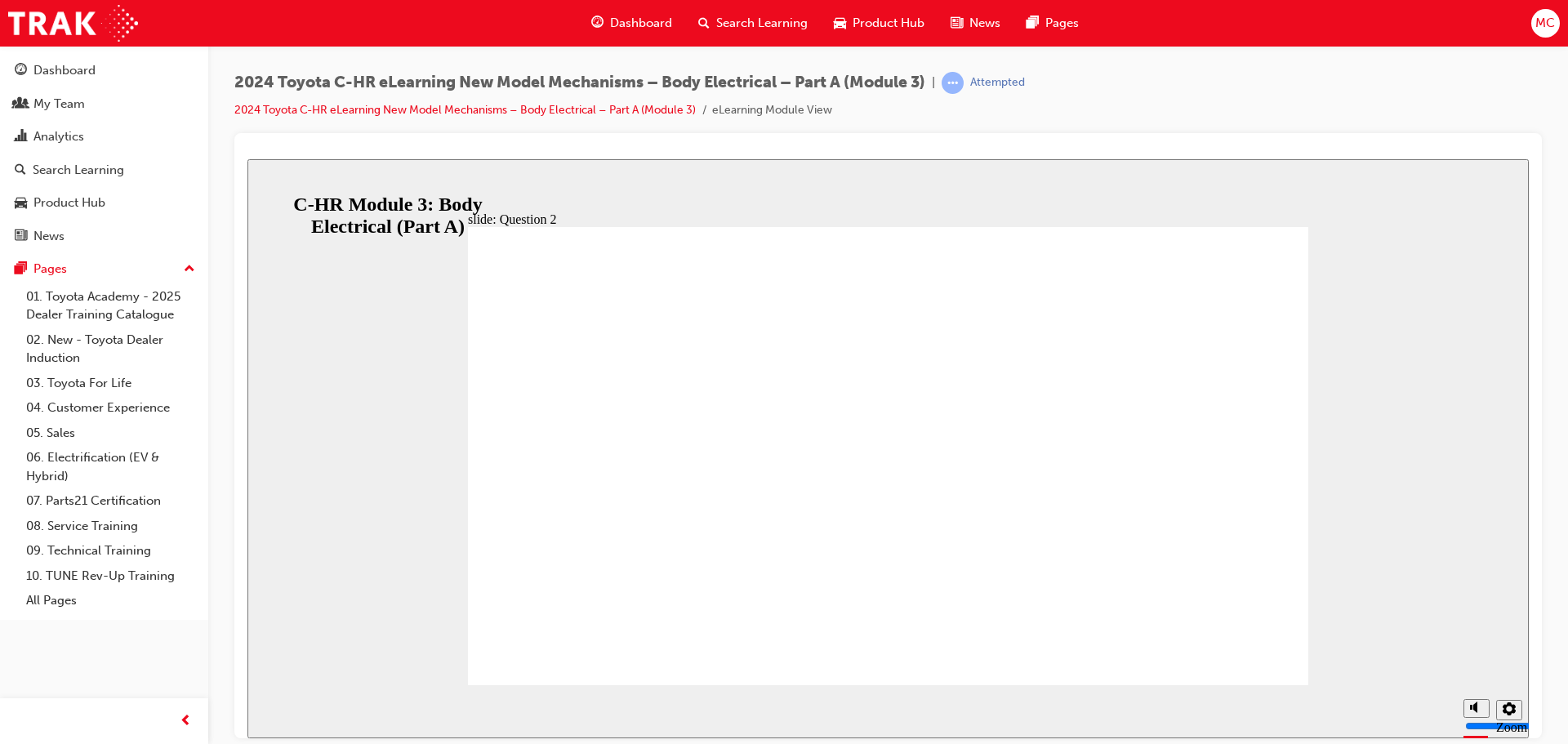
radio input "false"
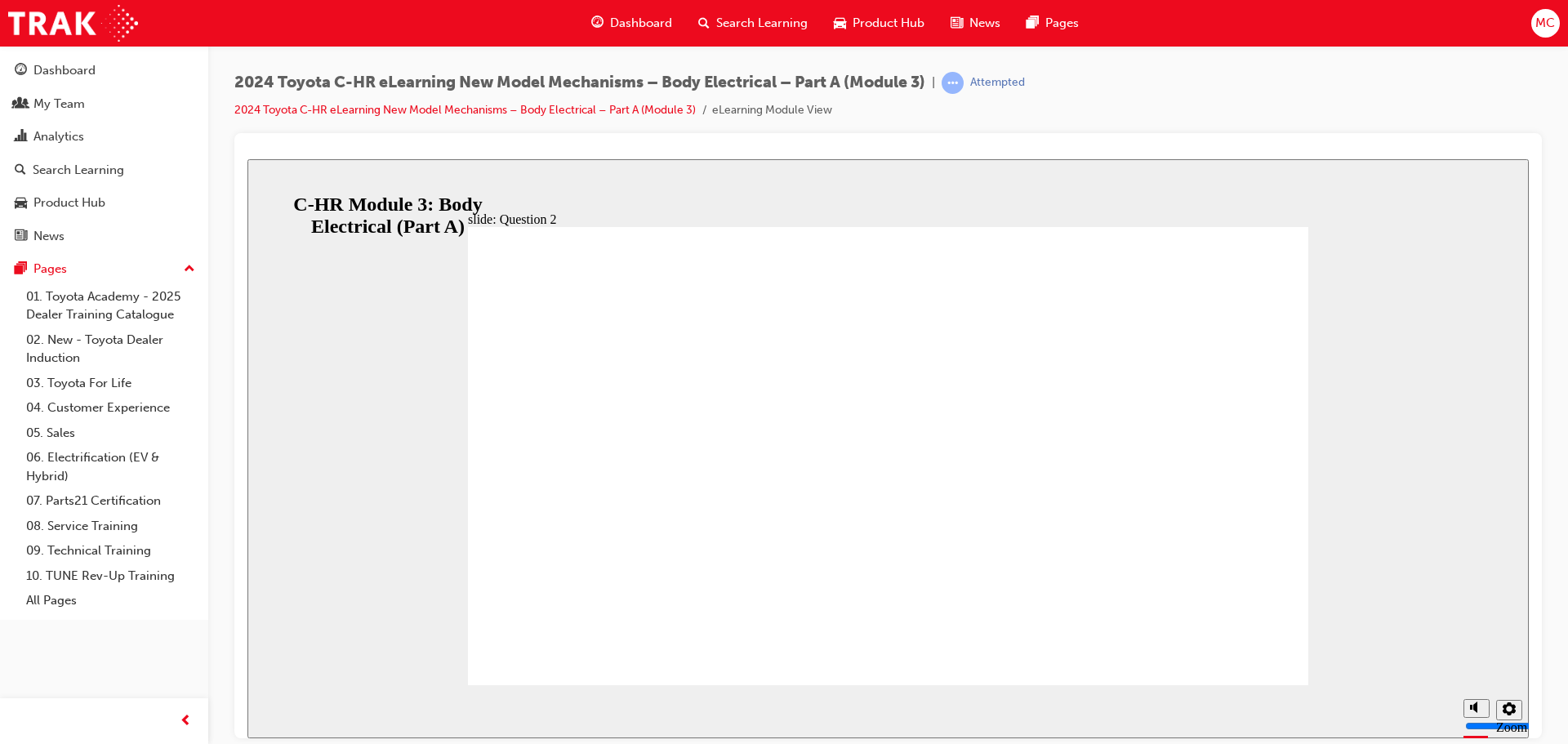
radio input "false"
radio input "true"
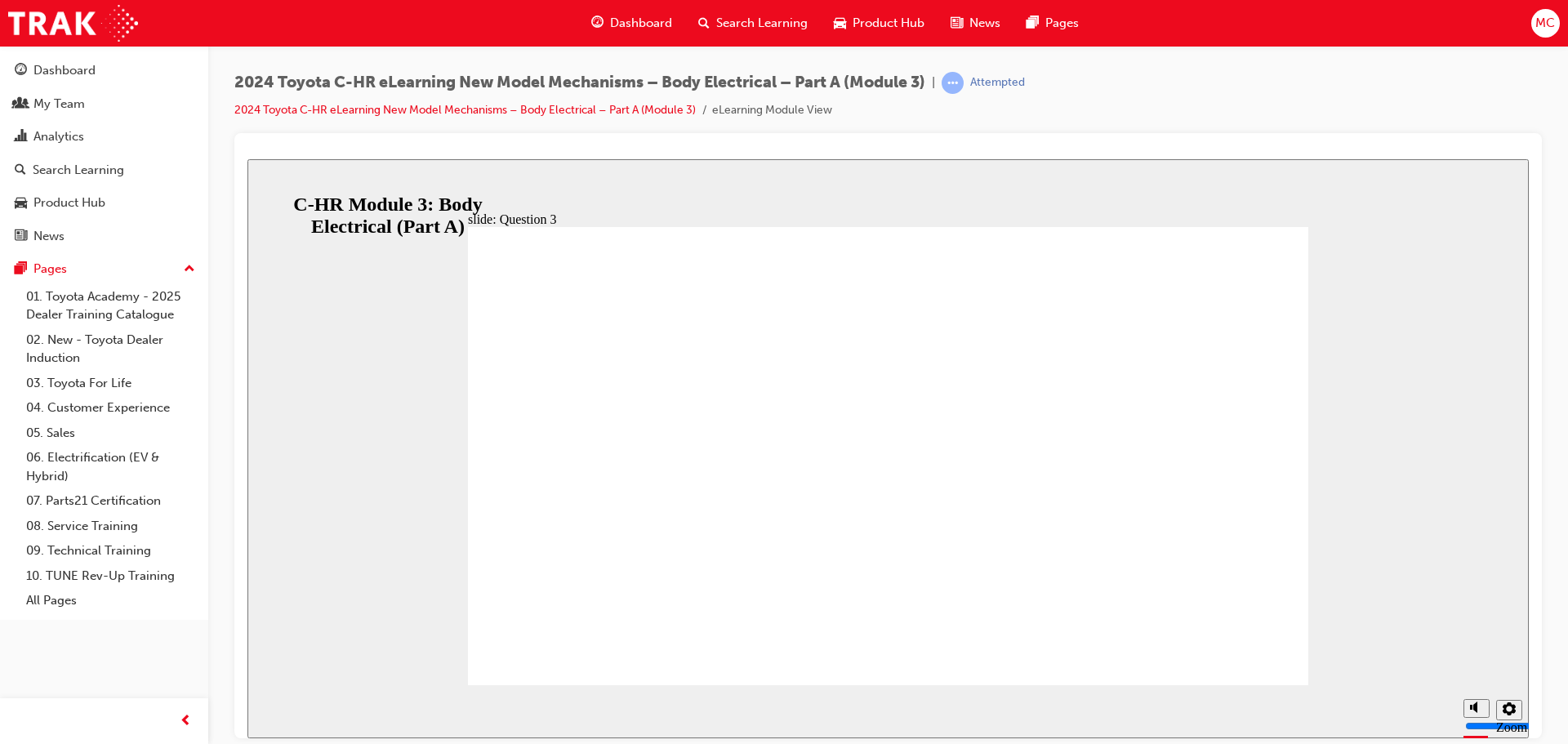
radio input "true"
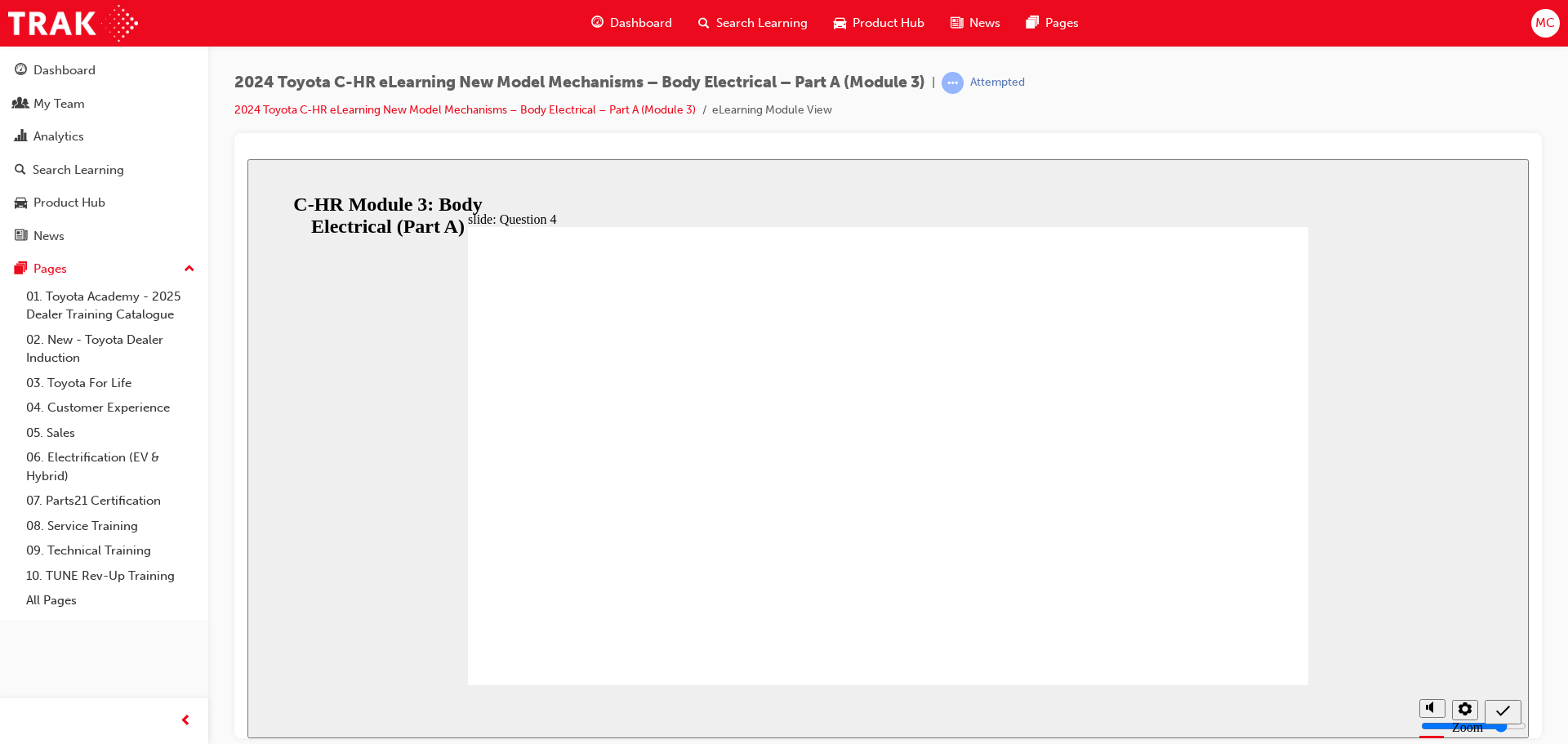
radio input "true"
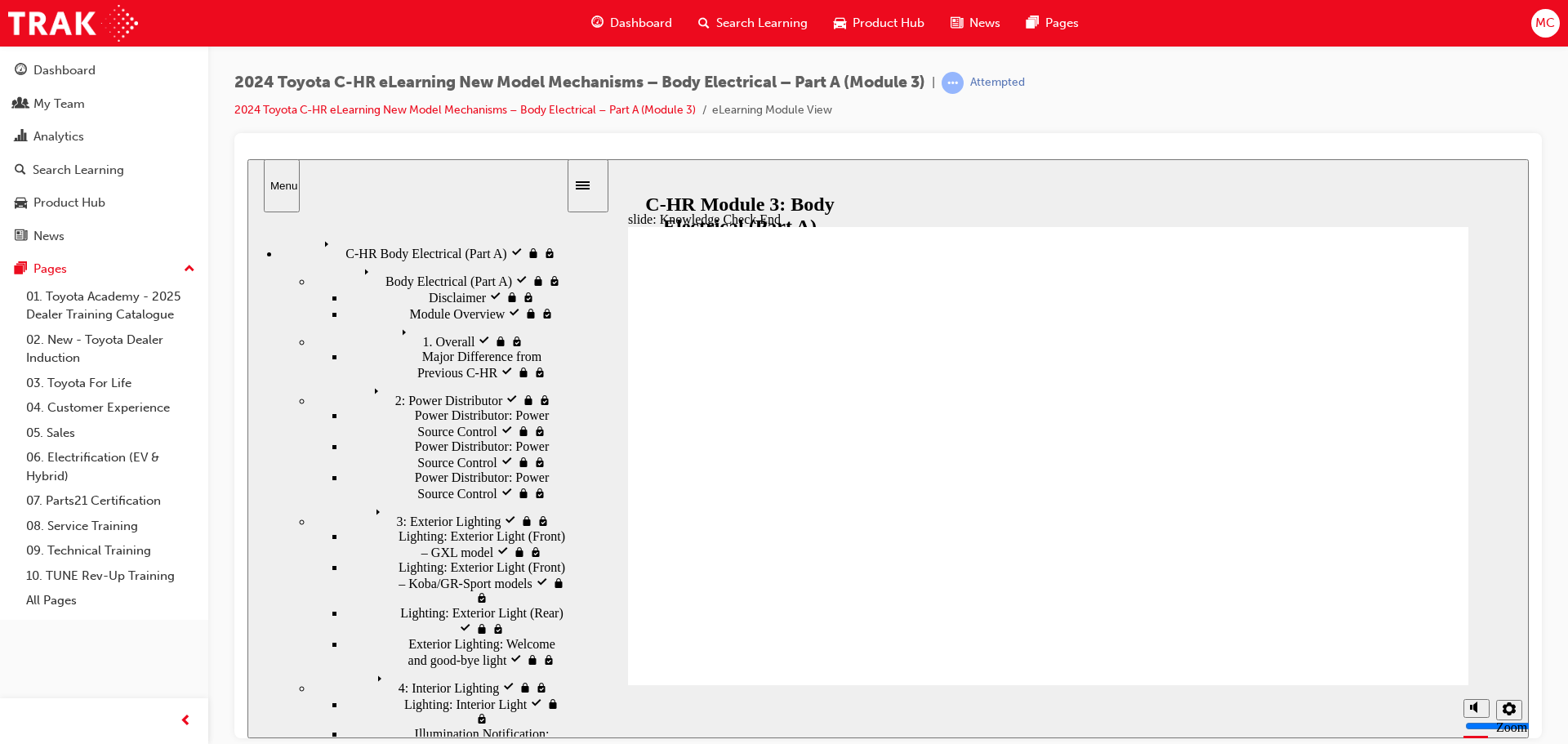
drag, startPoint x: 866, startPoint y: 346, endPoint x: 1425, endPoint y: 399, distance: 561.5
click at [757, 20] on span "Search Learning" at bounding box center [762, 23] width 92 height 19
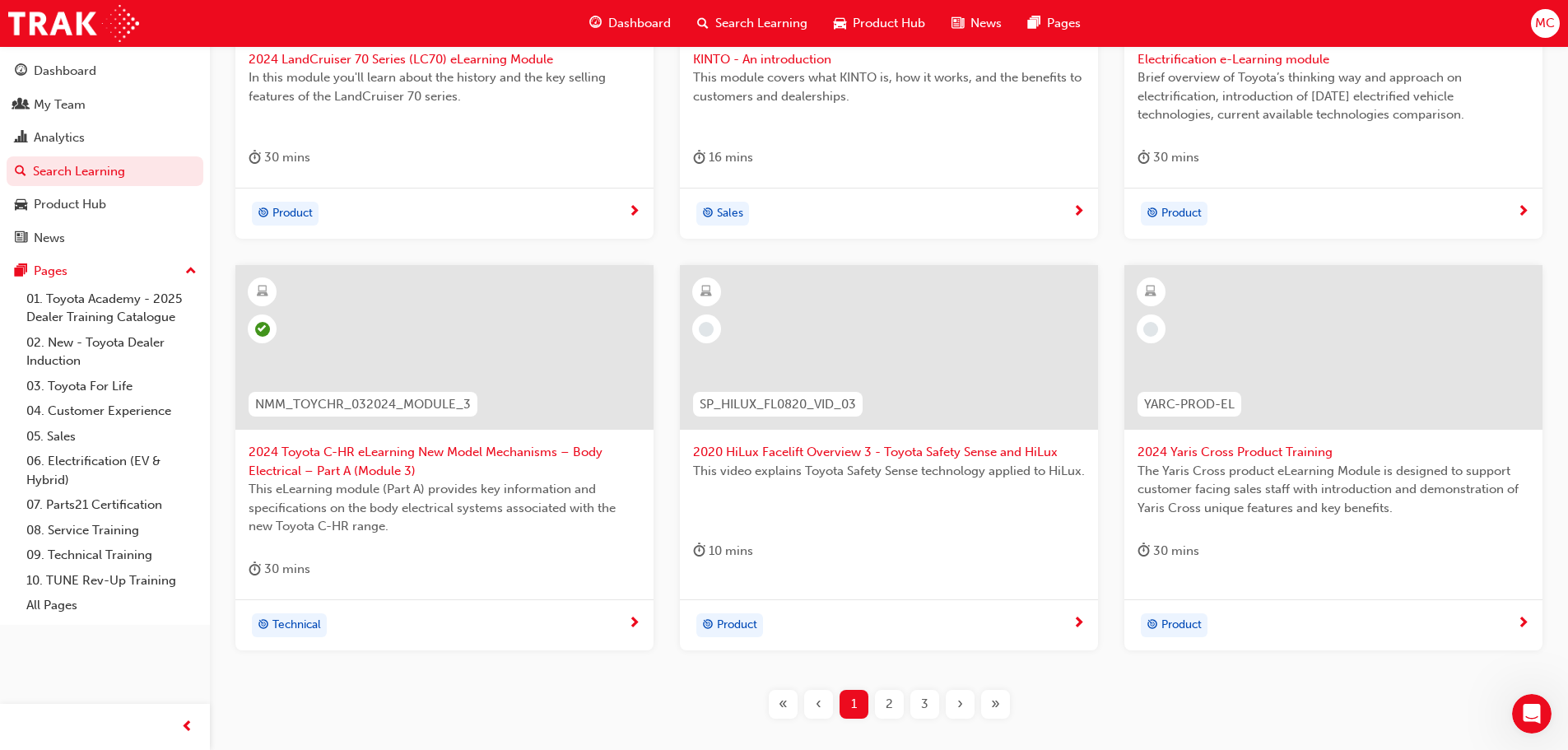
scroll to position [610, 0]
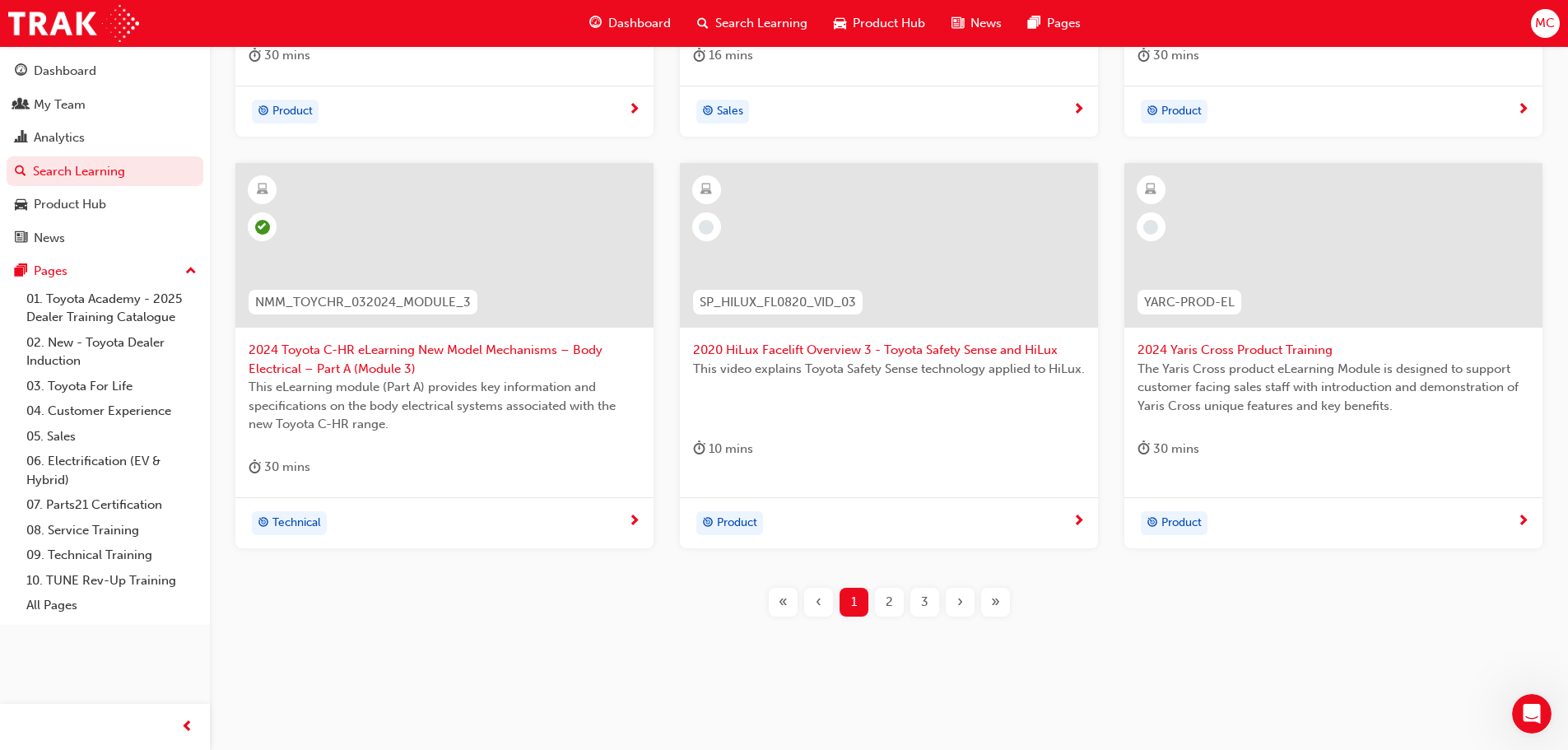
click at [957, 604] on span "›" at bounding box center [959, 602] width 5 height 19
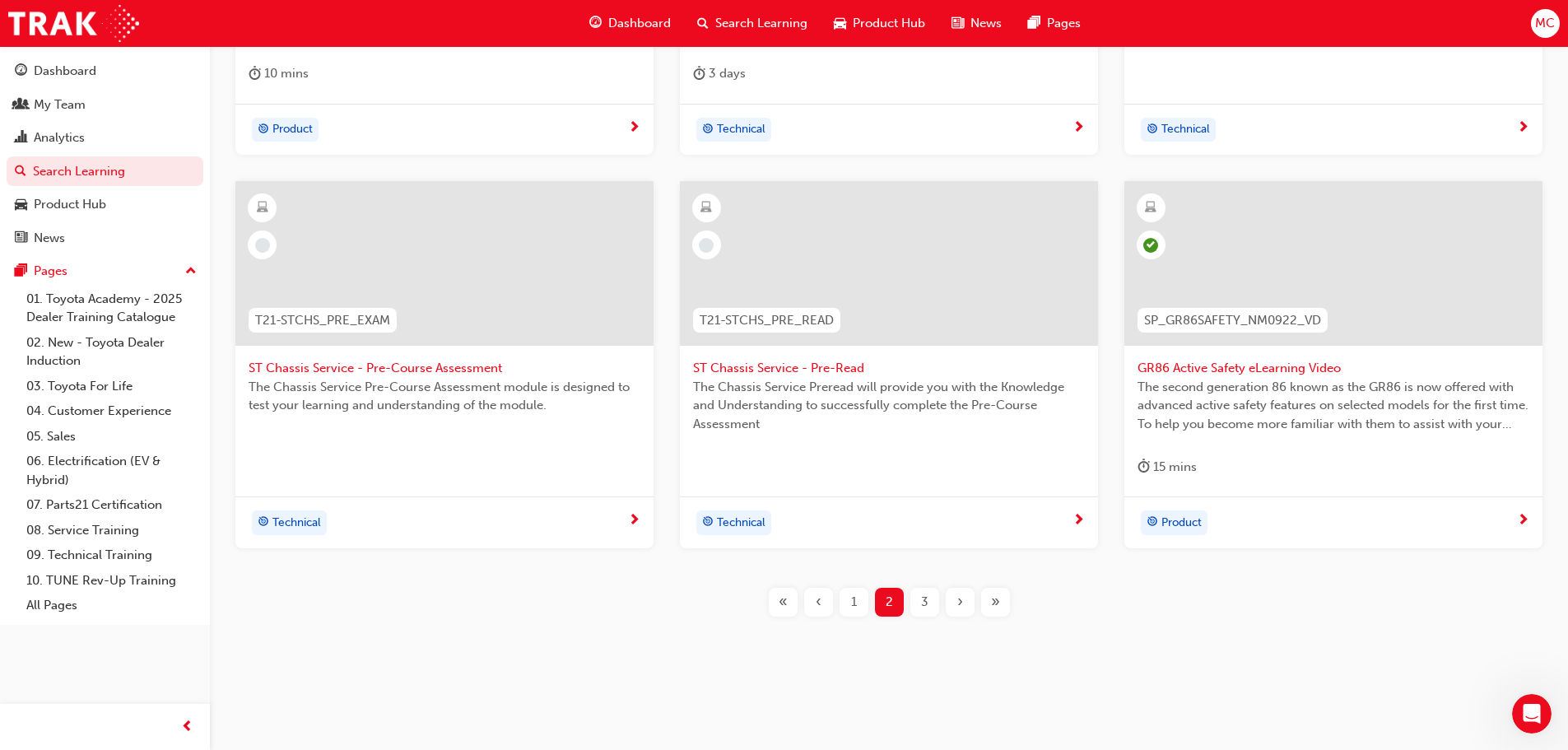
click at [1365, 243] on div at bounding box center [1333, 263] width 418 height 164
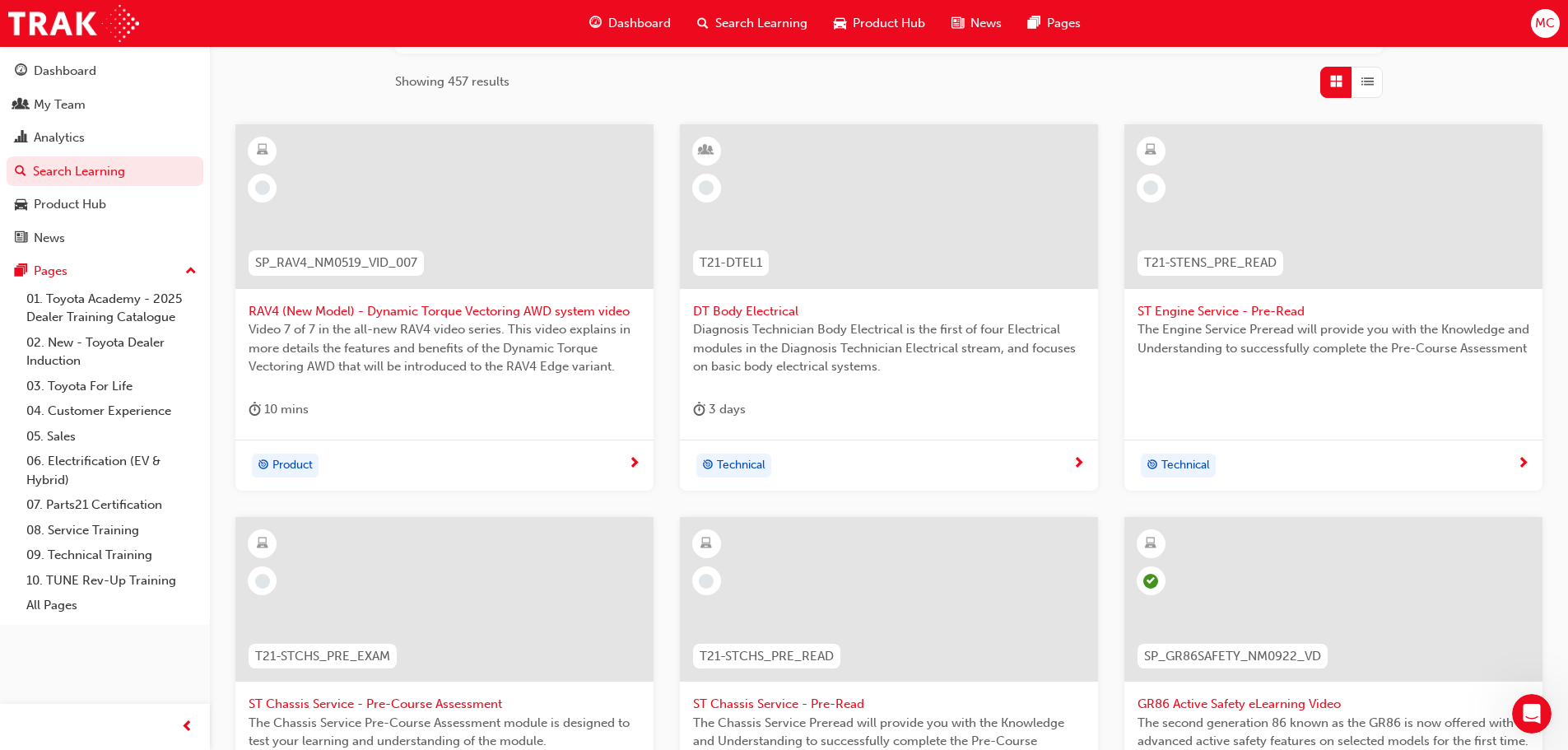
scroll to position [103, 0]
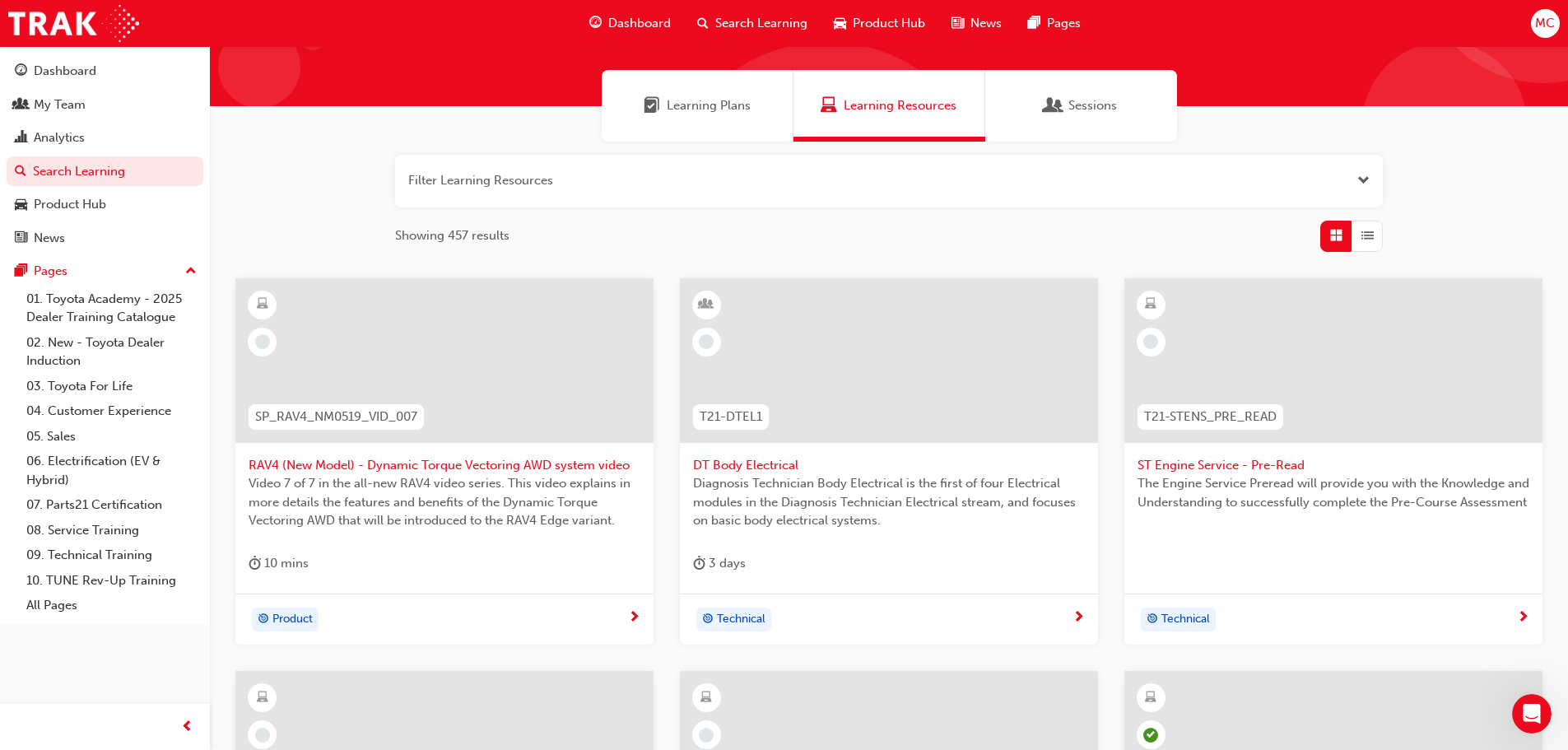
click at [527, 363] on div at bounding box center [444, 360] width 418 height 164
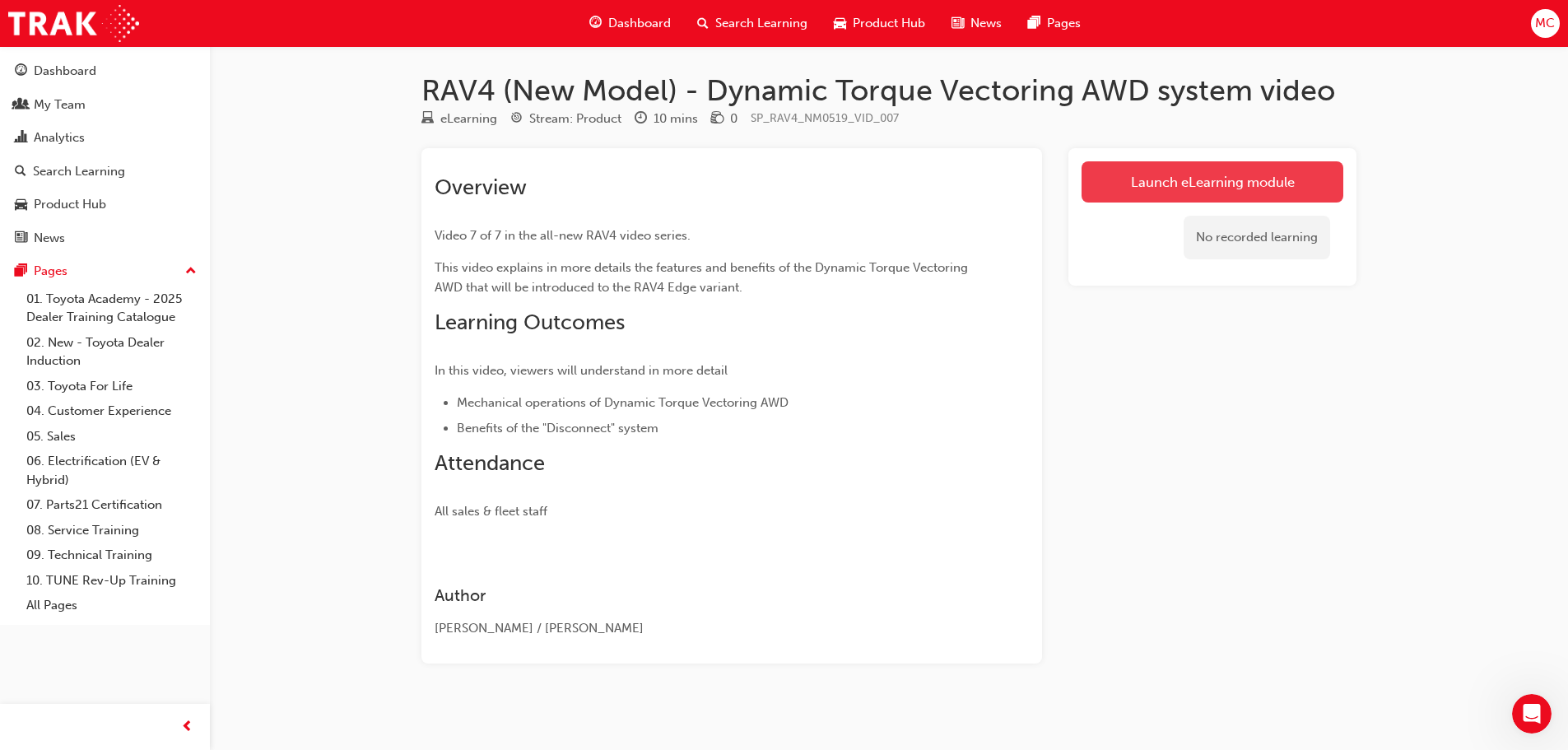
click at [1224, 180] on link "Launch eLearning module" at bounding box center [1212, 182] width 262 height 41
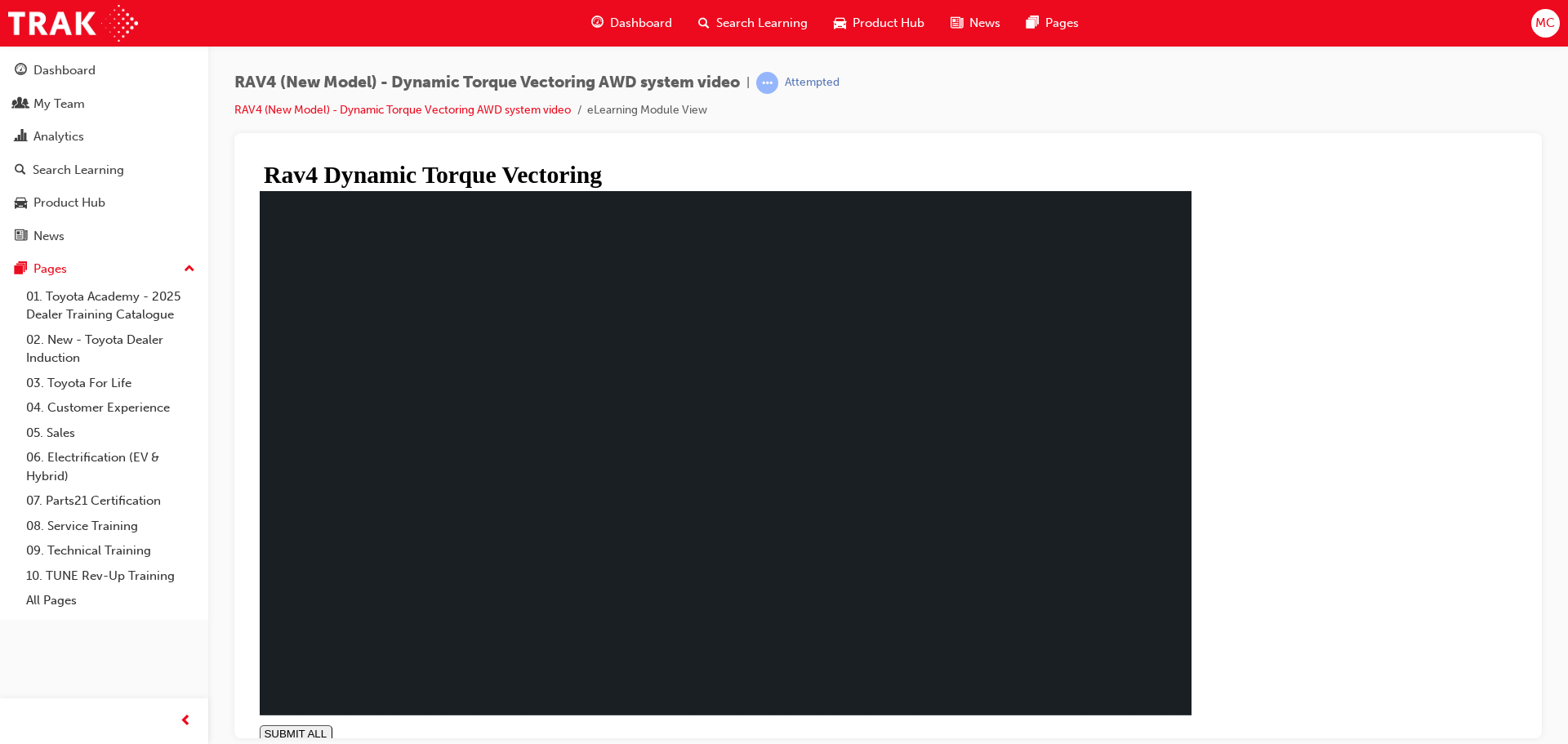
type input "0.015"
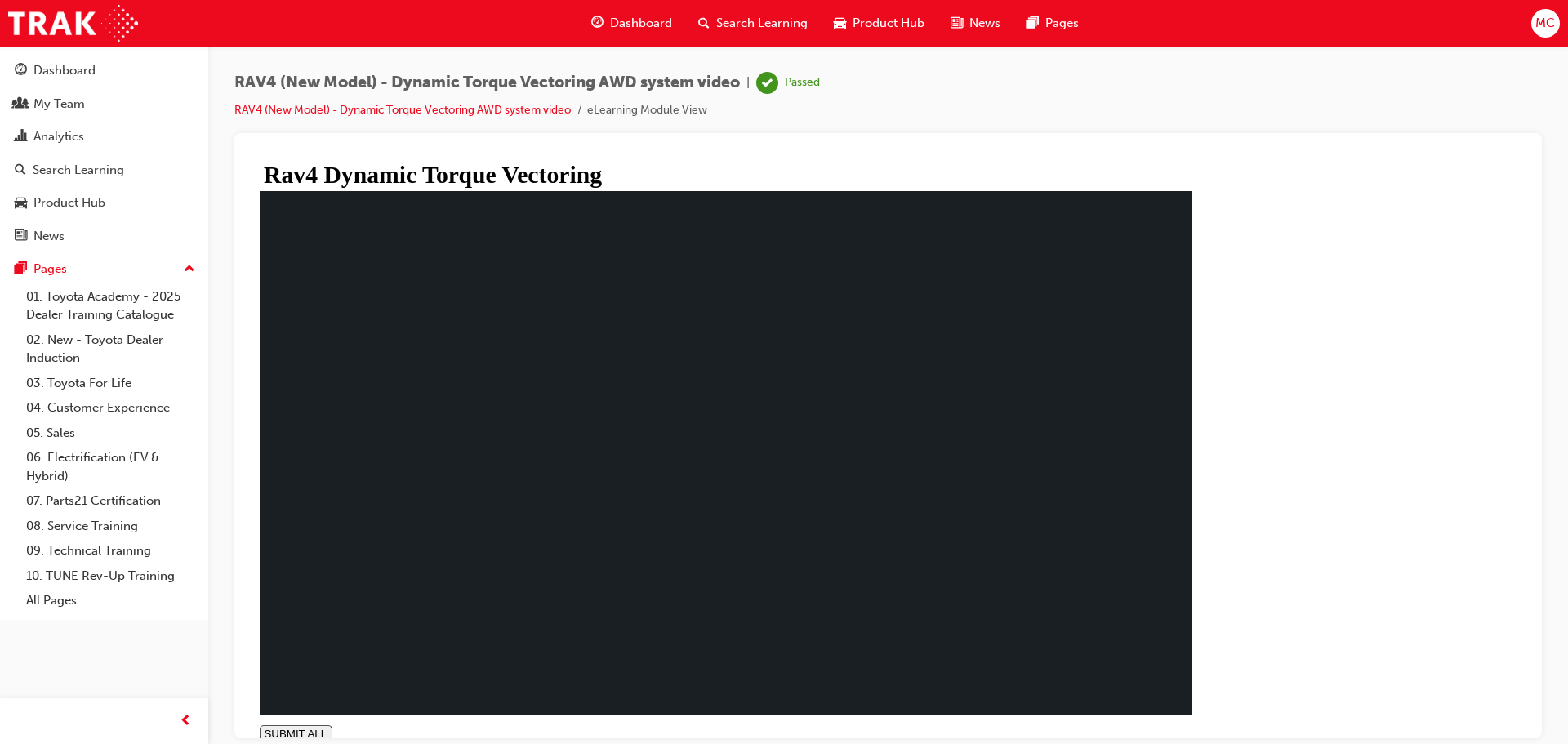
click at [128, 581] on link "10. TUNE Rev-Up Training" at bounding box center [110, 576] width 182 height 26
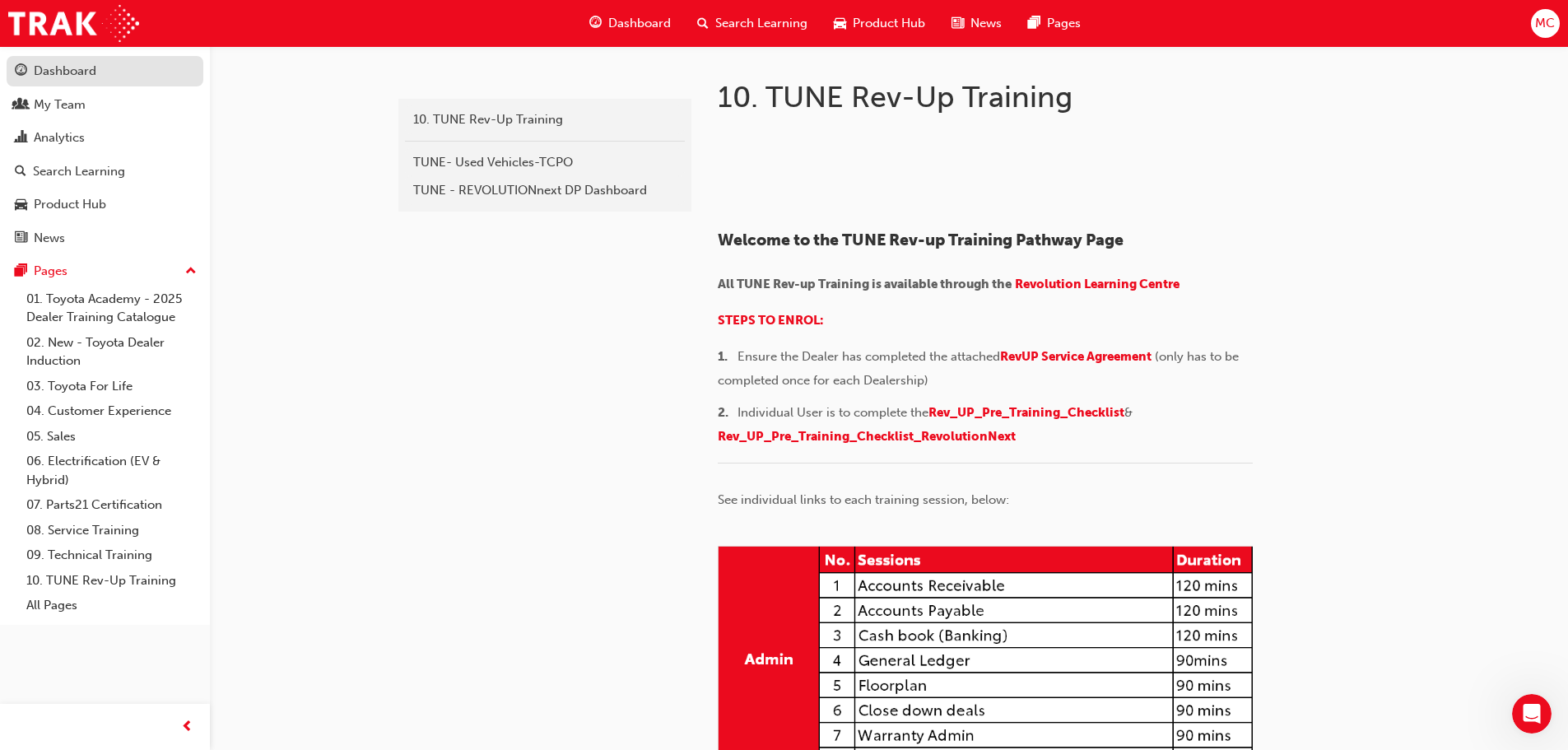
click at [101, 73] on div "Dashboard" at bounding box center [105, 71] width 180 height 20
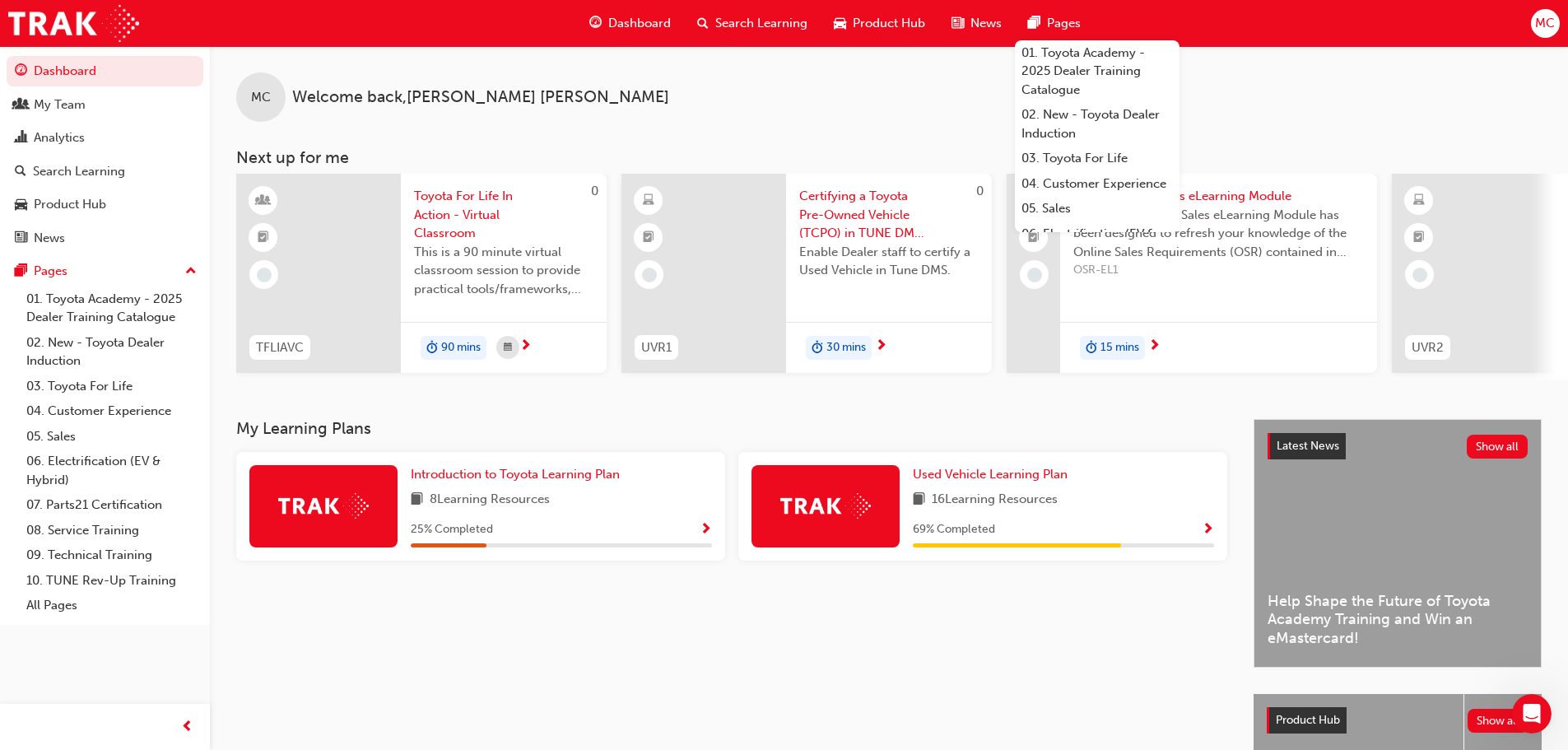
click at [704, 532] on span "Show Progress" at bounding box center [705, 530] width 12 height 15
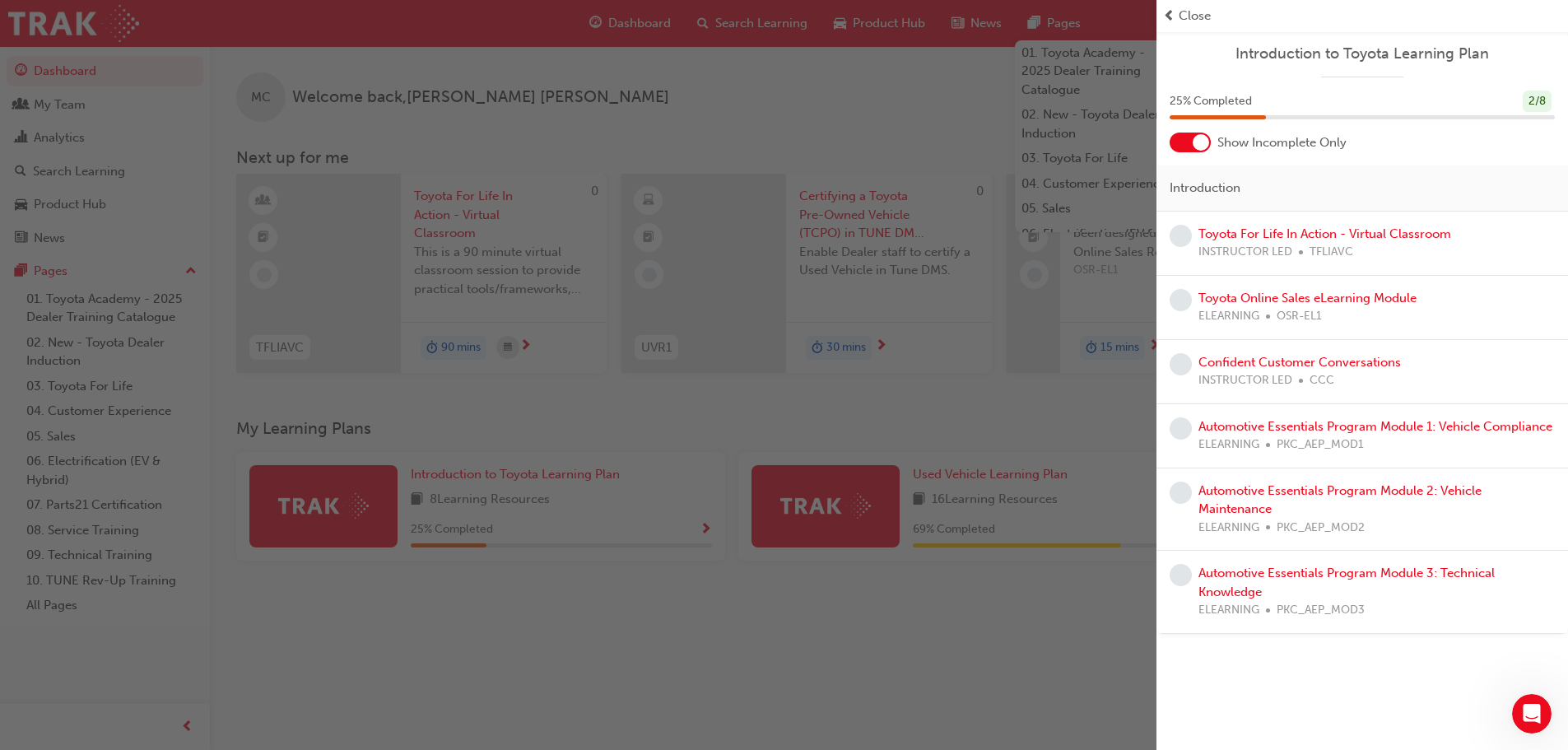
click at [939, 651] on div "button" at bounding box center [578, 375] width 1157 height 750
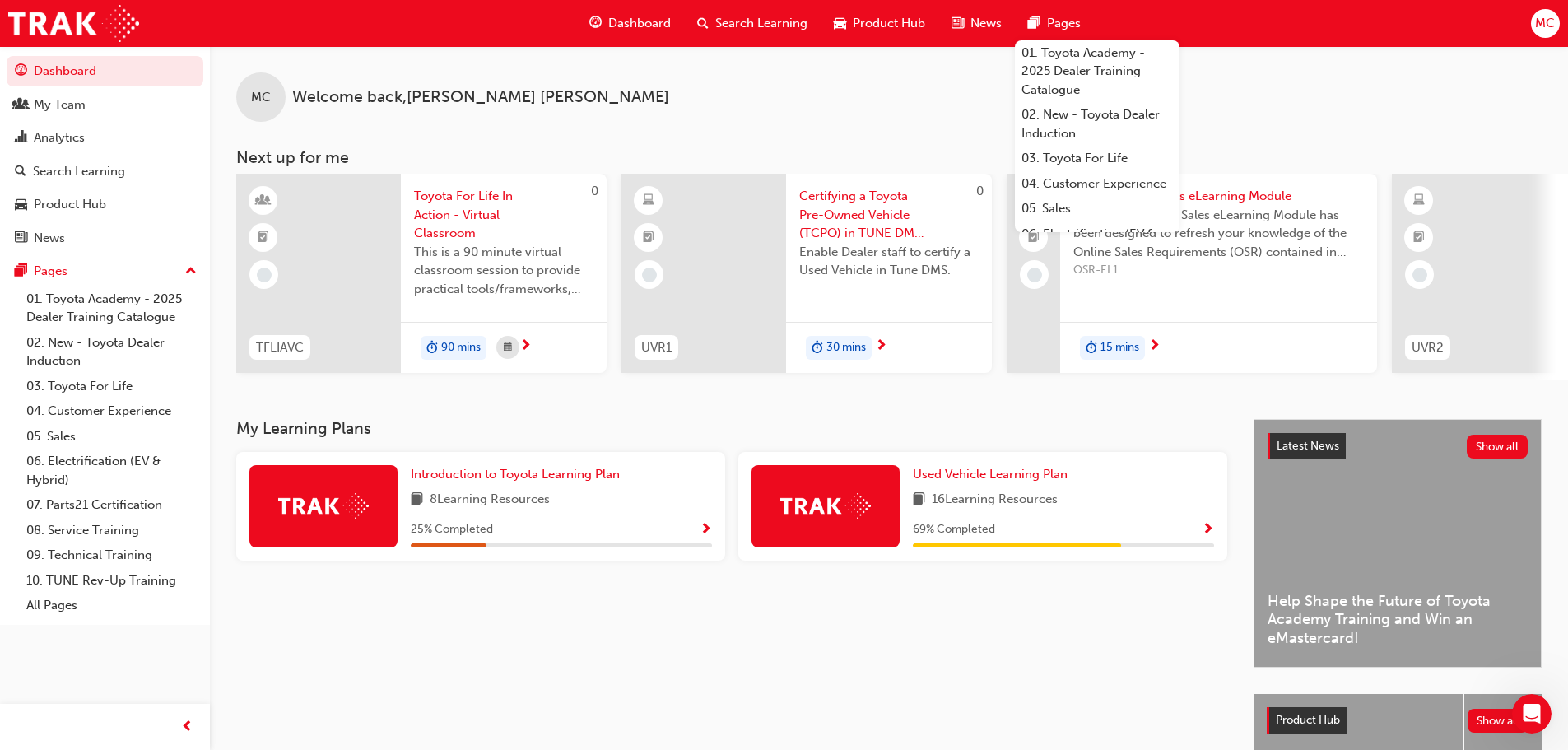
click at [1203, 533] on span "Show Progress" at bounding box center [1208, 530] width 12 height 15
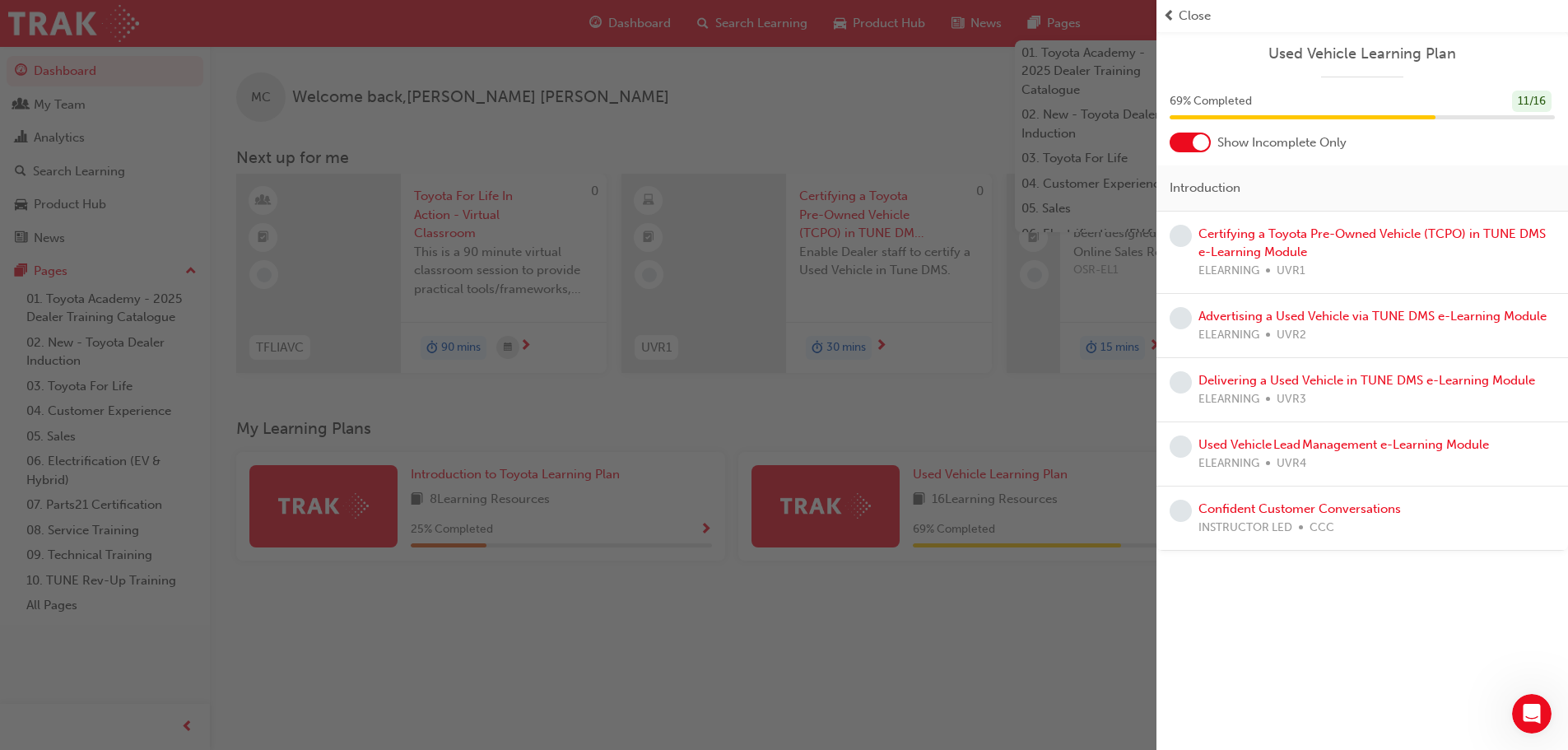
click at [888, 643] on div "button" at bounding box center [578, 375] width 1157 height 750
